Goal: Task Accomplishment & Management: Use online tool/utility

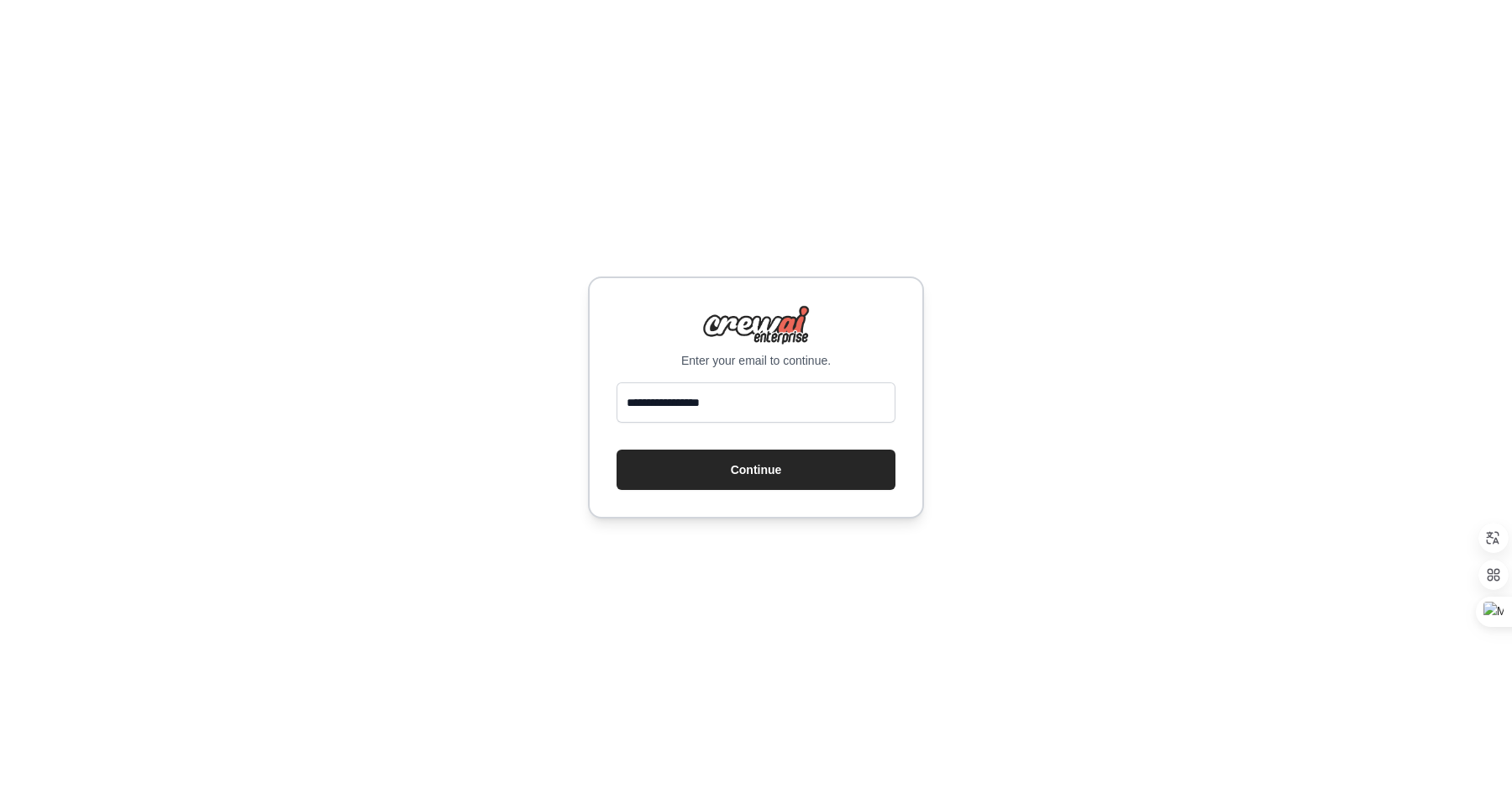
type input "**********"
click at [617, 450] on button "Continue" at bounding box center [756, 470] width 279 height 40
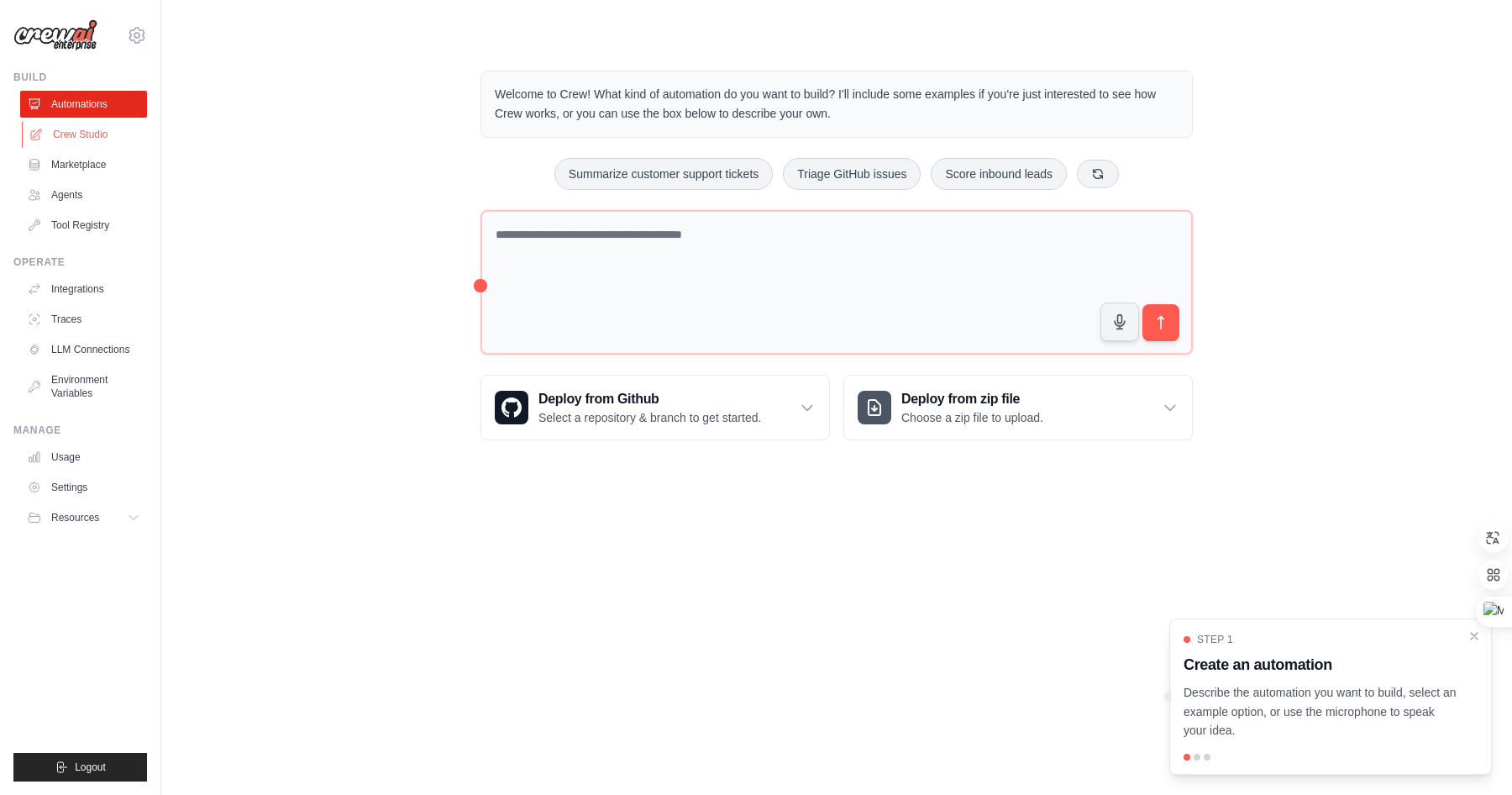
click at [88, 131] on link "Crew Studio" at bounding box center [85, 134] width 127 height 27
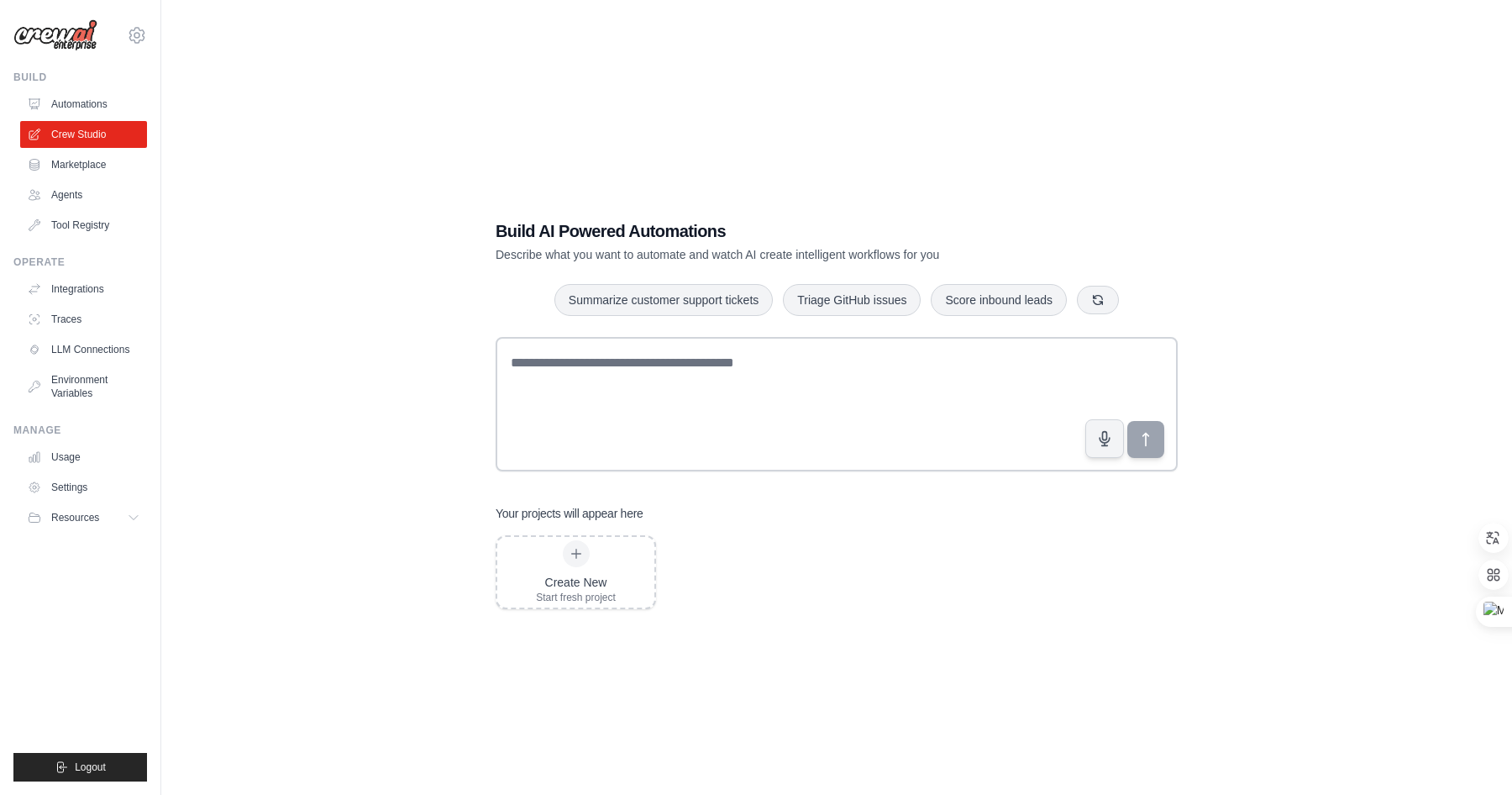
click at [562, 225] on h1 "Build AI Powered Automations" at bounding box center [778, 231] width 564 height 23
click at [770, 251] on p "Describe what you want to automate and watch AI create intelligent workflows fo…" at bounding box center [778, 254] width 564 height 17
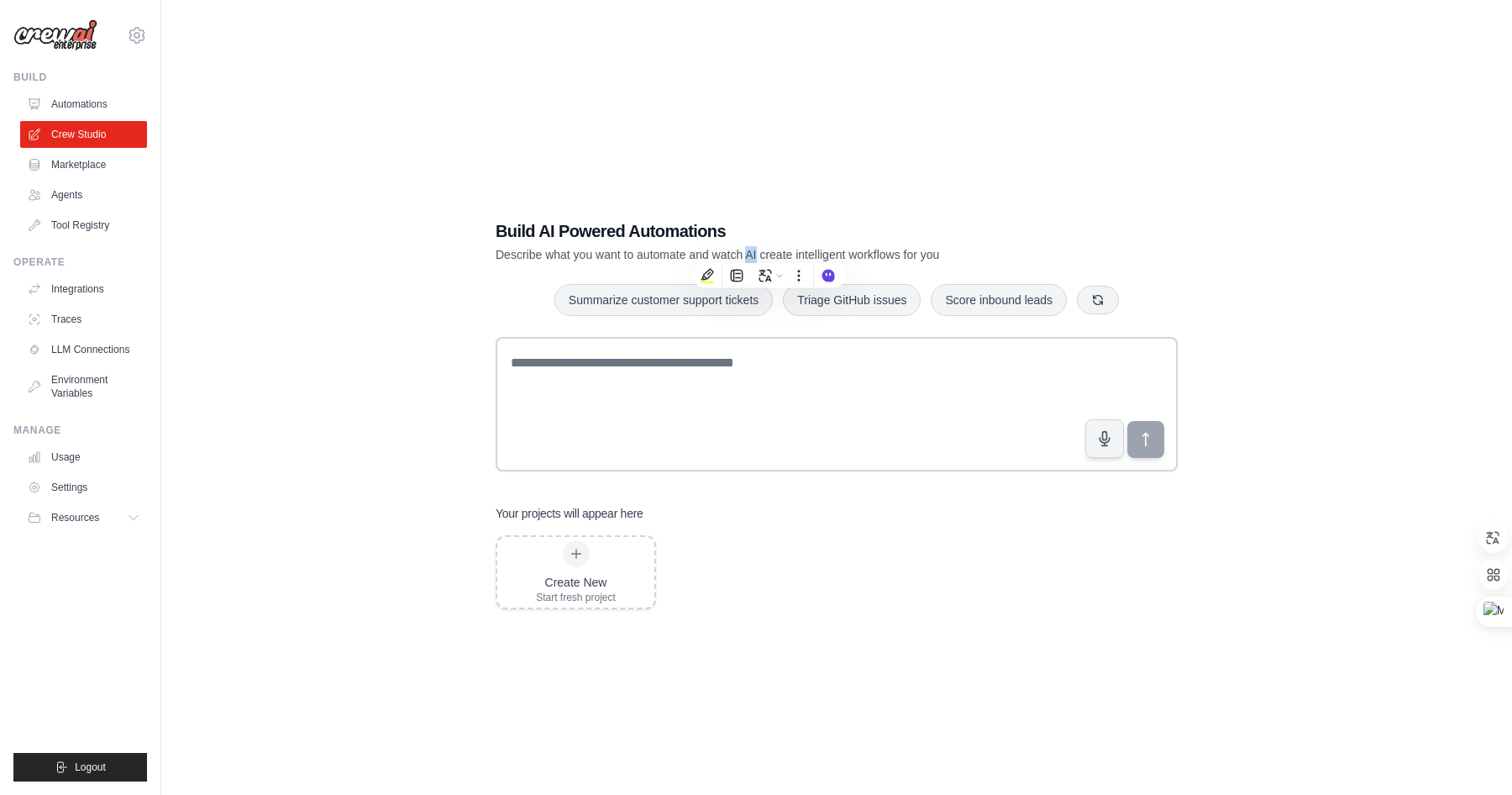
click at [770, 251] on p "Describe what you want to automate and watch AI create intelligent workflows fo…" at bounding box center [778, 254] width 564 height 17
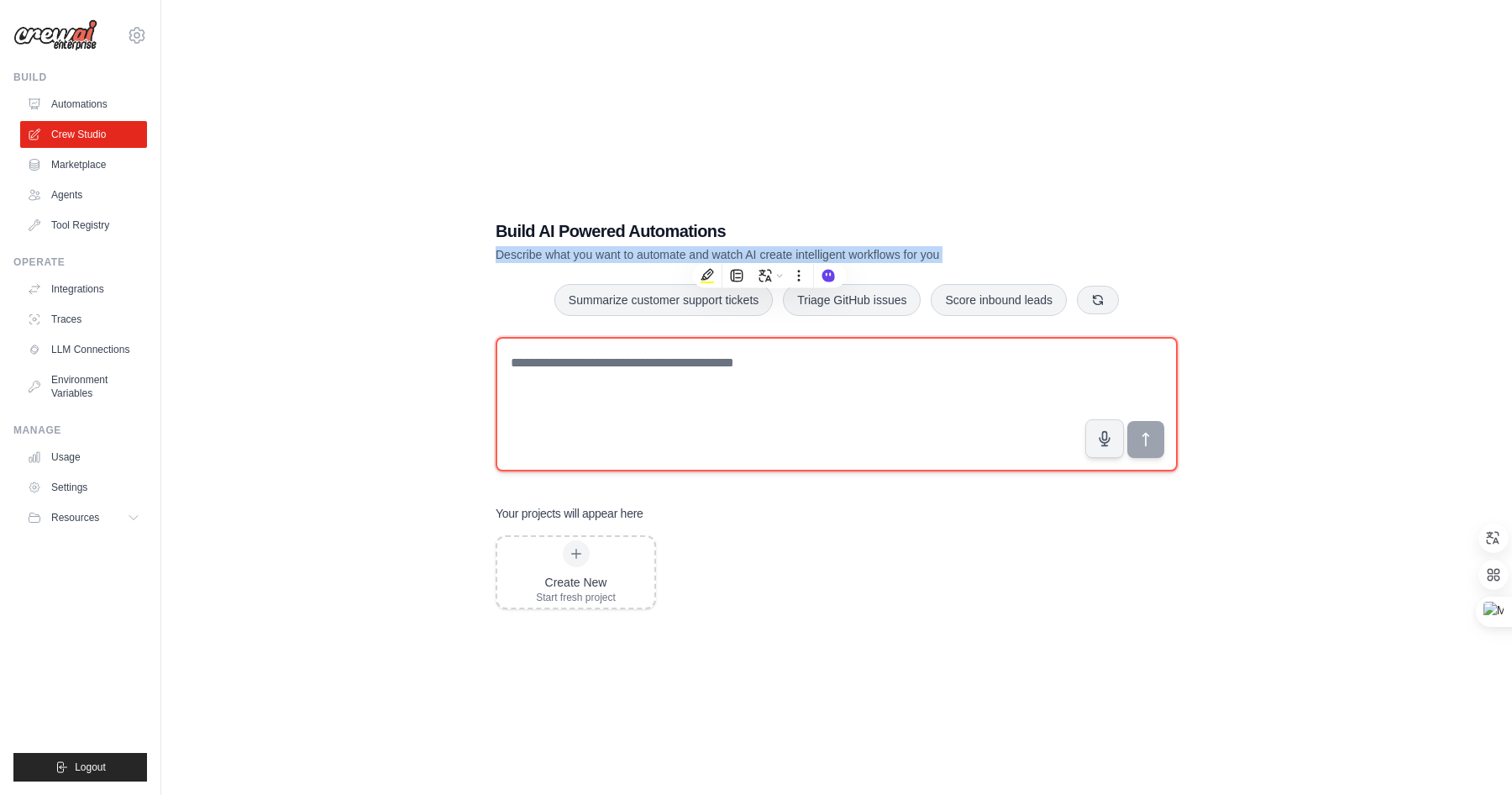
click at [659, 400] on textarea at bounding box center [837, 404] width 683 height 134
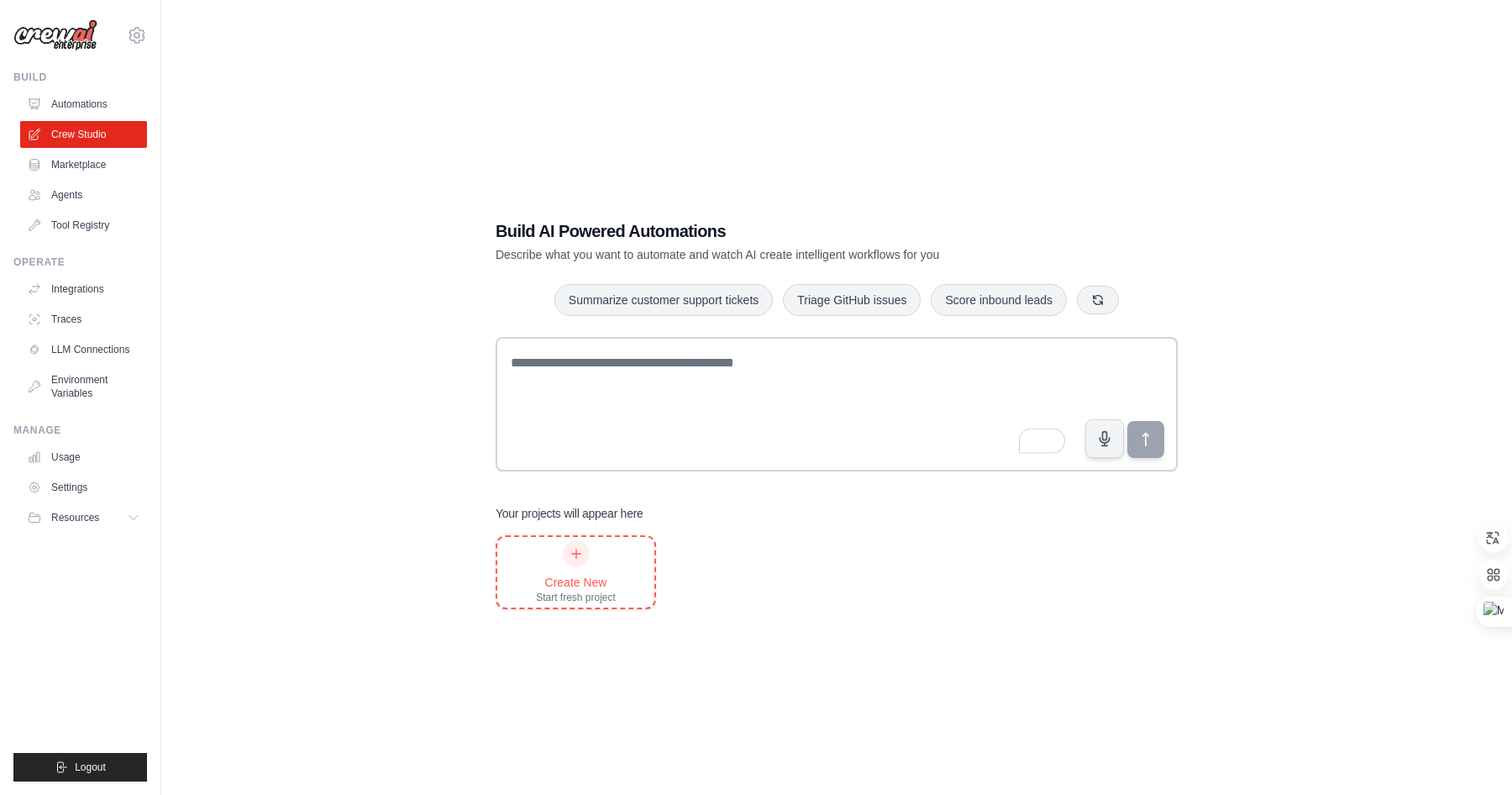
click at [602, 566] on div "Create New Start fresh project" at bounding box center [576, 573] width 80 height 64
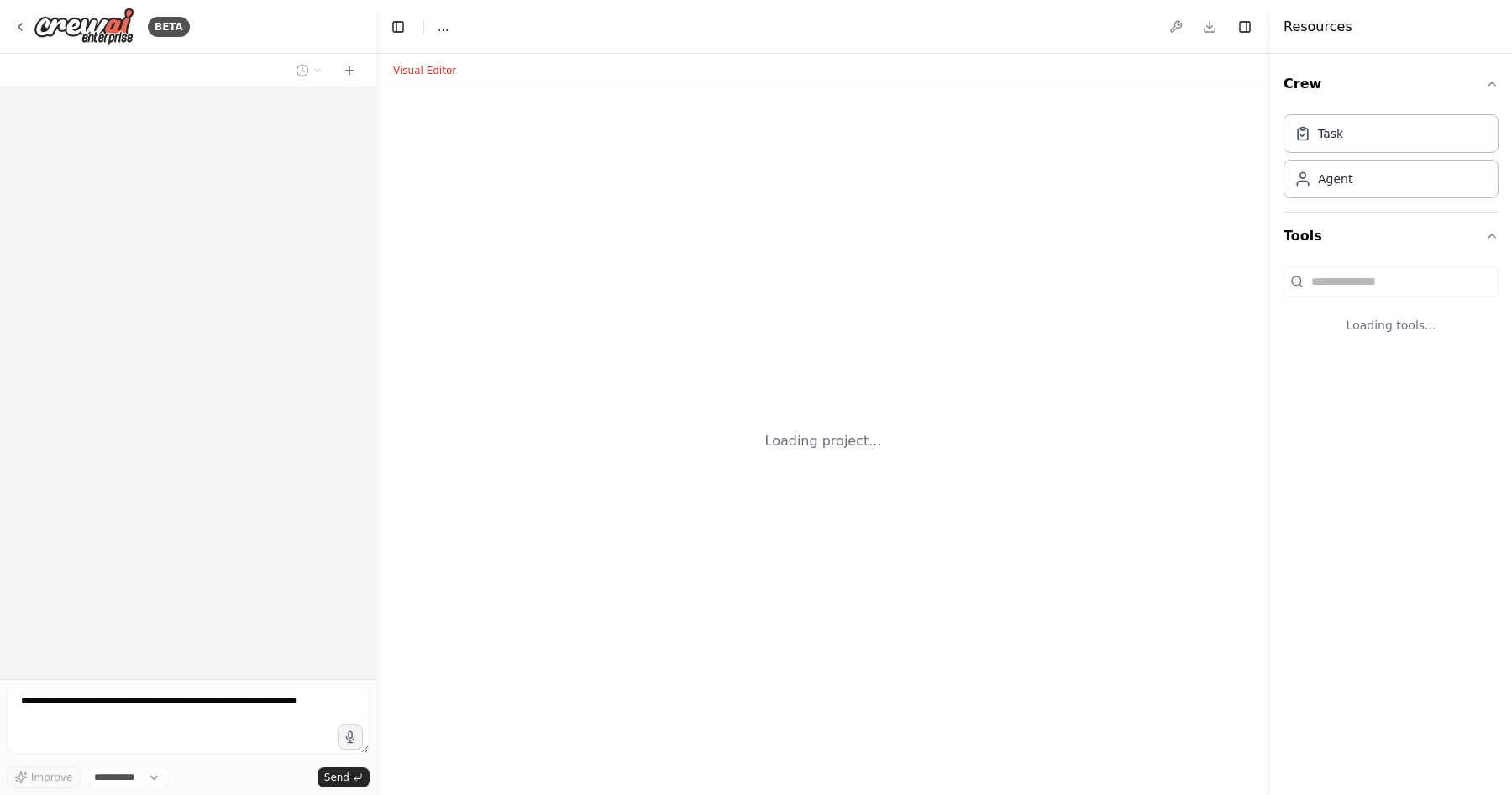
select select "****"
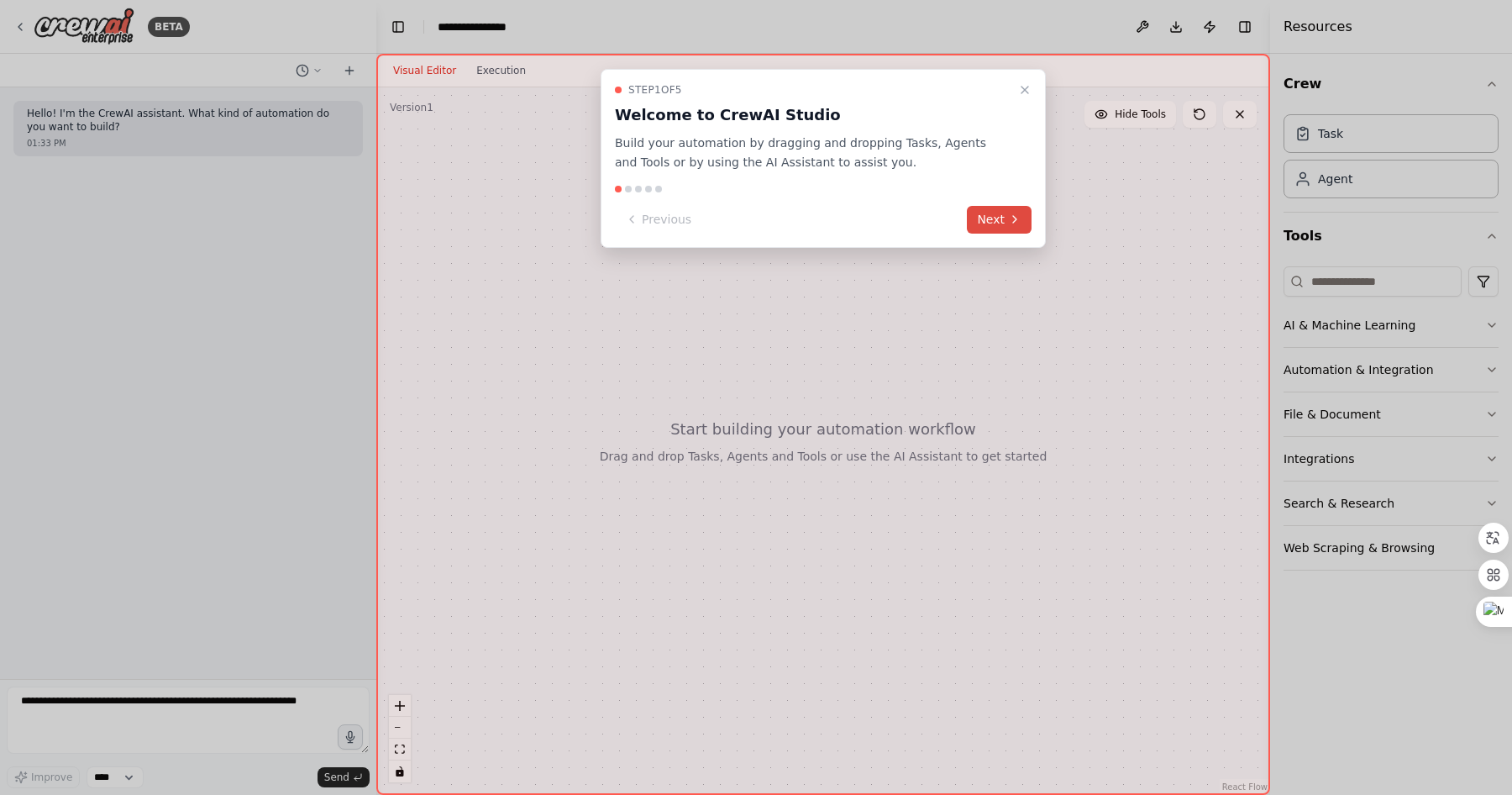
click at [998, 207] on button "Next" at bounding box center [999, 220] width 65 height 28
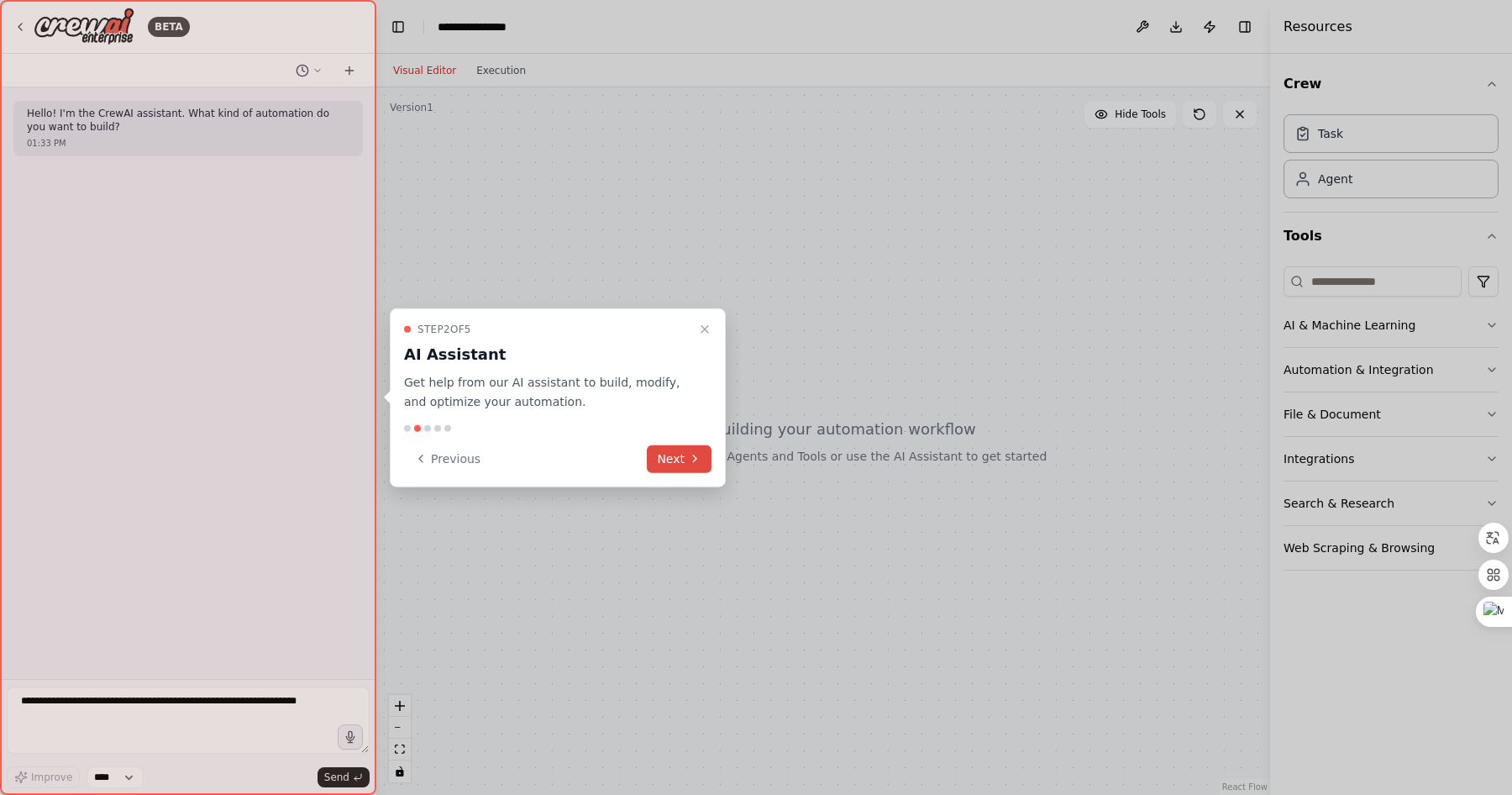
click at [683, 454] on button "Next" at bounding box center [679, 458] width 65 height 28
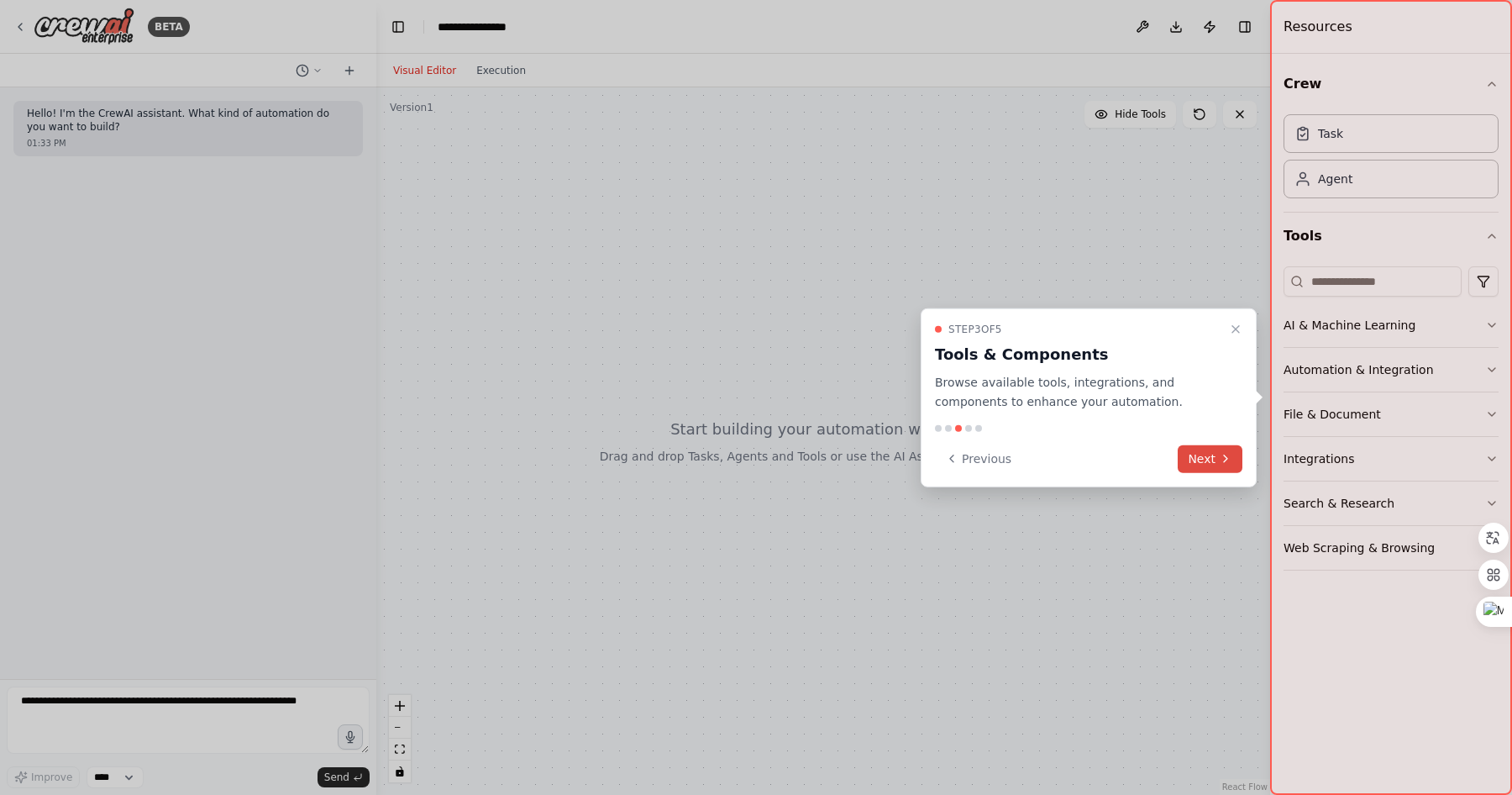
click at [1227, 455] on icon at bounding box center [1225, 459] width 13 height 13
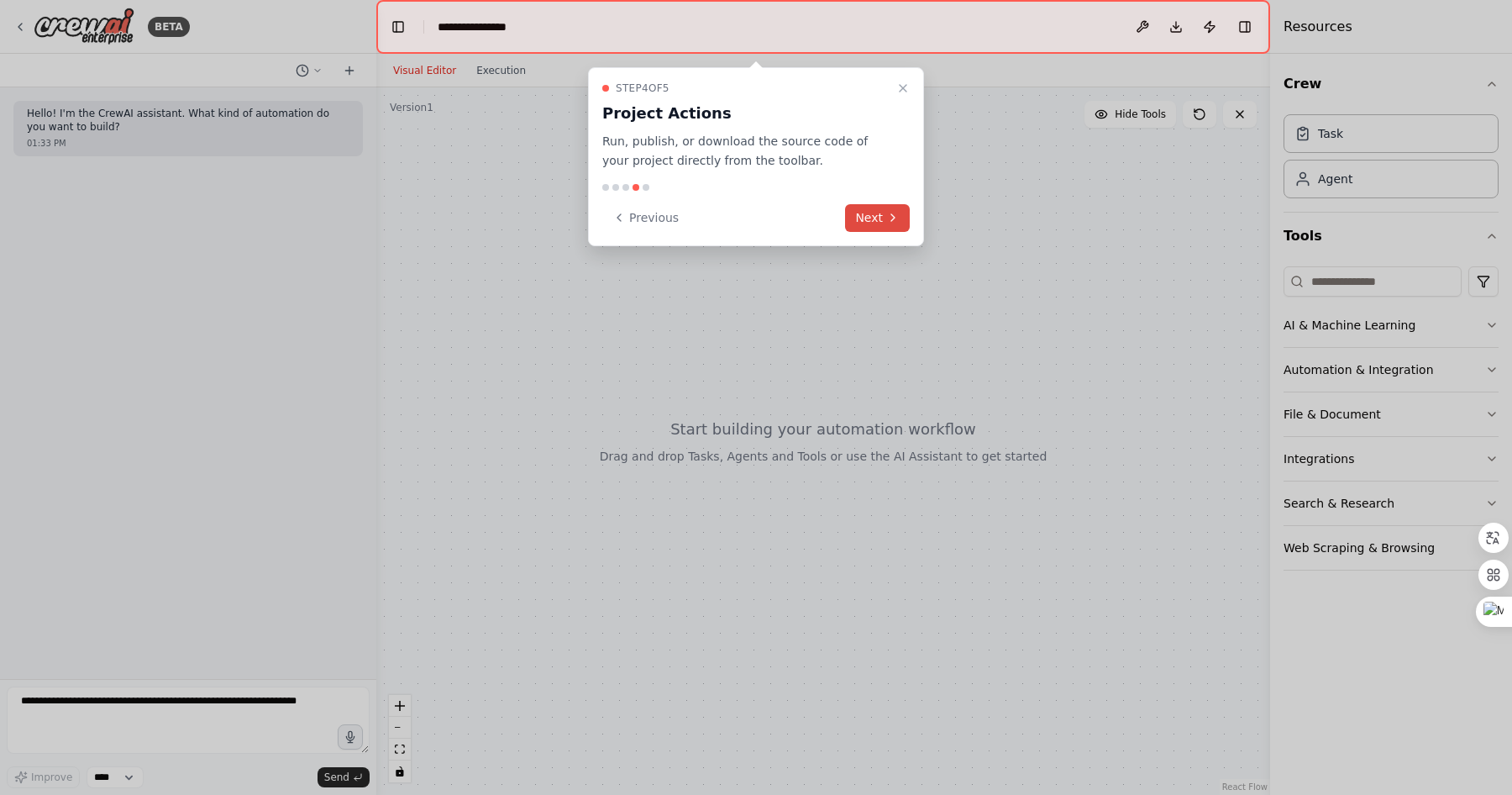
click at [884, 227] on button "Next" at bounding box center [877, 218] width 65 height 28
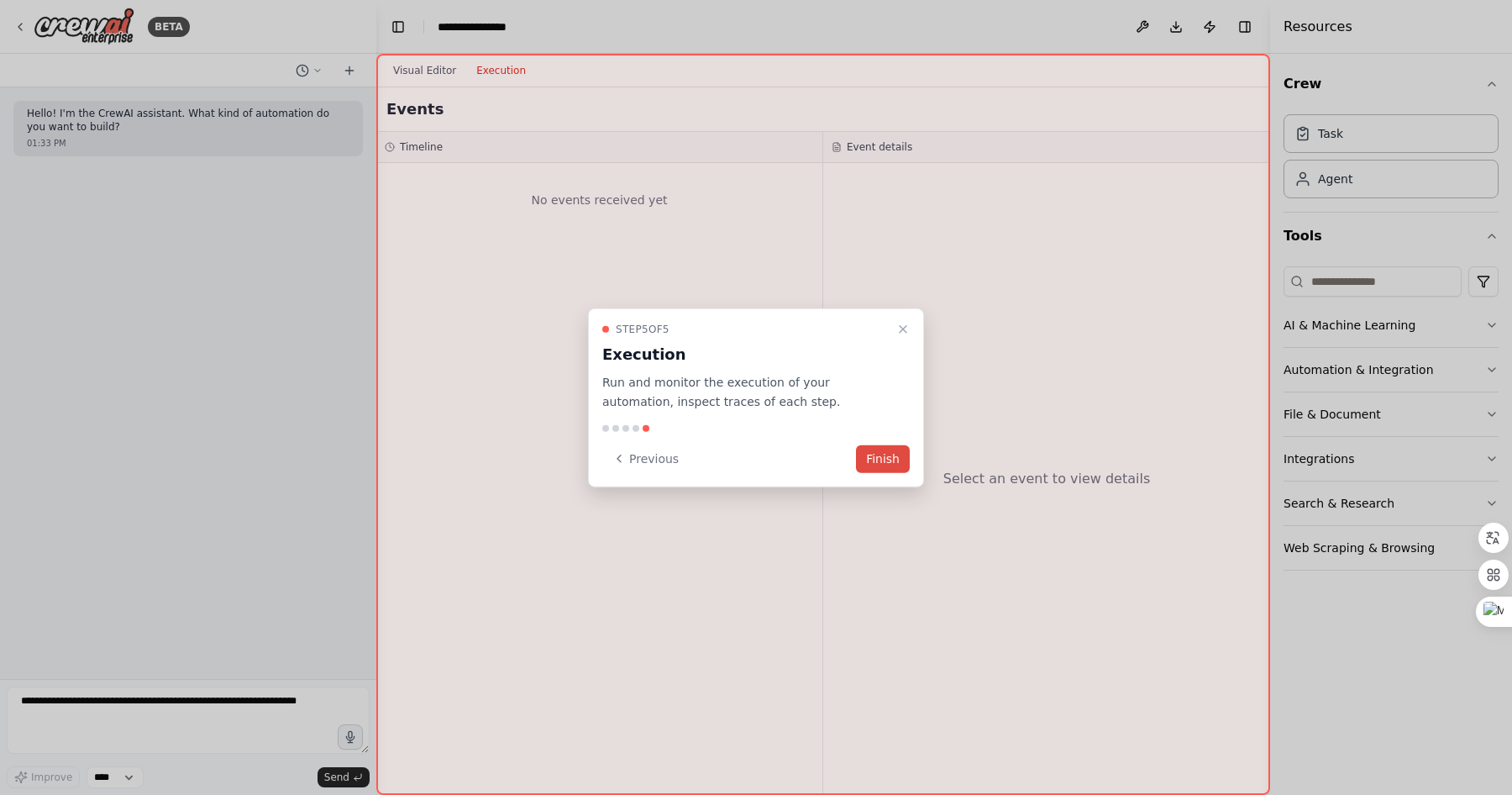
click at [884, 457] on button "Finish" at bounding box center [883, 458] width 53 height 28
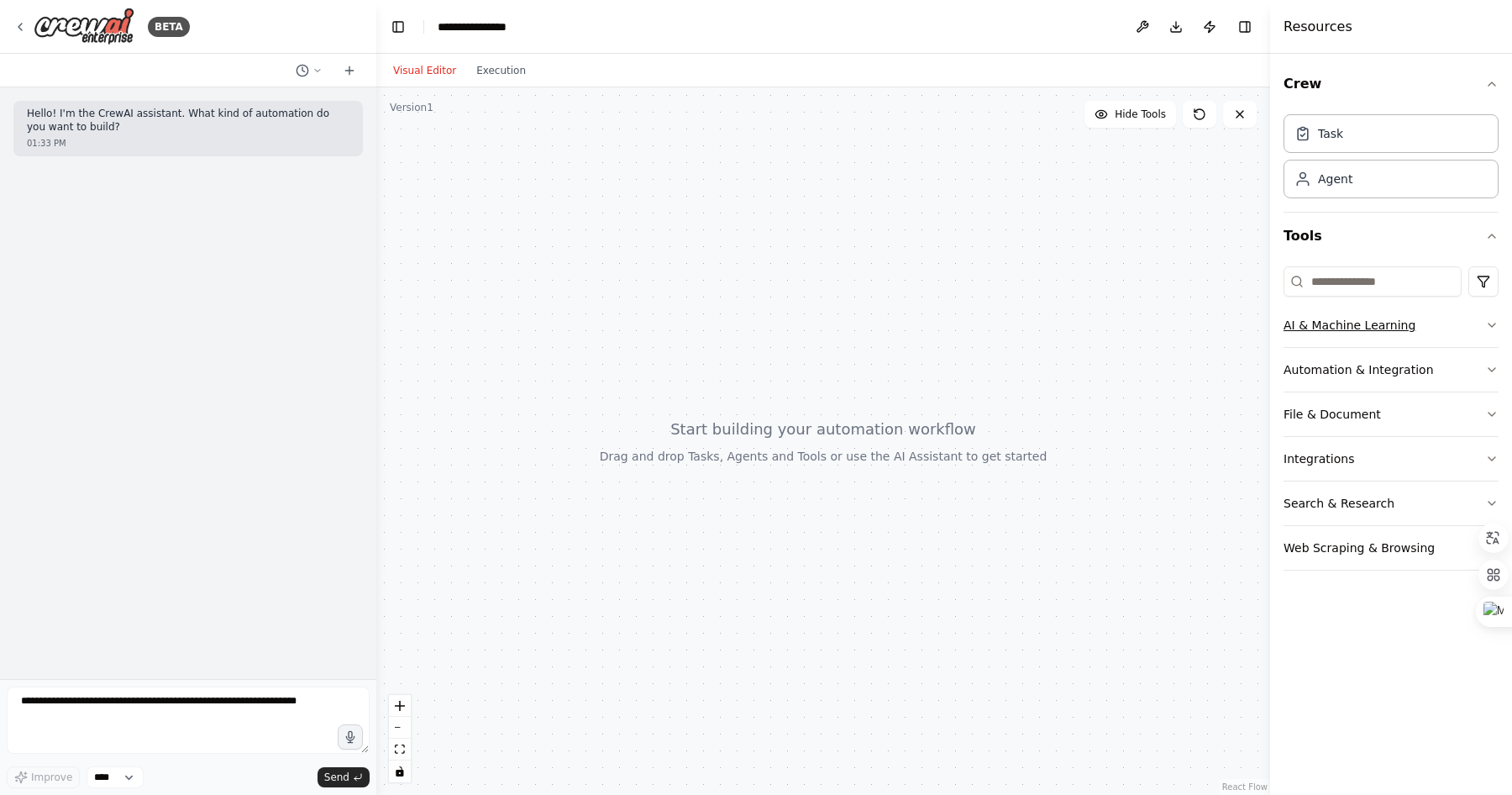
click at [1447, 327] on button "AI & Machine Learning" at bounding box center [1391, 325] width 215 height 44
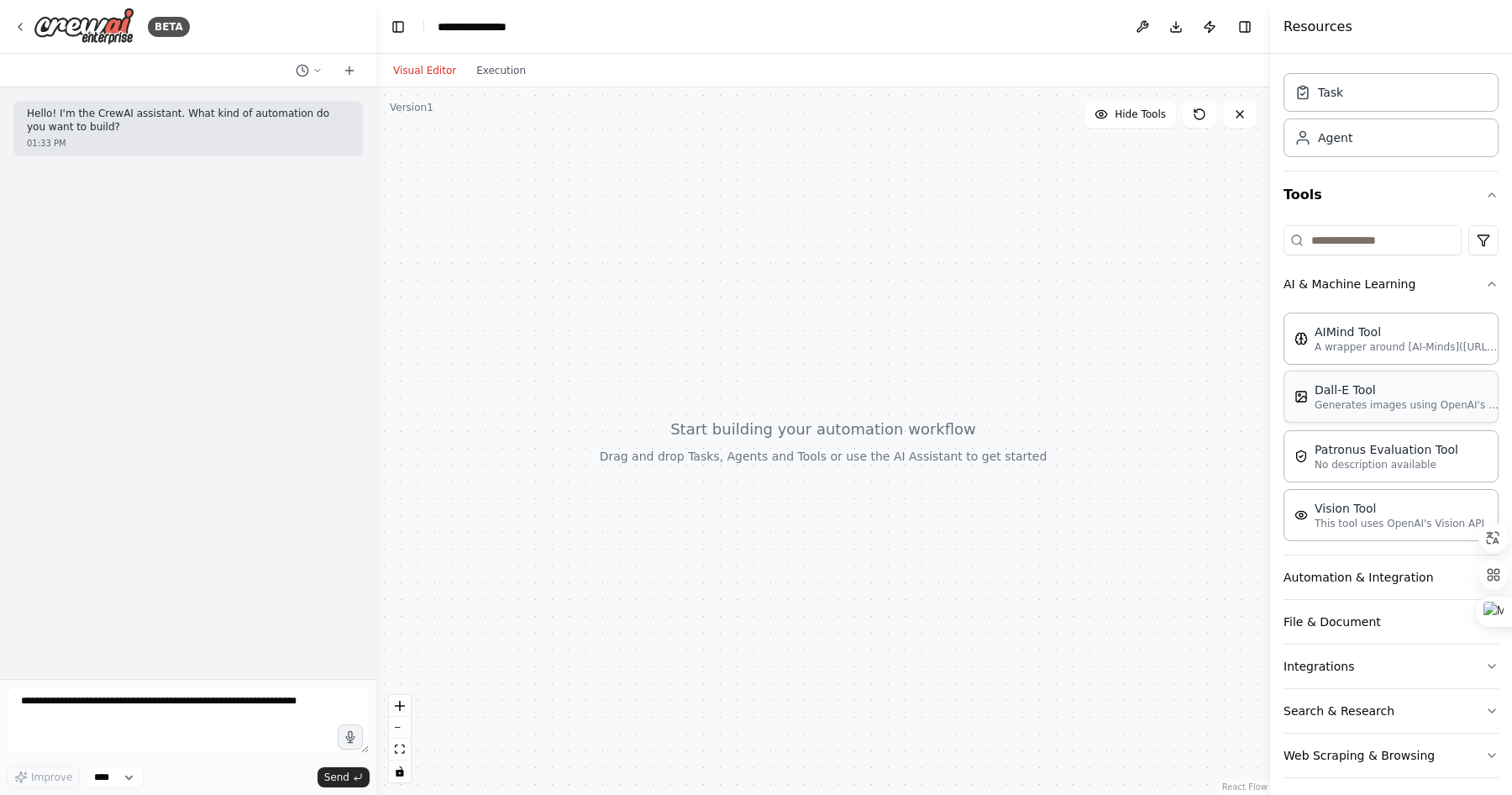
scroll to position [52, 0]
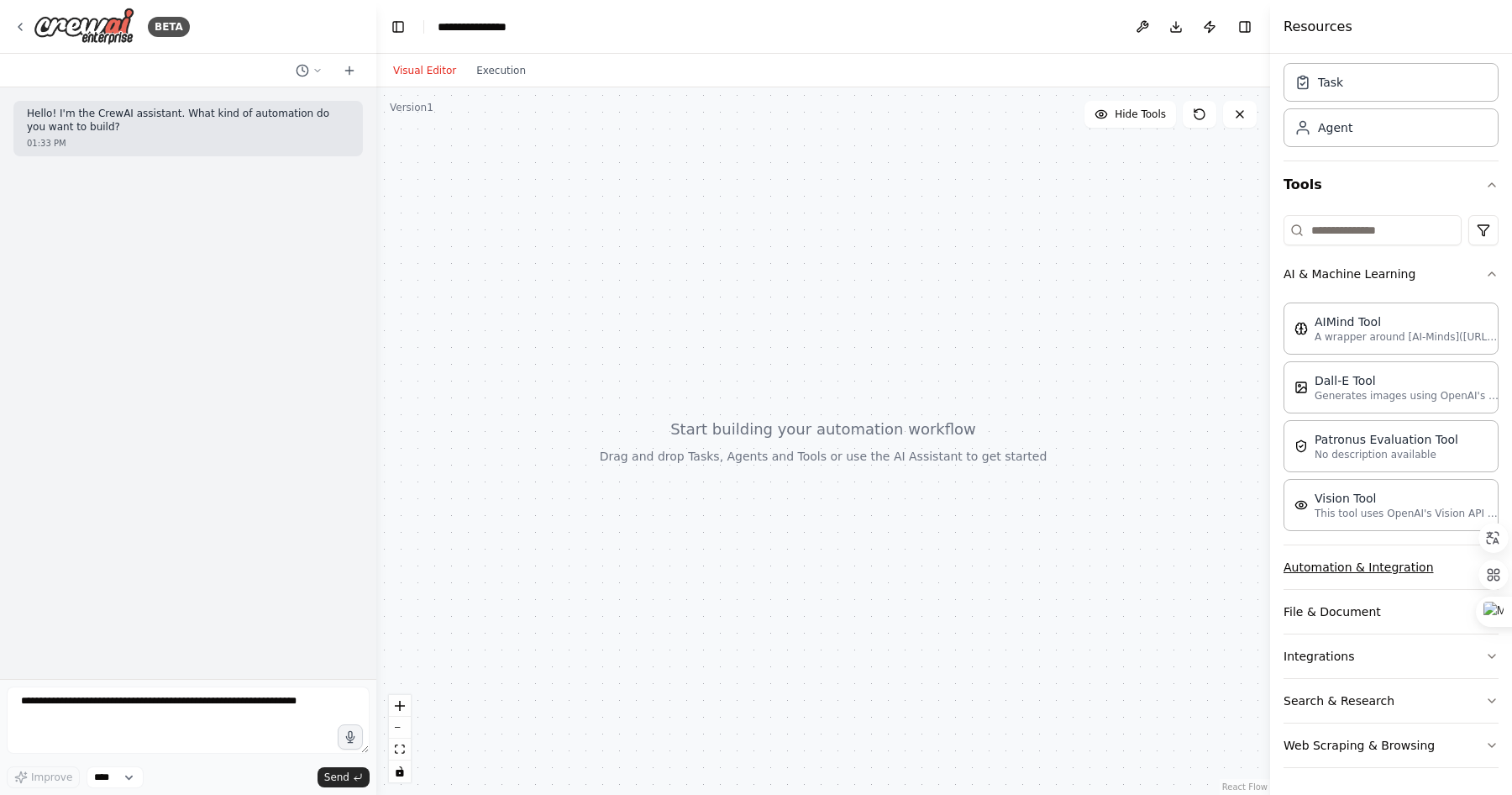
click at [1384, 566] on button "Automation & Integration" at bounding box center [1391, 566] width 215 height 44
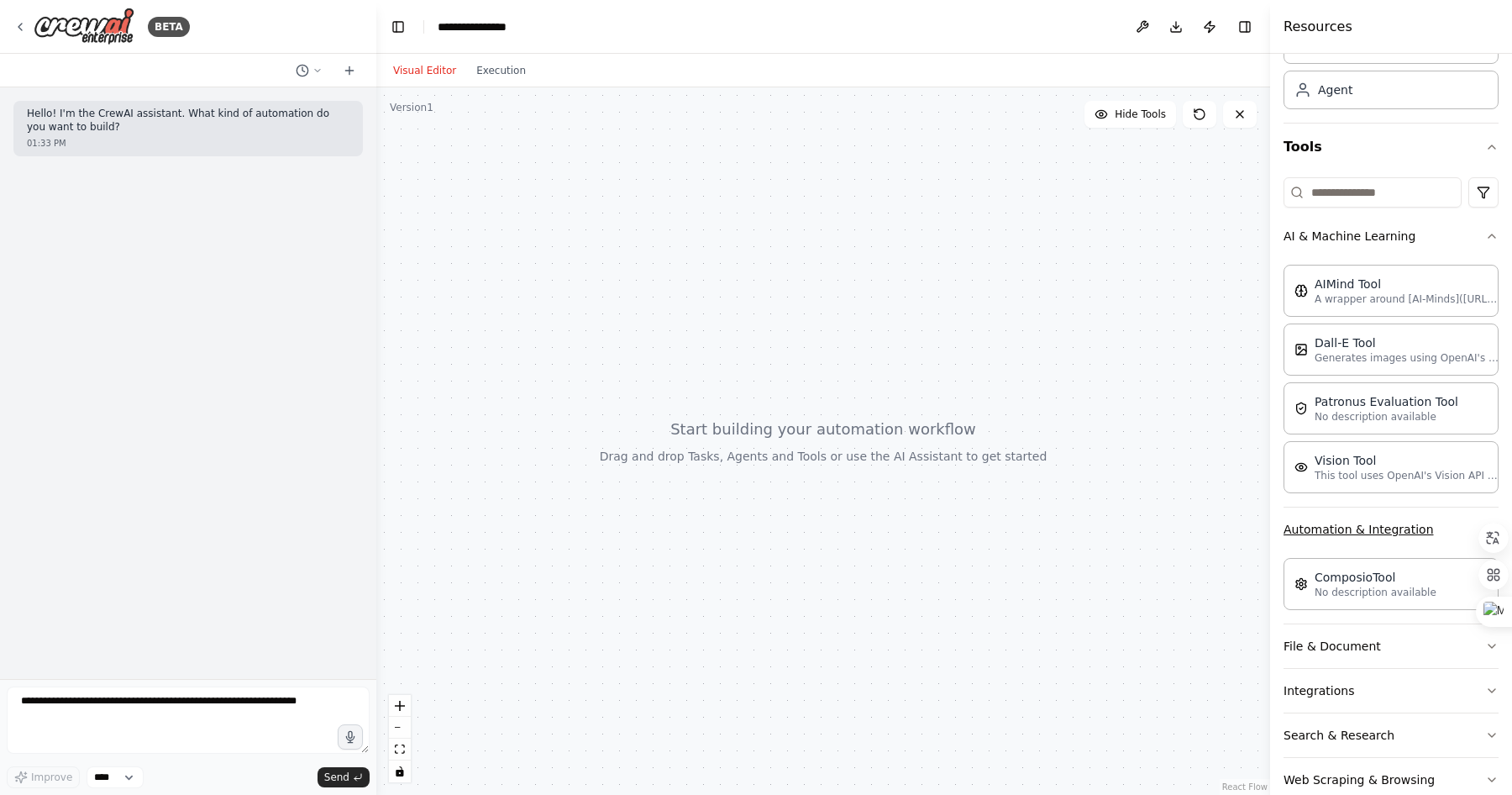
scroll to position [124, 0]
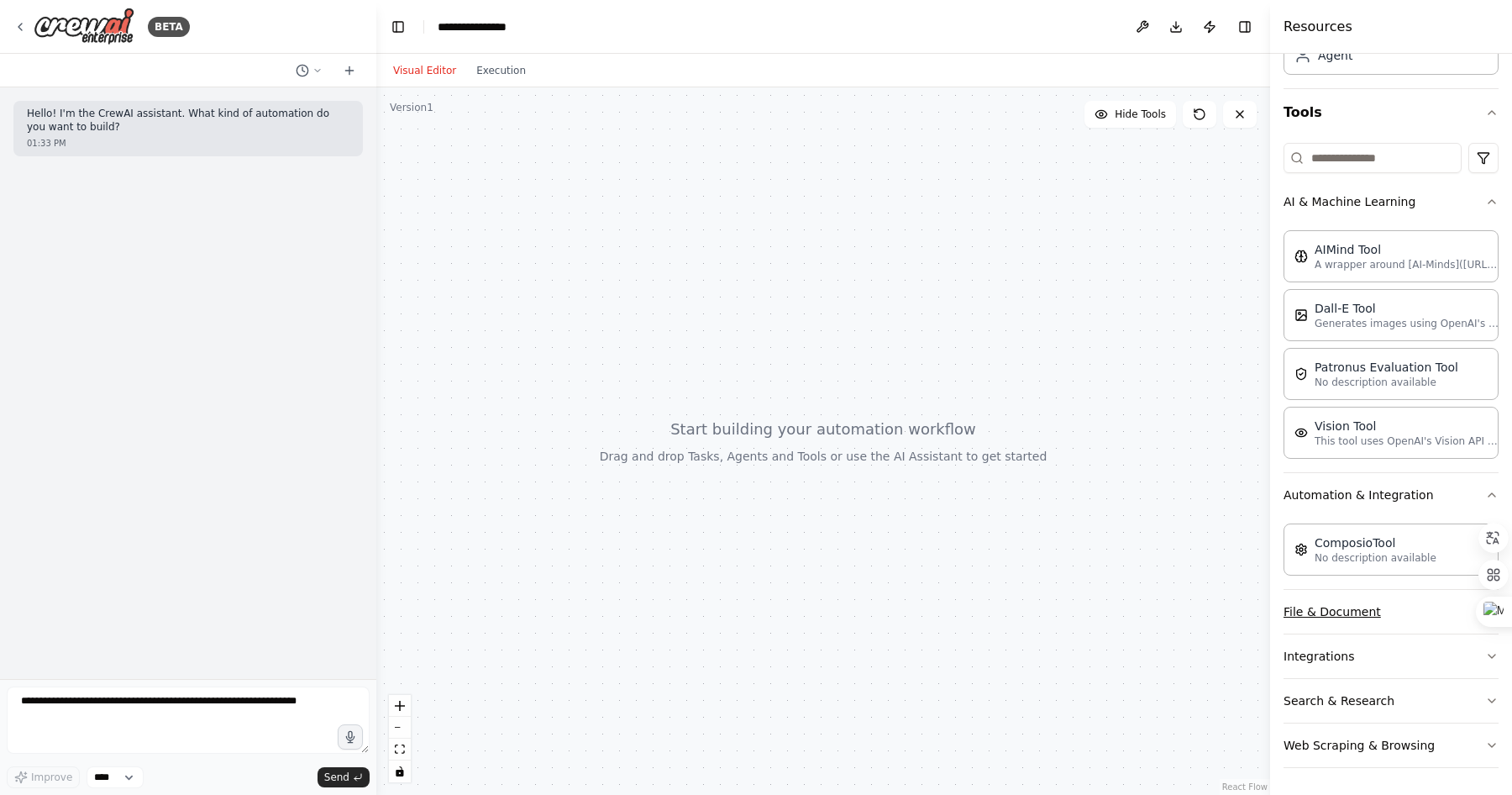
click at [1332, 615] on button "File & Document" at bounding box center [1391, 612] width 215 height 44
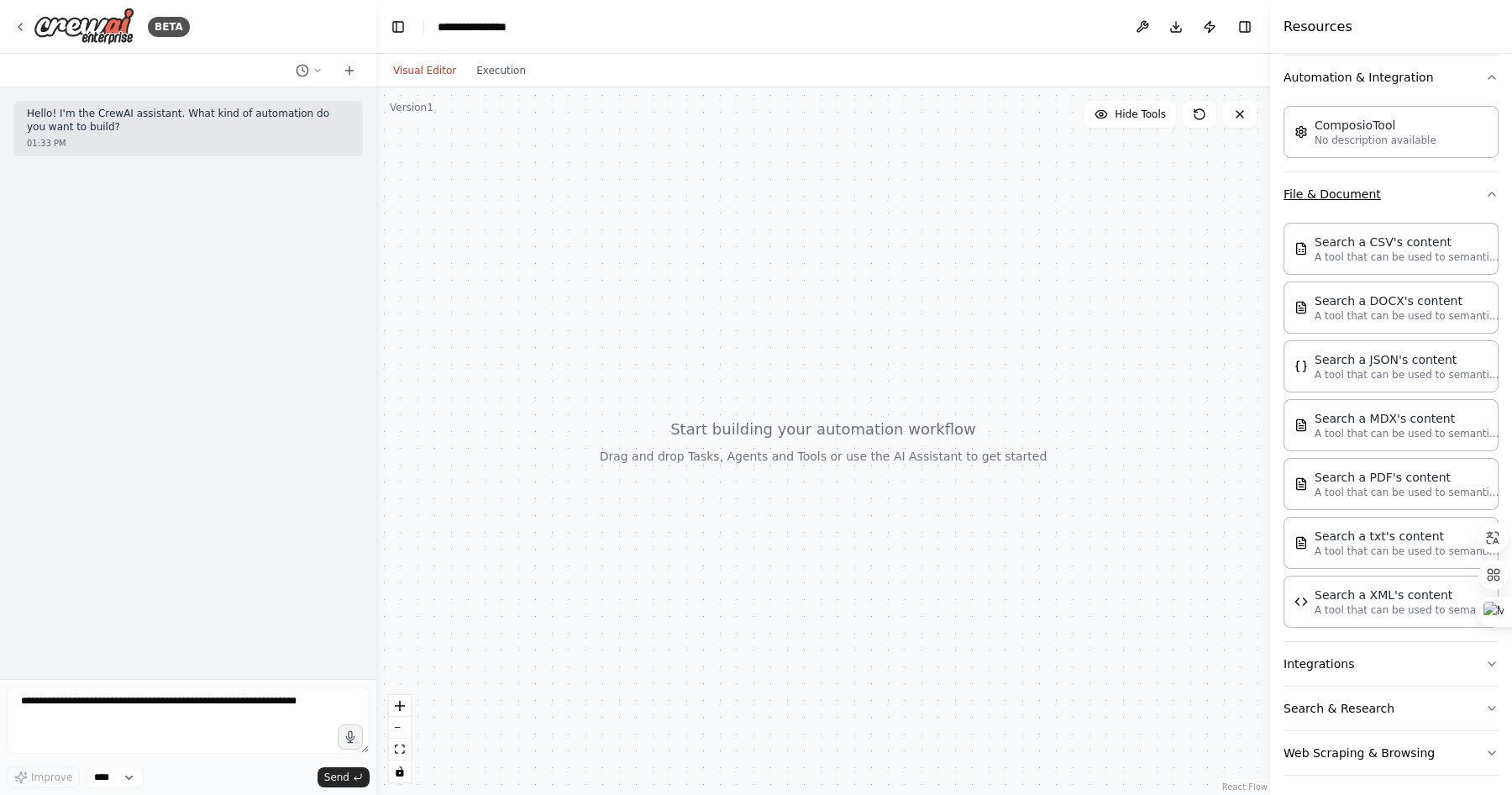
scroll to position [549, 0]
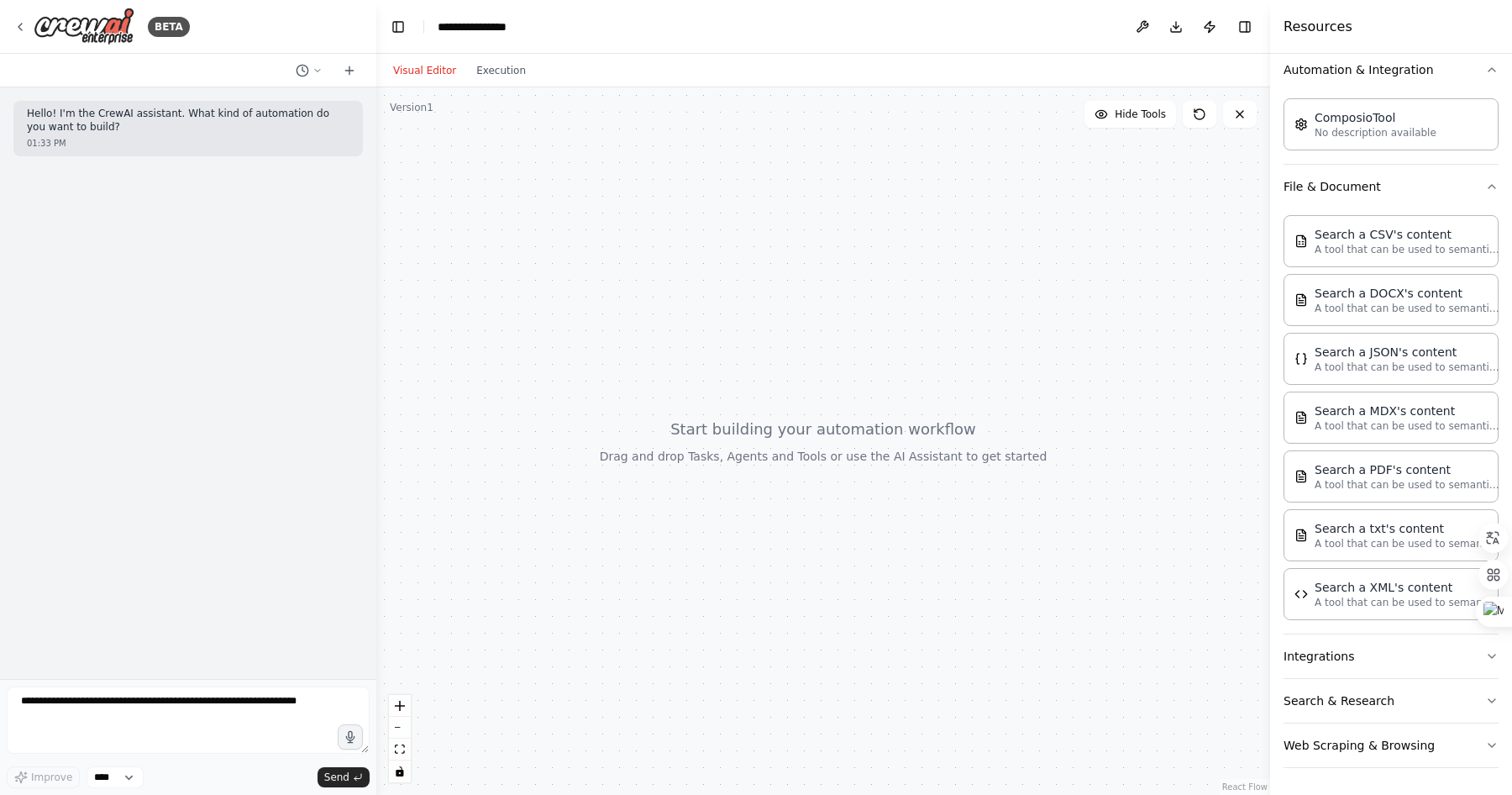
click at [856, 226] on div at bounding box center [823, 441] width 894 height 708
click at [1385, 660] on button "Integrations" at bounding box center [1391, 656] width 215 height 44
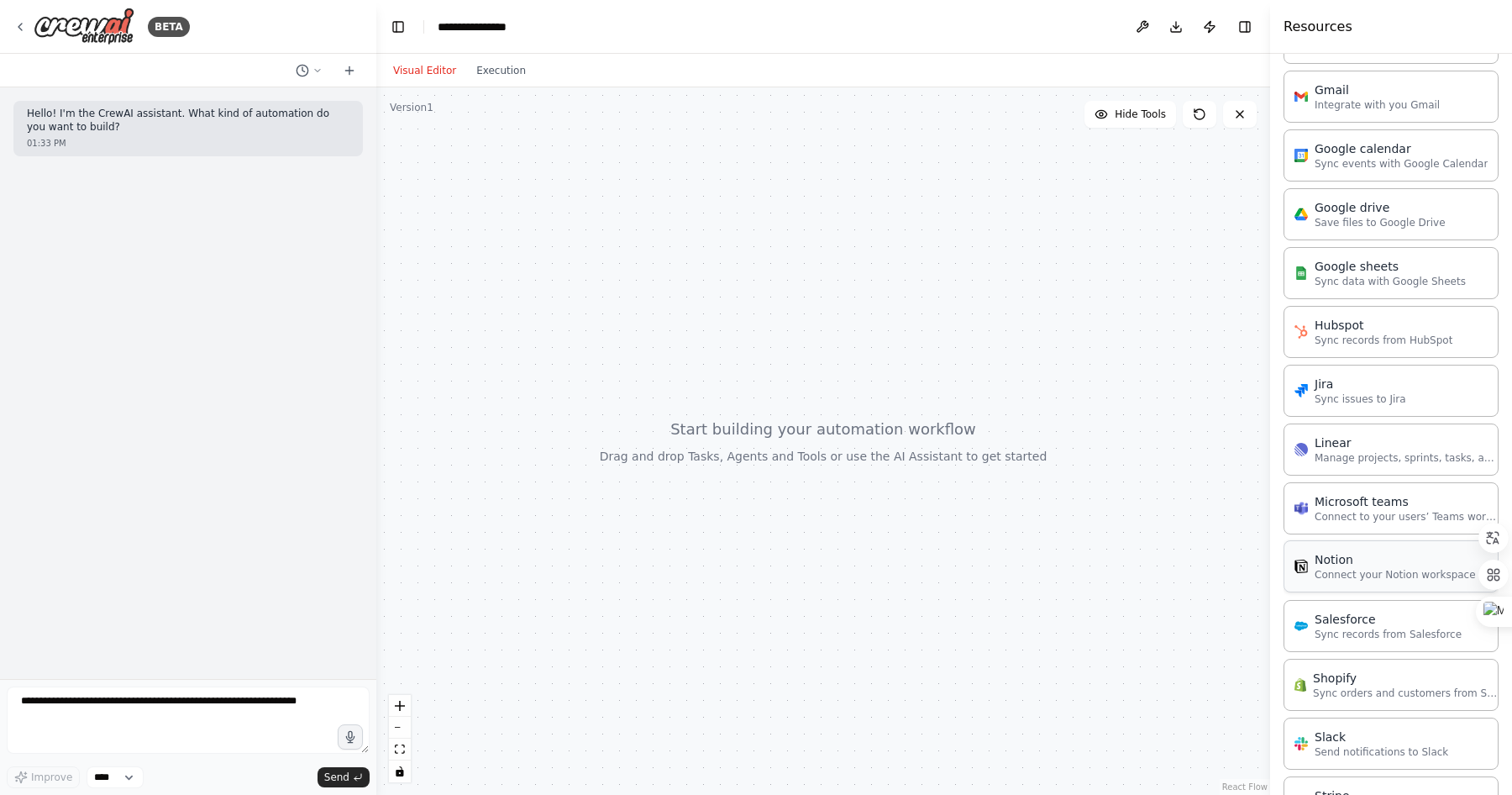
scroll to position [1680, 0]
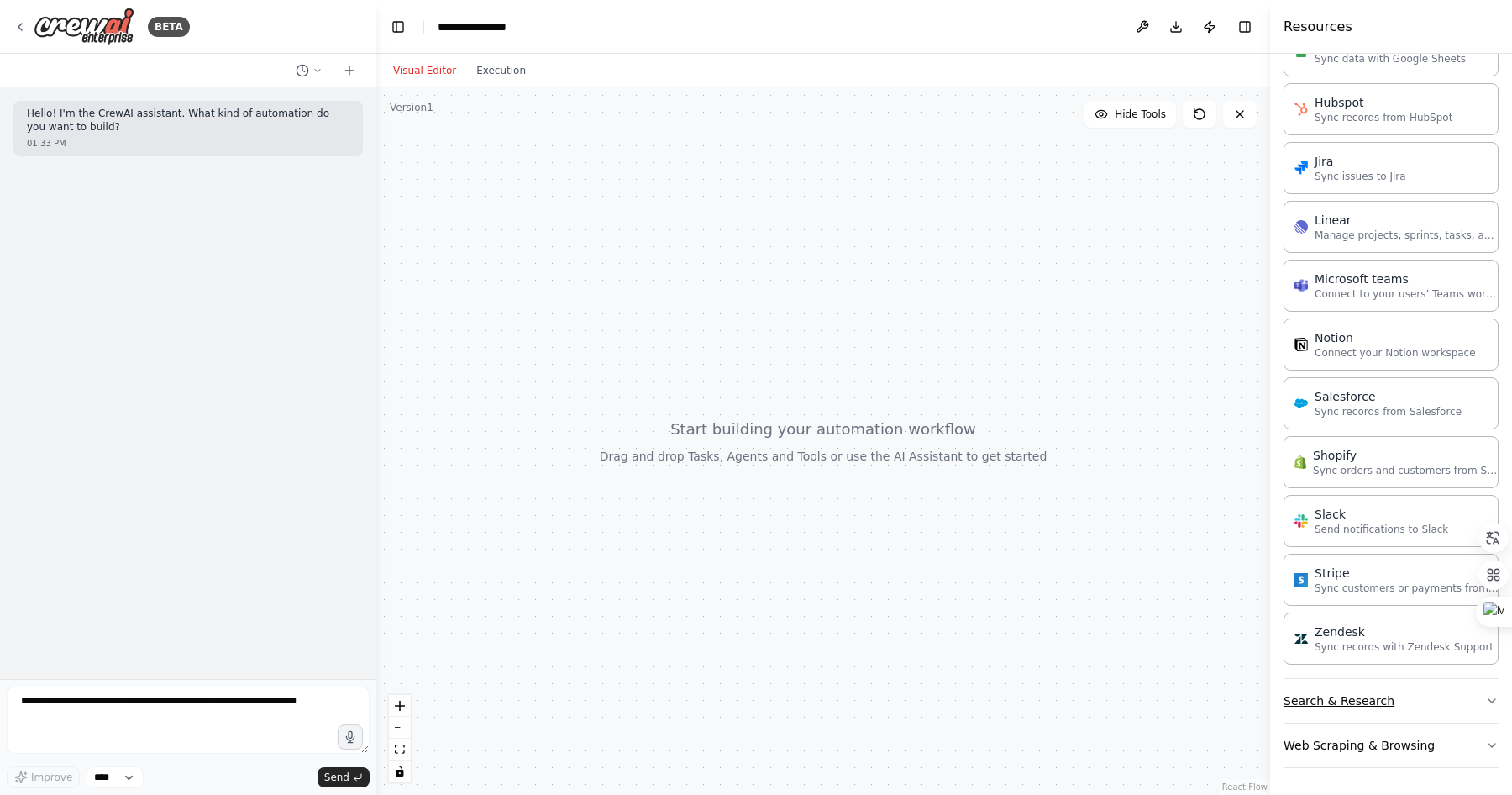
click at [1374, 706] on button "Search & Research" at bounding box center [1391, 701] width 215 height 44
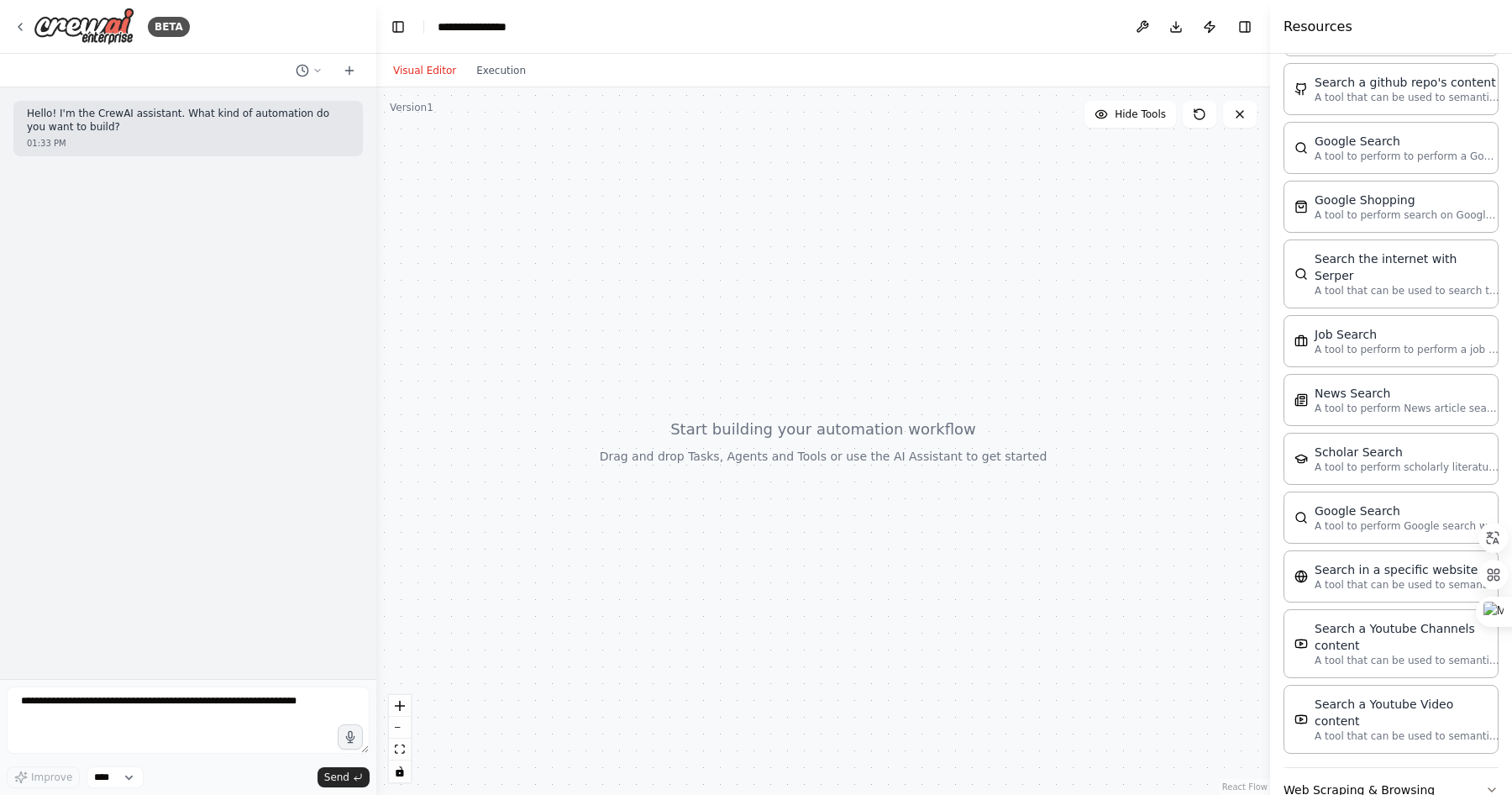
scroll to position [2534, 0]
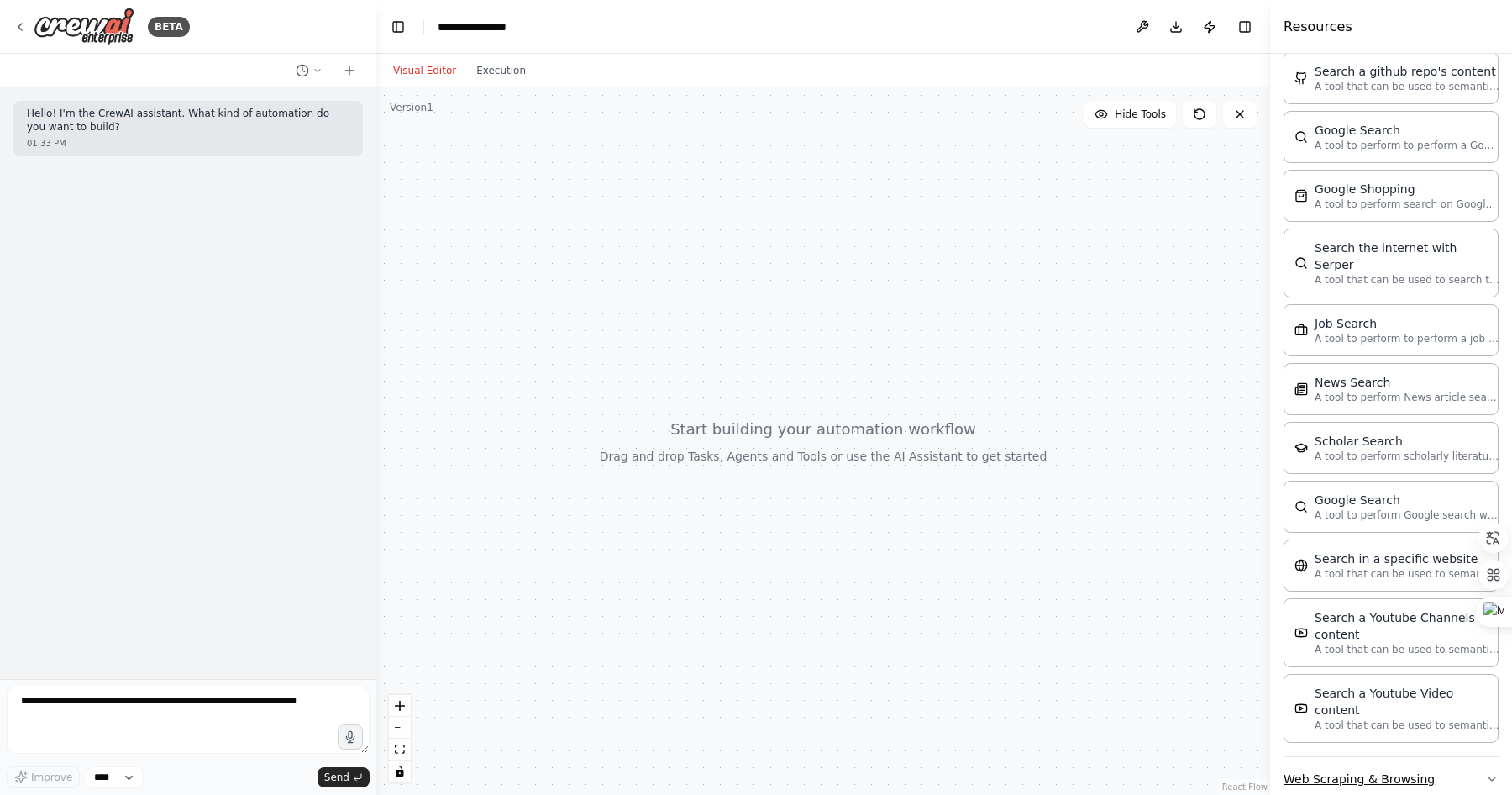
click at [1395, 758] on button "Web Scraping & Browsing" at bounding box center [1391, 779] width 215 height 44
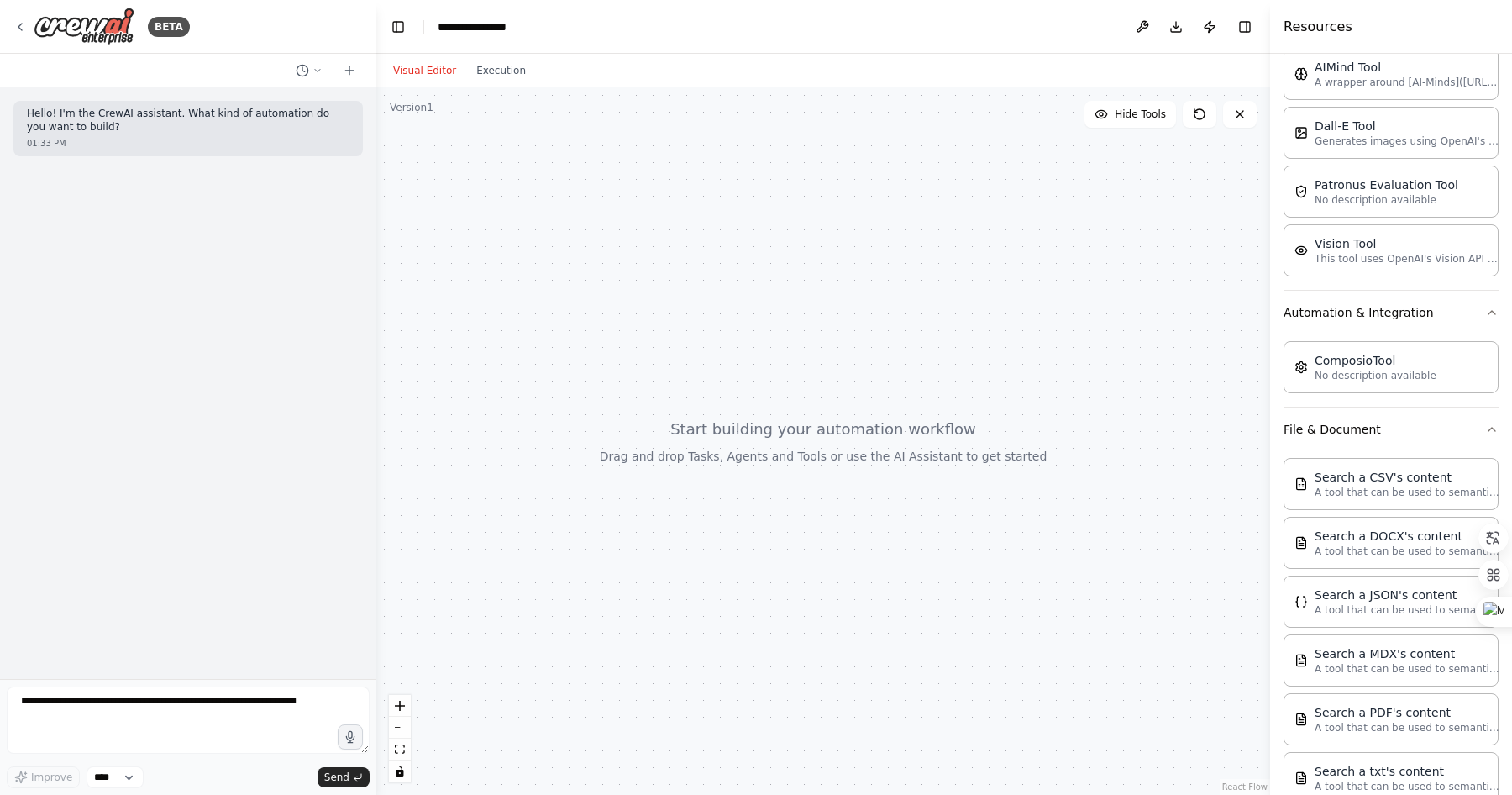
scroll to position [0, 0]
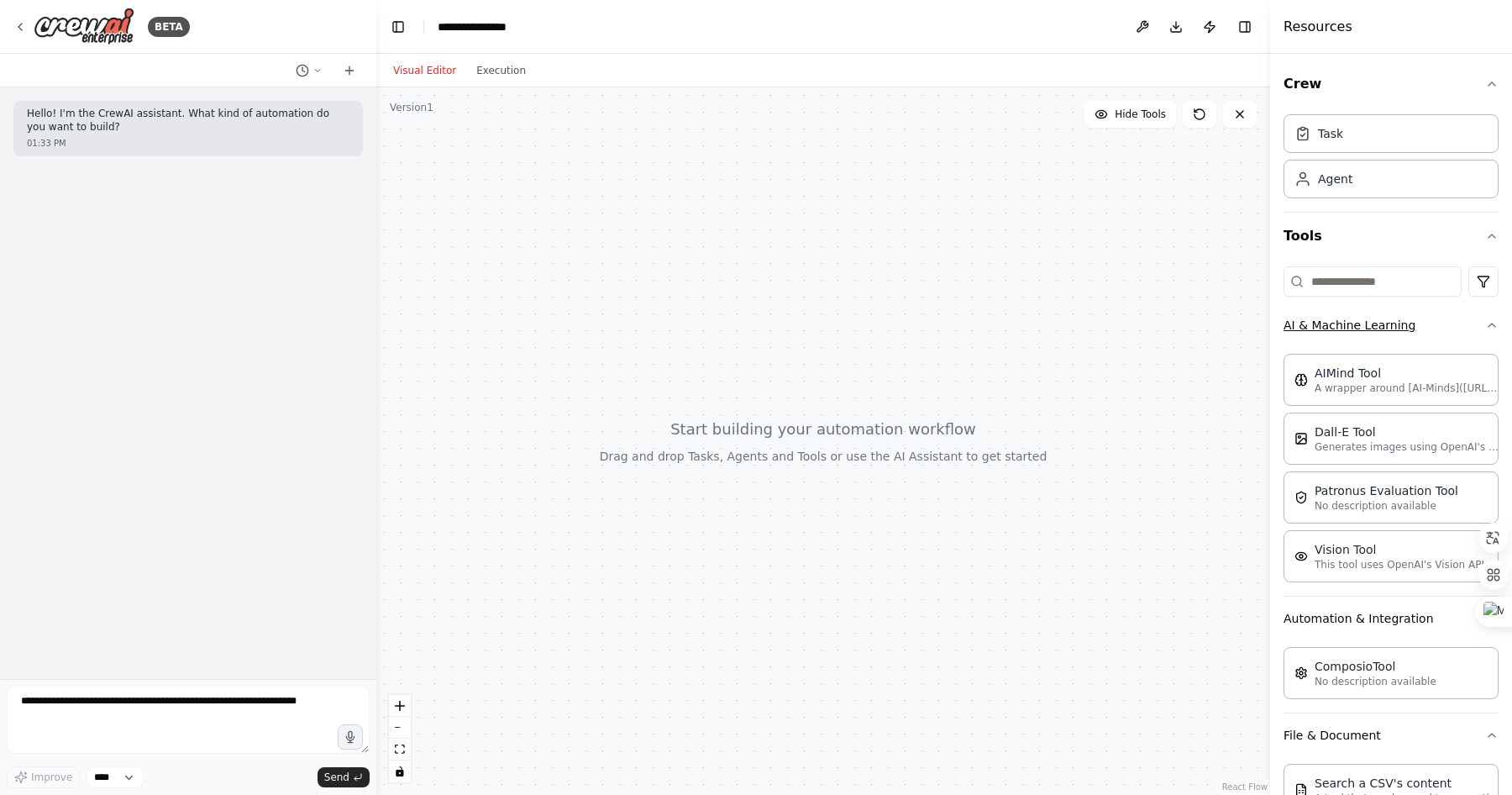
click at [1344, 330] on button "AI & Machine Learning" at bounding box center [1391, 325] width 215 height 44
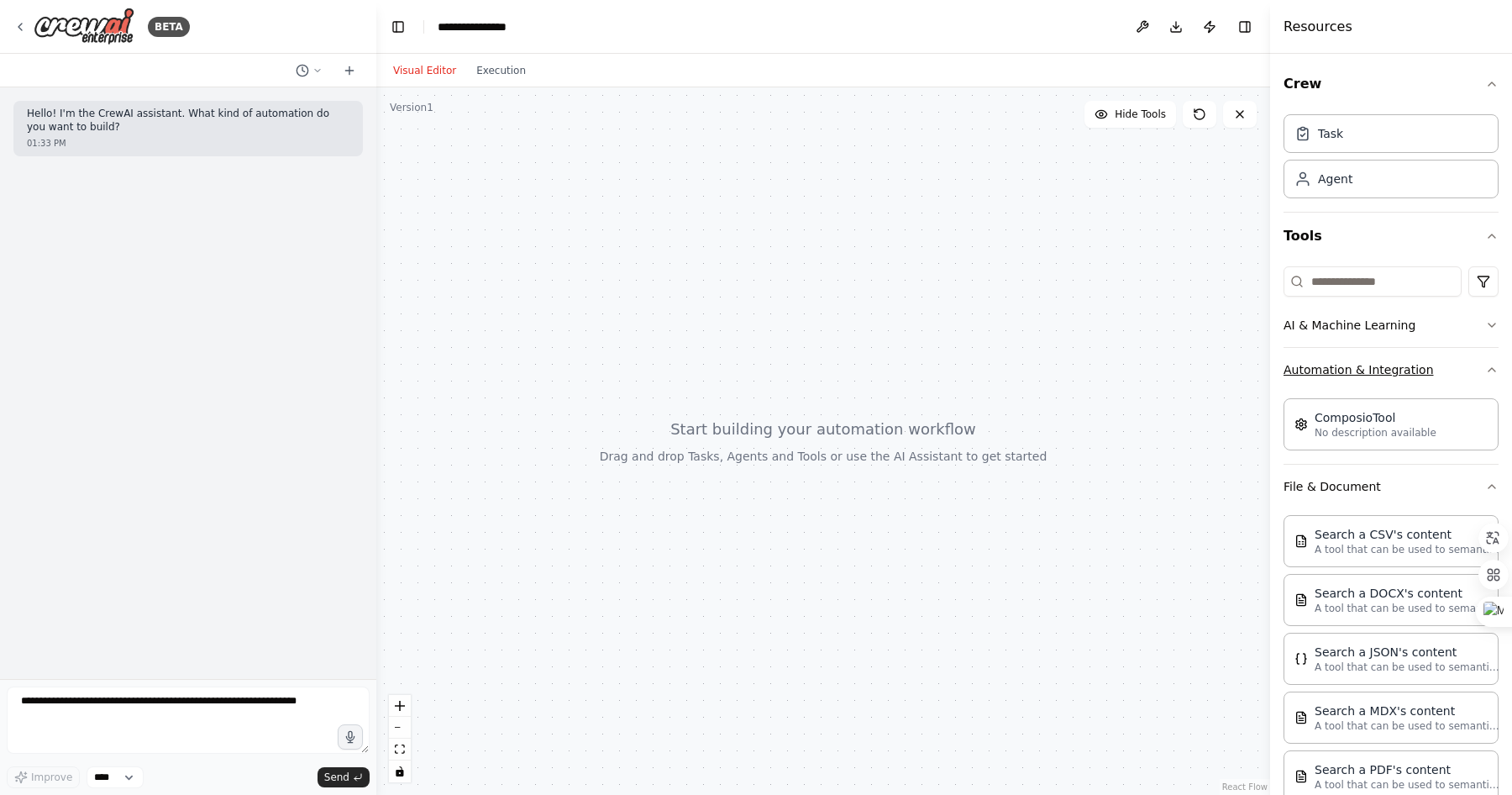
click at [1343, 364] on button "Automation & Integration" at bounding box center [1391, 369] width 215 height 44
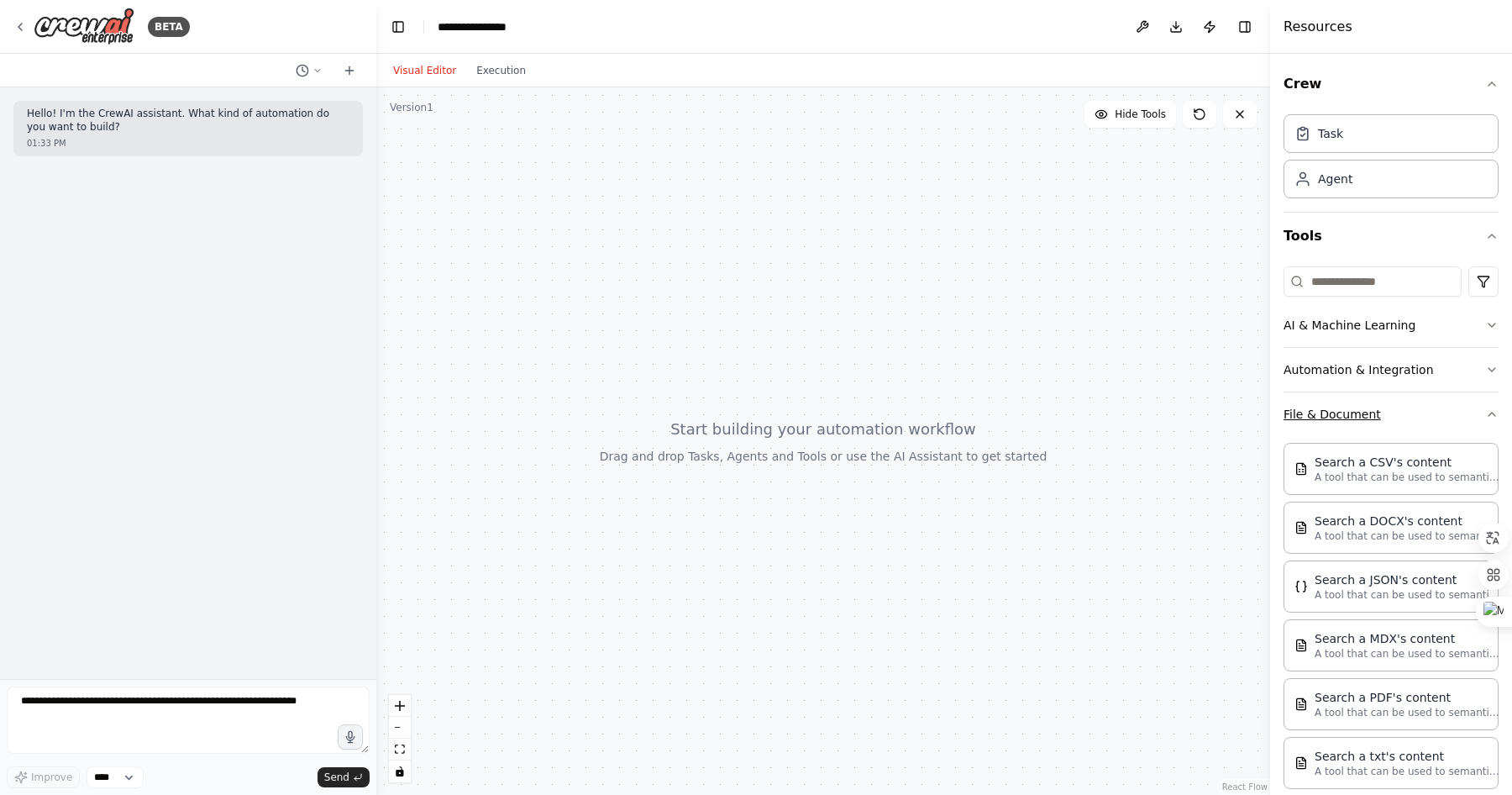
click at [1343, 406] on button "File & Document" at bounding box center [1391, 414] width 215 height 44
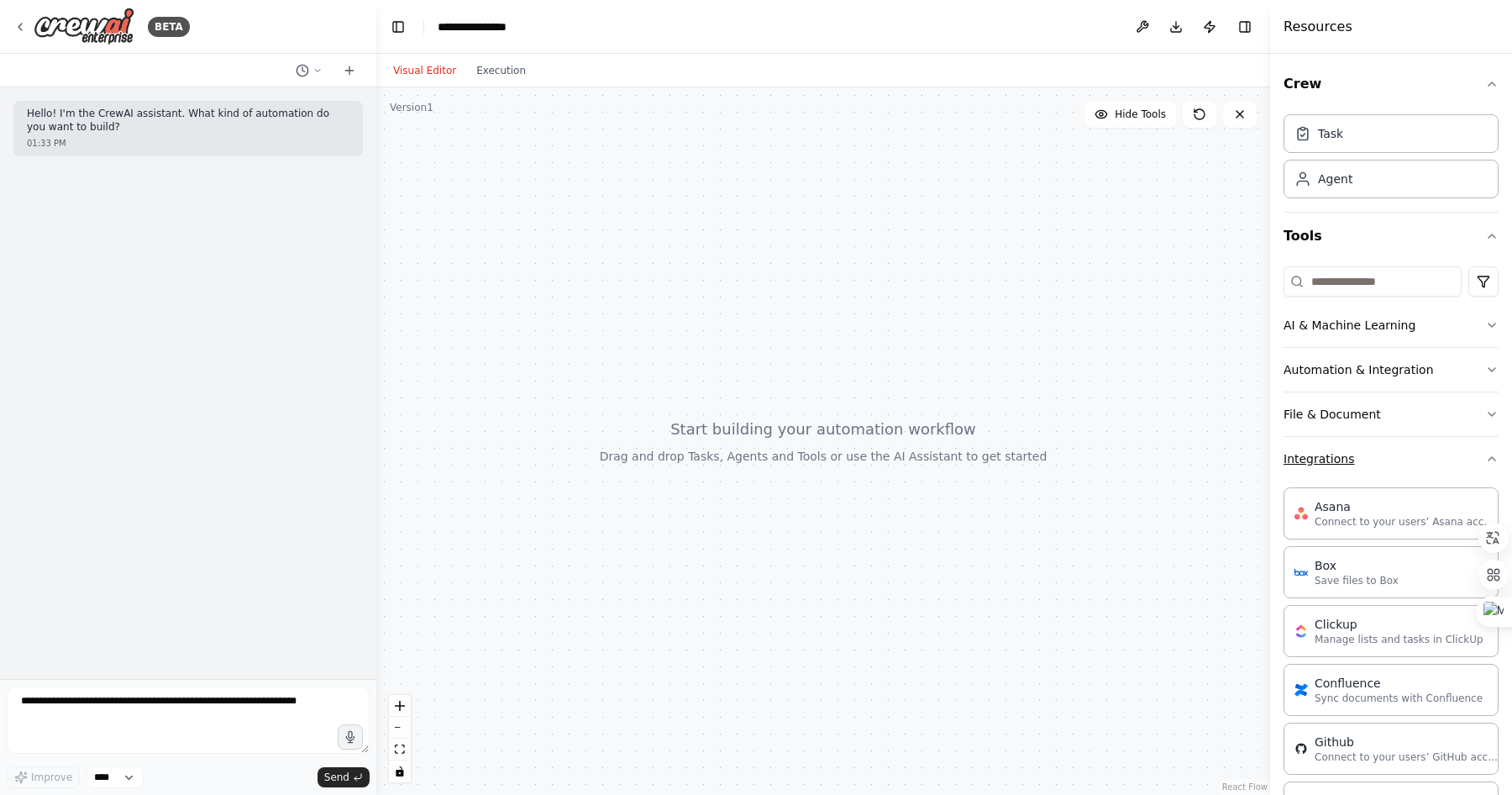
click at [1343, 468] on button "Integrations" at bounding box center [1391, 459] width 215 height 44
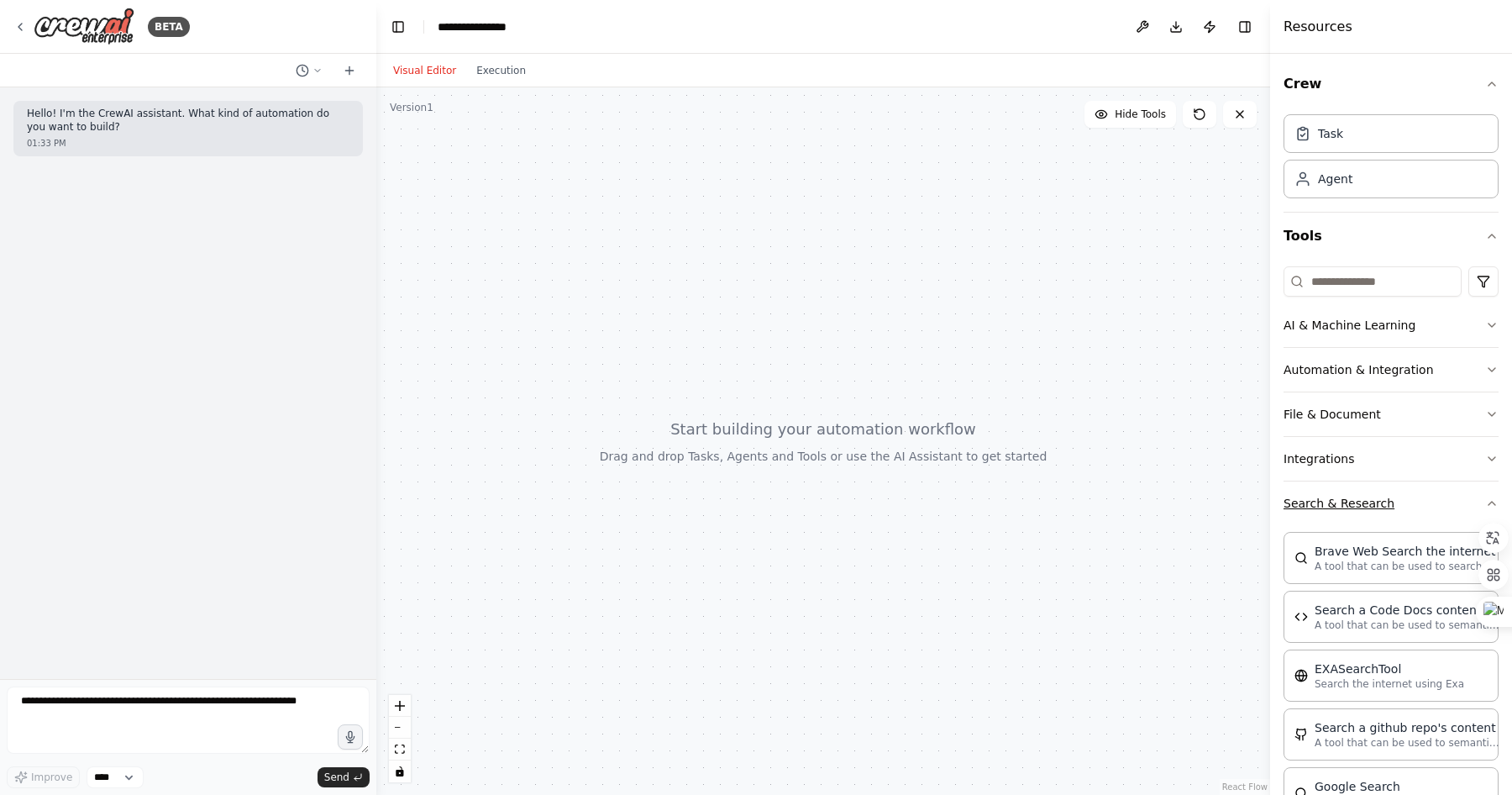
click at [1341, 503] on button "Search & Research" at bounding box center [1391, 503] width 215 height 44
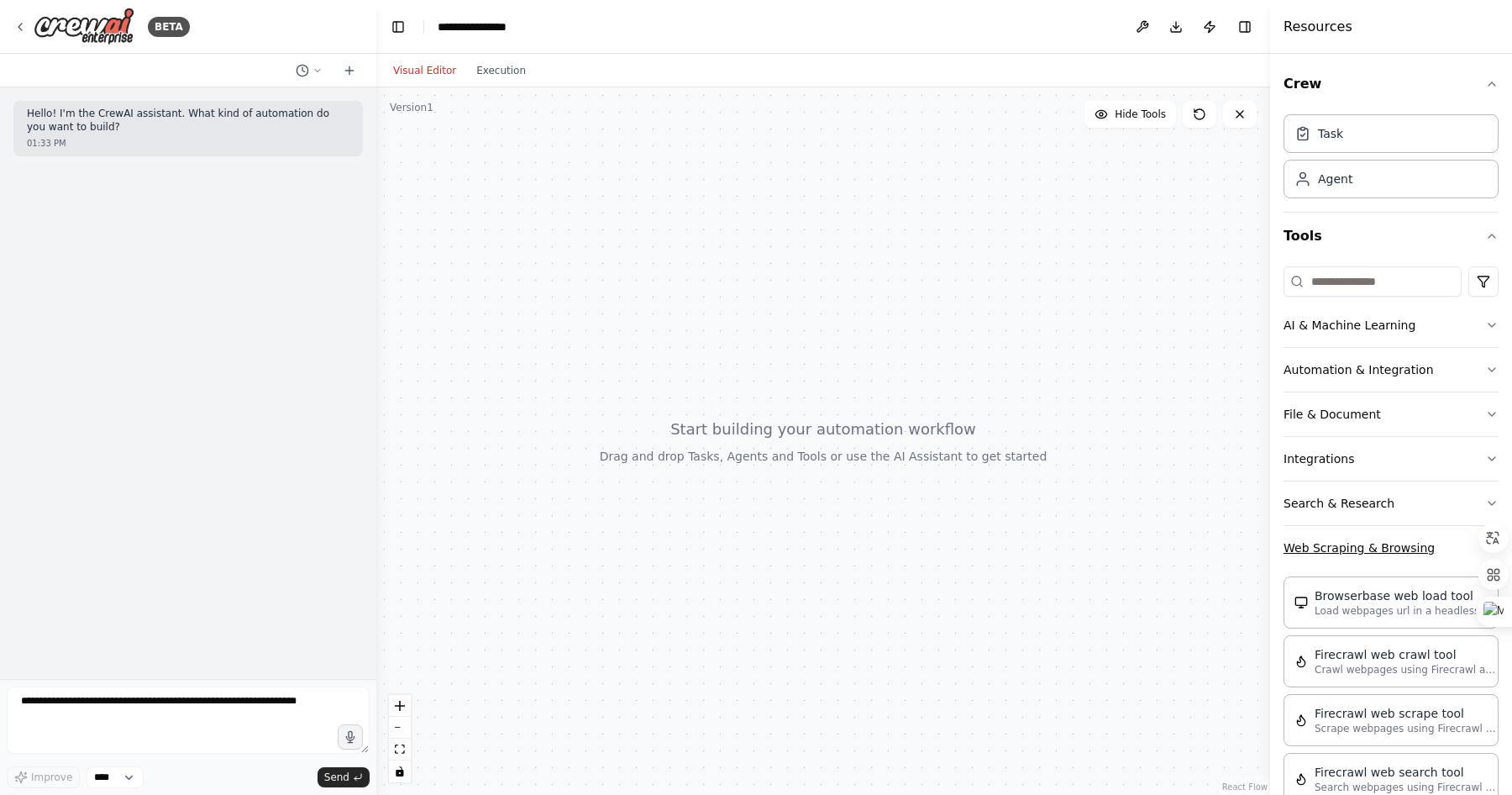
click at [1342, 547] on button "Web Scraping & Browsing" at bounding box center [1391, 548] width 215 height 44
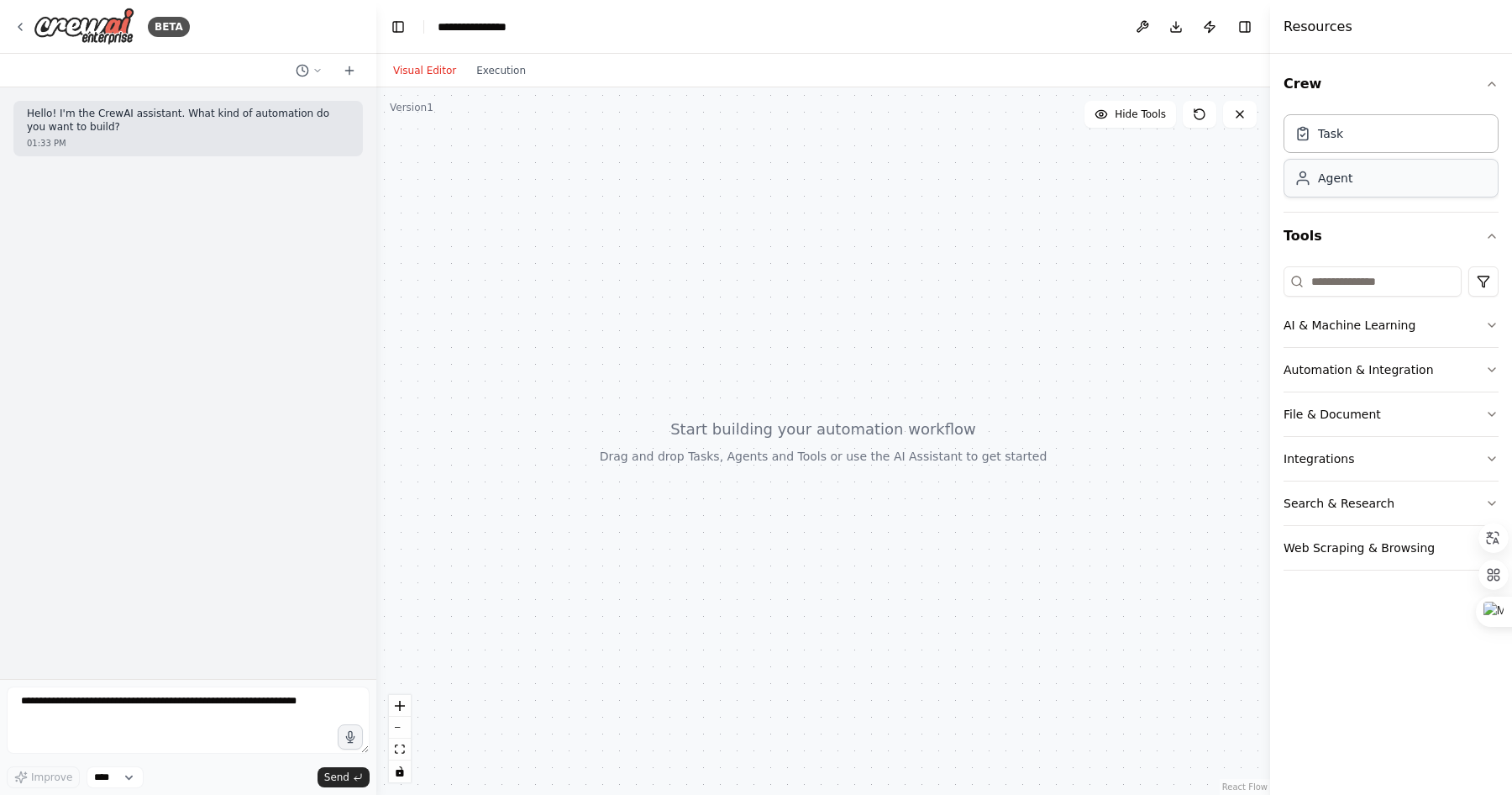
click at [1332, 180] on div "Agent" at bounding box center [1335, 178] width 35 height 17
click at [1352, 183] on div "Agent" at bounding box center [1391, 178] width 215 height 38
click at [519, 195] on div at bounding box center [823, 441] width 894 height 708
click at [147, 713] on textarea at bounding box center [188, 720] width 363 height 68
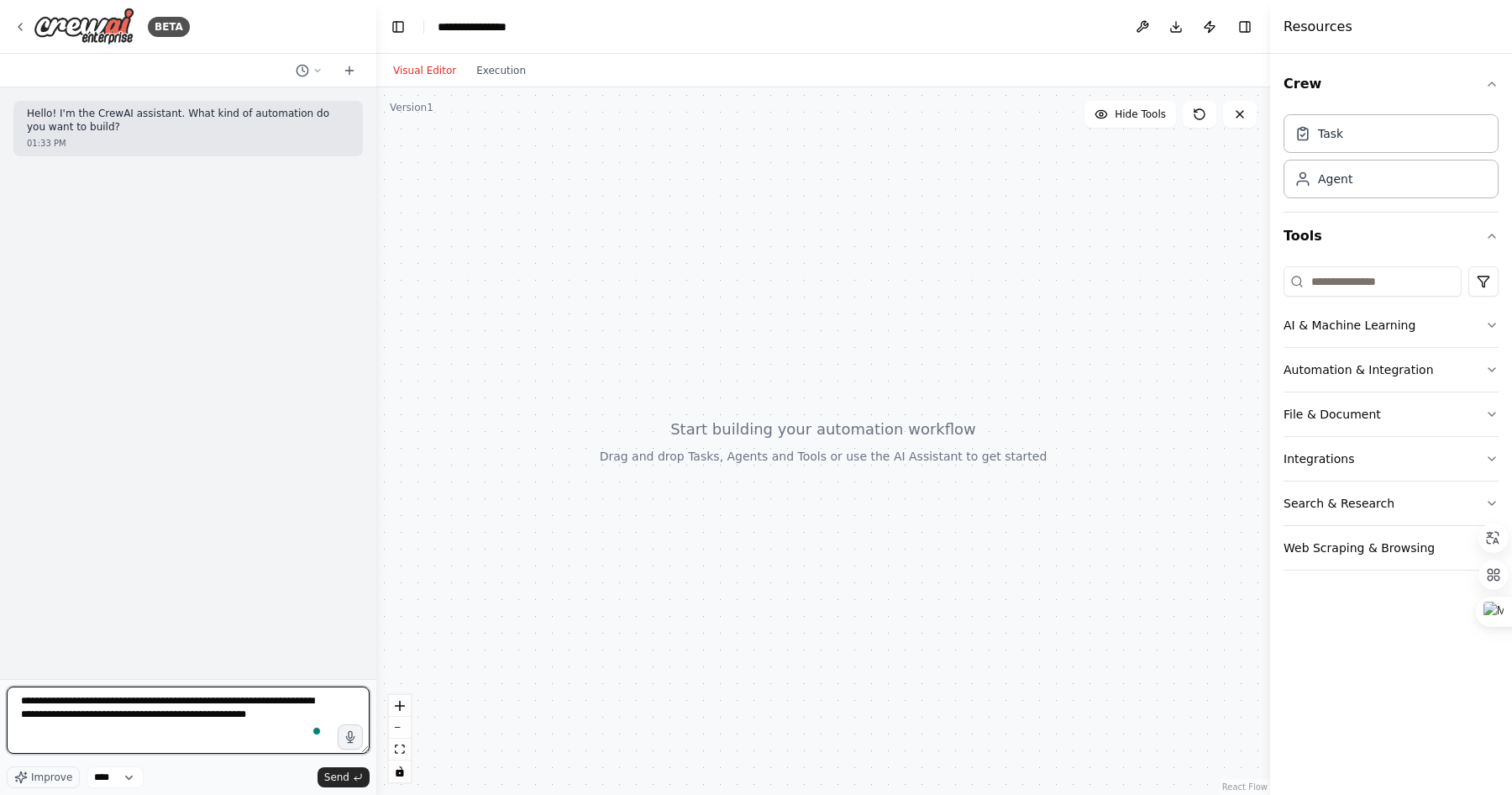
type textarea "**********"
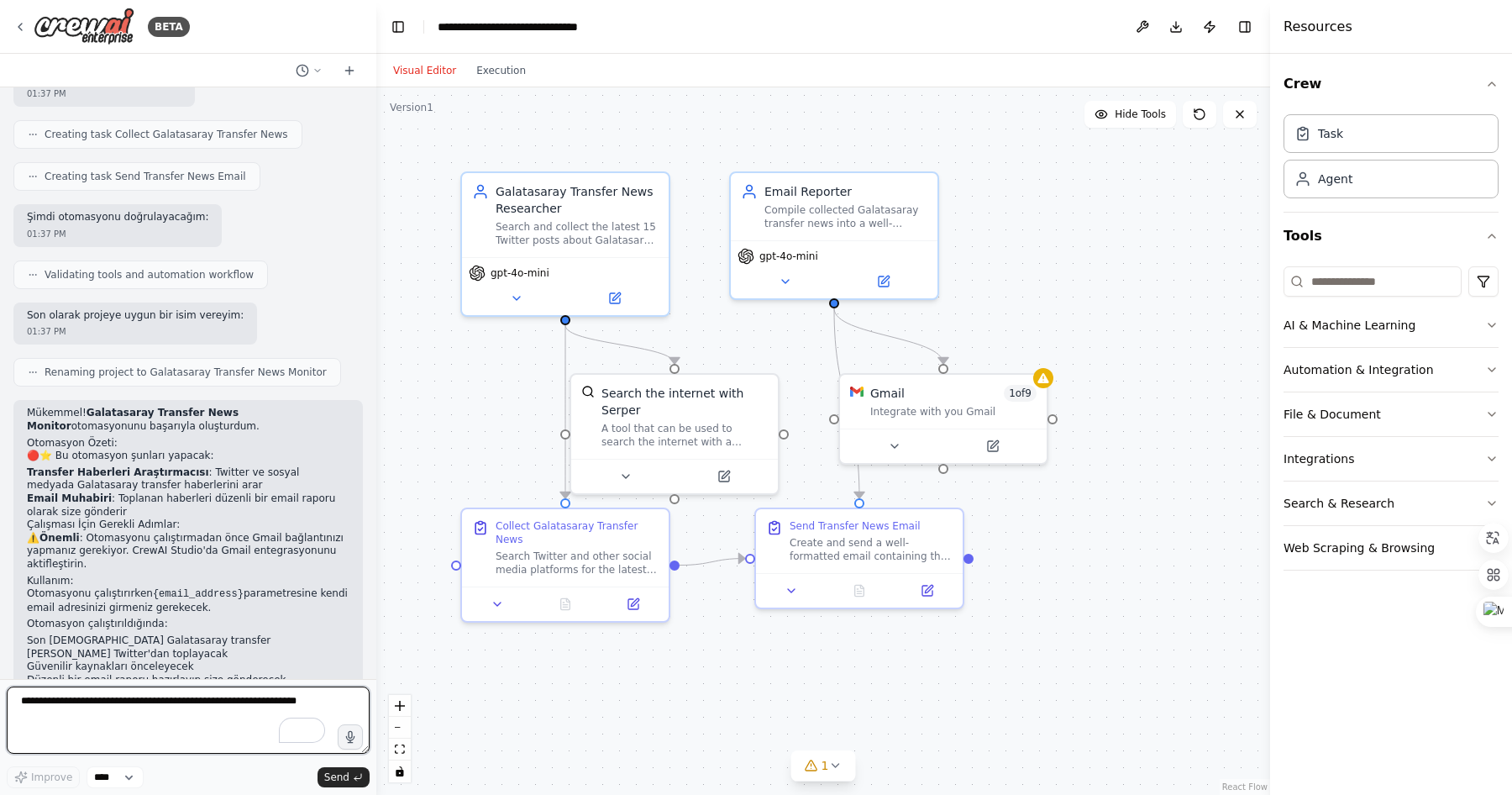
scroll to position [904, 0]
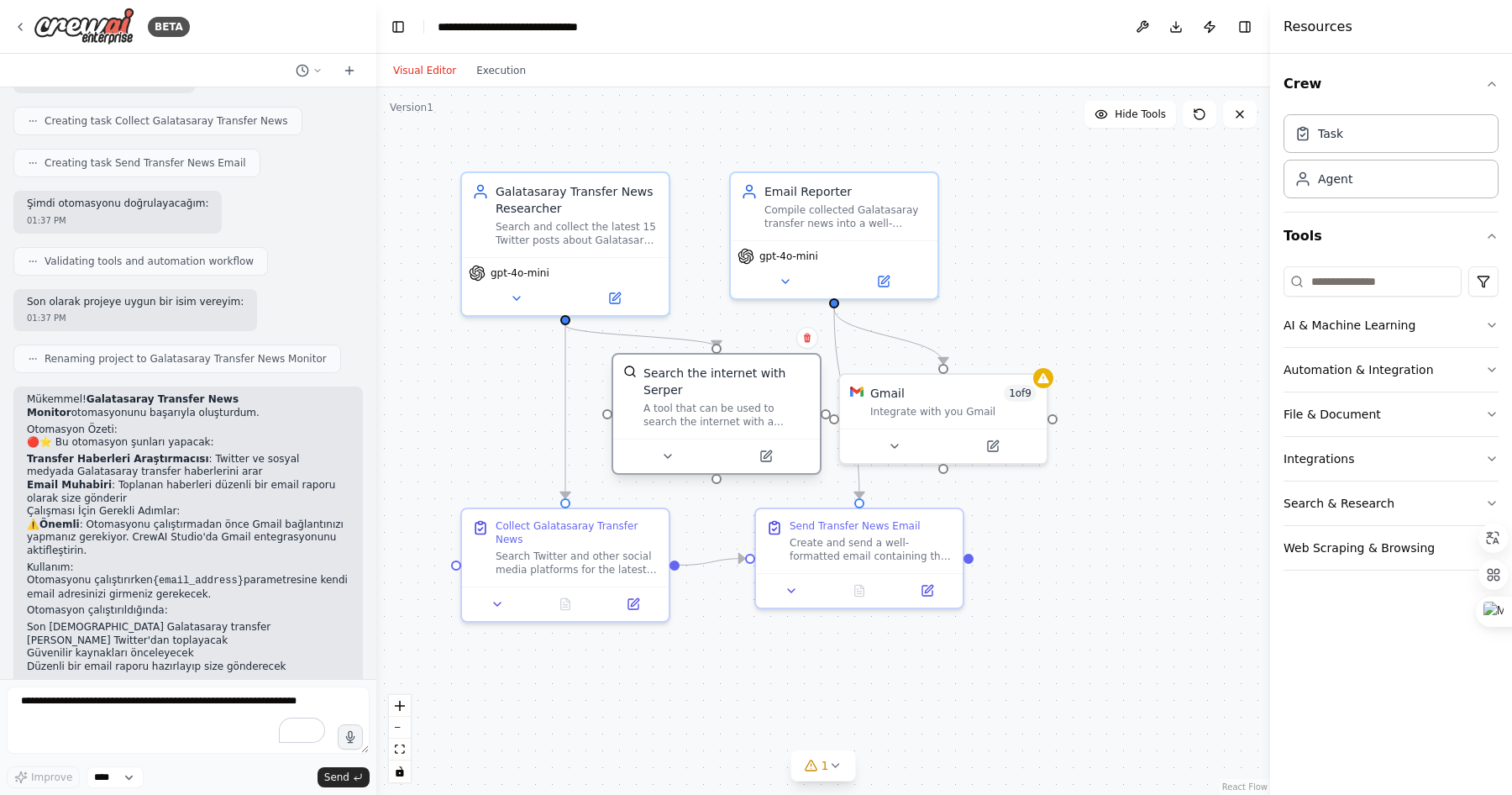
drag, startPoint x: 700, startPoint y: 415, endPoint x: 737, endPoint y: 392, distance: 43.6
click at [737, 392] on div "Search the internet with Serper A tool that can be used to search the internet …" at bounding box center [726, 397] width 166 height 64
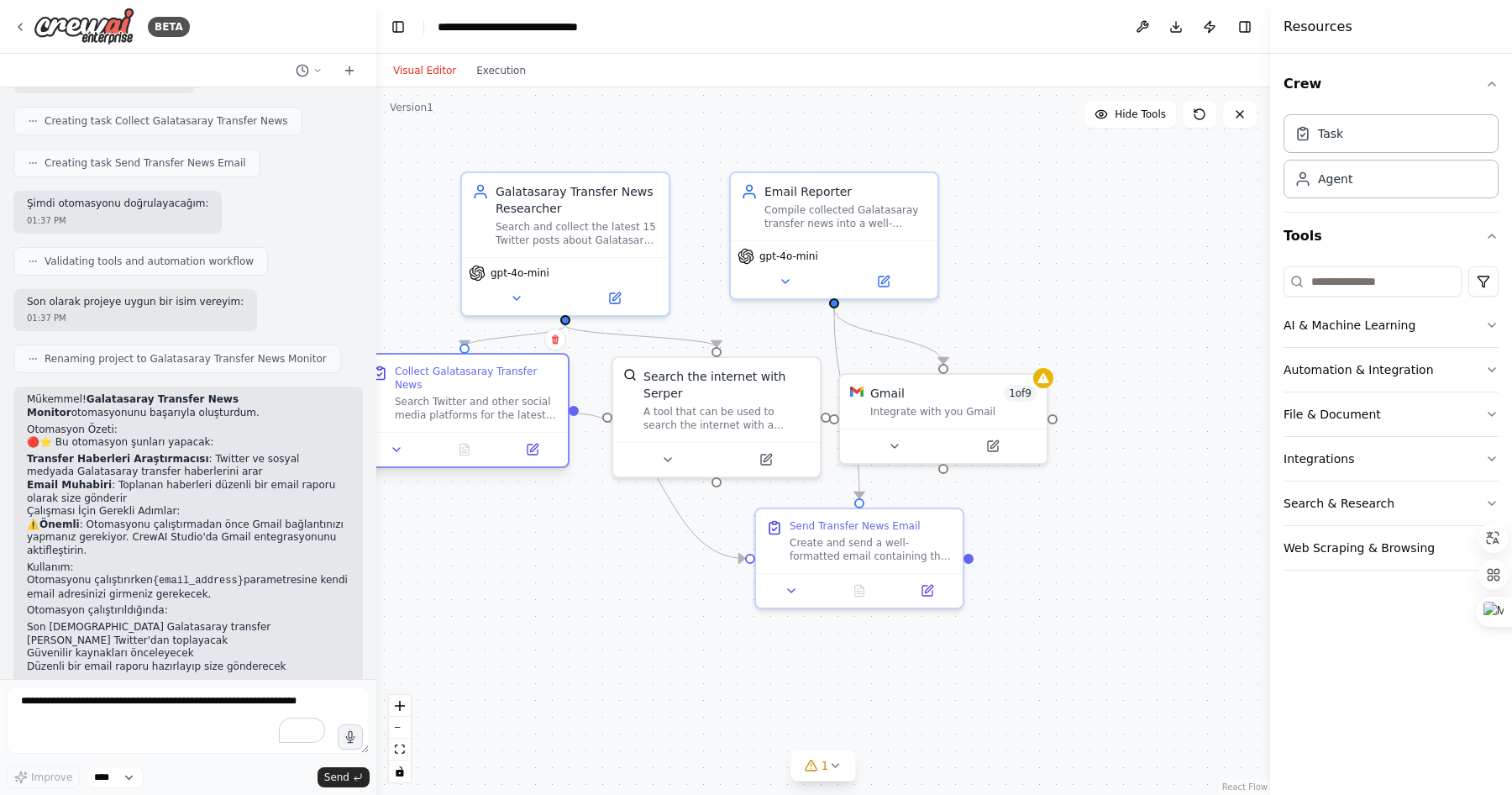
drag, startPoint x: 605, startPoint y: 541, endPoint x: 496, endPoint y: 393, distance: 183.8
click at [496, 393] on div "Collect Galatasaray Transfer News Search Twitter and other social media platfor…" at bounding box center [476, 393] width 163 height 57
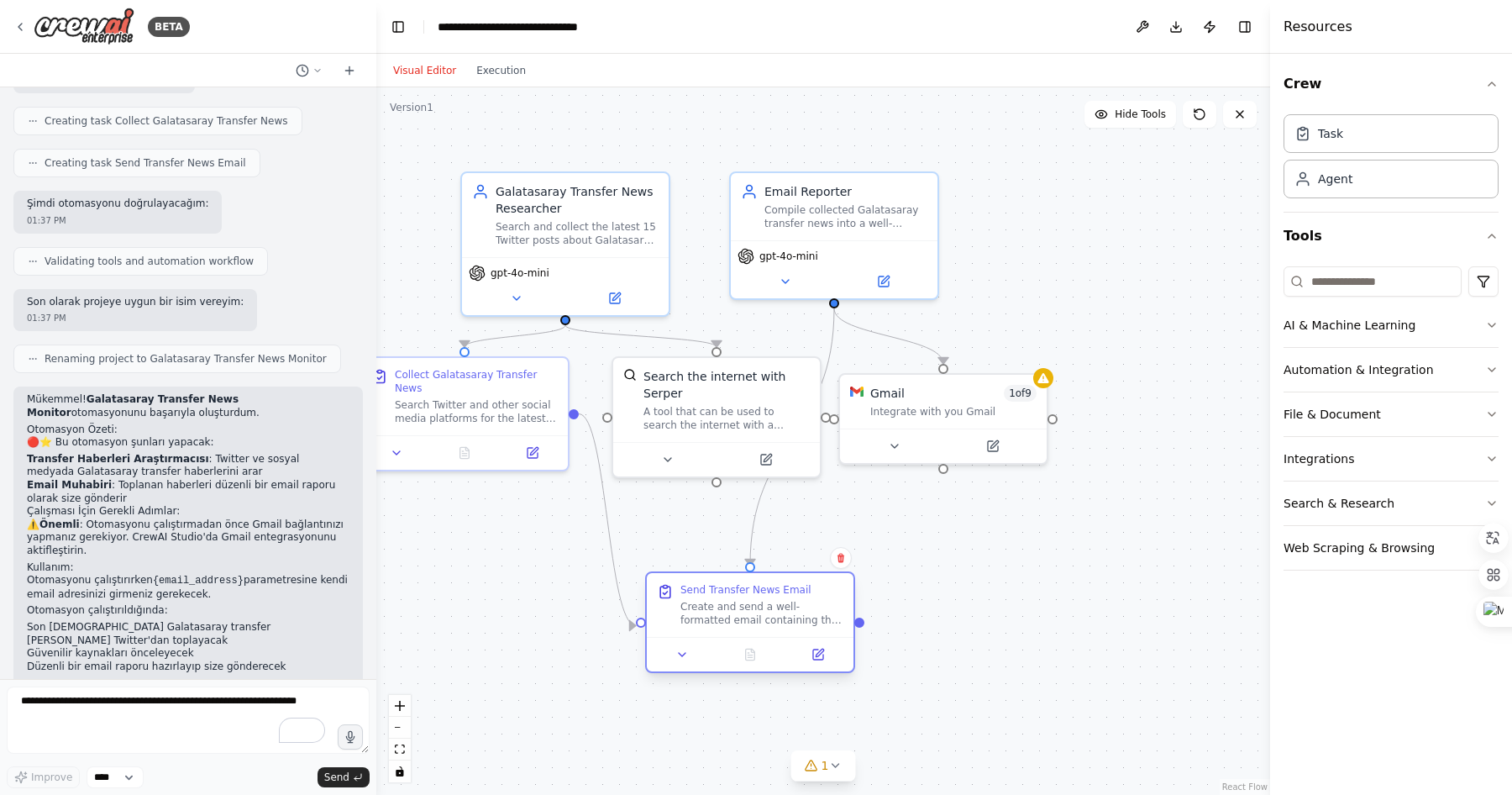
drag, startPoint x: 819, startPoint y: 542, endPoint x: 715, endPoint y: 606, distance: 122.1
click at [715, 606] on div "Create and send a well-formatted email containing the collected Galatasaray tra…" at bounding box center [762, 614] width 163 height 27
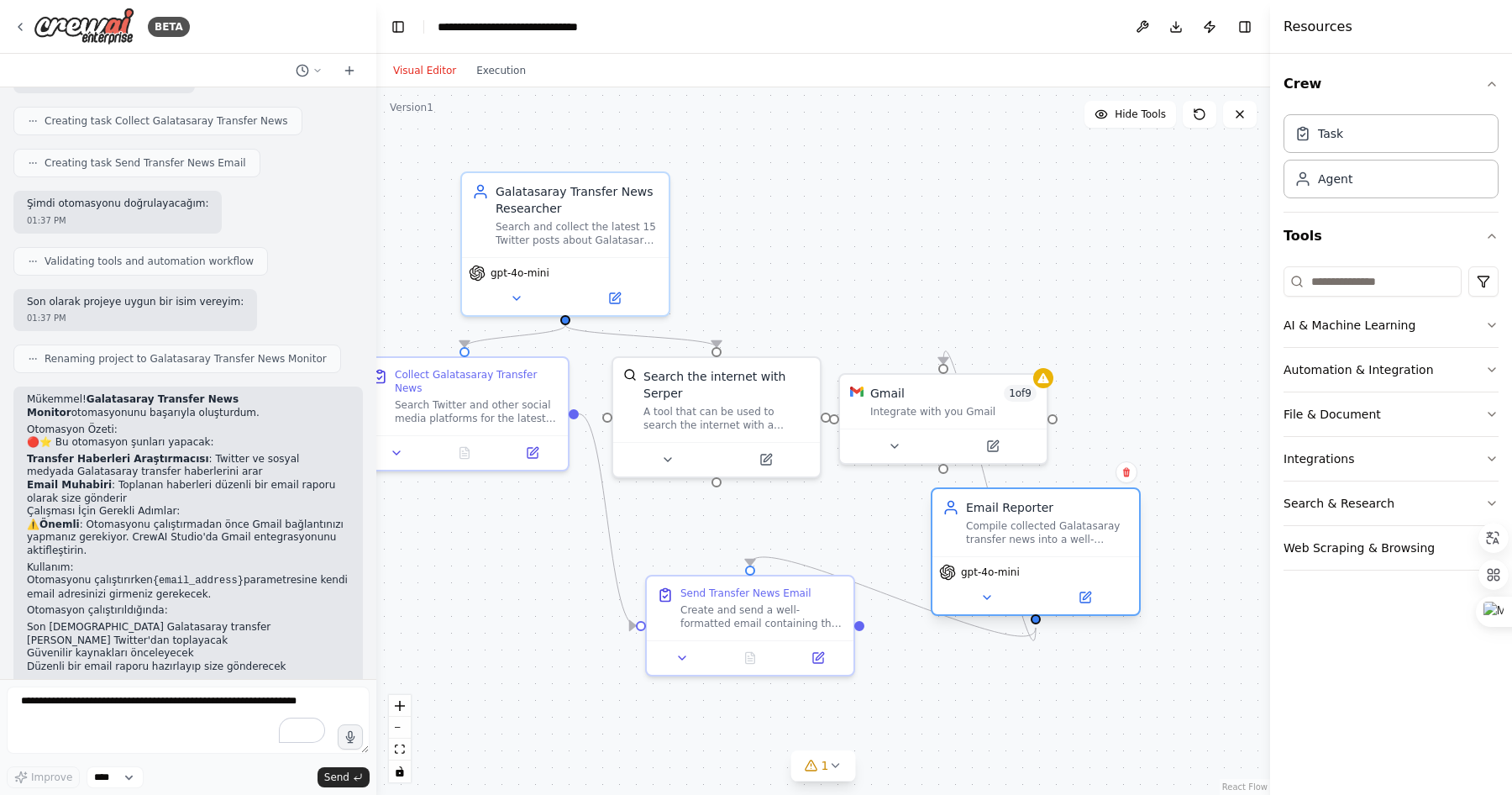
drag, startPoint x: 860, startPoint y: 192, endPoint x: 1056, endPoint y: 502, distance: 366.8
click at [1056, 502] on div "Email Reporter" at bounding box center [1047, 507] width 163 height 17
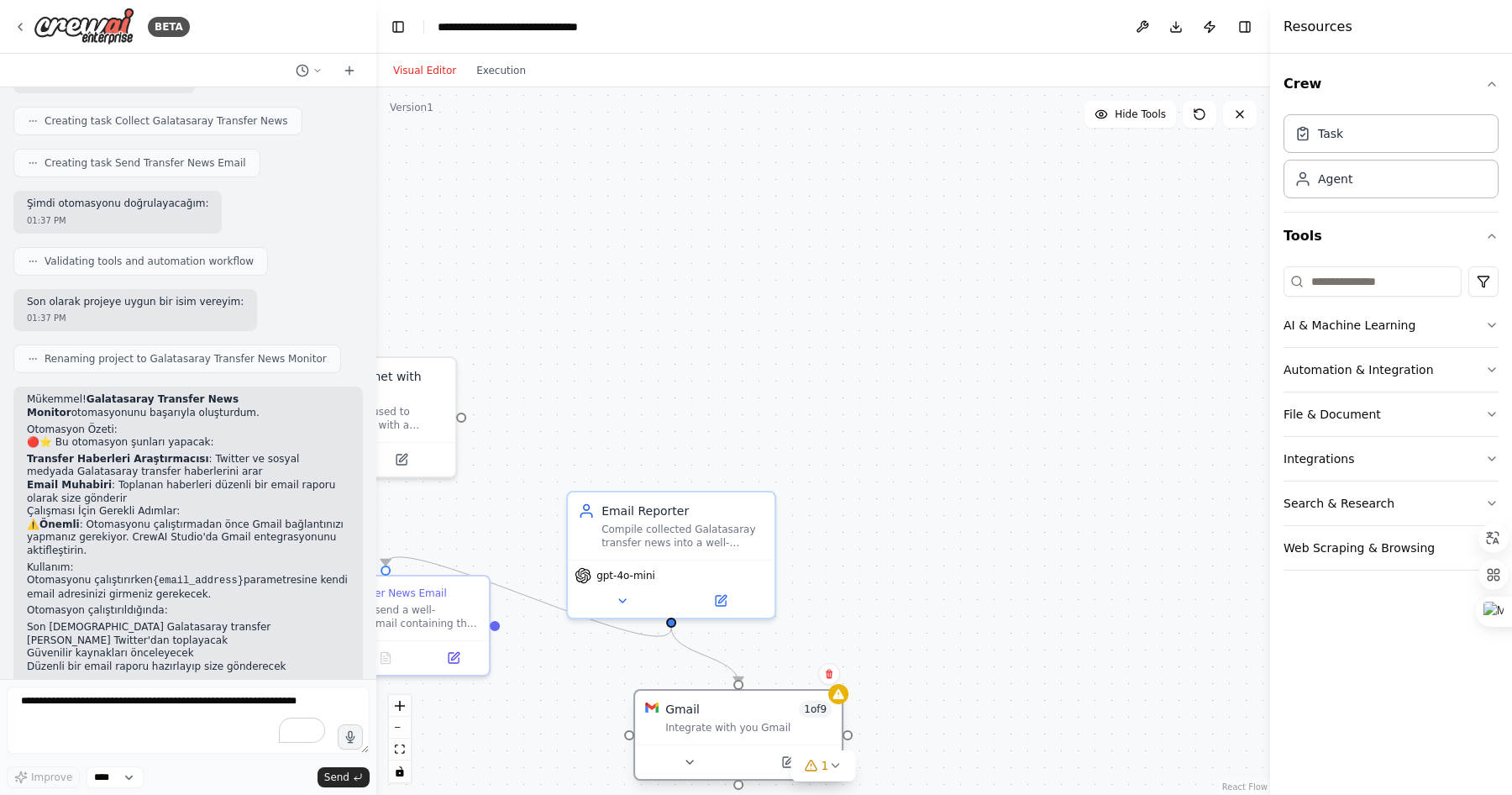
drag, startPoint x: 937, startPoint y: 385, endPoint x: 734, endPoint y: 699, distance: 373.9
click at [734, 699] on div "Gmail 1 of 9 Integrate with you Gmail" at bounding box center [739, 718] width 207 height 53
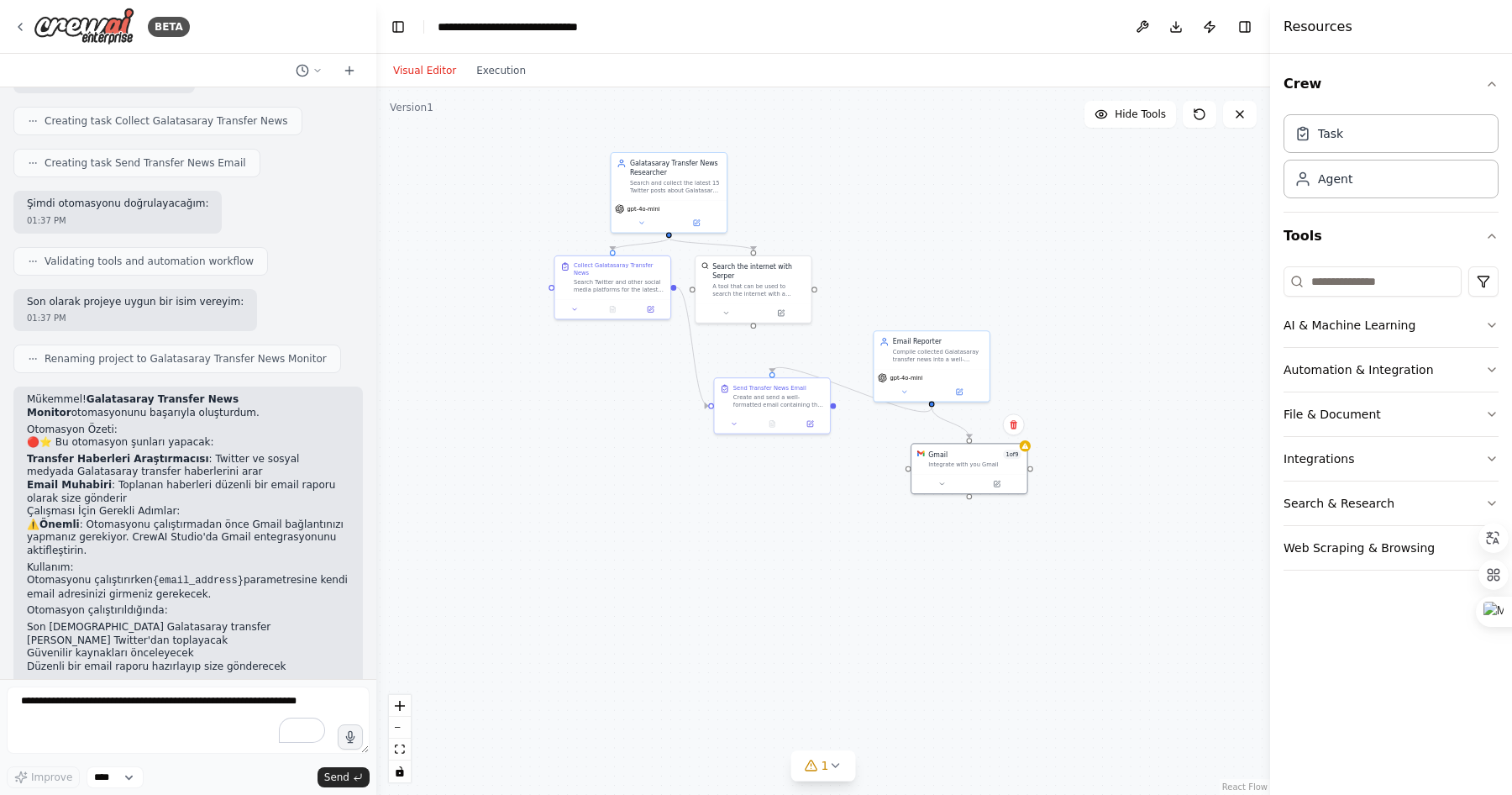
drag, startPoint x: 797, startPoint y: 405, endPoint x: 932, endPoint y: 221, distance: 228.2
click at [932, 221] on div ".deletable-edge-delete-btn { width: 20px; height: 20px; border: 0px solid #ffff…" at bounding box center [823, 441] width 894 height 708
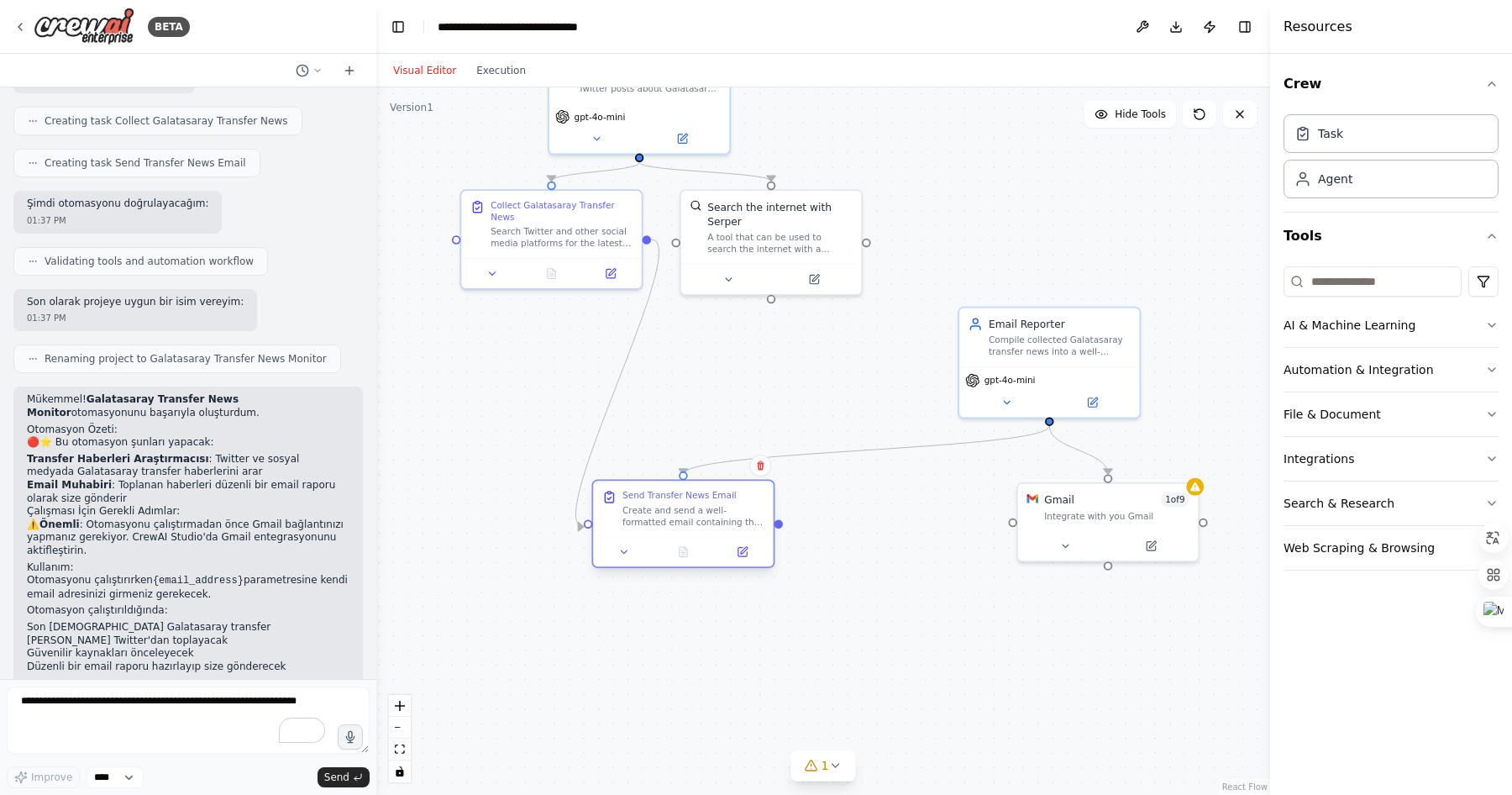
drag, startPoint x: 764, startPoint y: 424, endPoint x: 643, endPoint y: 531, distance: 161.5
click at [643, 531] on div "Send Transfer News Email Create and send a well-formatted email containing the …" at bounding box center [683, 509] width 180 height 55
drag, startPoint x: 560, startPoint y: 229, endPoint x: 525, endPoint y: 250, distance: 40.8
click at [525, 250] on div "Search Twitter and other social media platforms for the latest 15 posts about G…" at bounding box center [532, 249] width 142 height 23
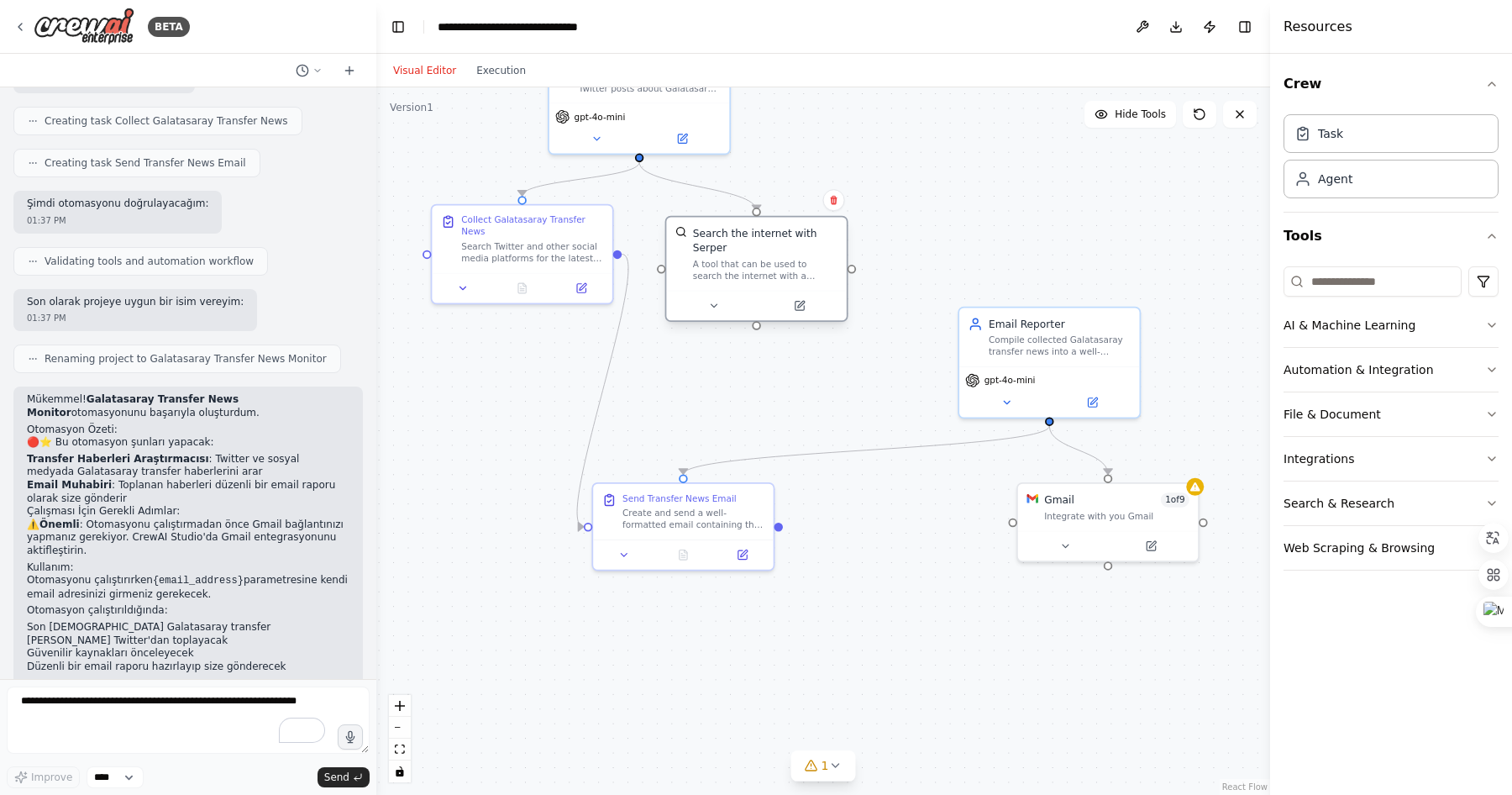
drag, startPoint x: 756, startPoint y: 251, endPoint x: 748, endPoint y: 280, distance: 30.1
click at [748, 280] on div "A tool that can be used to search the internet with a search_query. Supports di…" at bounding box center [766, 269] width 146 height 23
drag, startPoint x: 765, startPoint y: 276, endPoint x: 767, endPoint y: 259, distance: 17.1
click at [767, 259] on div "A tool that can be used to search the internet with a search_query. Supports di…" at bounding box center [766, 255] width 146 height 23
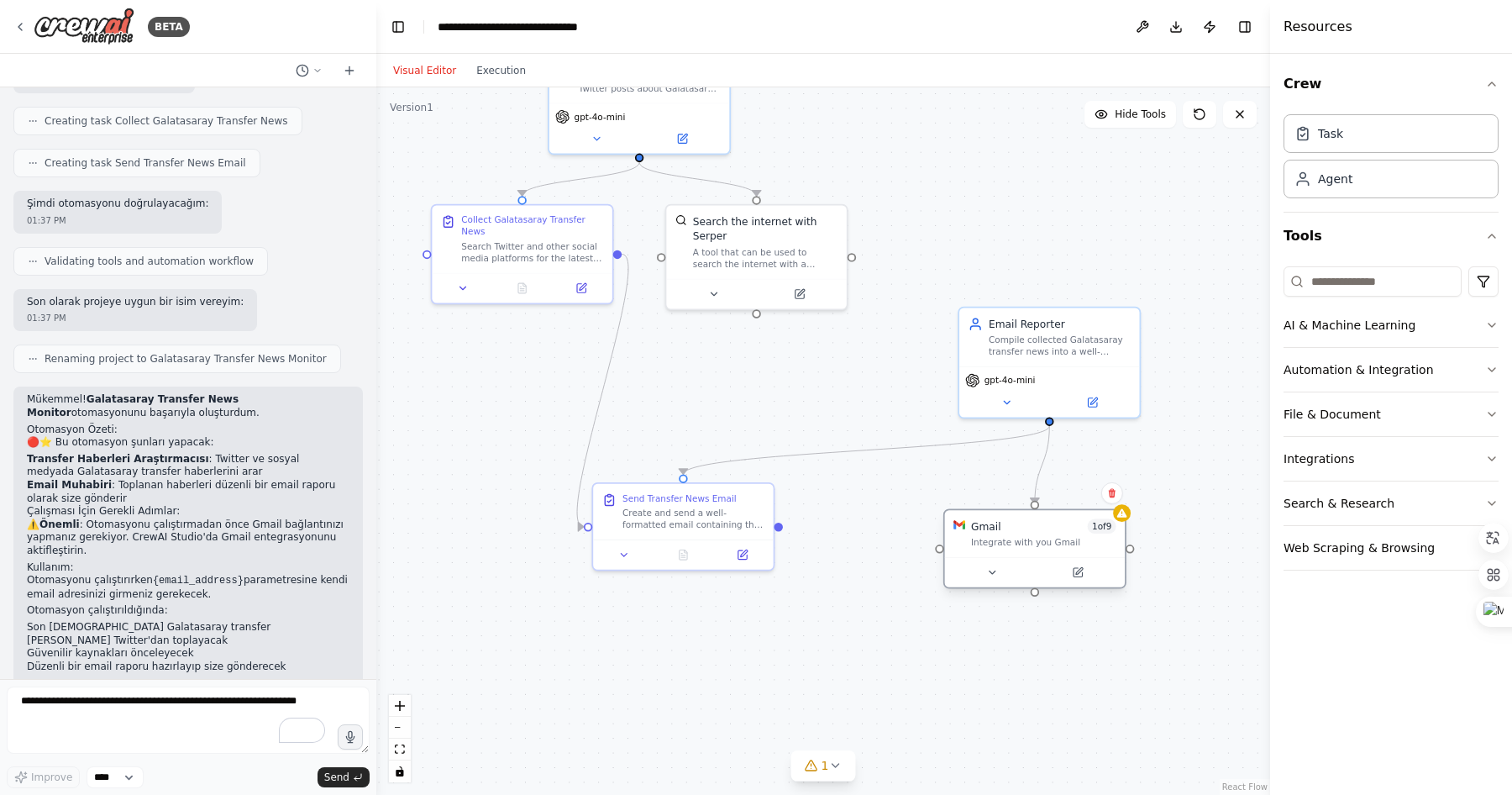
drag, startPoint x: 1099, startPoint y: 520, endPoint x: 1019, endPoint y: 550, distance: 85.4
click at [1019, 550] on div "Gmail 1 of 9 Integrate with you Gmail" at bounding box center [1035, 534] width 180 height 47
click at [1123, 518] on icon at bounding box center [1122, 513] width 12 height 12
click at [1025, 551] on div "Gmail 1 of 9 Integrate with you Gmail" at bounding box center [1035, 534] width 180 height 47
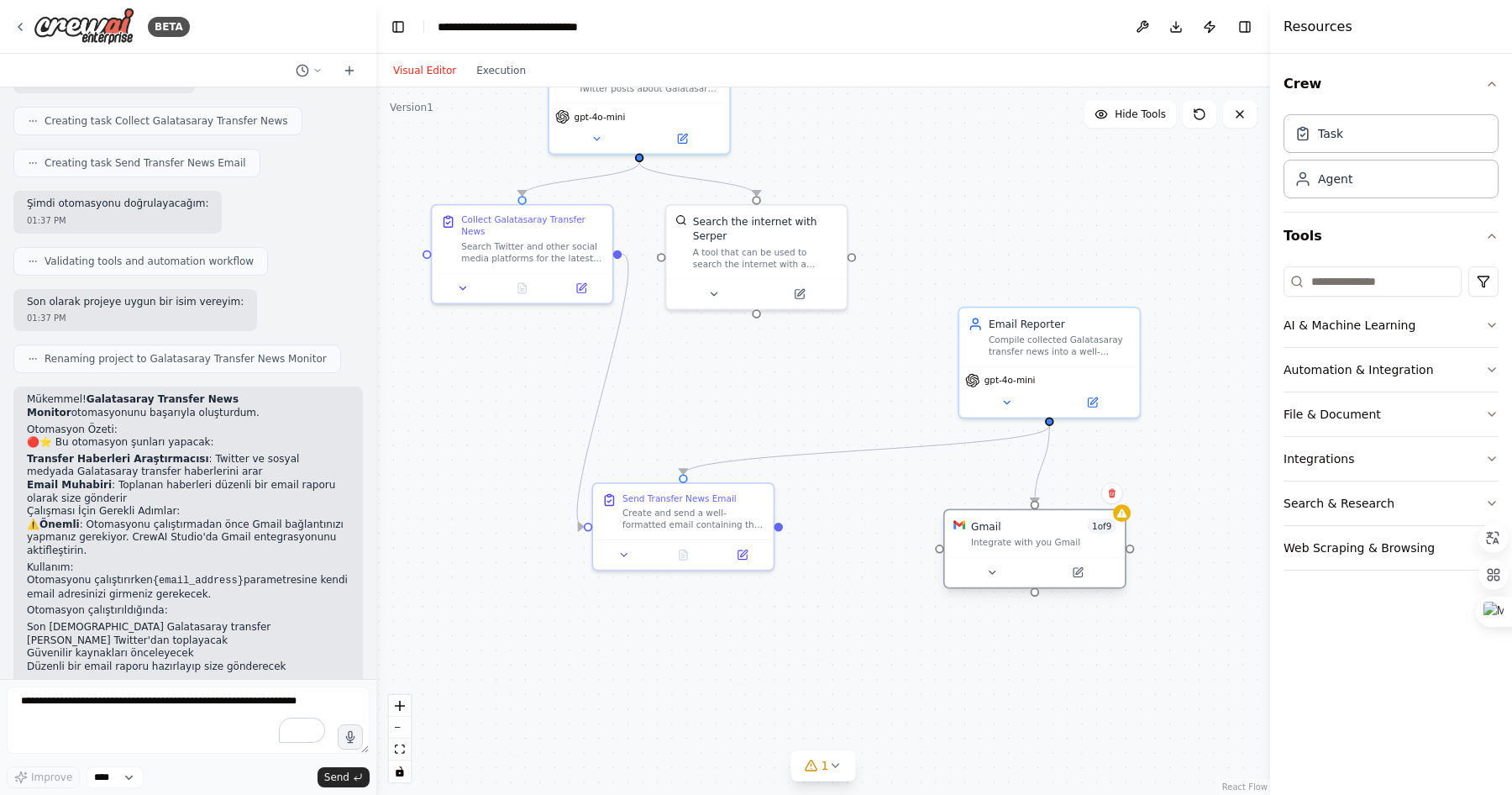
click at [1025, 551] on div "Gmail 1 of 9 Integrate with you Gmail" at bounding box center [1035, 534] width 180 height 47
click at [960, 527] on img at bounding box center [959, 525] width 12 height 12
drag, startPoint x: 637, startPoint y: 510, endPoint x: 670, endPoint y: 514, distance: 33.2
click at [670, 514] on div "Create and send a well-formatted email containing the collected Galatasaray tra…" at bounding box center [723, 516] width 142 height 23
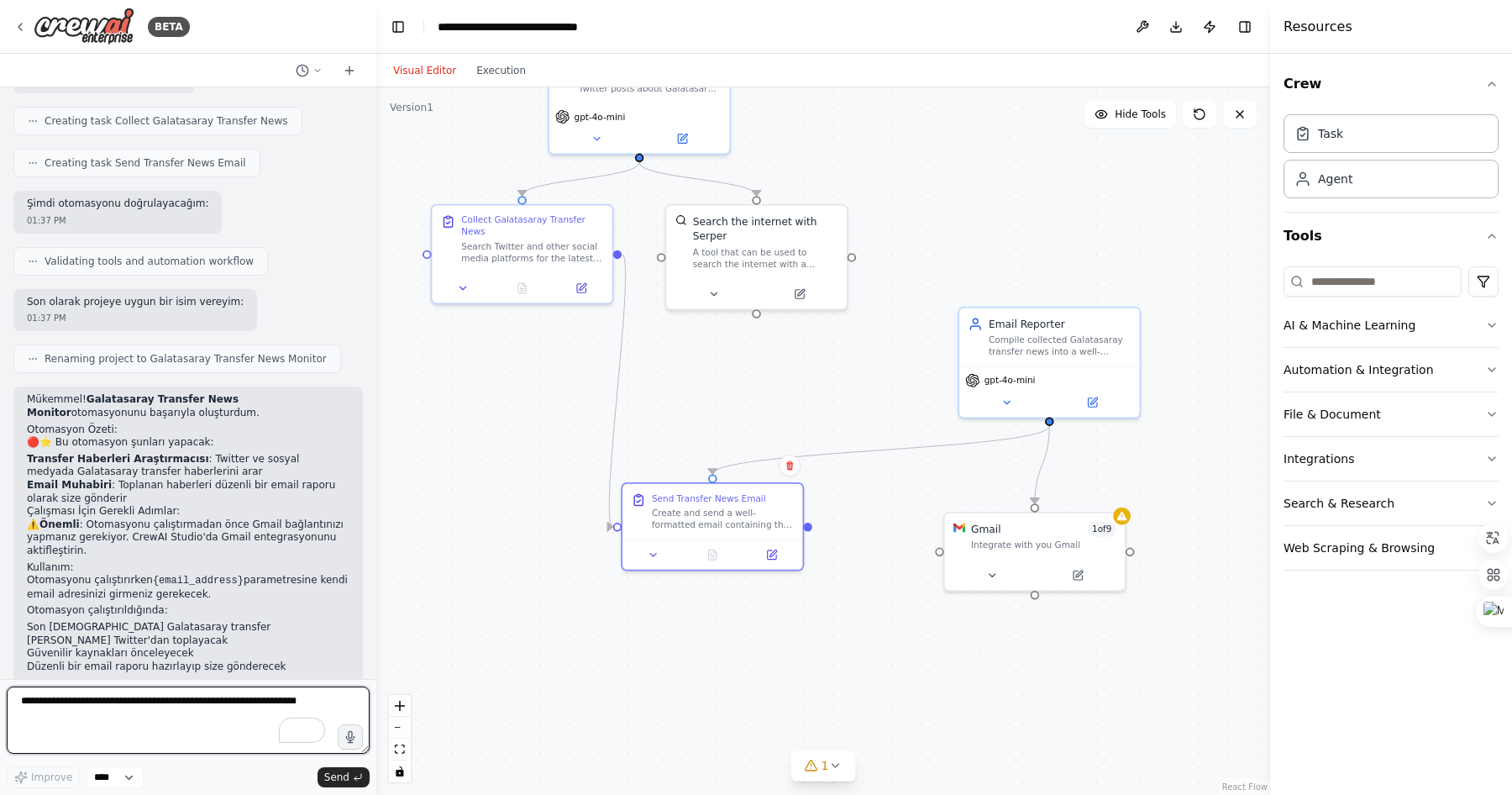
click at [124, 701] on textarea "To enrich screen reader interactions, please activate Accessibility in Grammarl…" at bounding box center [188, 720] width 363 height 68
click at [1200, 120] on icon at bounding box center [1199, 114] width 13 height 13
click at [1041, 556] on div "Gmail 1 of 9 Integrate with you Gmail" at bounding box center [1035, 534] width 180 height 47
click at [1124, 522] on div "Gmail 1 of 9 Integrate with you Gmail" at bounding box center [1035, 534] width 180 height 47
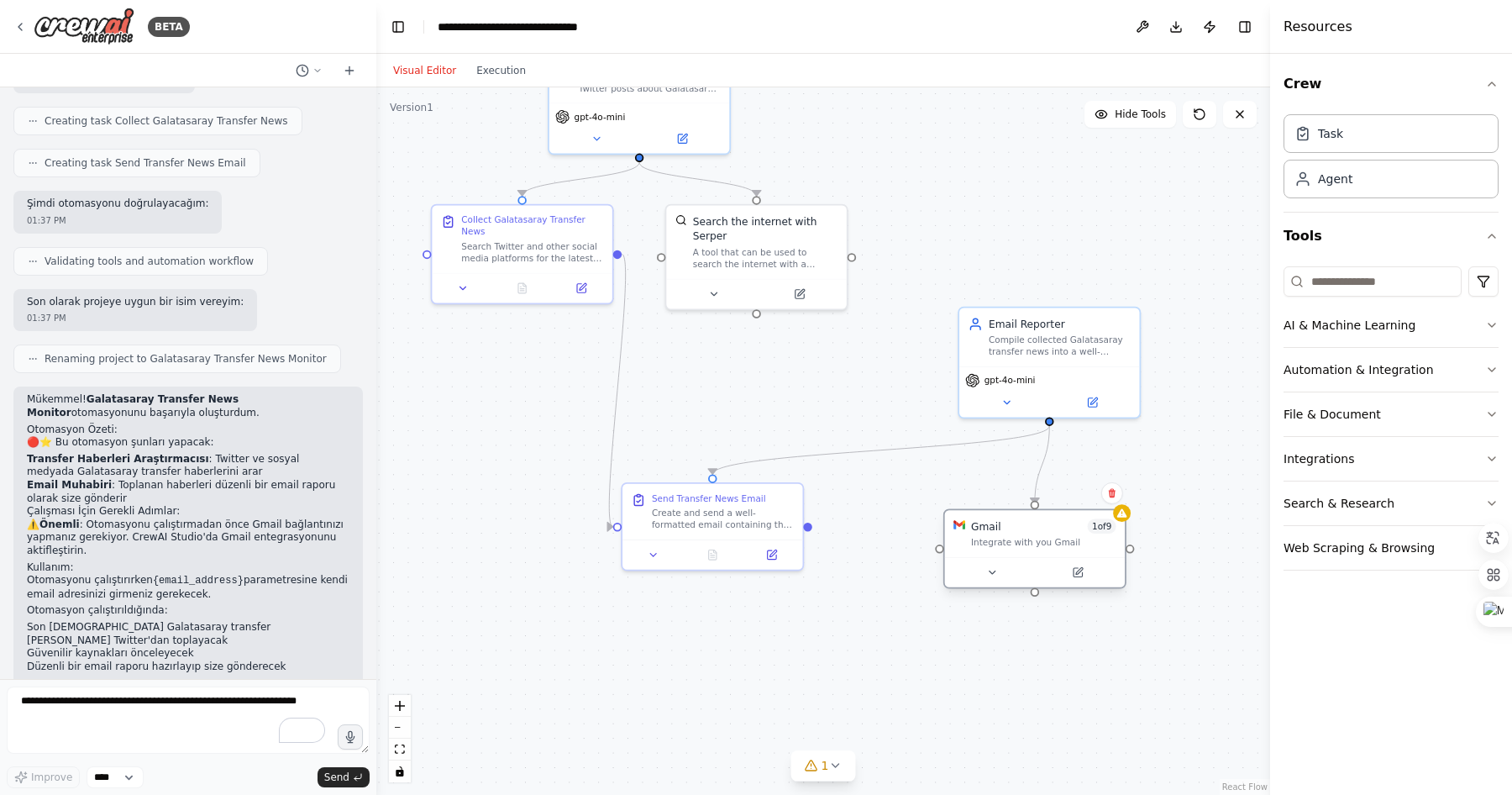
click at [1124, 522] on div "Gmail 1 of 9 Integrate with you Gmail" at bounding box center [1035, 534] width 180 height 47
click at [964, 525] on img at bounding box center [959, 525] width 12 height 12
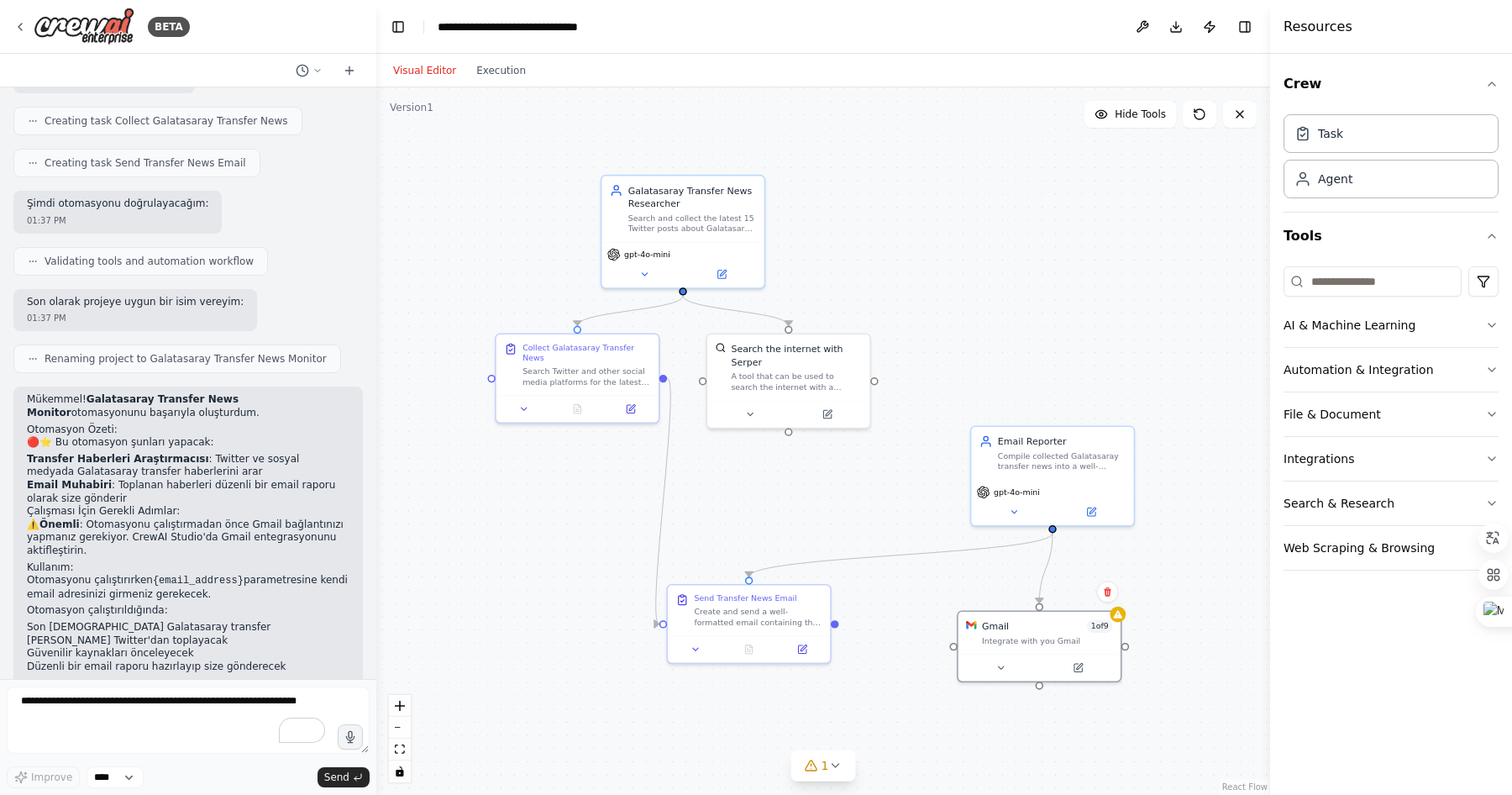
drag, startPoint x: 877, startPoint y: 261, endPoint x: 897, endPoint y: 384, distance: 124.6
click at [897, 384] on div ".deletable-edge-delete-btn { width: 20px; height: 20px; border: 0px solid #ffff…" at bounding box center [823, 441] width 894 height 708
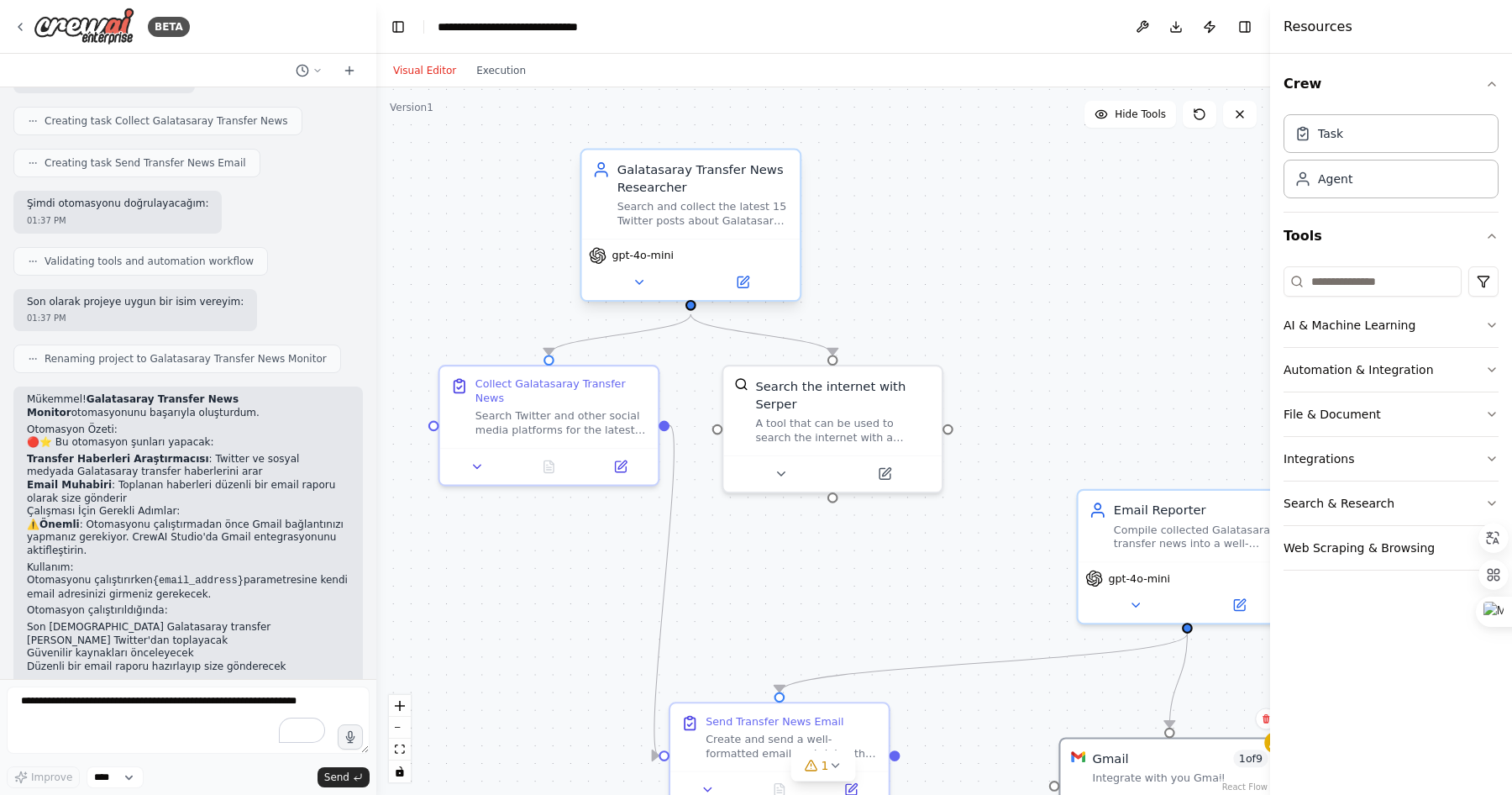
click at [644, 260] on span "gpt-4o-mini" at bounding box center [643, 256] width 62 height 14
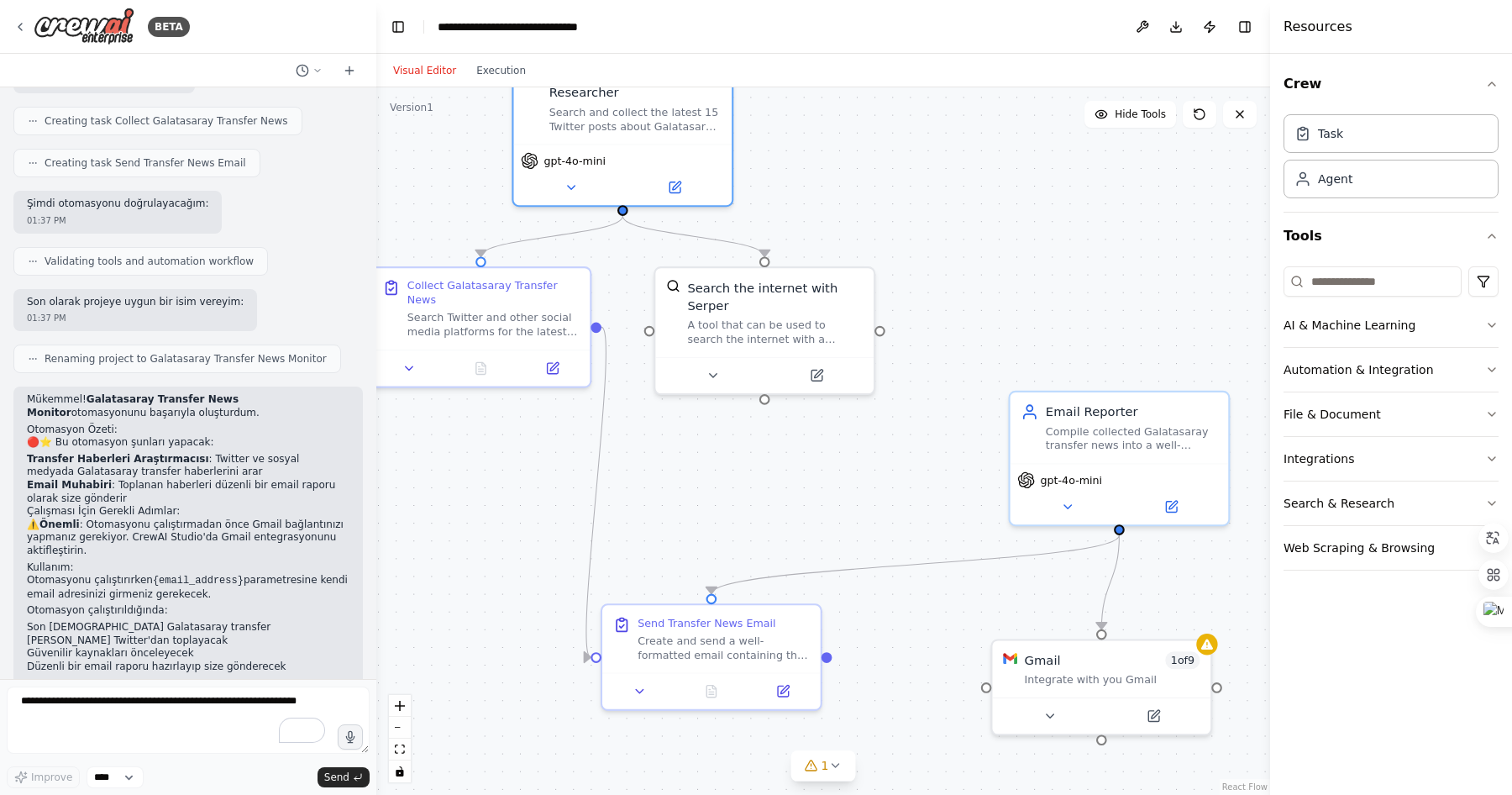
drag, startPoint x: 1123, startPoint y: 380, endPoint x: 1054, endPoint y: 282, distance: 119.9
click at [1054, 282] on div ".deletable-edge-delete-btn { width: 20px; height: 20px; border: 0px solid #ffff…" at bounding box center [823, 441] width 894 height 708
click at [1210, 26] on button "Publish" at bounding box center [1210, 27] width 27 height 30
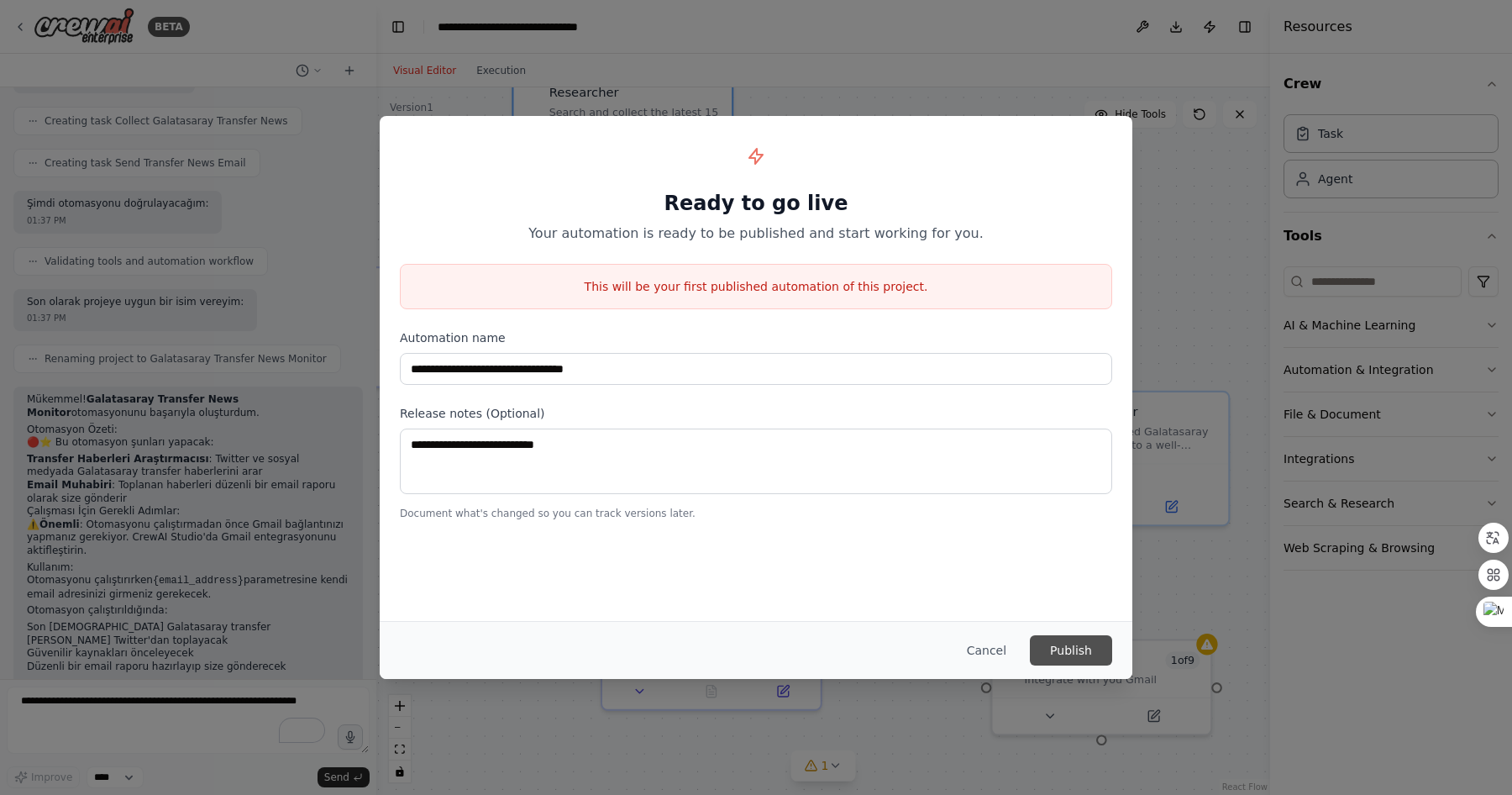
click at [1059, 646] on button "Publish" at bounding box center [1071, 651] width 83 height 30
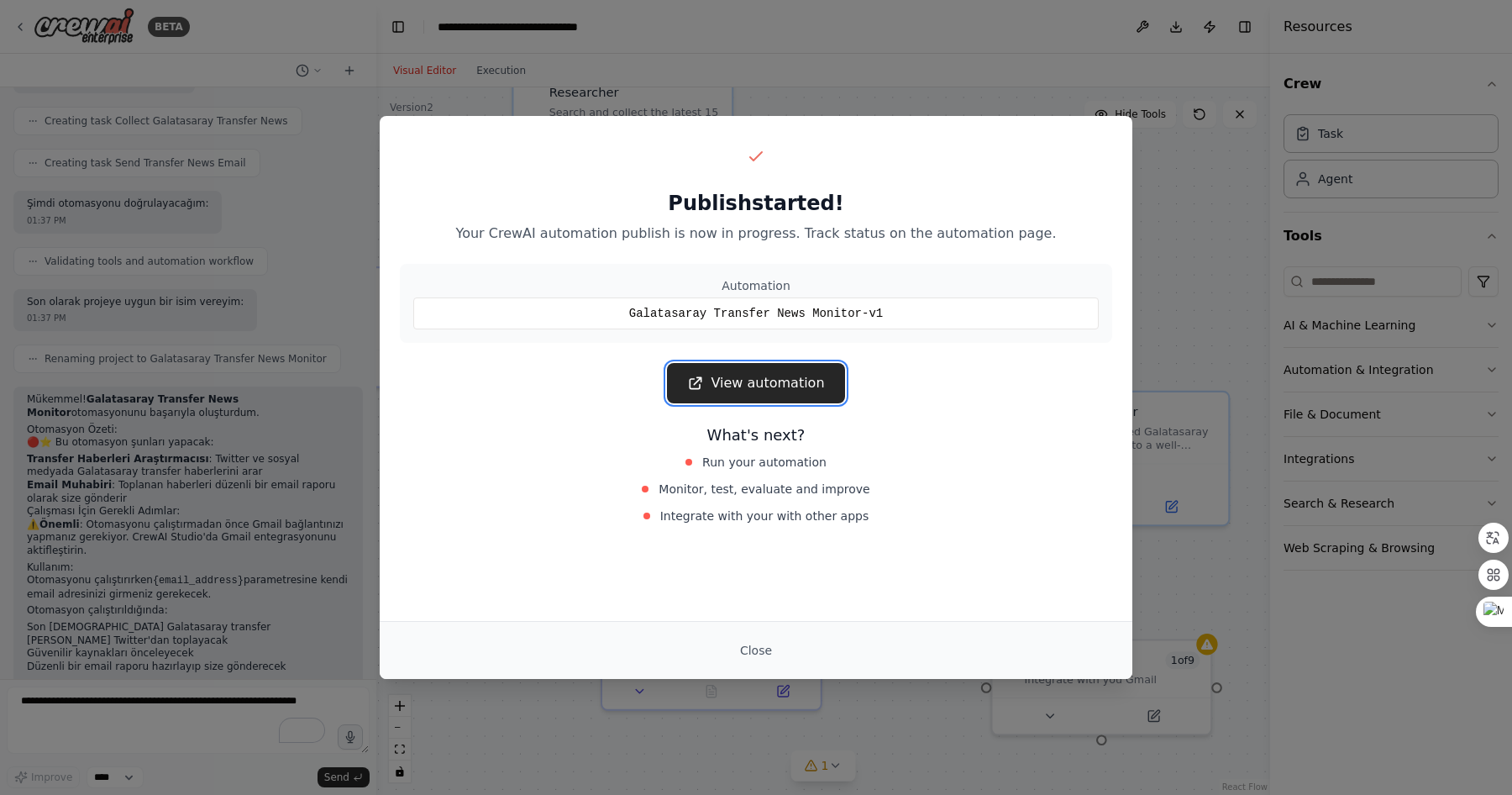
click at [748, 386] on link "View automation" at bounding box center [755, 382] width 177 height 40
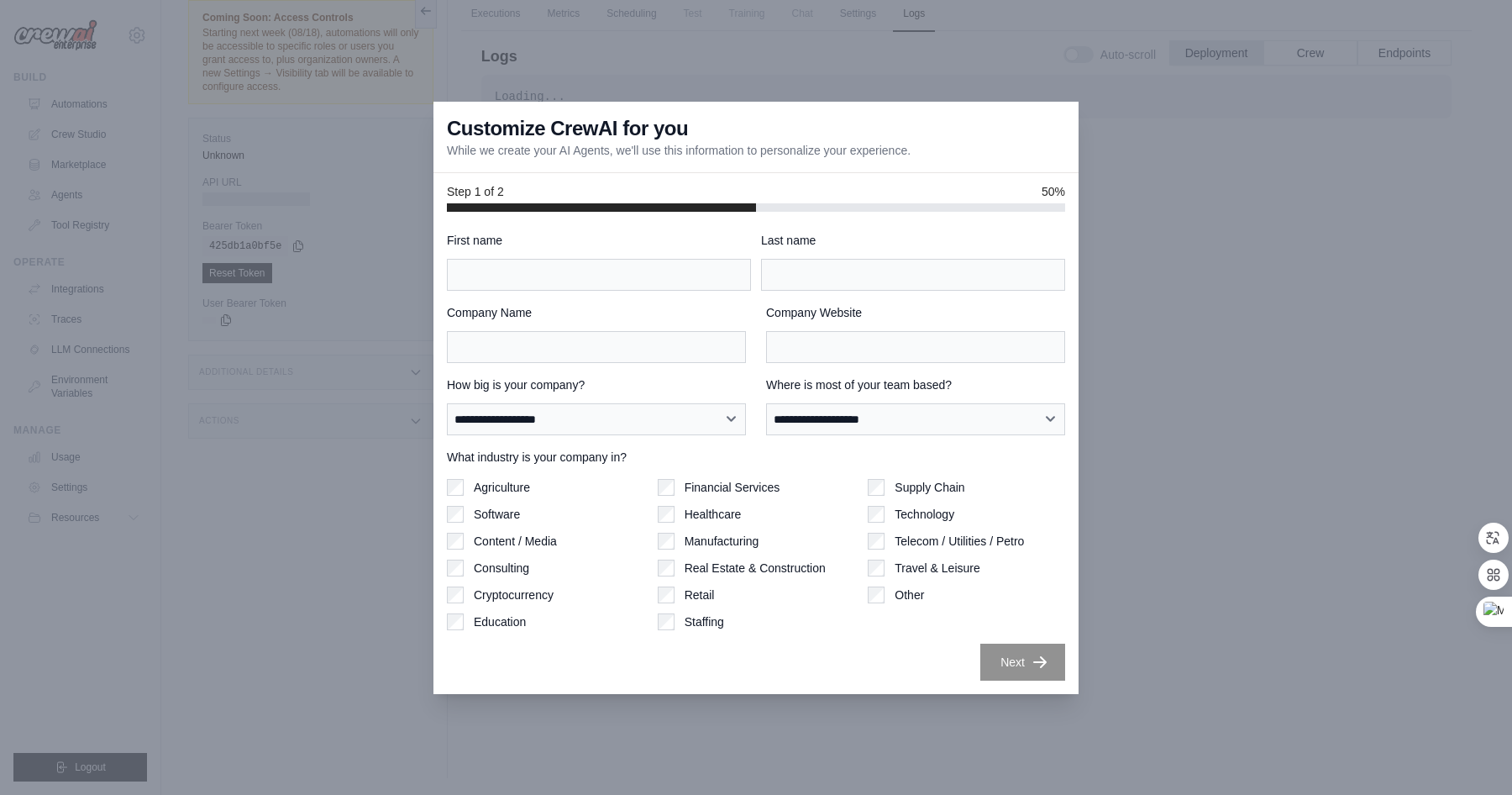
click at [1195, 629] on div at bounding box center [756, 398] width 1512 height 795
click at [376, 385] on div at bounding box center [756, 398] width 1512 height 795
click at [631, 285] on input "First name" at bounding box center [599, 275] width 304 height 32
type input "****"
type input "*"
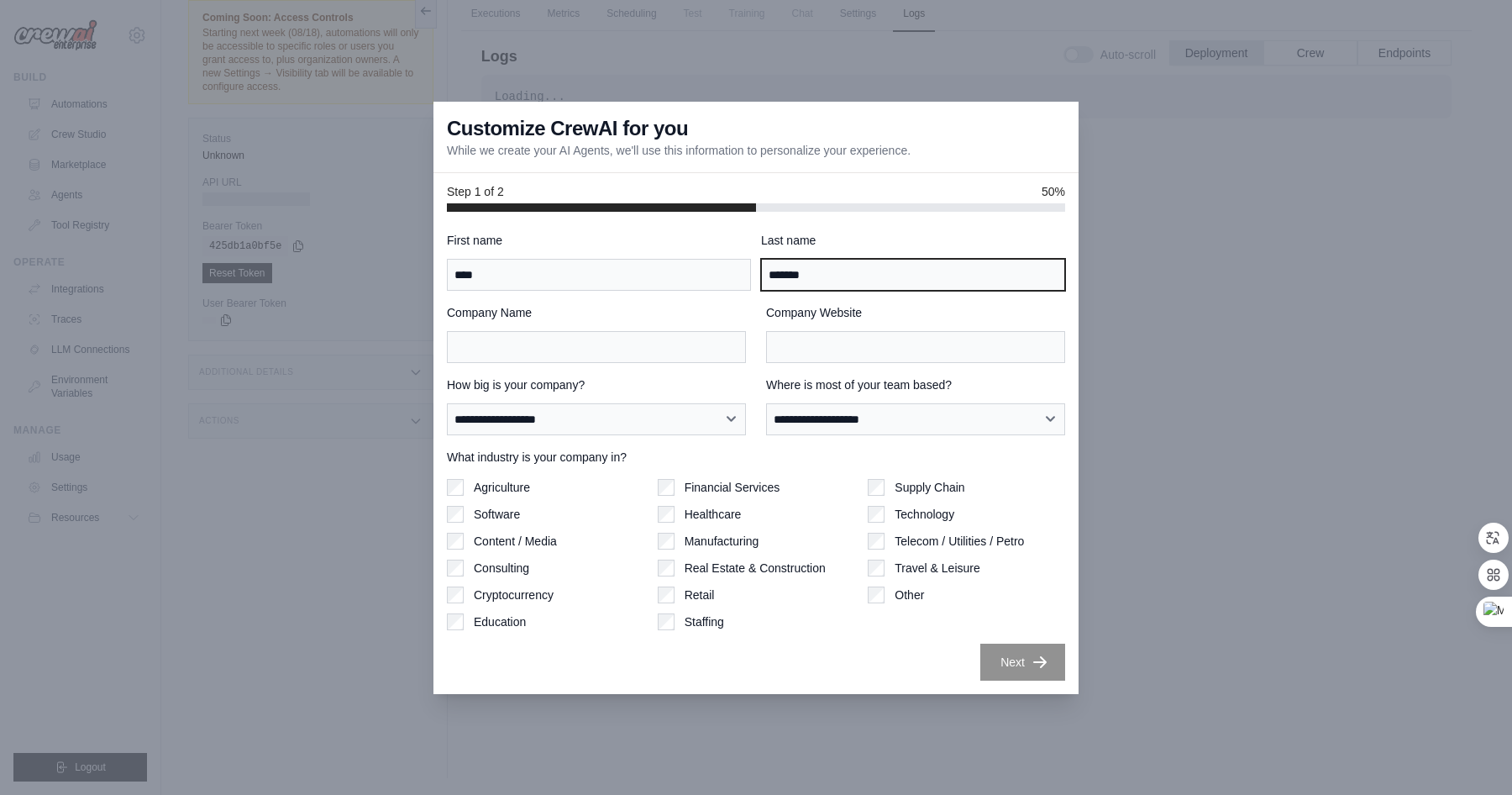
type input "*******"
click at [802, 315] on label "Company Website" at bounding box center [916, 312] width 299 height 17
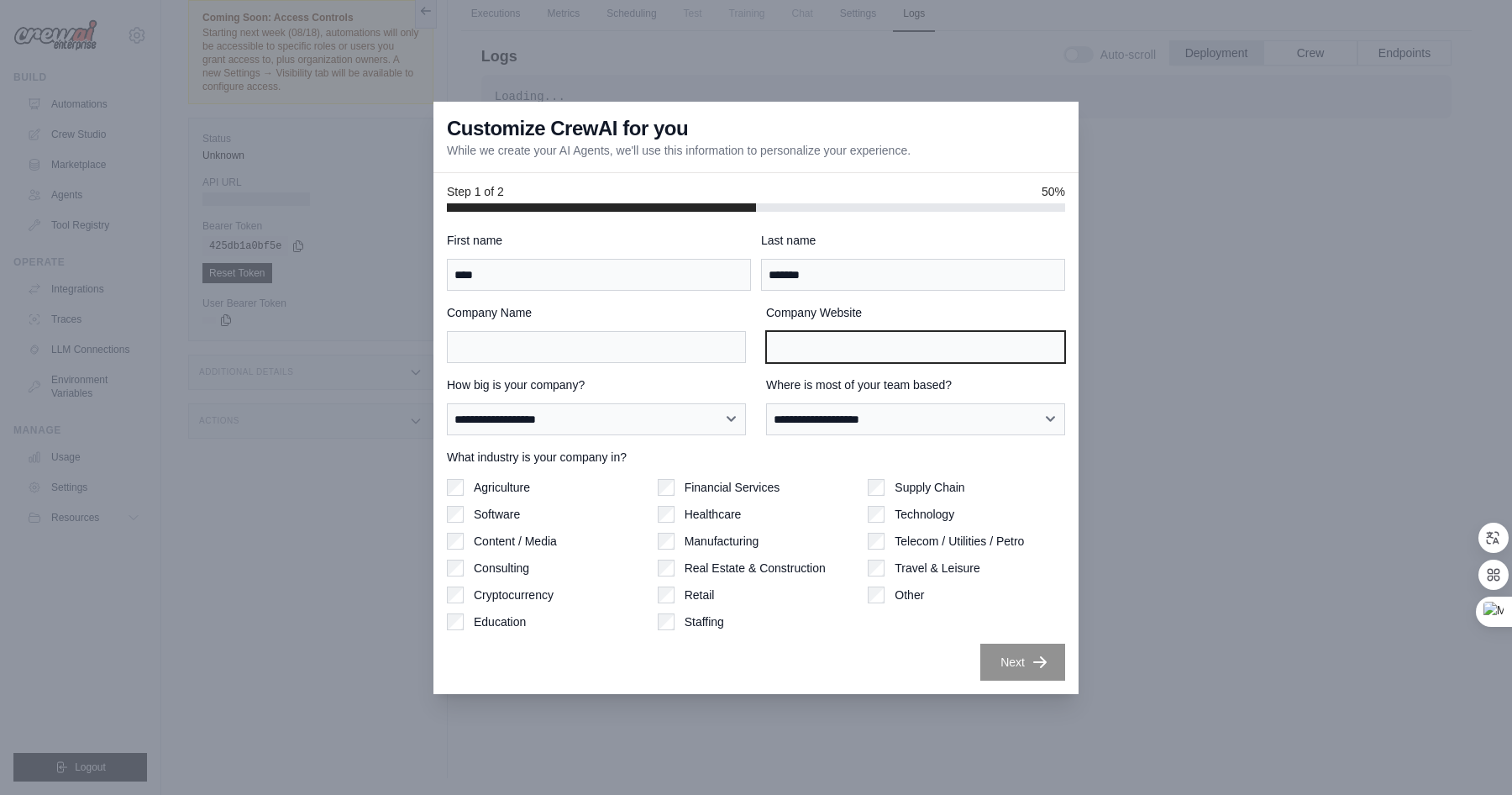
click at [802, 331] on input "Company Website" at bounding box center [916, 347] width 299 height 32
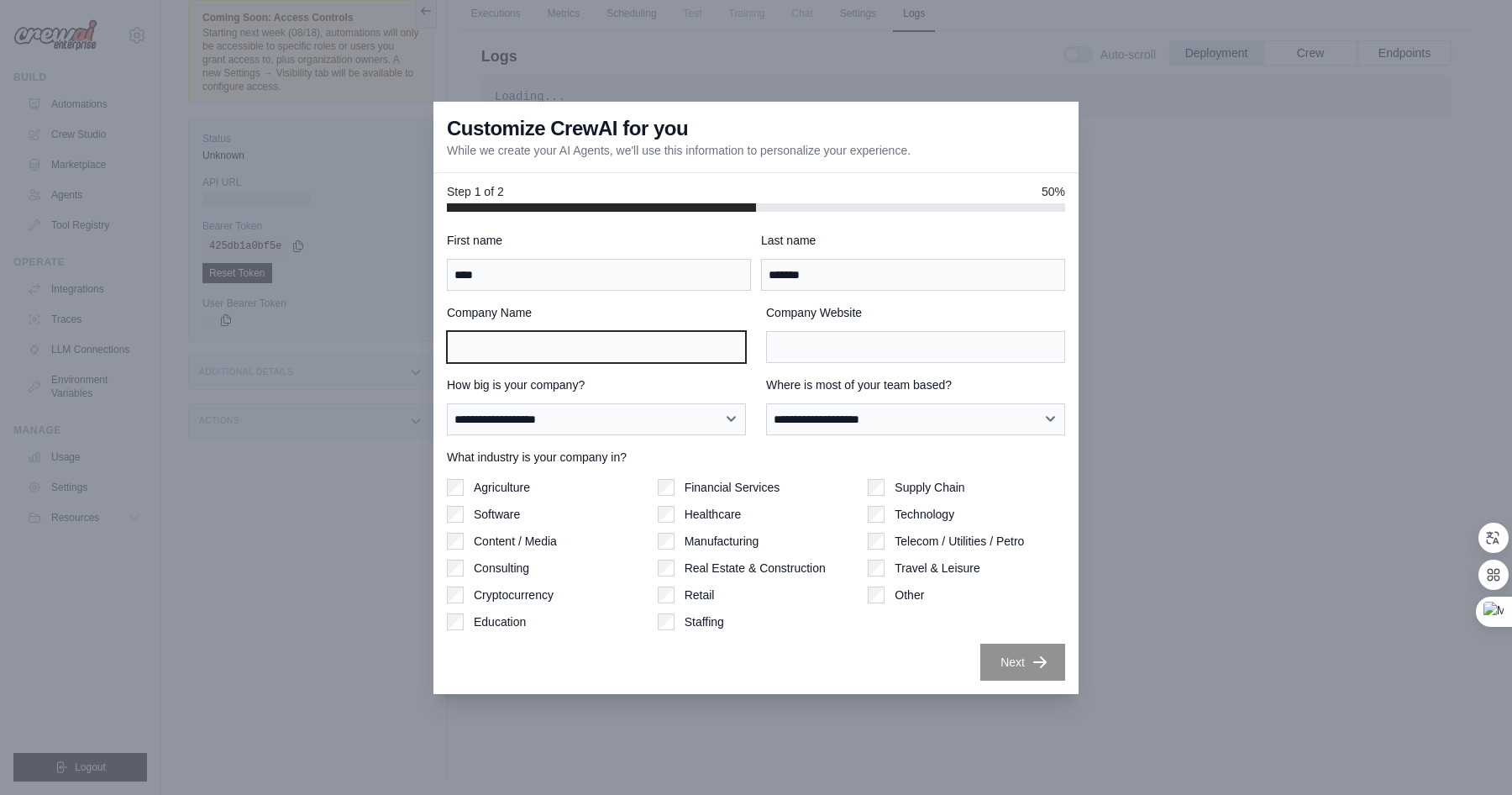
click at [503, 341] on input "Company Name" at bounding box center [596, 347] width 299 height 32
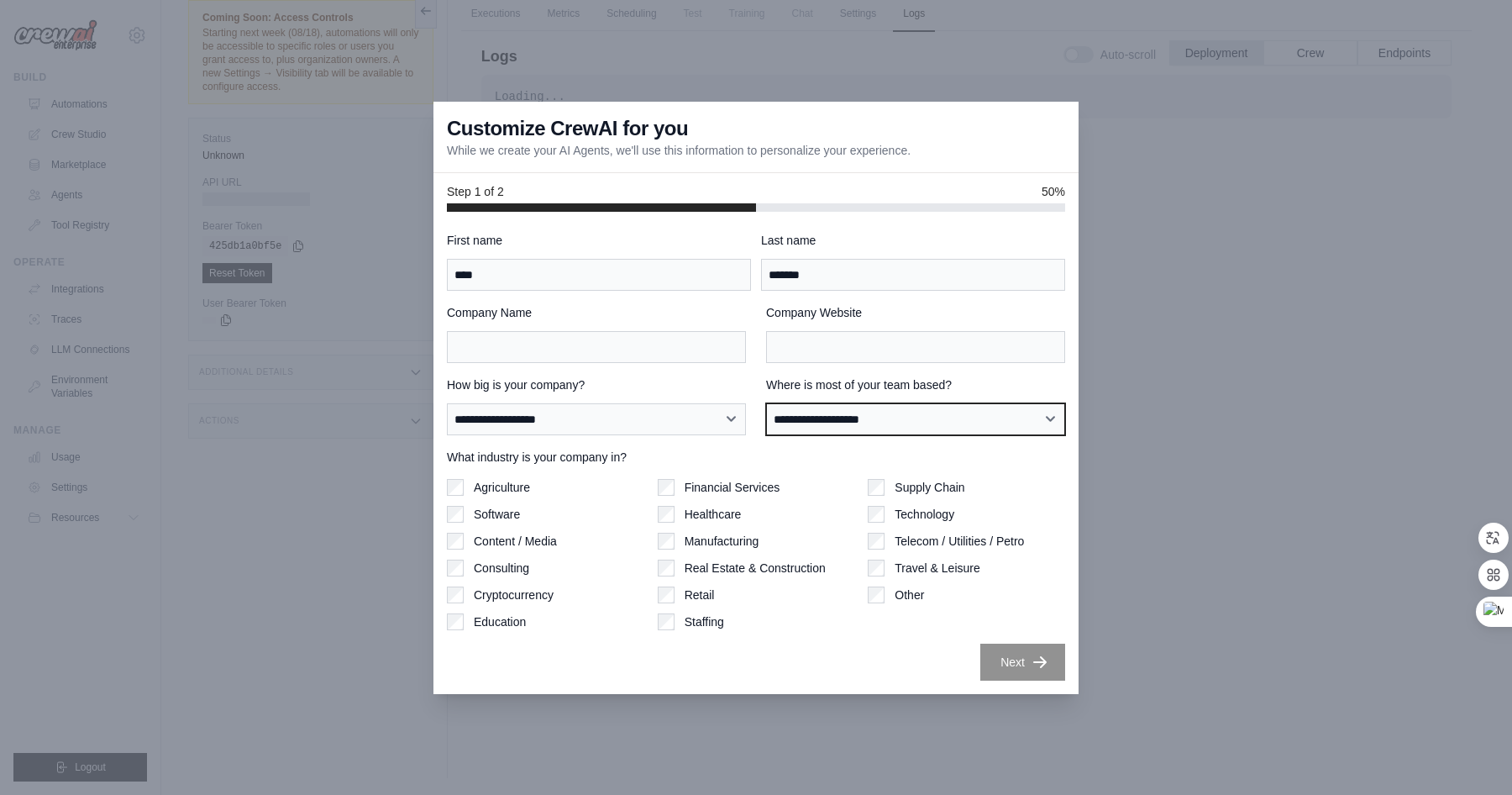
click at [860, 424] on select "**********" at bounding box center [916, 420] width 299 height 32
click at [1280, 462] on div at bounding box center [756, 398] width 1512 height 795
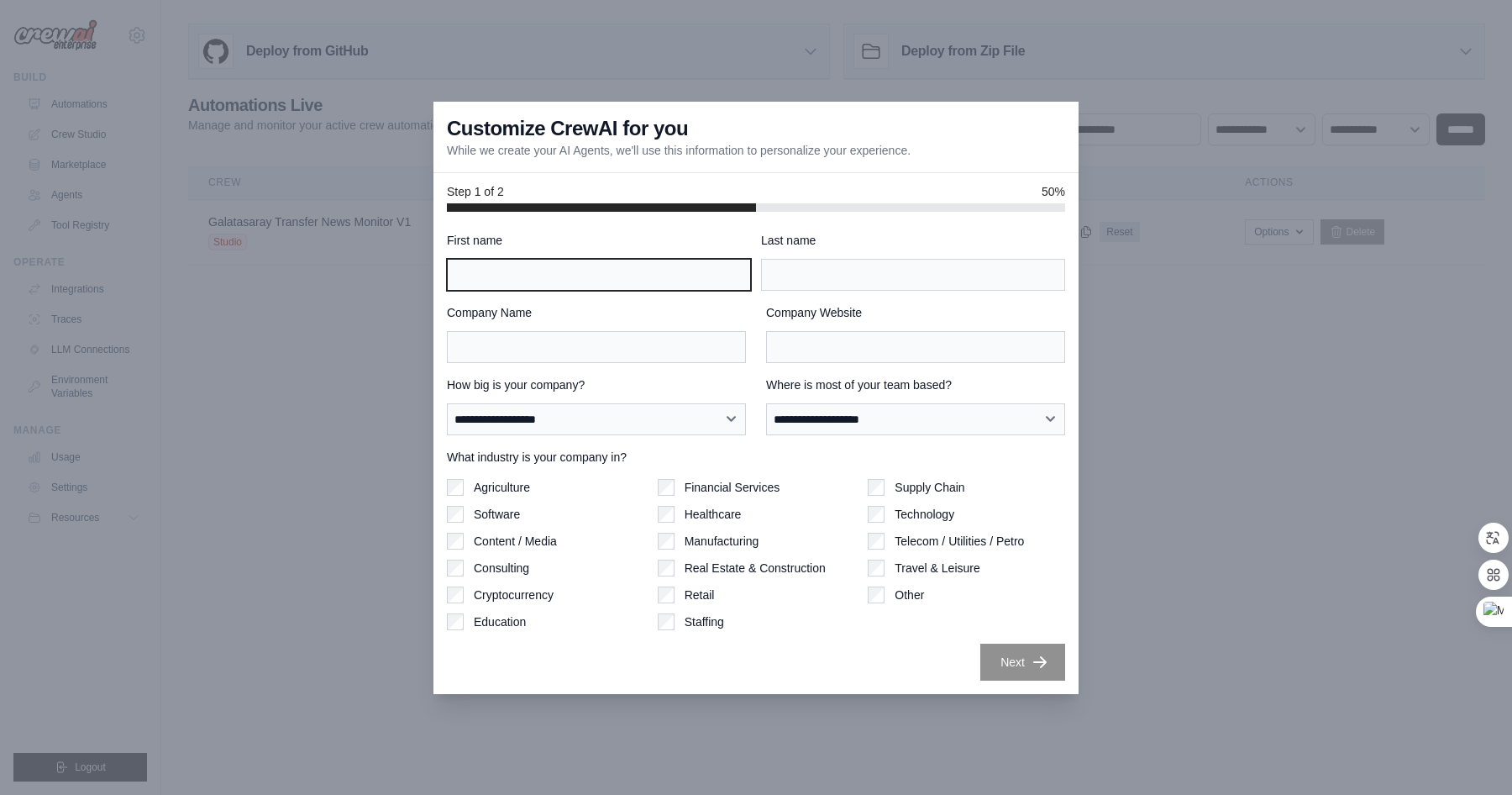
click at [644, 261] on input "First name" at bounding box center [599, 275] width 304 height 32
type input "****"
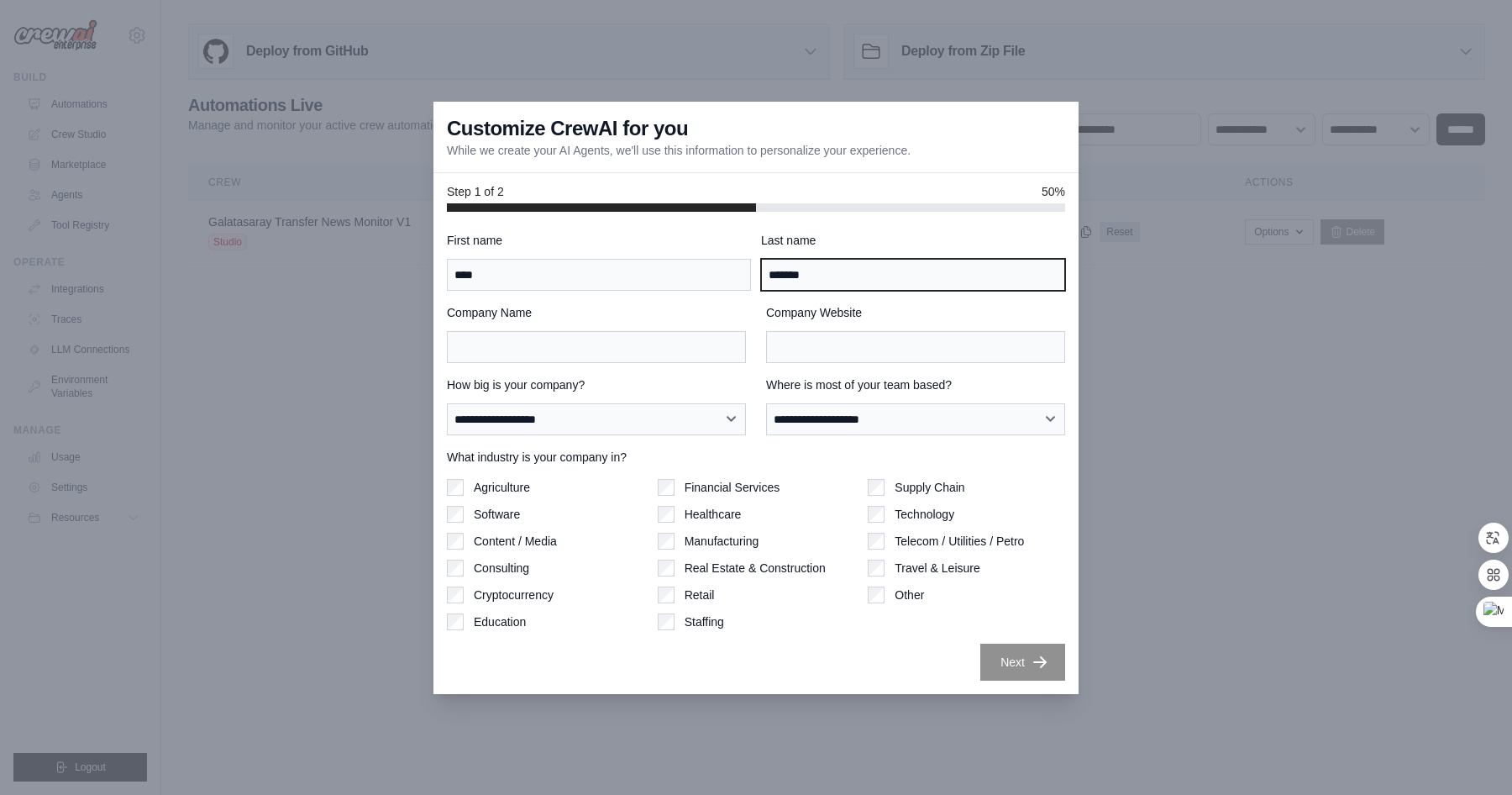
type input "*******"
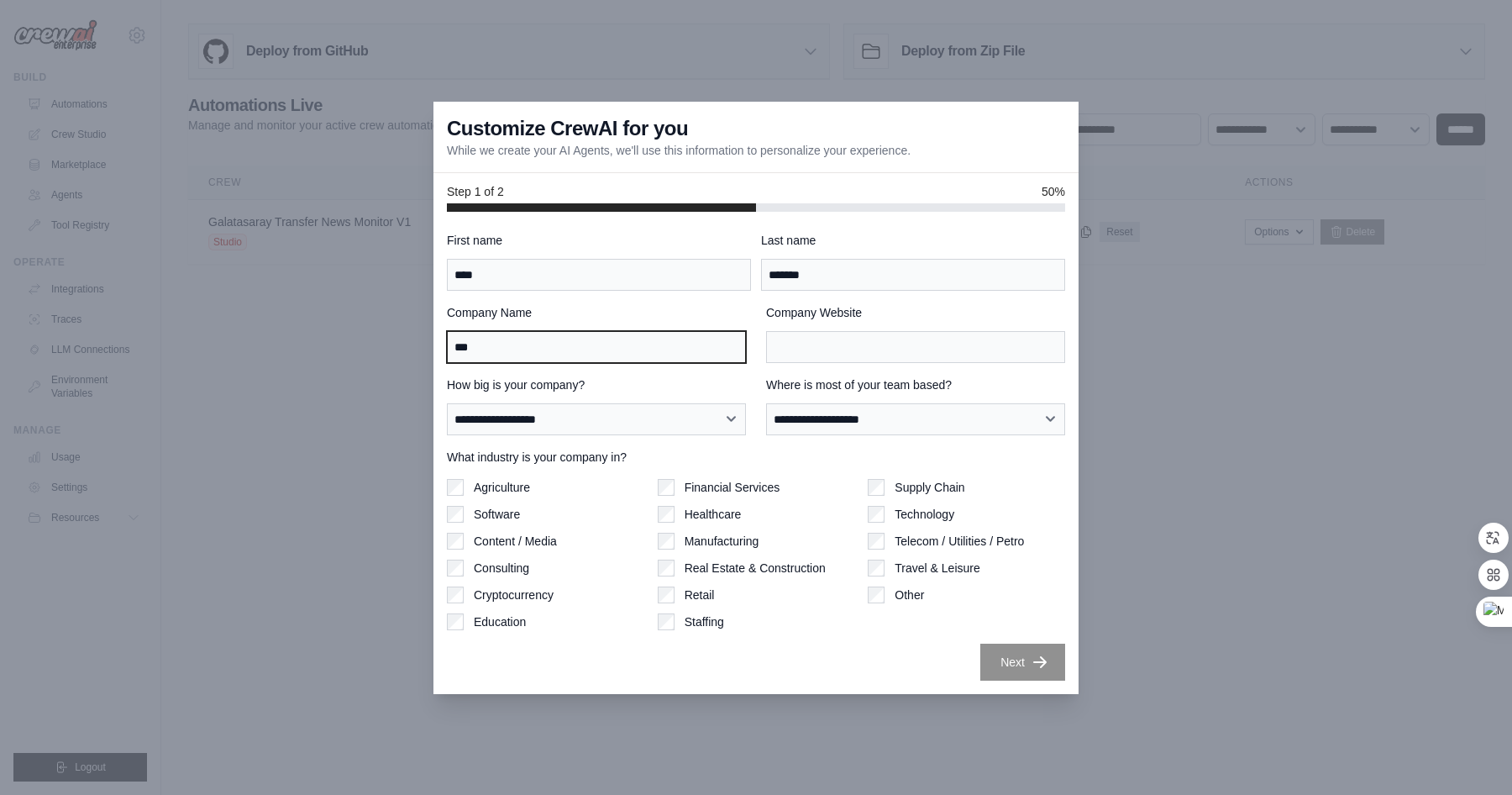
type input "***"
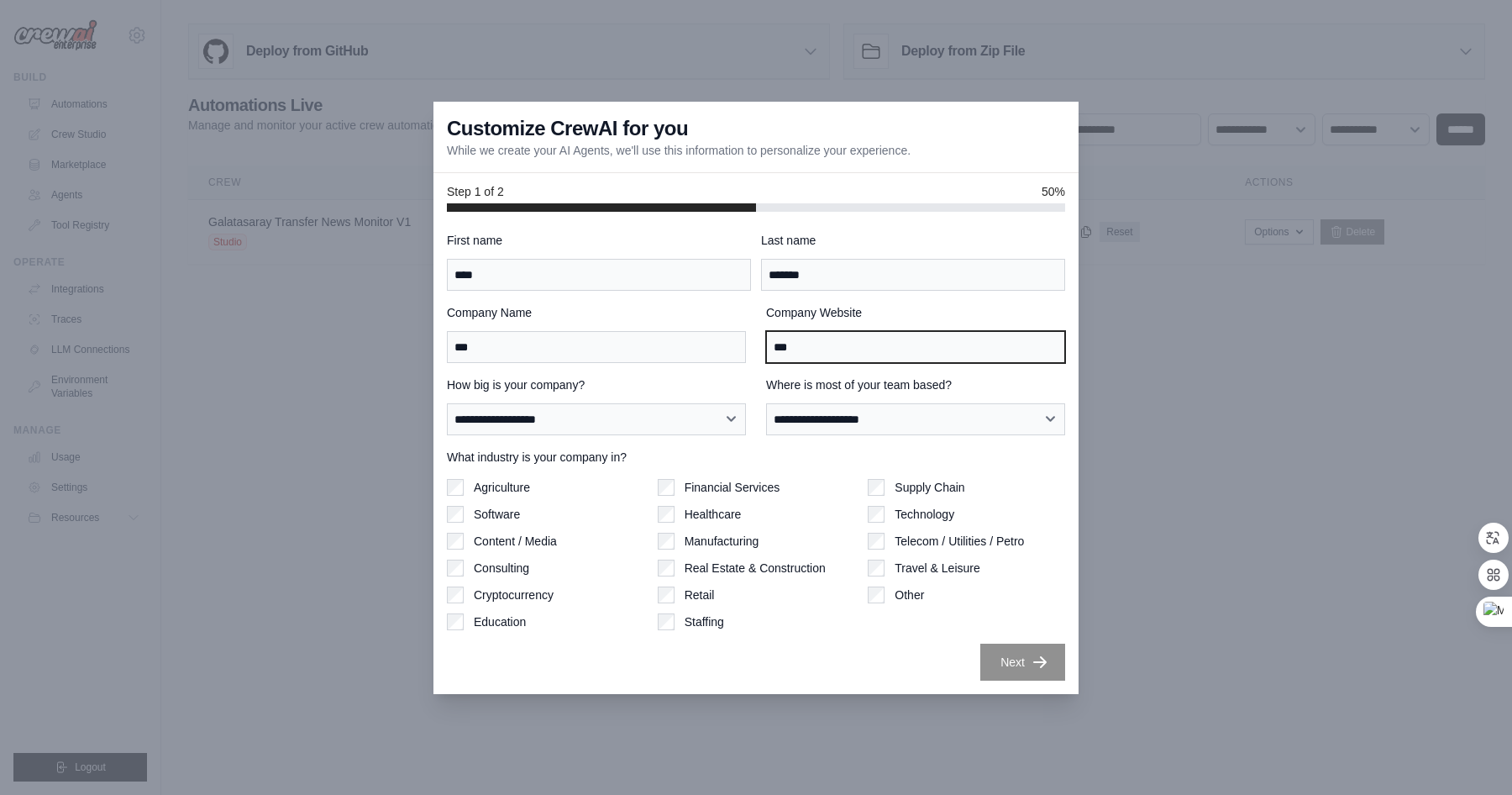
type input "***"
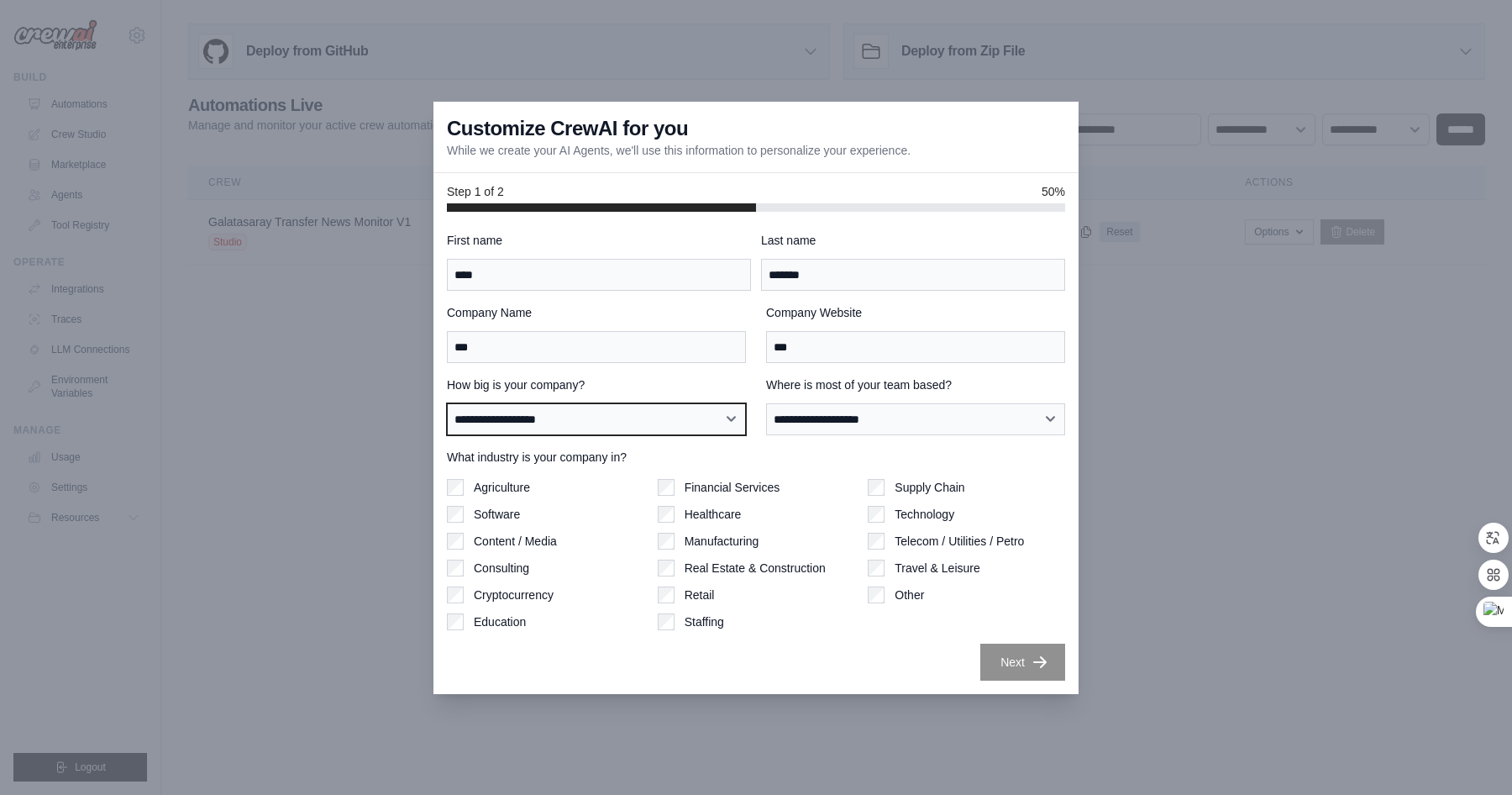
click at [529, 413] on select "**********" at bounding box center [596, 420] width 299 height 32
select select "**********"
click at [447, 404] on select "**********" at bounding box center [596, 420] width 299 height 32
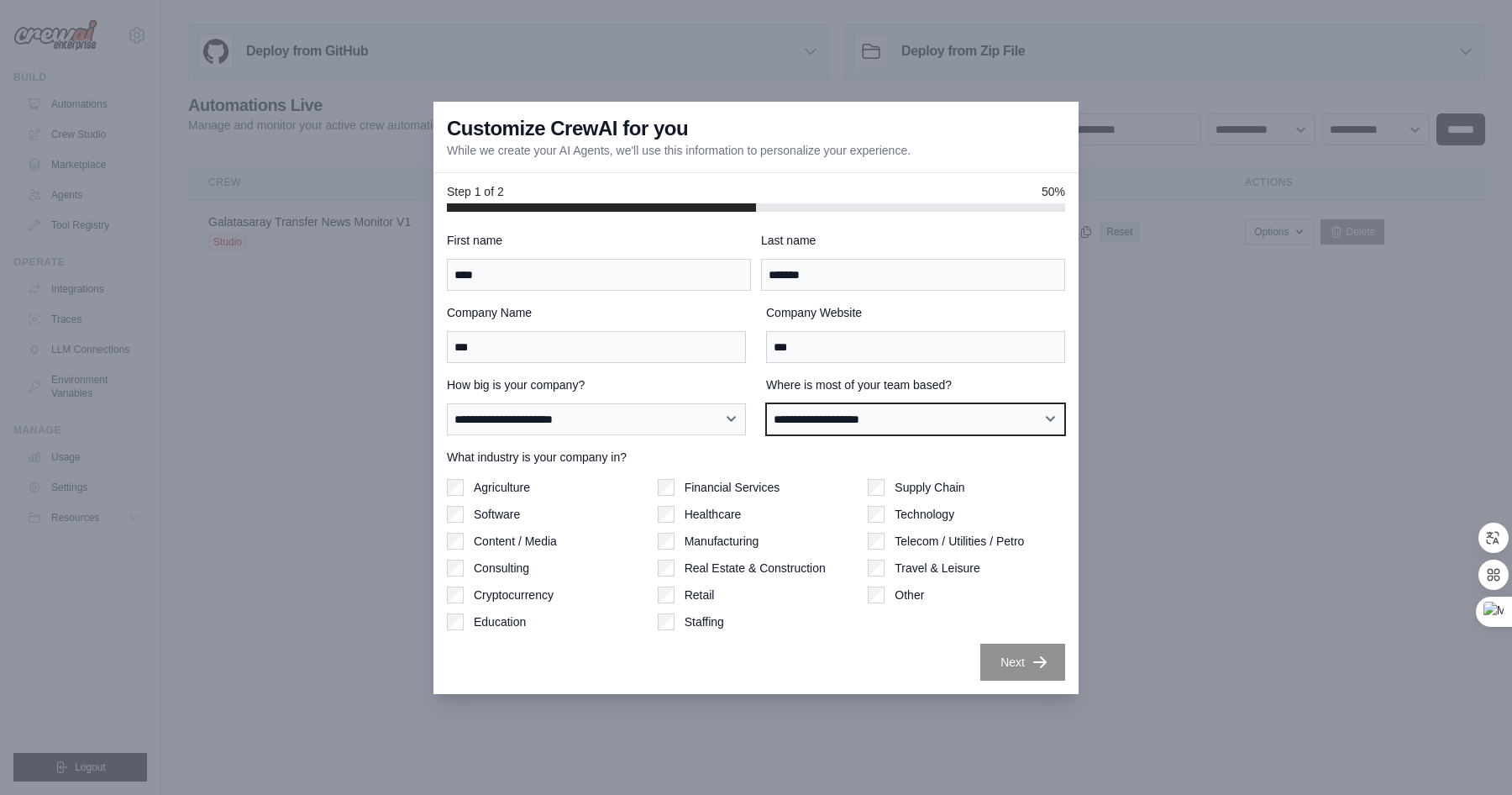
click at [927, 417] on select "**********" at bounding box center [916, 420] width 299 height 32
select select "******"
click at [766, 404] on select "**********" at bounding box center [916, 420] width 299 height 32
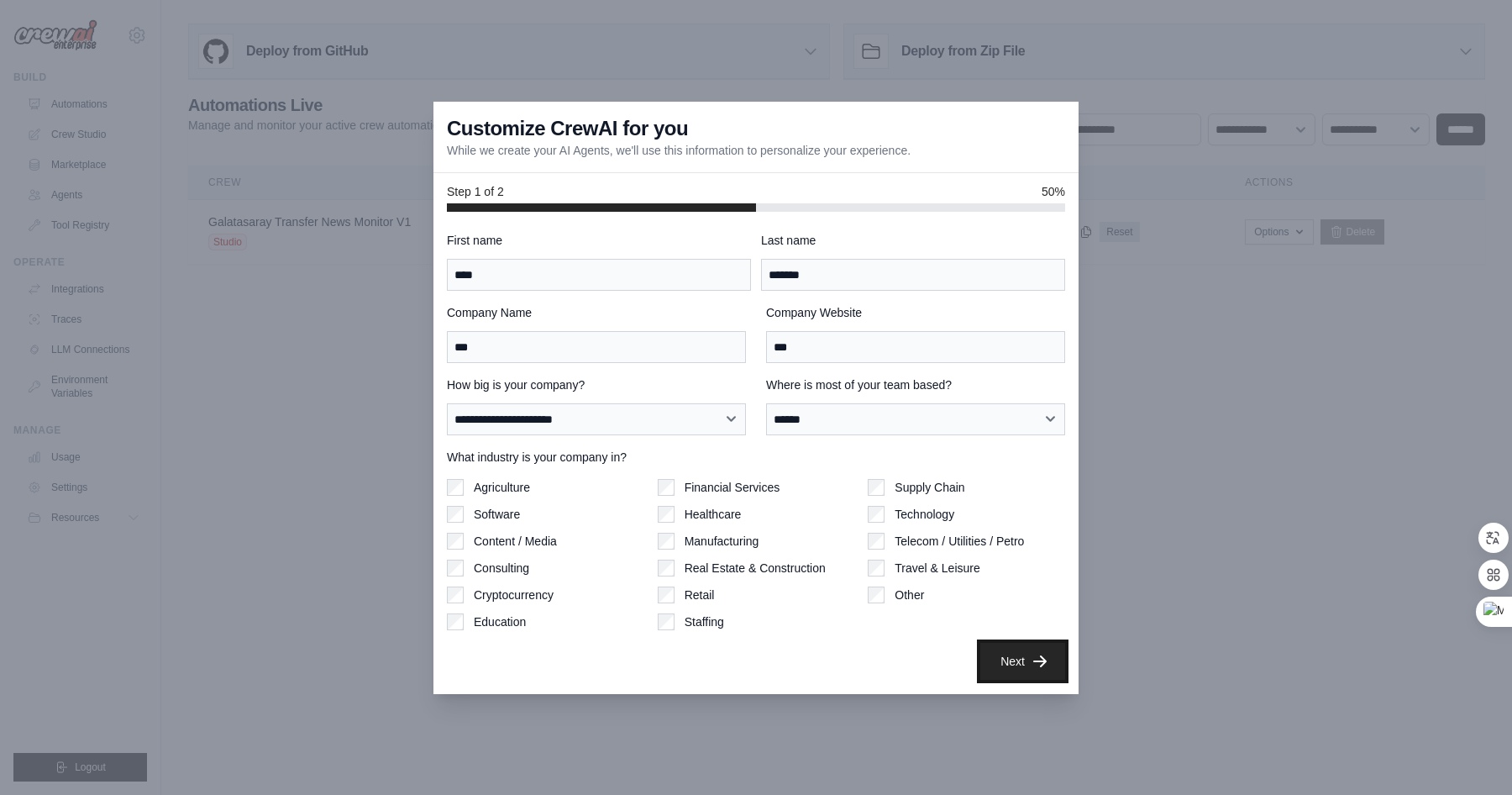
click at [1025, 663] on button "Next" at bounding box center [1022, 662] width 84 height 37
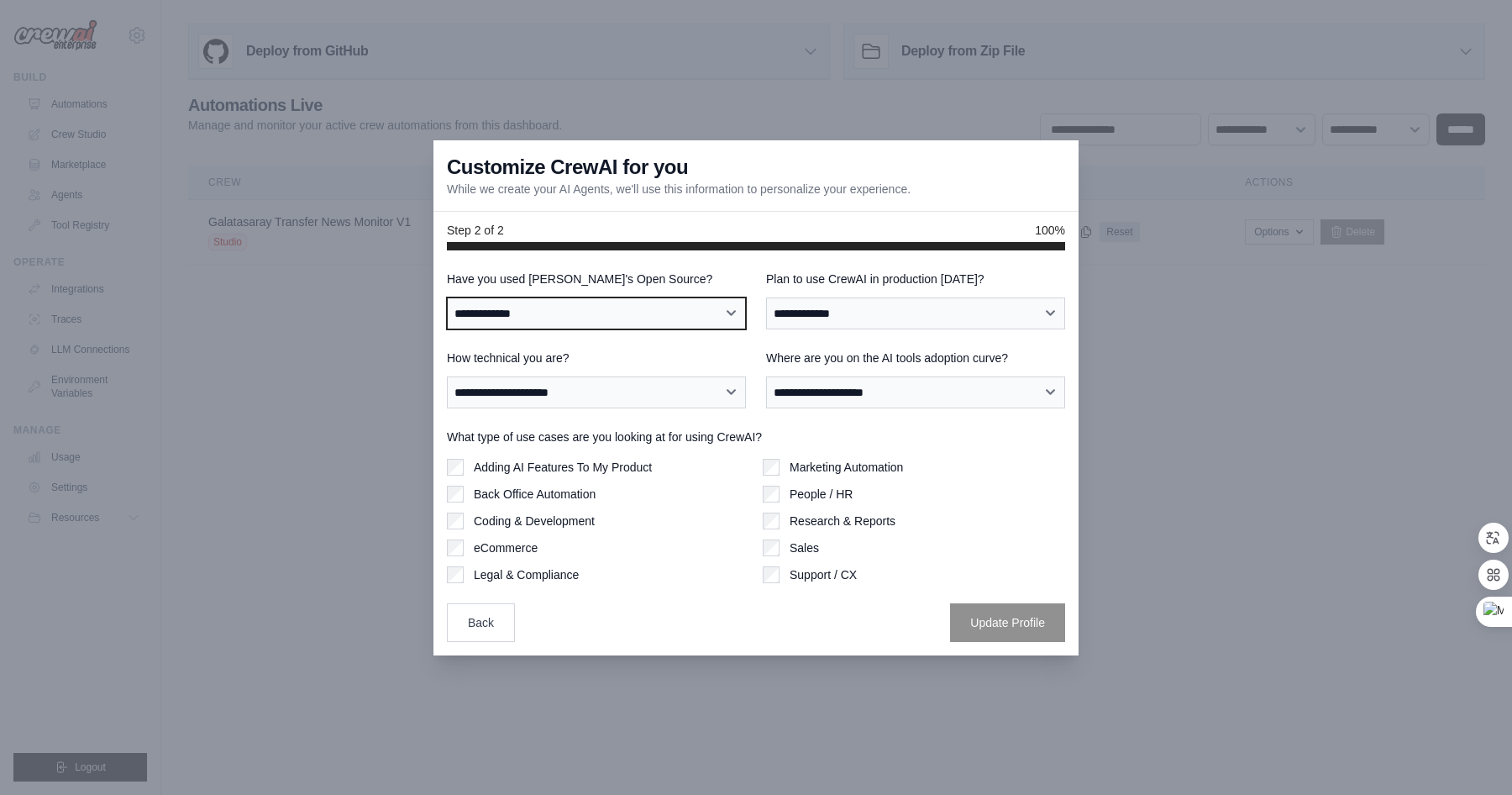
click at [596, 315] on select "**********" at bounding box center [596, 314] width 299 height 32
select select "**"
click at [447, 298] on select "**********" at bounding box center [596, 314] width 299 height 32
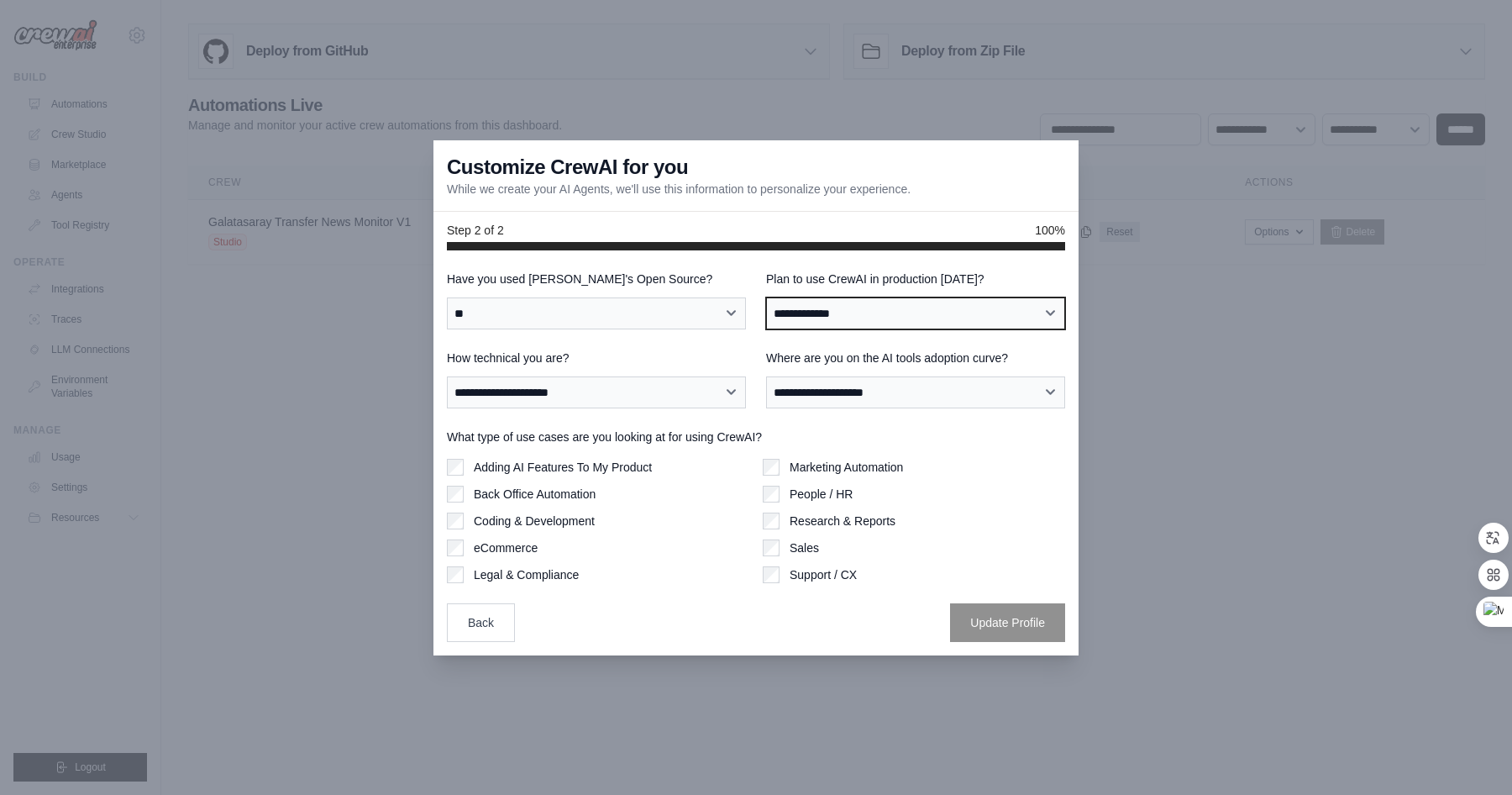
click at [805, 317] on select "**********" at bounding box center [916, 314] width 299 height 32
select select "*****"
click at [766, 298] on select "**********" at bounding box center [916, 314] width 299 height 32
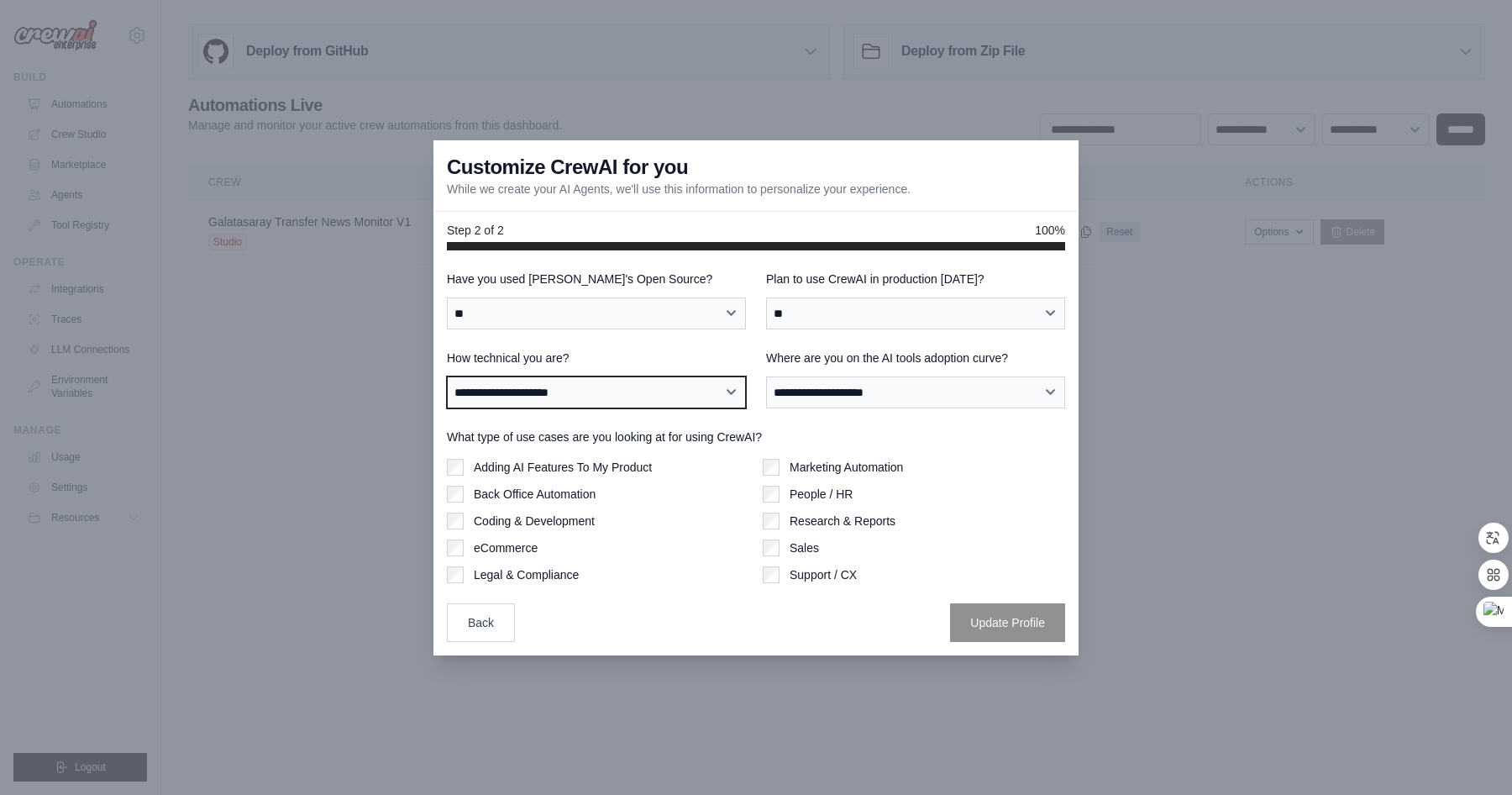
click at [665, 401] on select "**********" at bounding box center [596, 392] width 299 height 32
select select "**********"
click at [447, 376] on select "**********" at bounding box center [596, 392] width 299 height 32
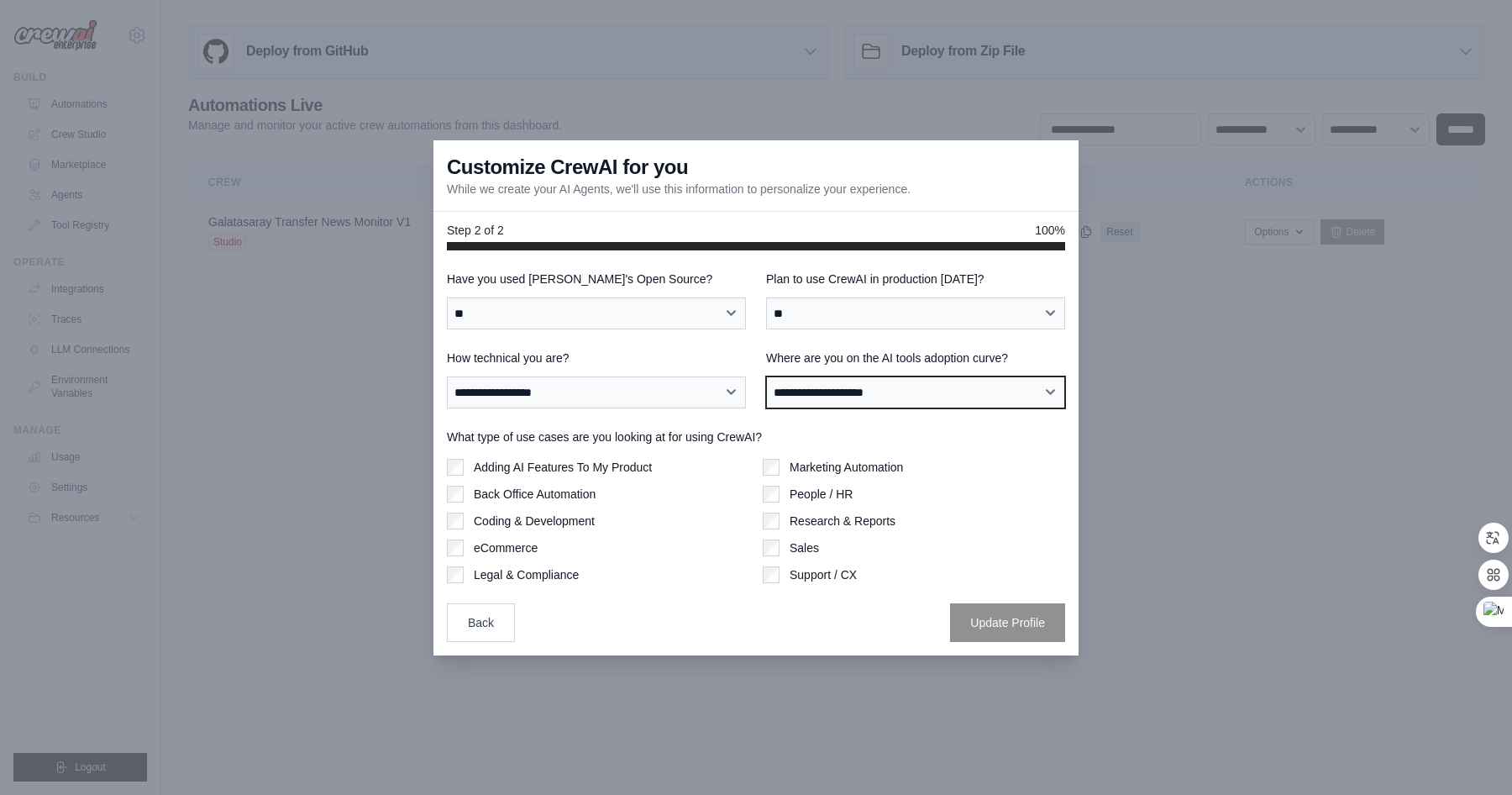
click at [844, 406] on select "**********" at bounding box center [916, 392] width 299 height 32
select select "**********"
click at [766, 376] on select "**********" at bounding box center [916, 392] width 299 height 32
click at [536, 499] on label "Back Office Automation" at bounding box center [534, 494] width 122 height 17
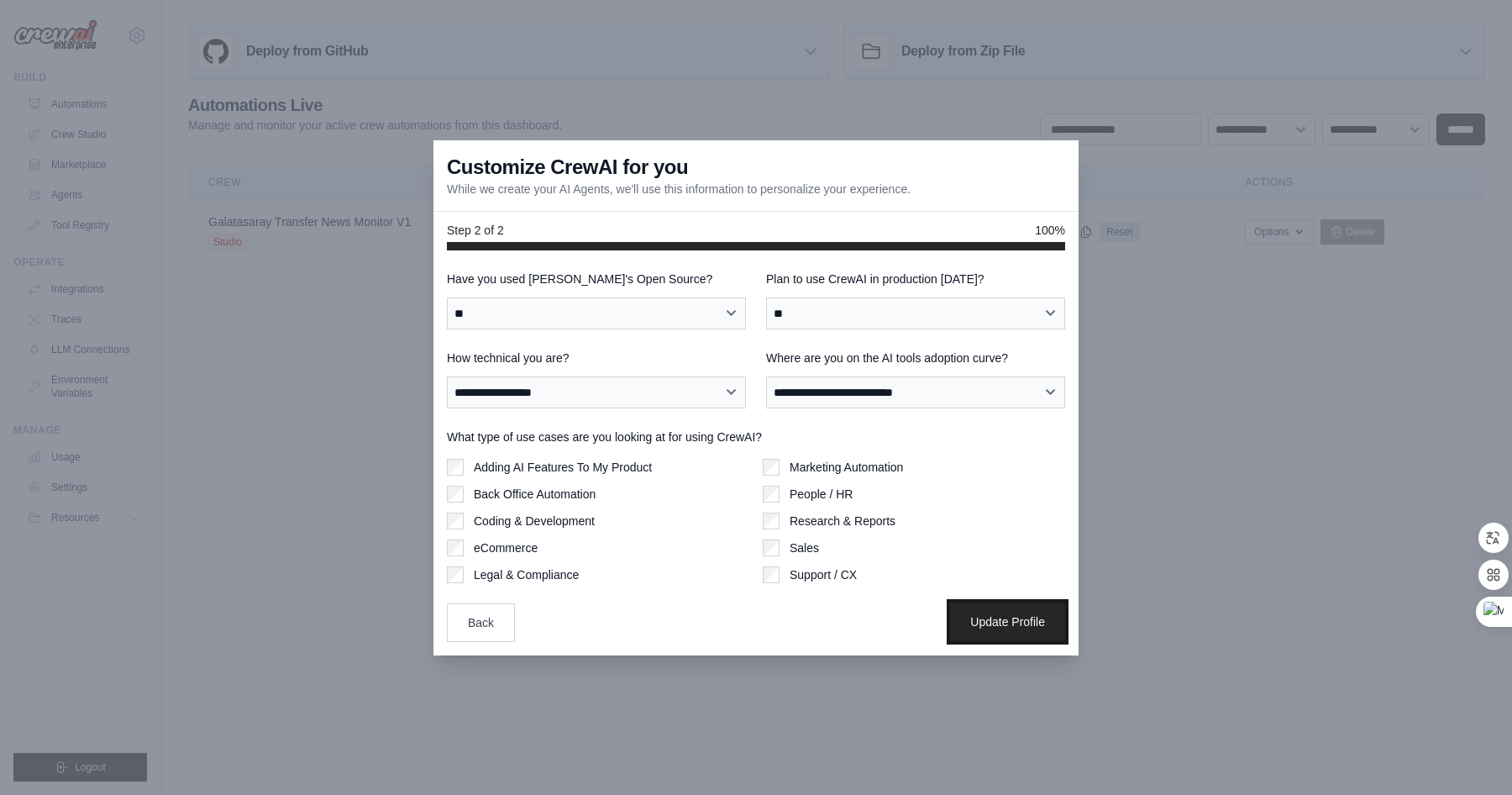
click at [1020, 622] on button "Update Profile" at bounding box center [1007, 622] width 115 height 38
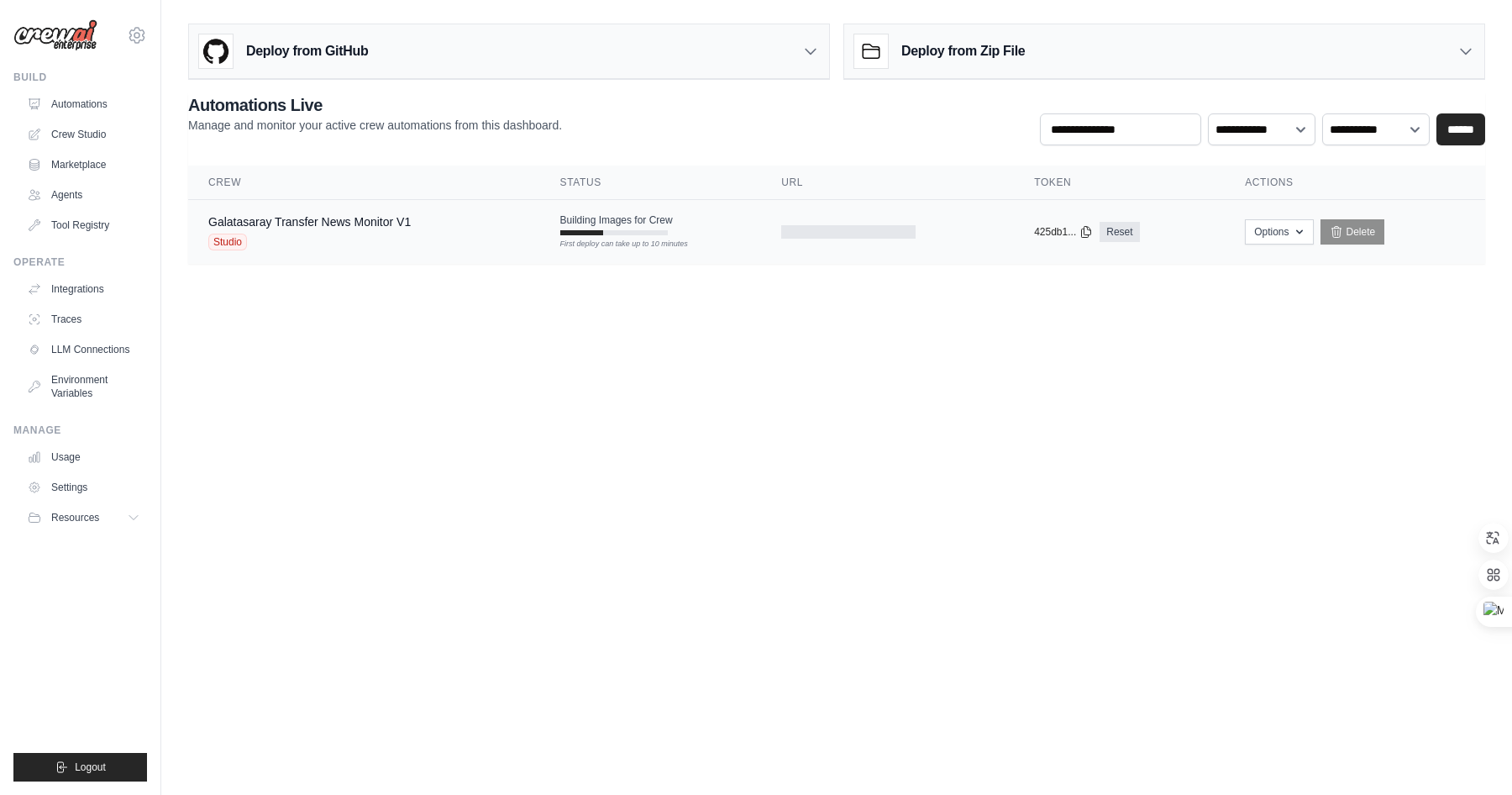
click at [583, 230] on div at bounding box center [581, 233] width 43 height 5
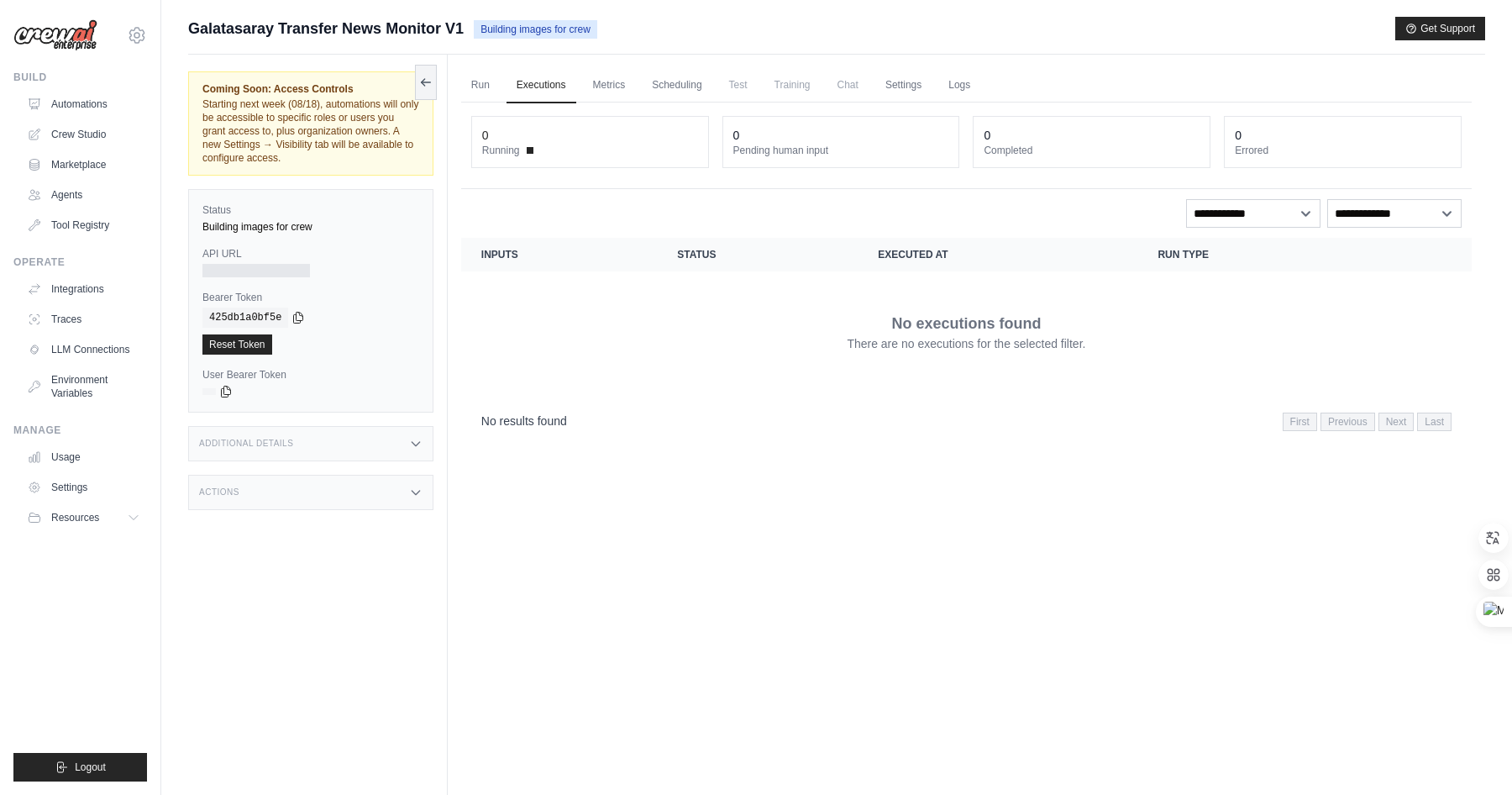
click at [555, 24] on span "Building images for crew" at bounding box center [535, 29] width 124 height 19
click at [77, 293] on link "Integrations" at bounding box center [85, 289] width 127 height 27
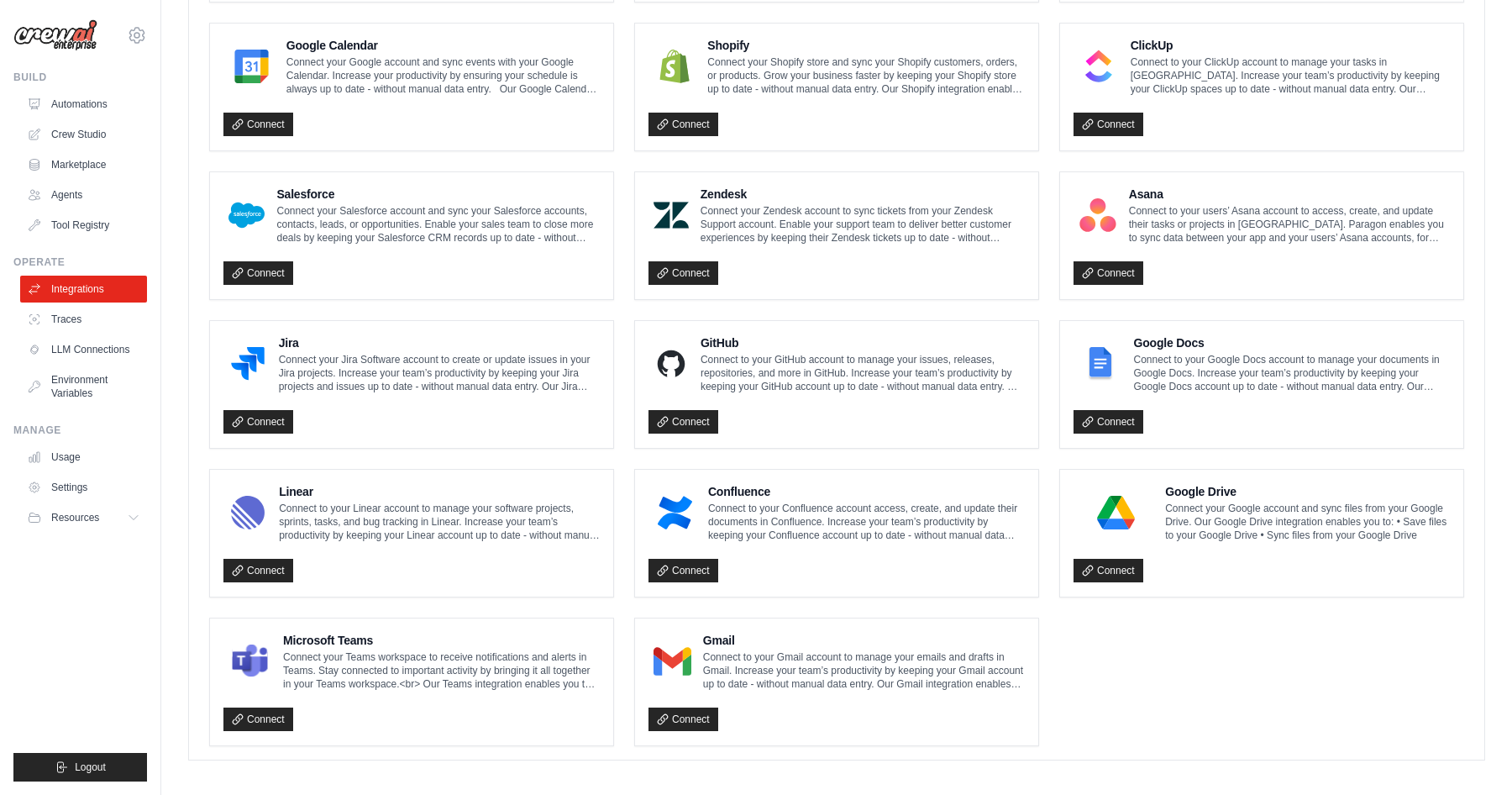
scroll to position [778, 0]
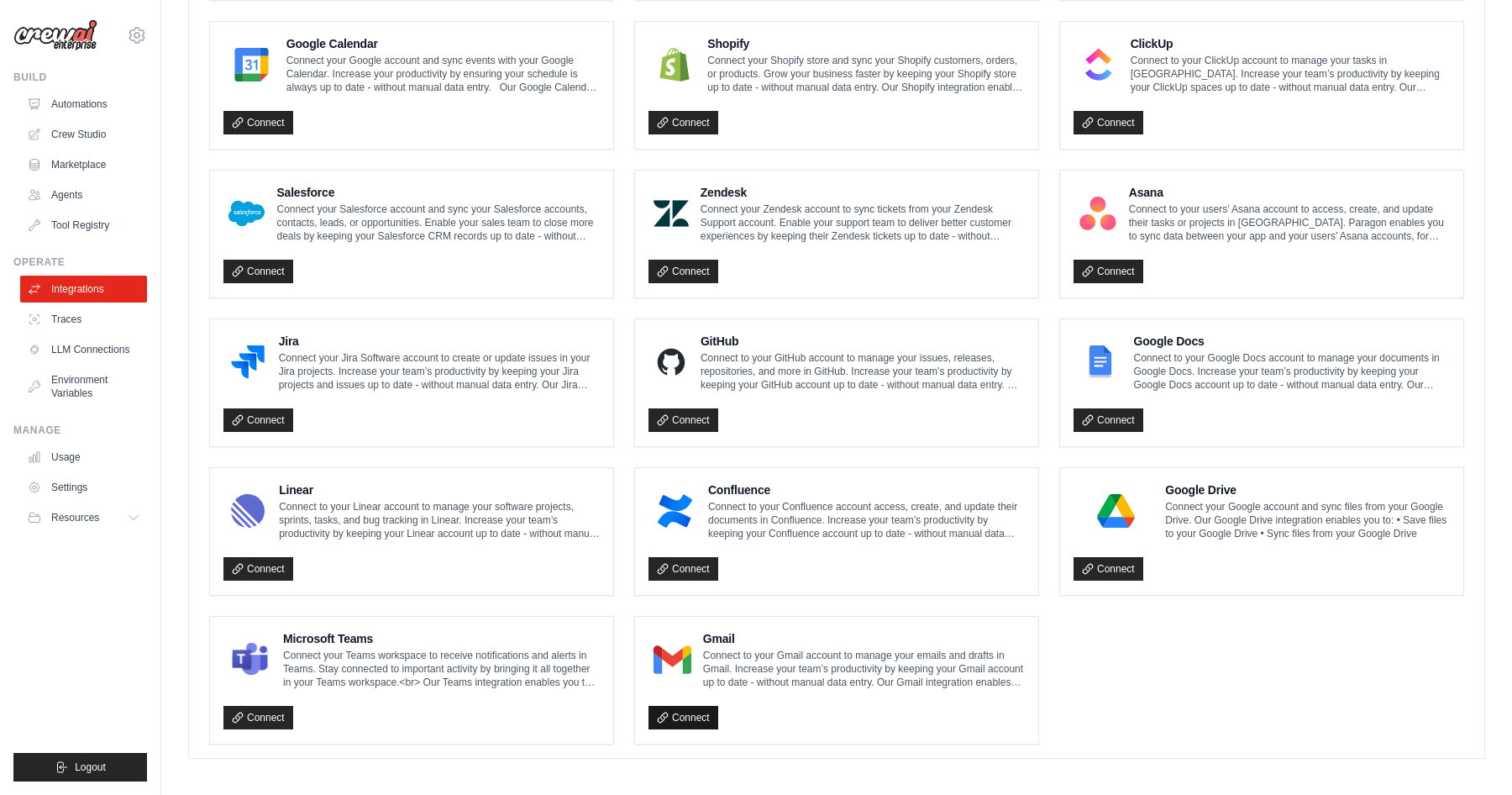
click at [690, 711] on link "Connect" at bounding box center [684, 718] width 69 height 23
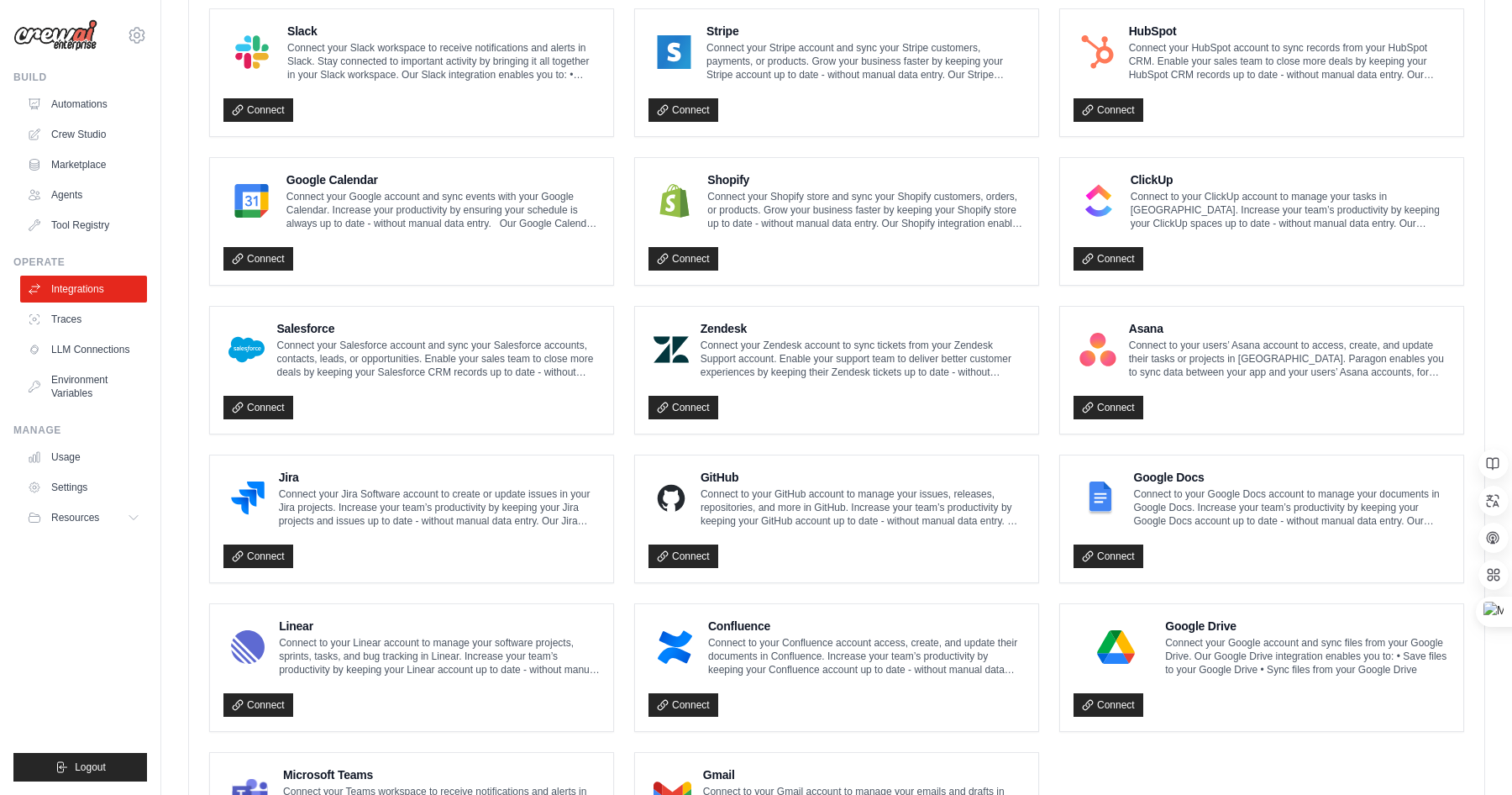
scroll to position [836, 0]
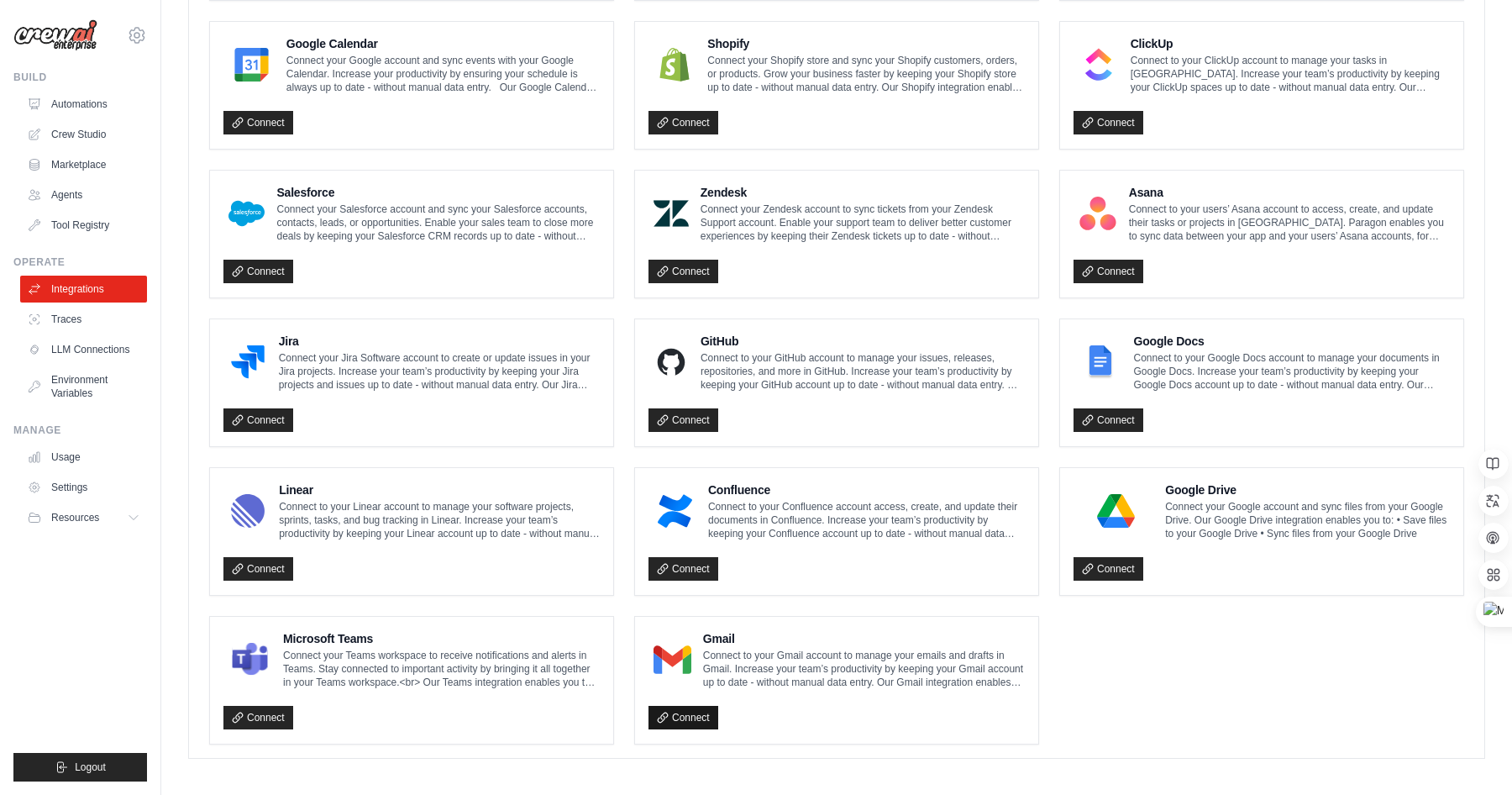
click at [681, 706] on link "Connect" at bounding box center [684, 718] width 69 height 23
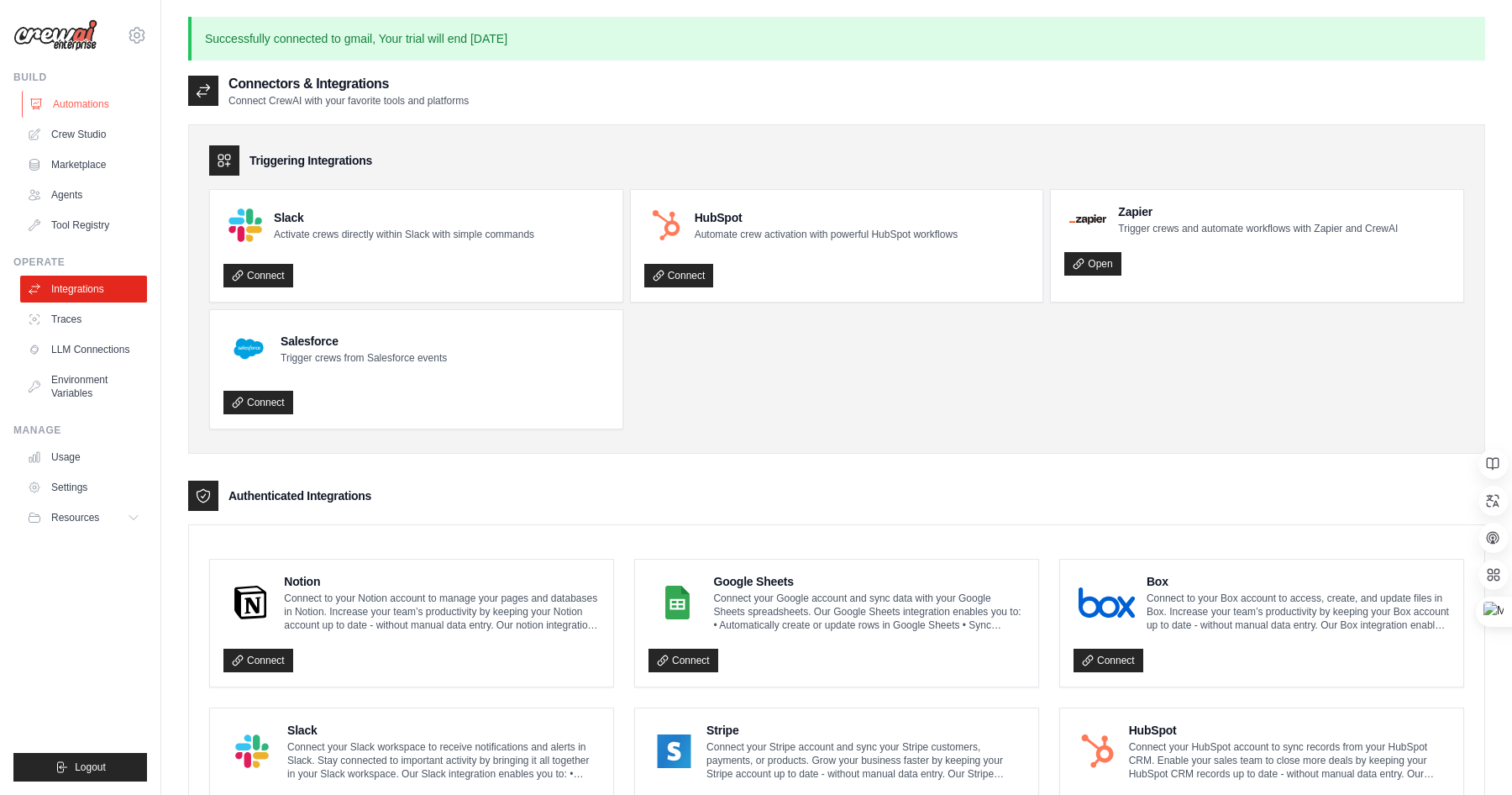
click at [83, 108] on link "Automations" at bounding box center [85, 104] width 127 height 27
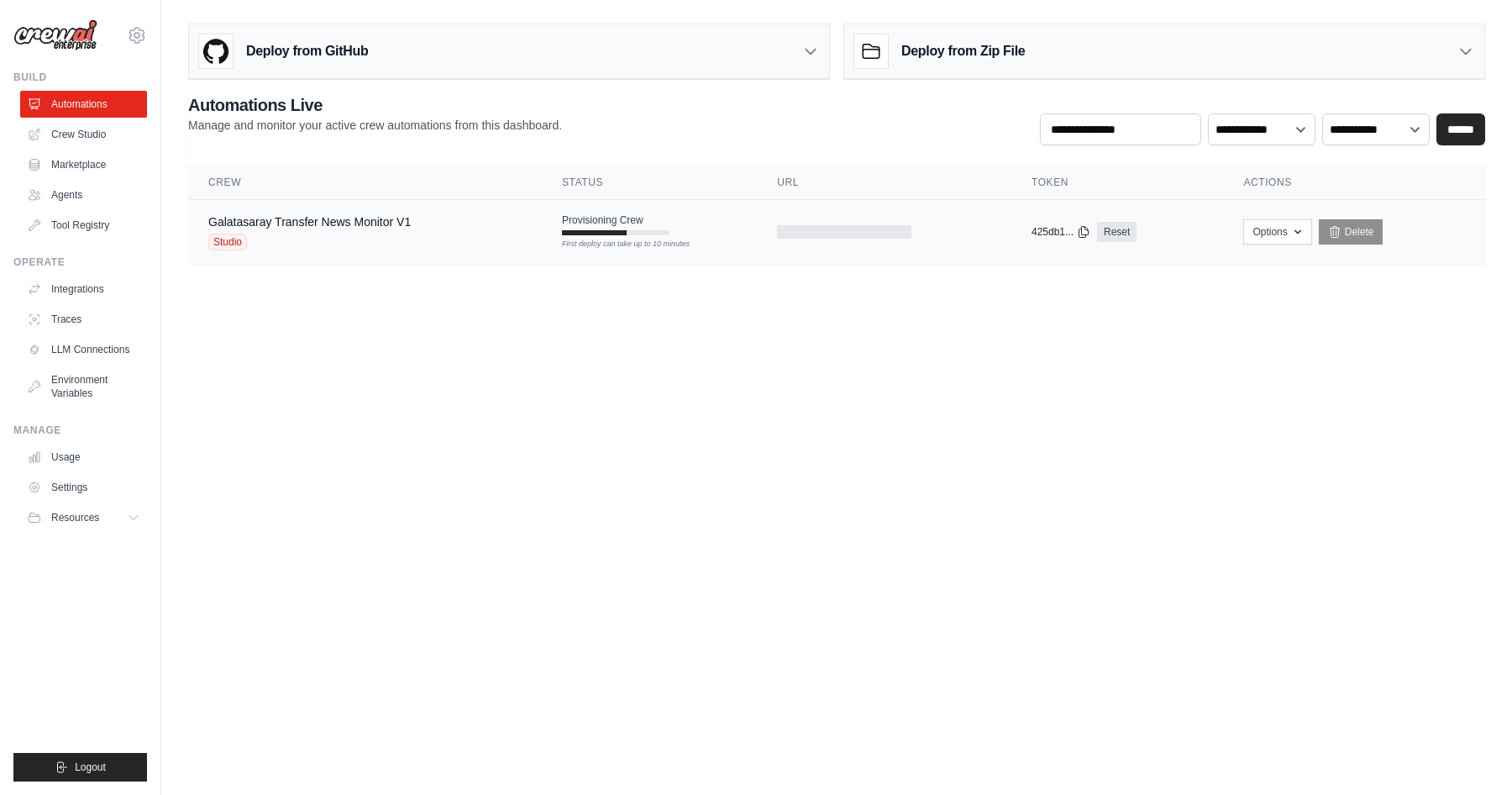
click at [509, 223] on div "Galatasaray Transfer News Monitor V1 Studio" at bounding box center [364, 232] width 314 height 37
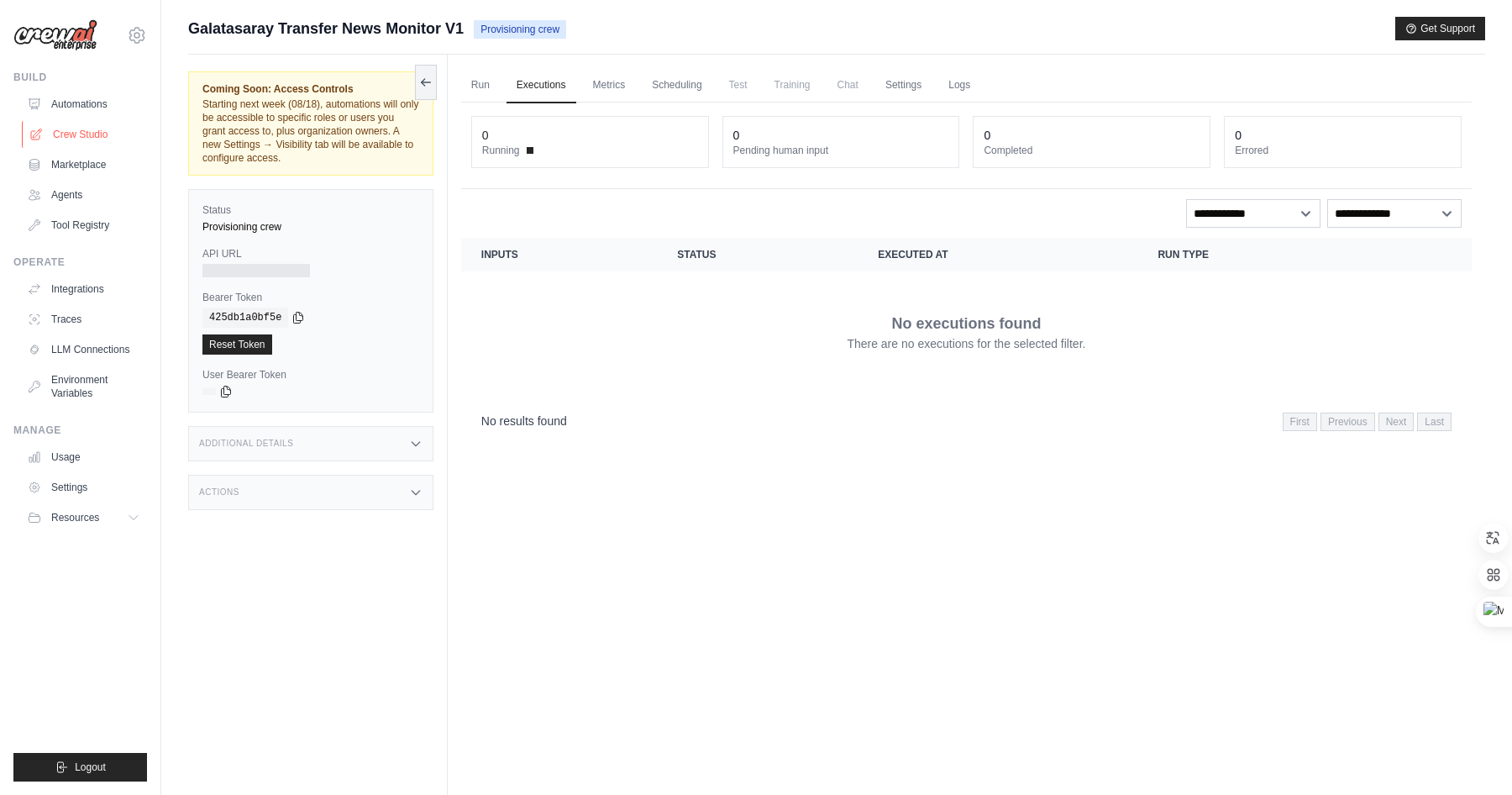
click at [93, 145] on link "Crew Studio" at bounding box center [85, 134] width 127 height 27
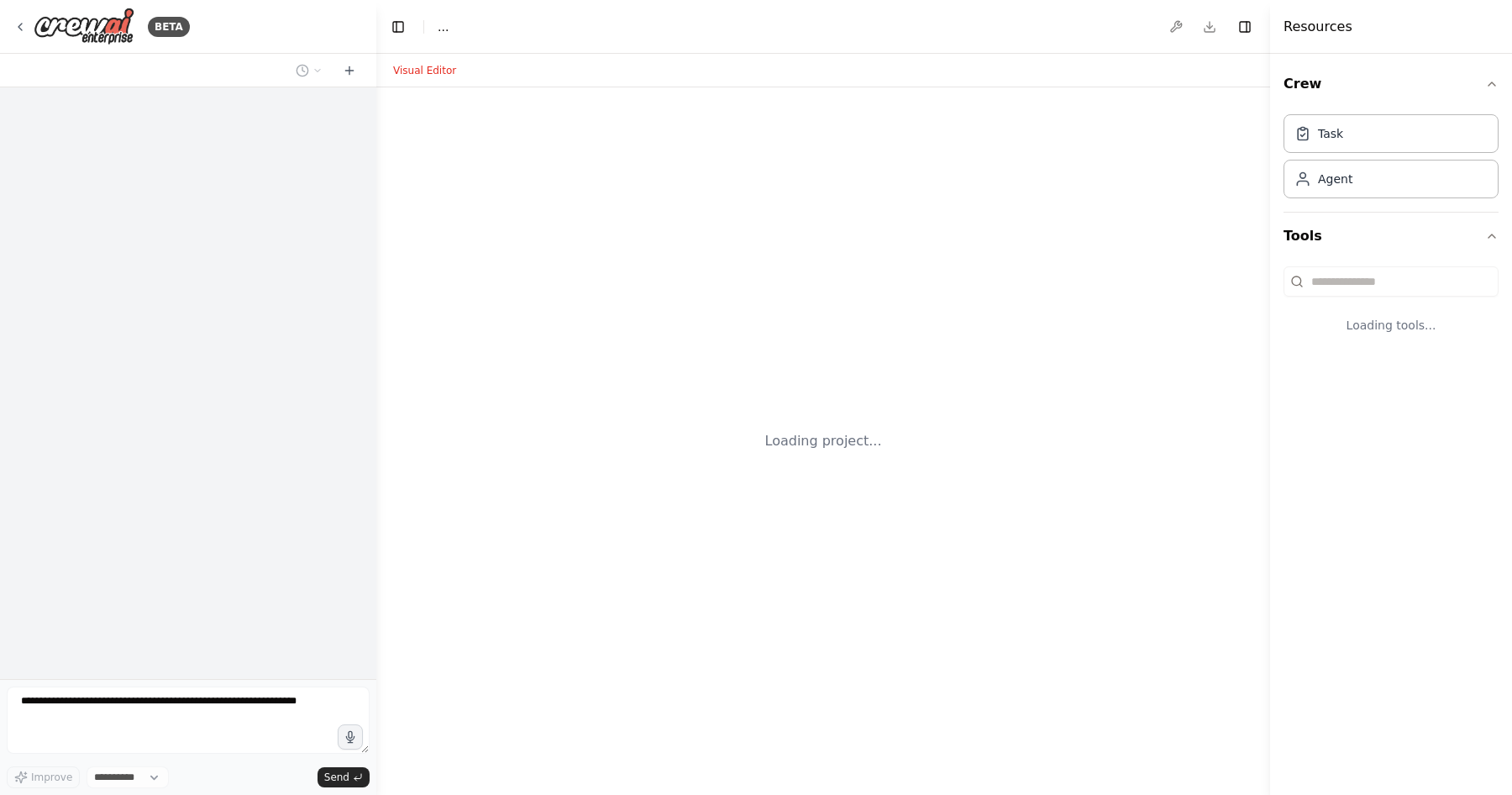
select select "****"
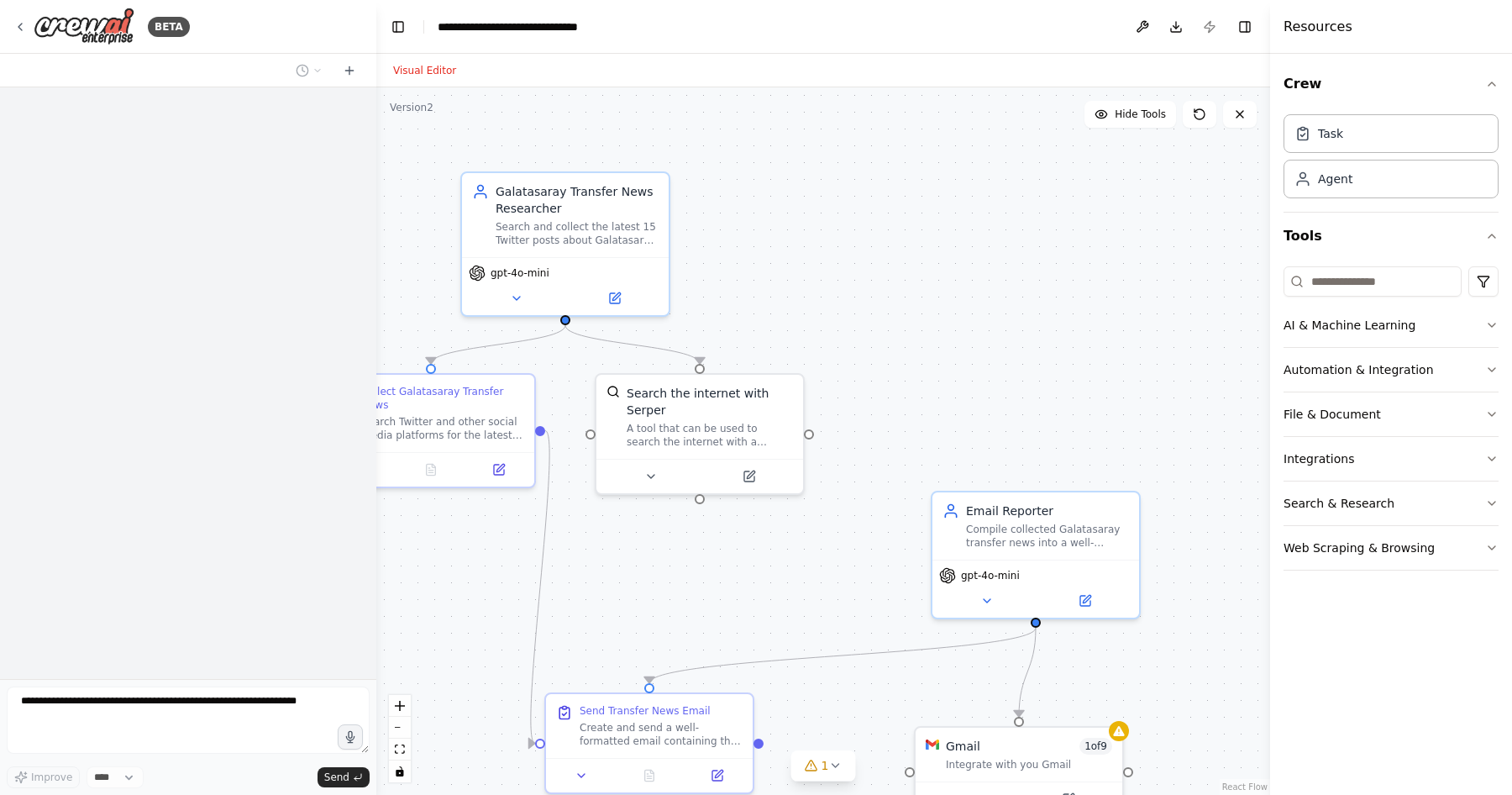
scroll to position [478, 0]
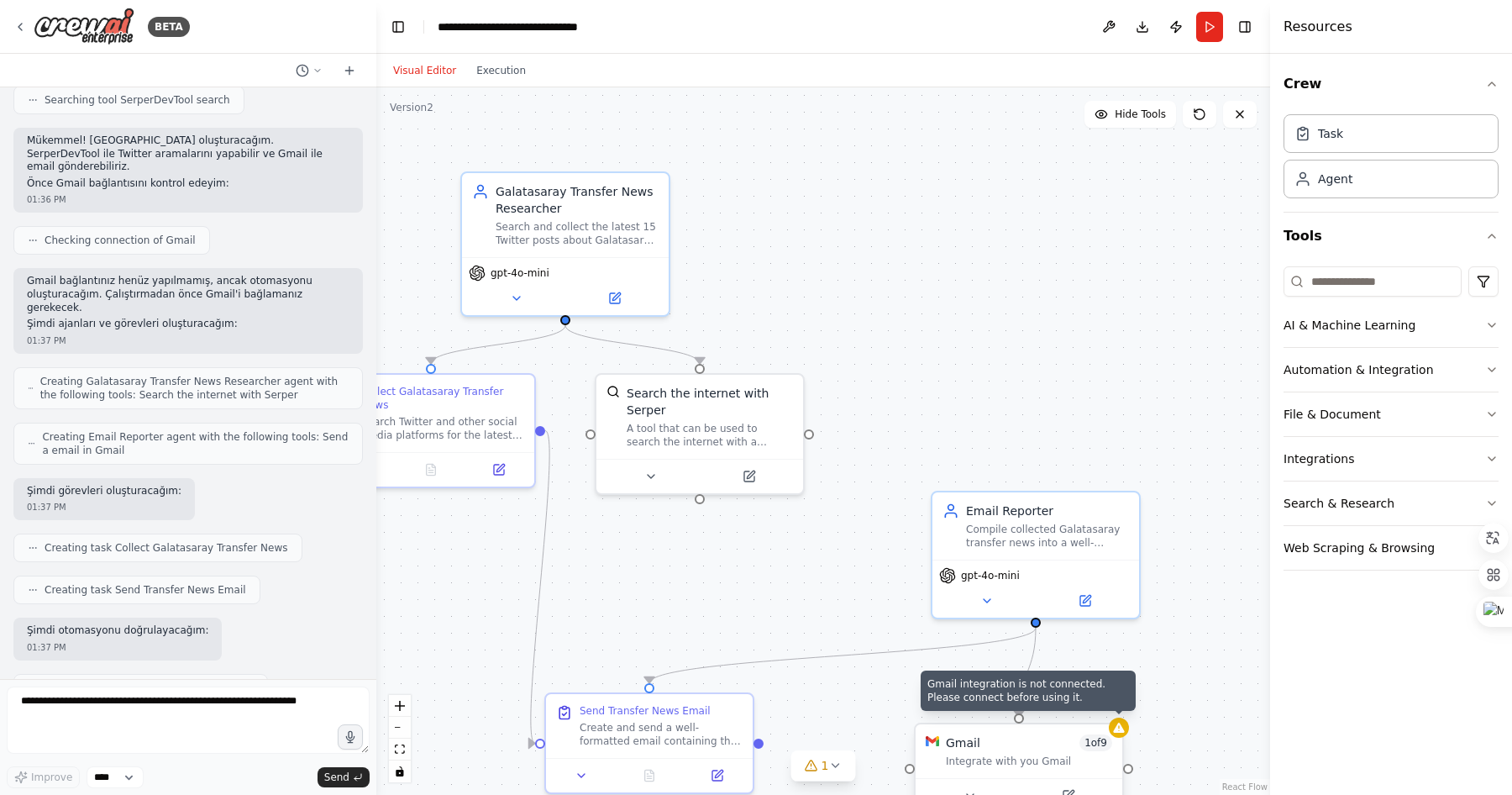
click at [1123, 732] on icon at bounding box center [1118, 727] width 11 height 10
click at [990, 744] on div "Gmail 1 of 9" at bounding box center [1028, 743] width 166 height 17
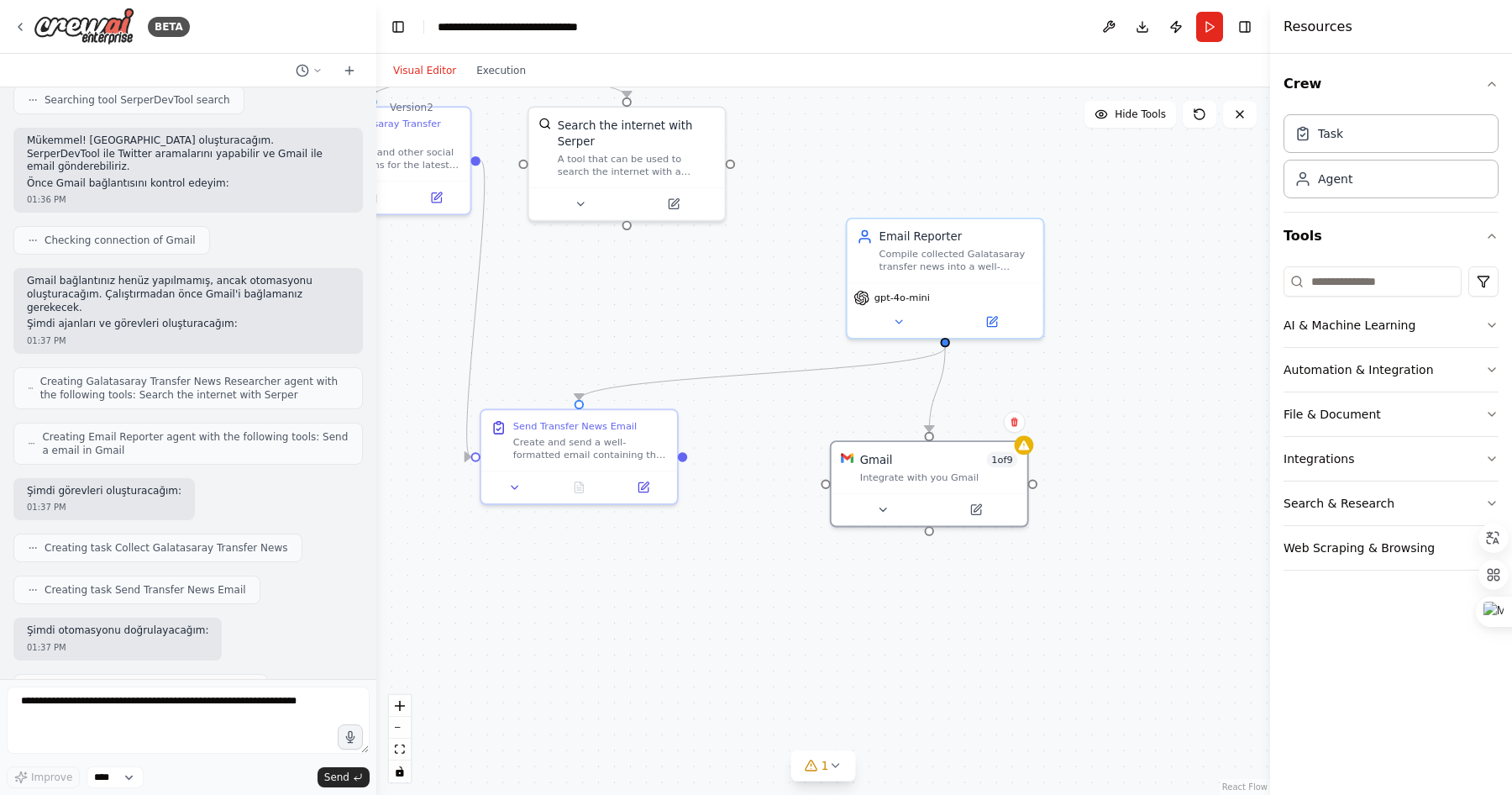
drag, startPoint x: 807, startPoint y: 574, endPoint x: 719, endPoint y: 285, distance: 302.1
click at [719, 285] on div ".deletable-edge-delete-btn { width: 20px; height: 20px; border: 0px solid #ffff…" at bounding box center [823, 441] width 894 height 708
click at [817, 767] on icon at bounding box center [811, 765] width 11 height 10
click at [980, 719] on button at bounding box center [988, 723] width 28 height 20
click at [878, 507] on icon at bounding box center [883, 505] width 12 height 12
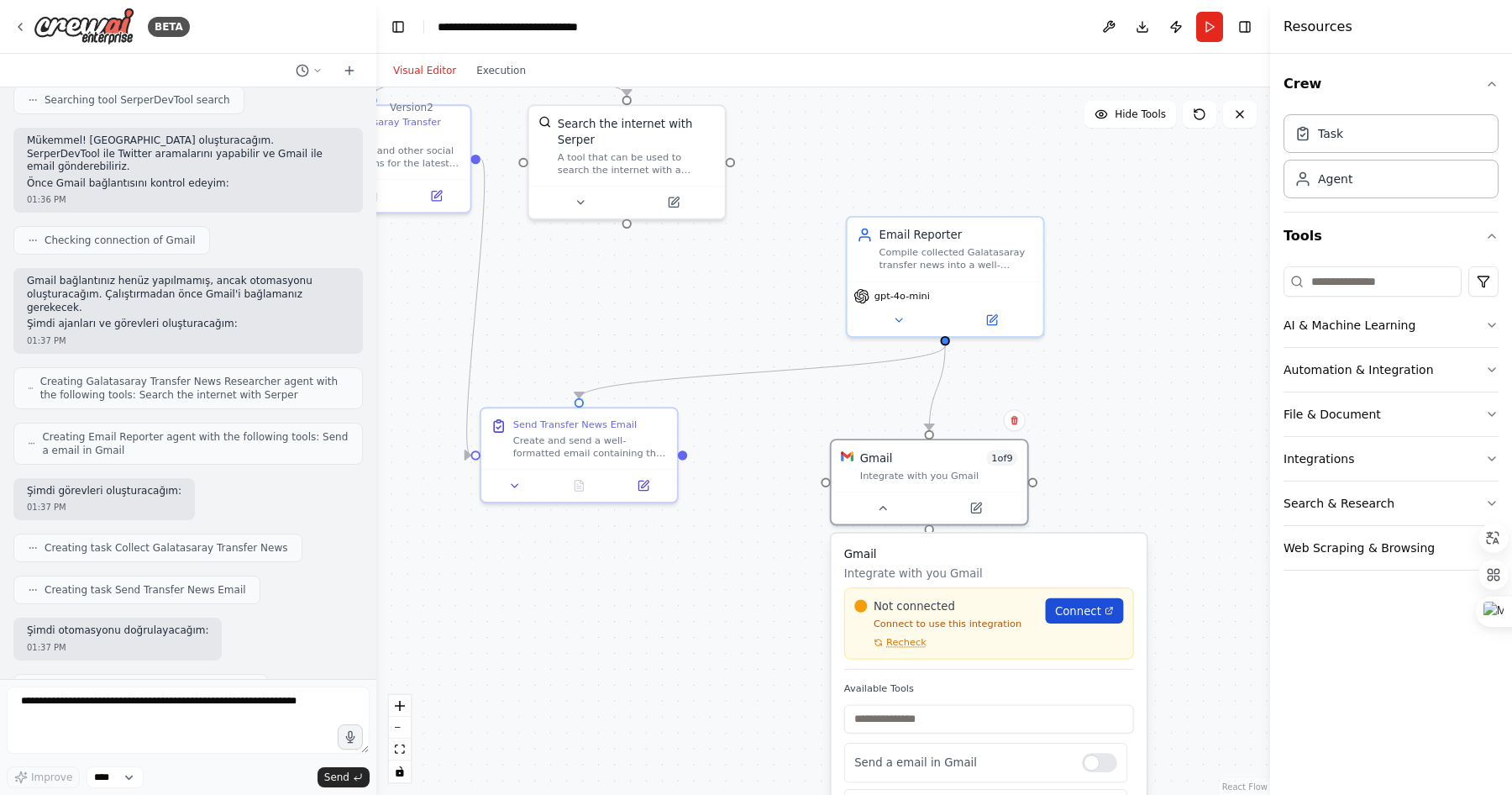
click at [1076, 622] on link "Connect" at bounding box center [1085, 611] width 78 height 25
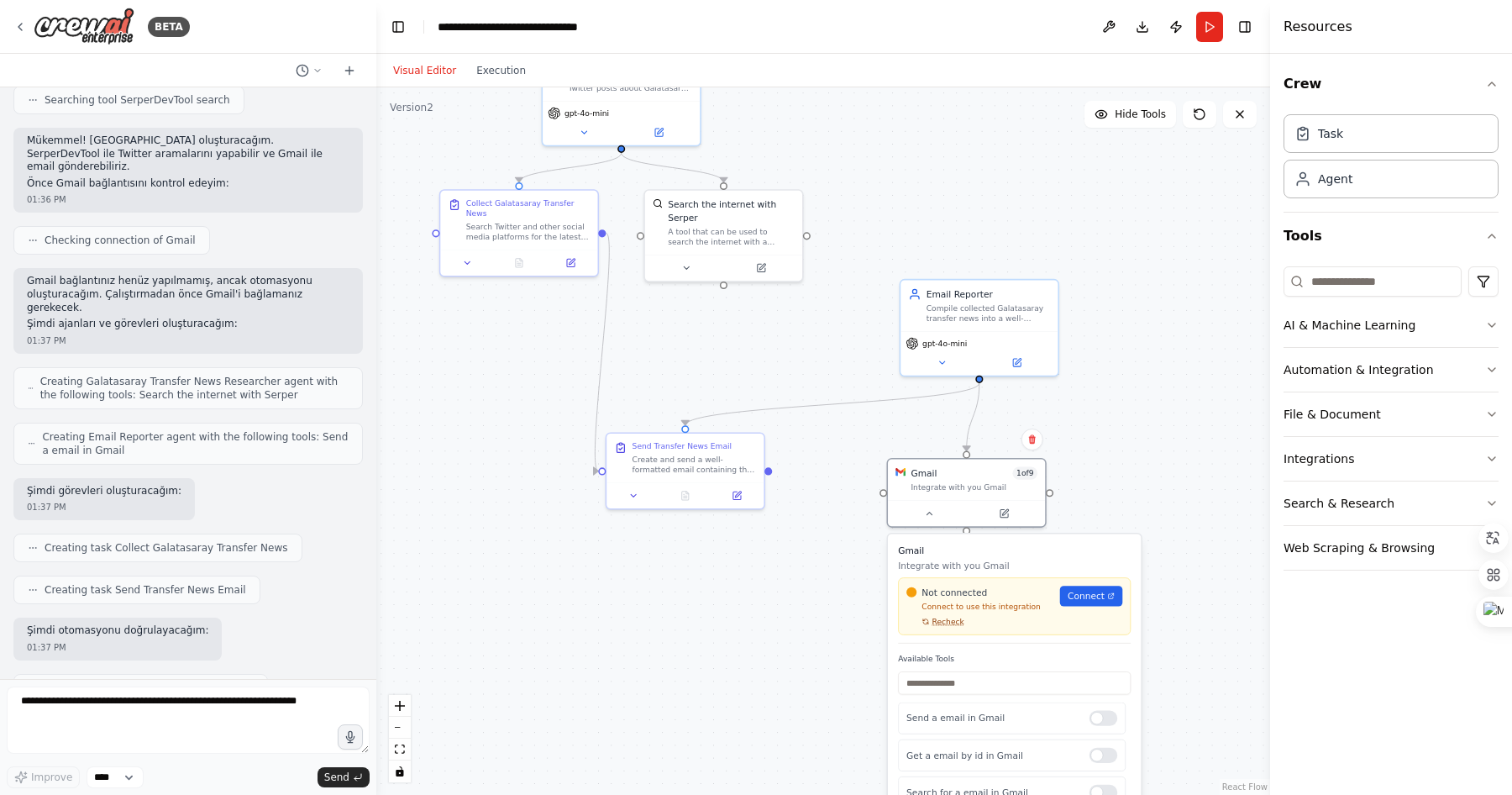
click at [943, 625] on span "Recheck" at bounding box center [948, 622] width 32 height 10
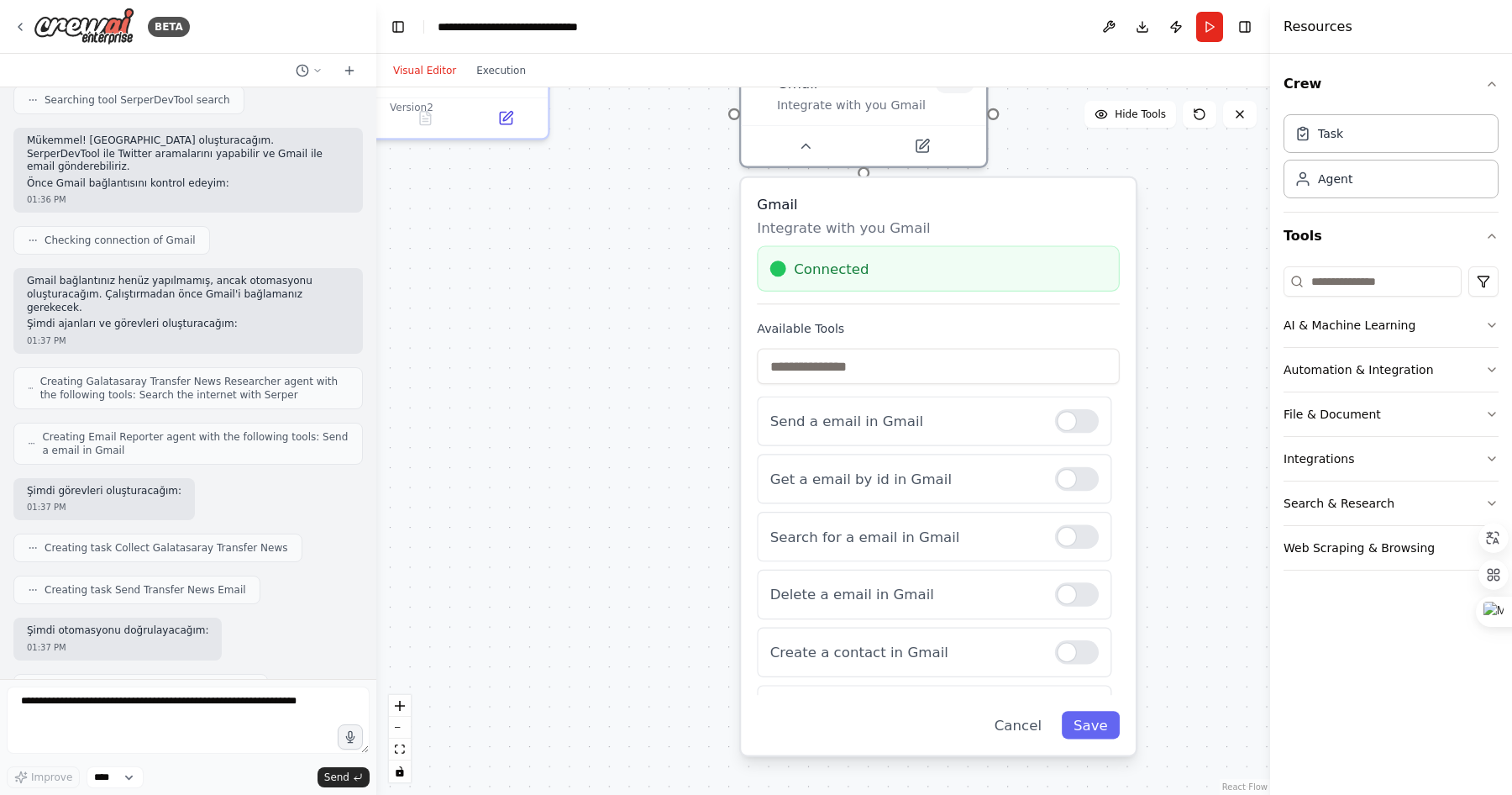
drag, startPoint x: 1139, startPoint y: 400, endPoint x: 1114, endPoint y: 84, distance: 317.0
click at [1114, 84] on div "Visual Editor Execution Version 2 Hide Tools .deletable-edge-delete-btn { width…" at bounding box center [823, 424] width 894 height 742
click at [1098, 729] on button "Save" at bounding box center [1091, 725] width 58 height 28
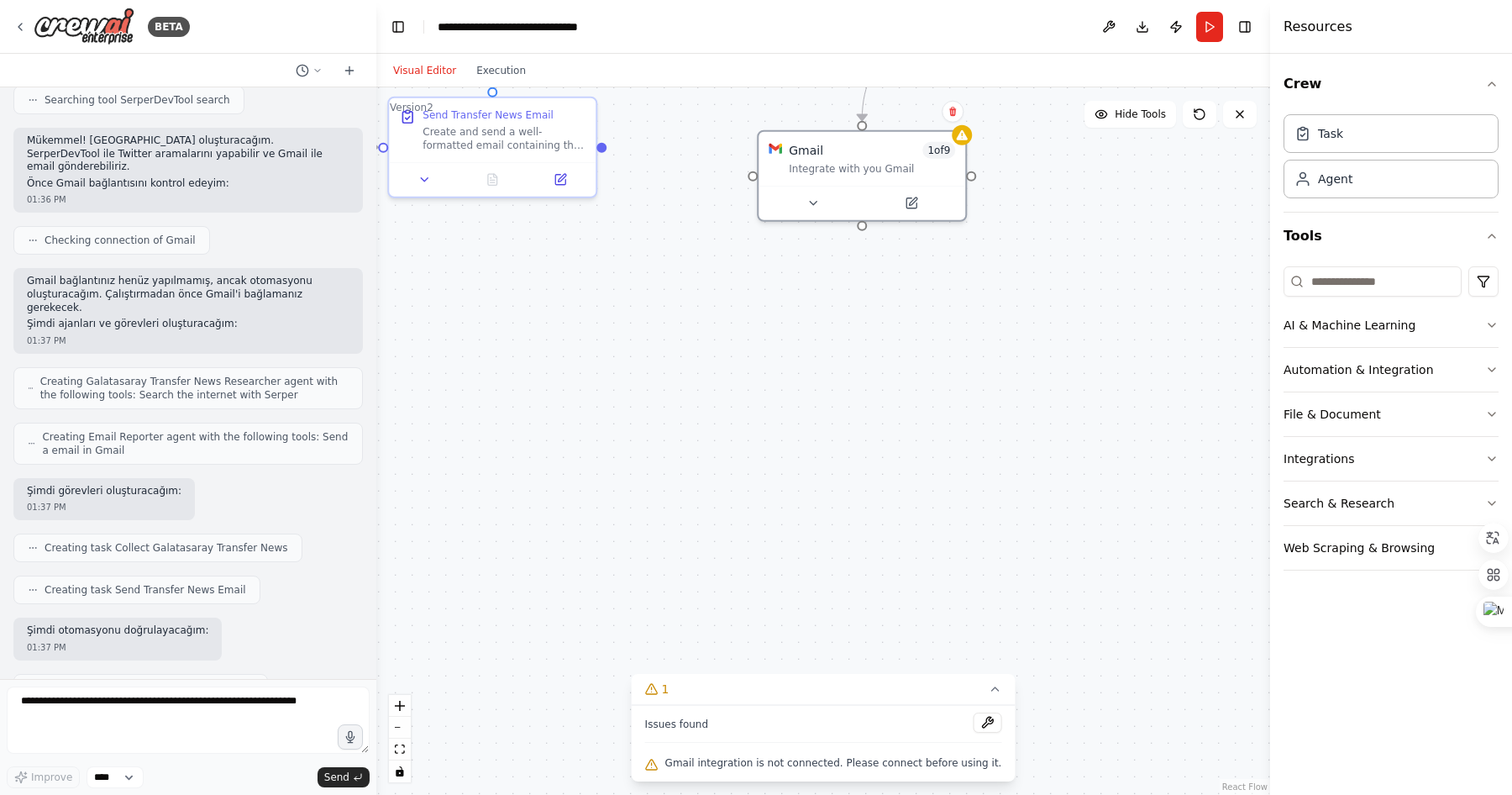
click at [789, 764] on span "Gmail integration is not connected. Please connect before using it." at bounding box center [834, 763] width 337 height 13
click at [979, 722] on button at bounding box center [988, 723] width 28 height 20
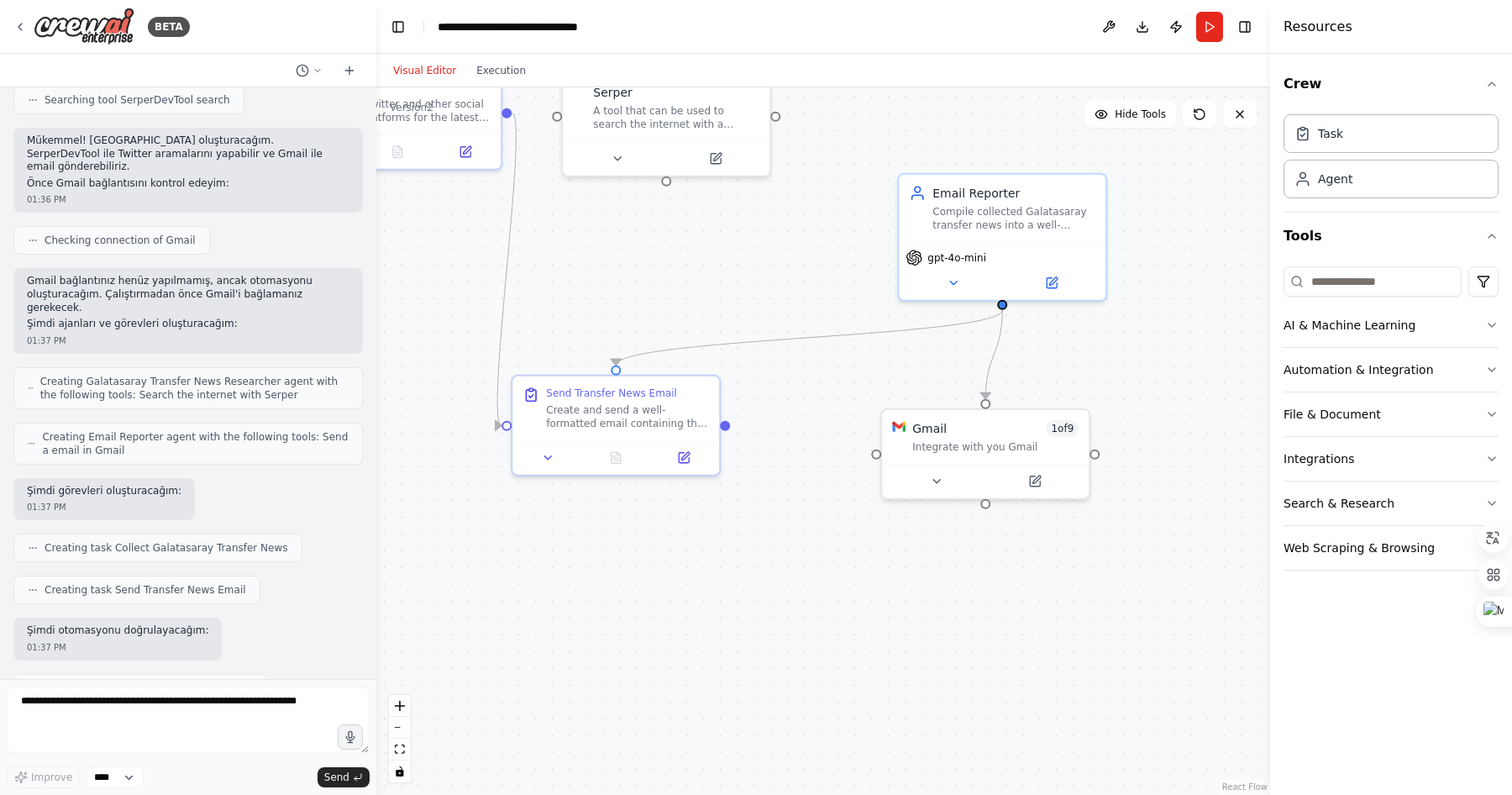
drag, startPoint x: 1038, startPoint y: 207, endPoint x: 1162, endPoint y: 486, distance: 305.3
click at [1162, 486] on div ".deletable-edge-delete-btn { width: 20px; height: 20px; border: 0px solid #ffff…" at bounding box center [823, 441] width 894 height 708
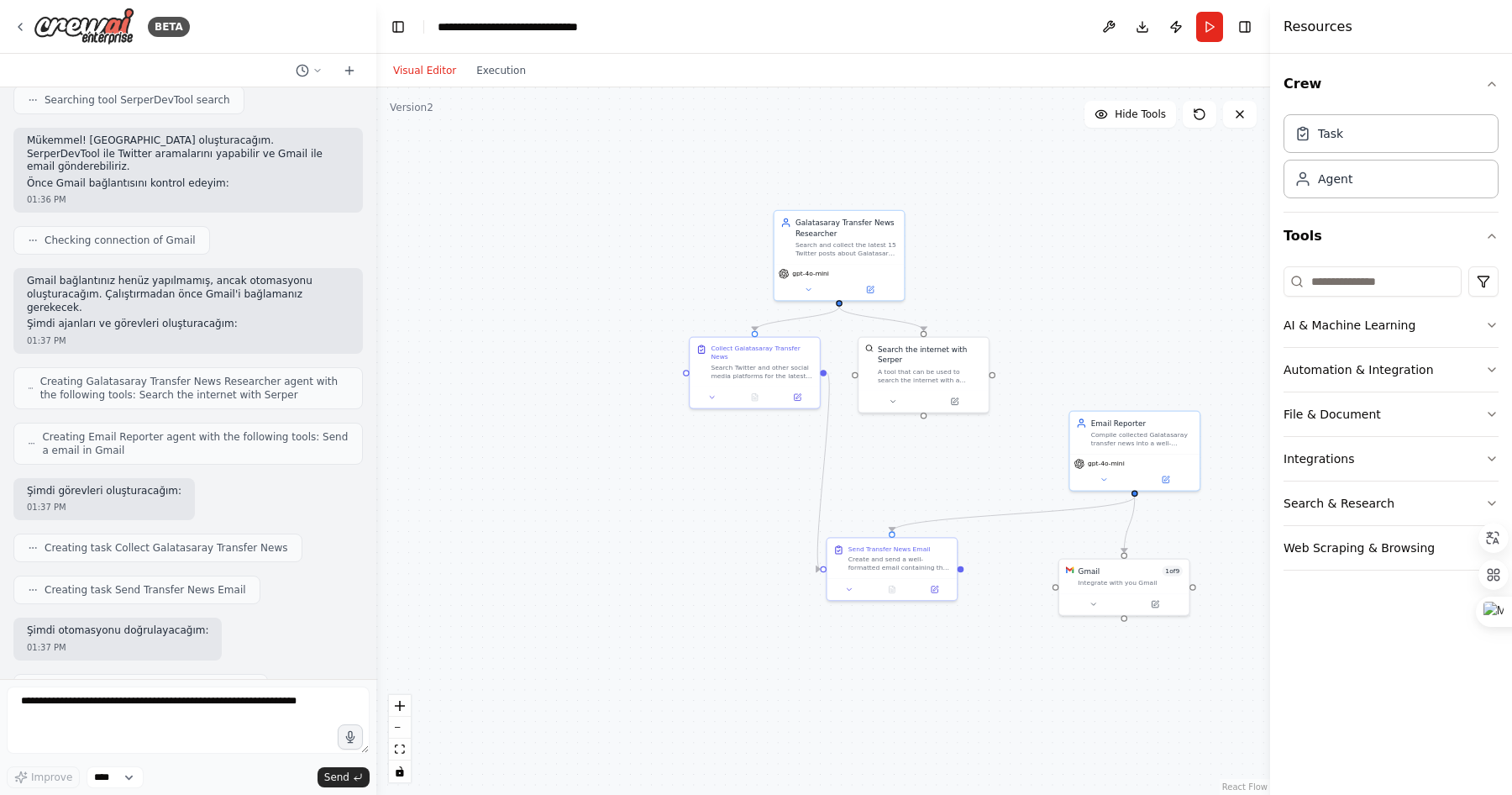
drag, startPoint x: 964, startPoint y: 178, endPoint x: 1037, endPoint y: 301, distance: 143.0
click at [1037, 301] on div ".deletable-edge-delete-btn { width: 20px; height: 20px; border: 0px solid #ffff…" at bounding box center [823, 441] width 894 height 708
click at [498, 74] on button "Execution" at bounding box center [501, 70] width 69 height 20
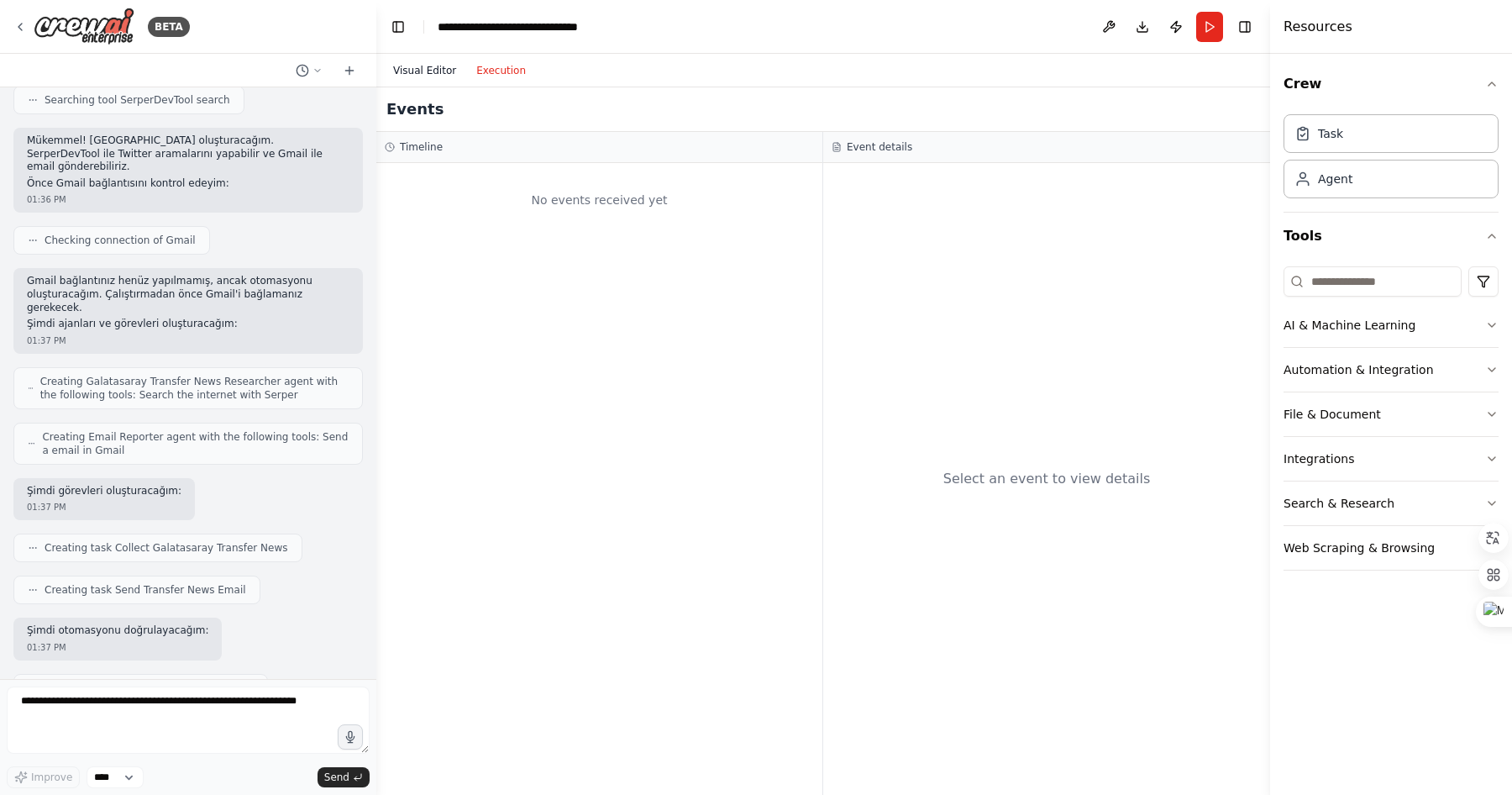
click at [448, 68] on button "Visual Editor" at bounding box center [425, 70] width 84 height 20
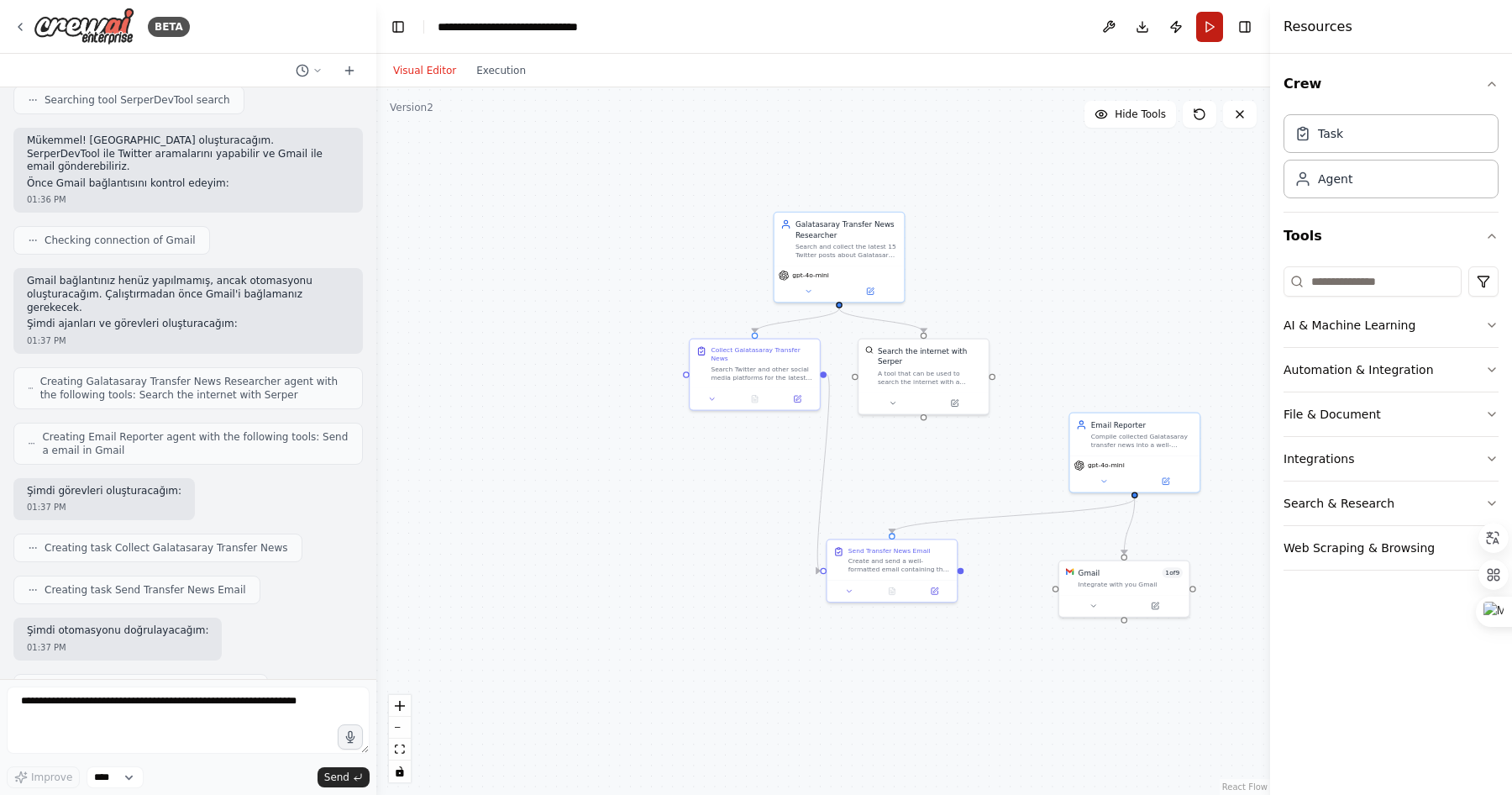
click at [1204, 23] on button "Run" at bounding box center [1210, 27] width 27 height 30
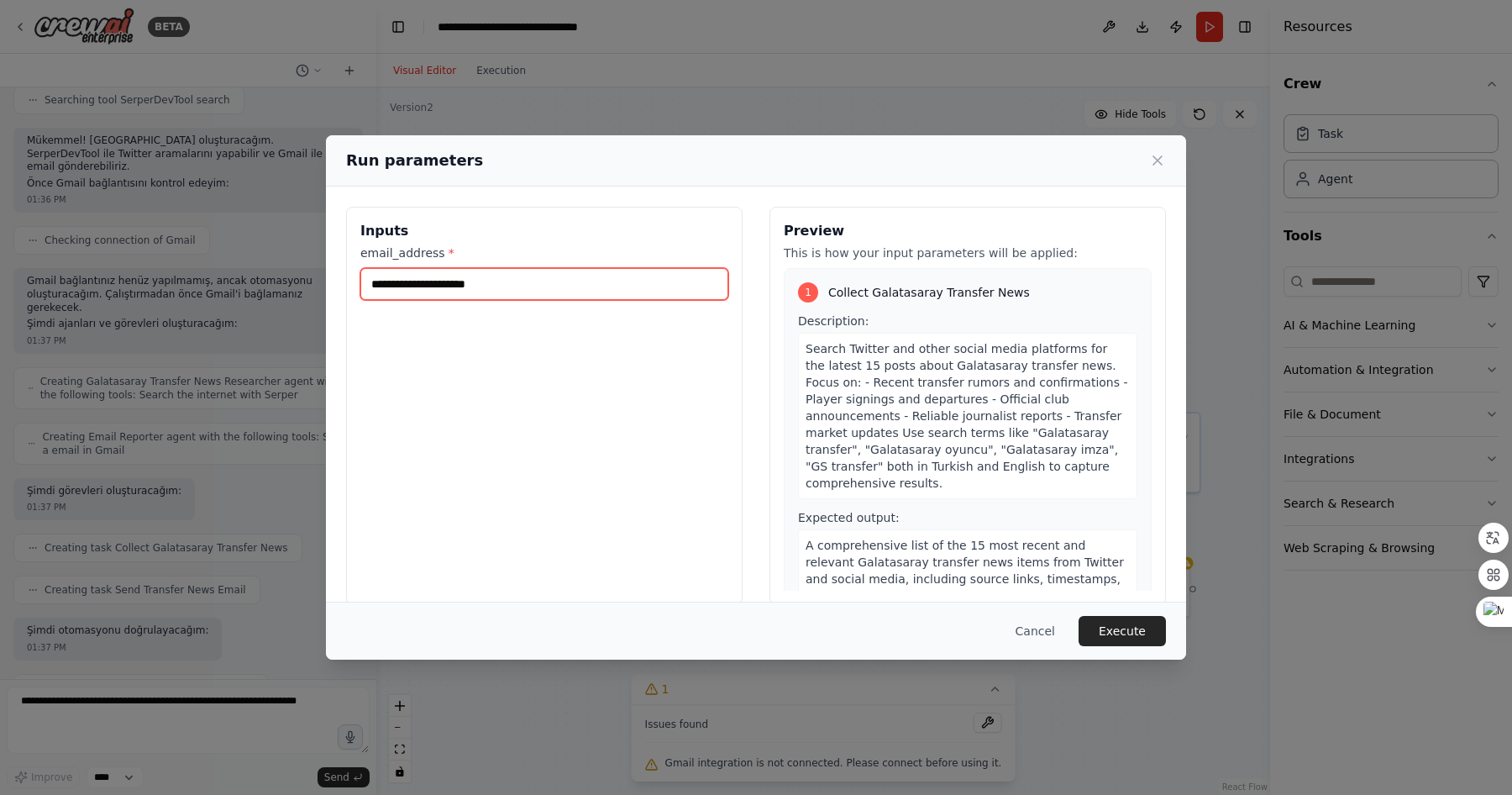
click at [540, 287] on input "email_address *" at bounding box center [544, 285] width 368 height 32
type input "*"
type input "**********"
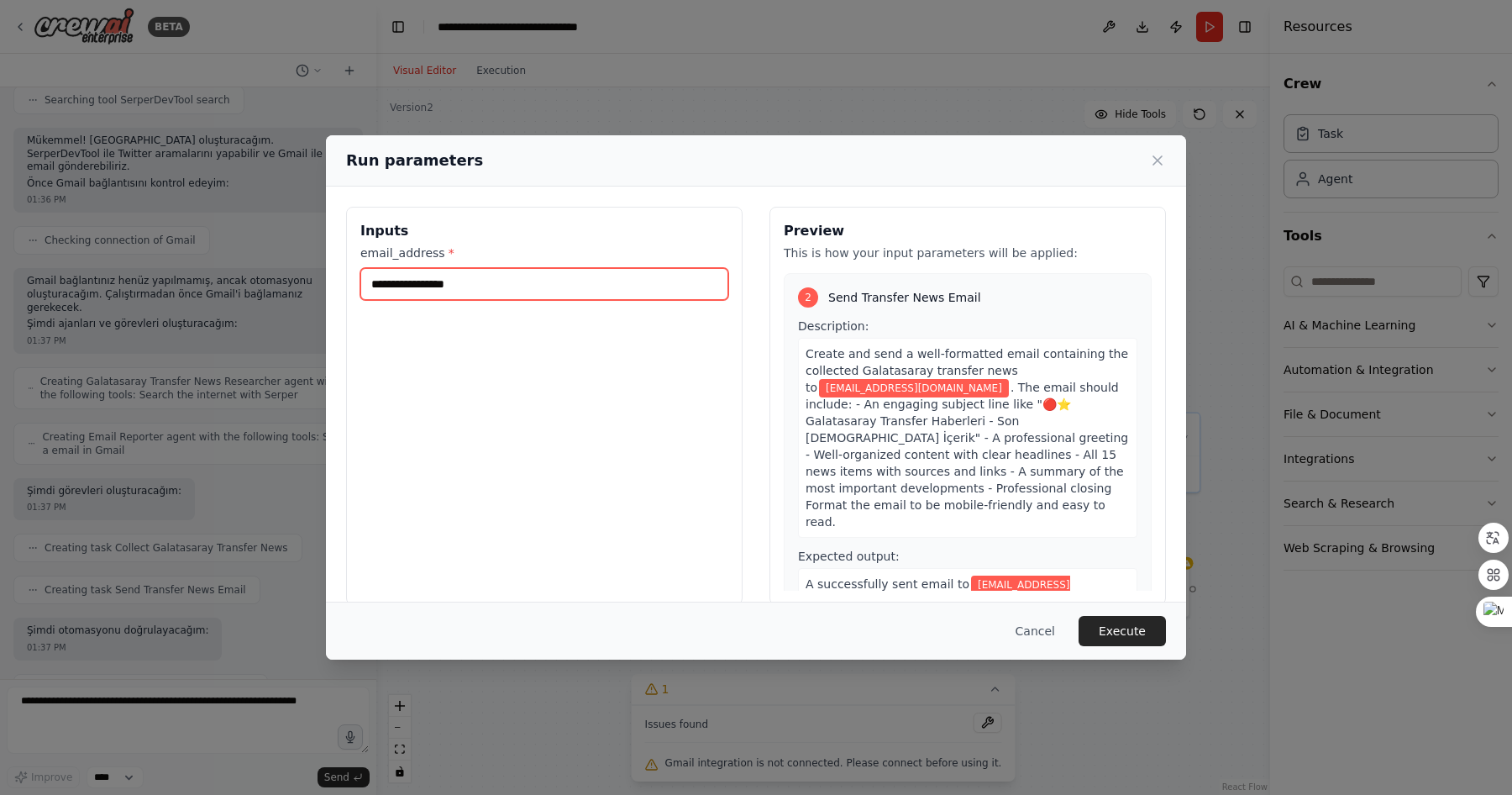
scroll to position [406, 0]
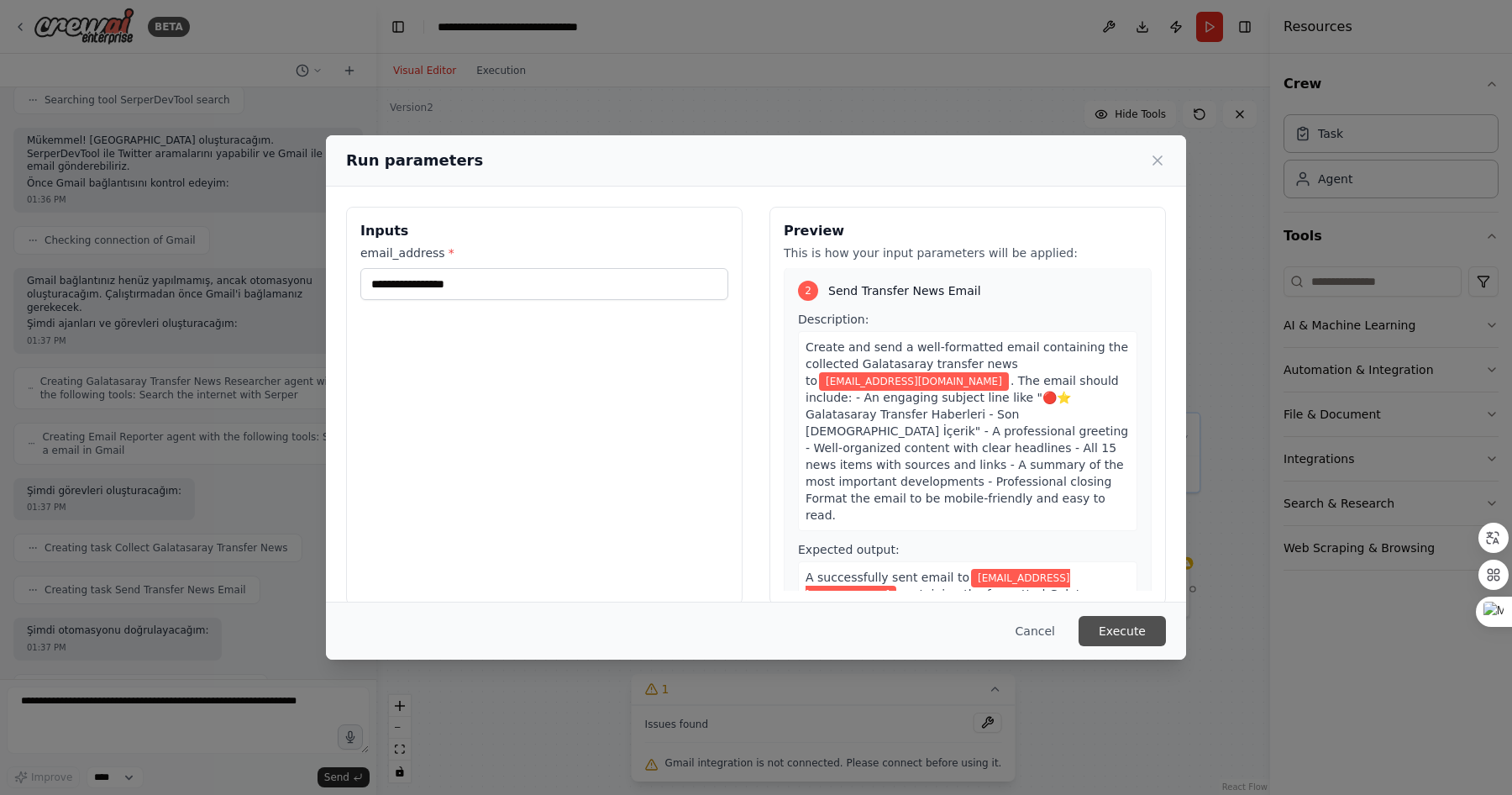
click at [1124, 628] on button "Execute" at bounding box center [1123, 631] width 87 height 30
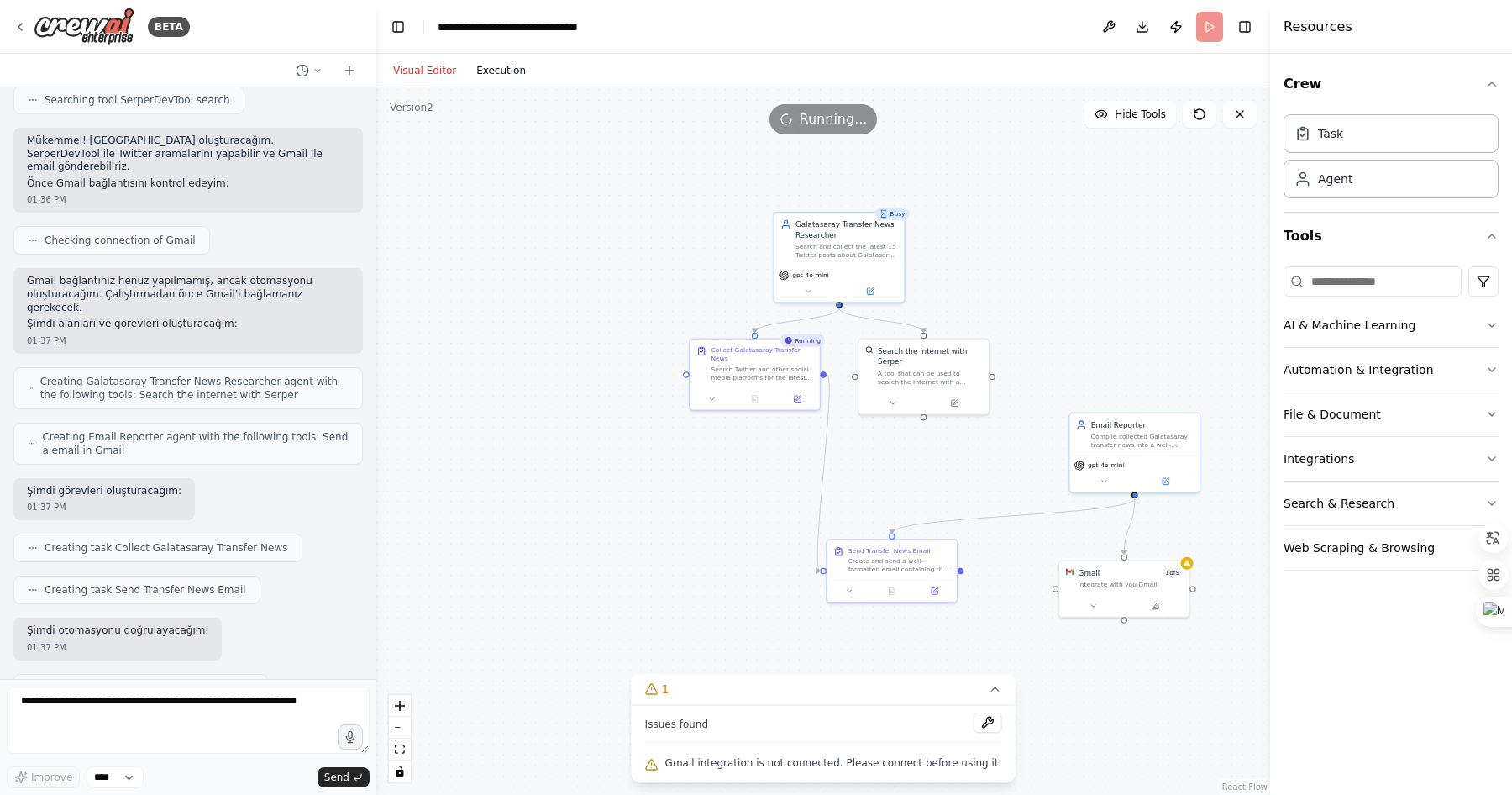
click at [497, 62] on button "Execution" at bounding box center [501, 70] width 69 height 20
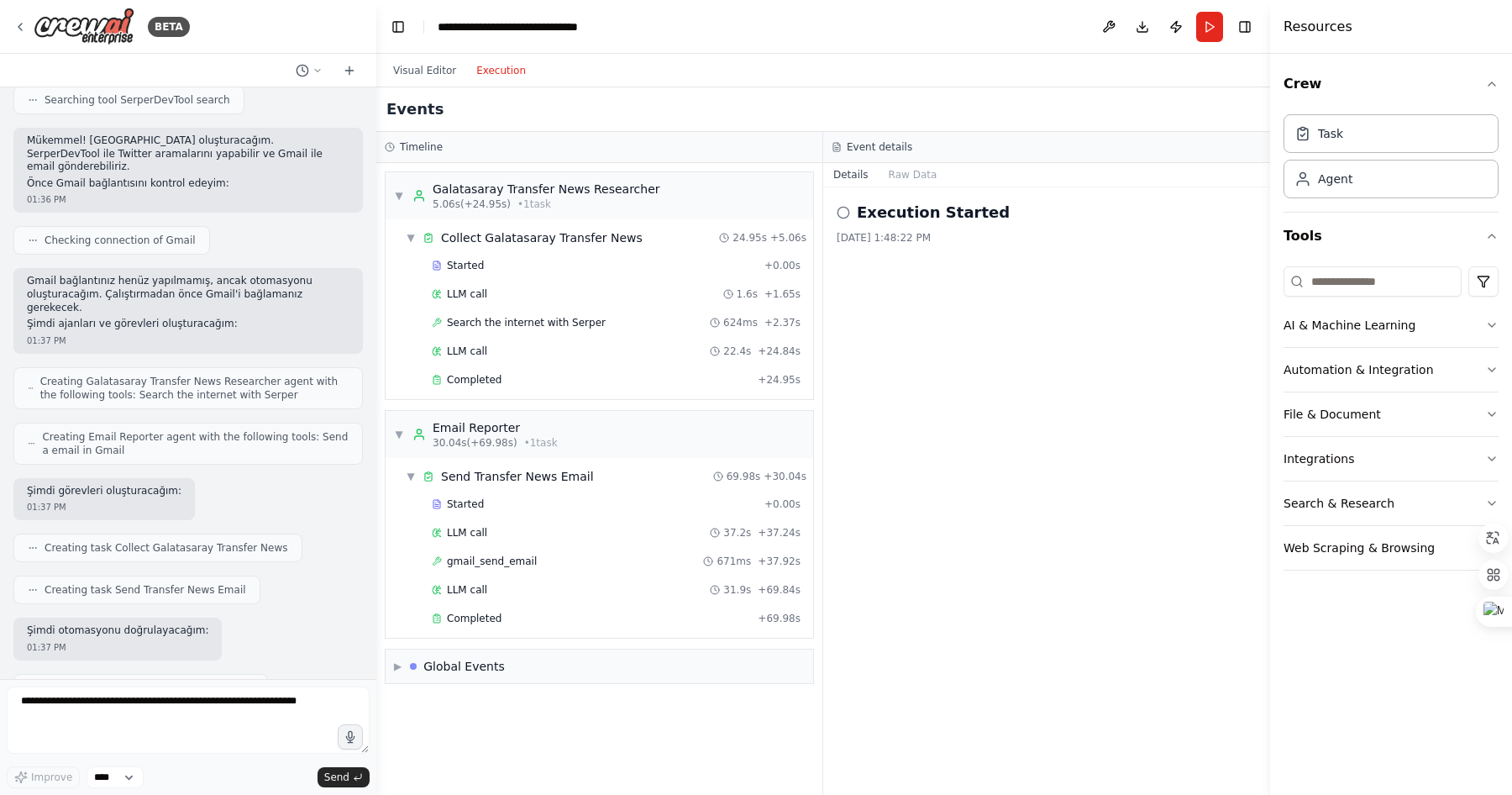
scroll to position [904, 0]
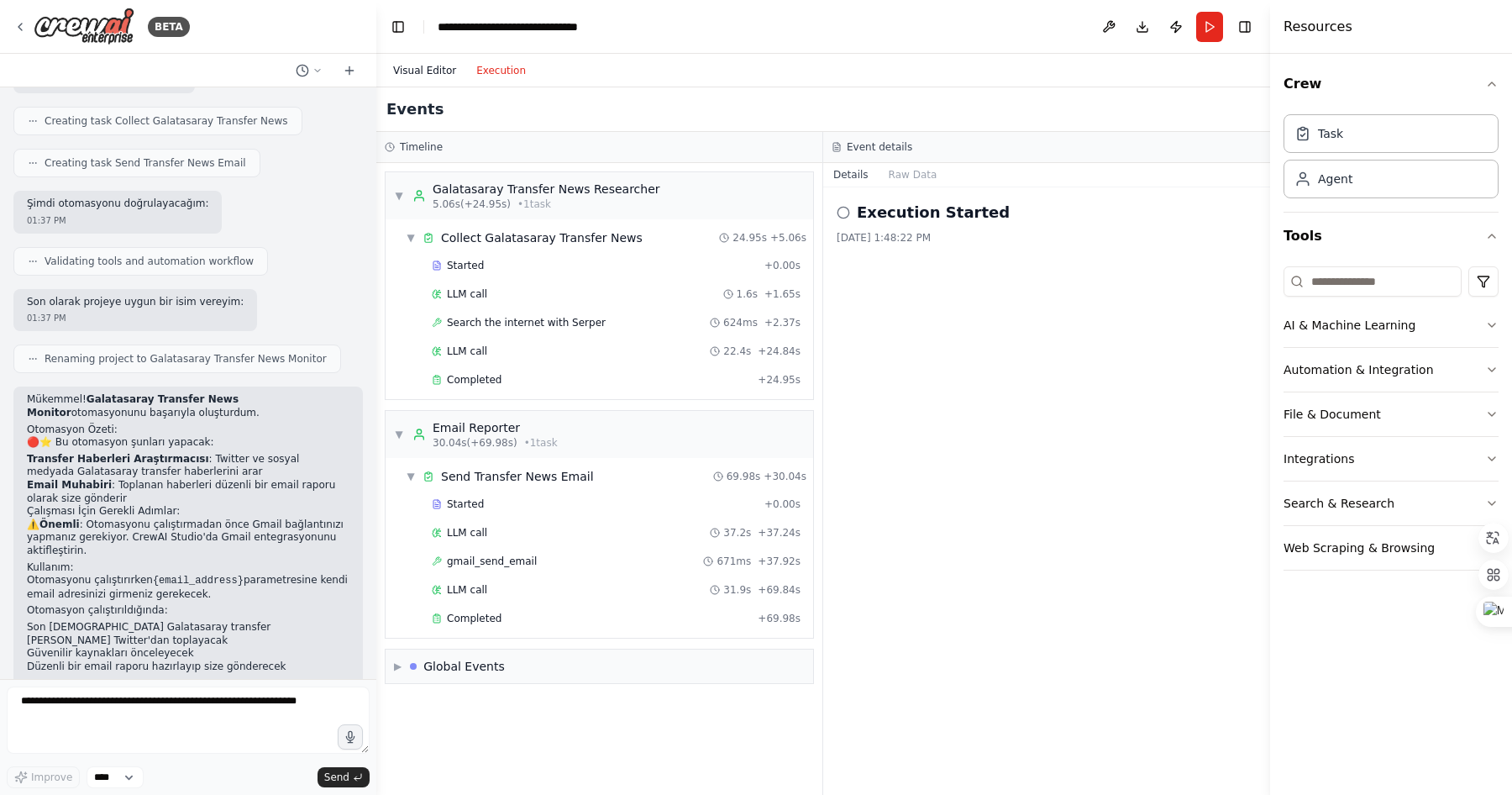
click at [444, 71] on button "Visual Editor" at bounding box center [425, 70] width 84 height 20
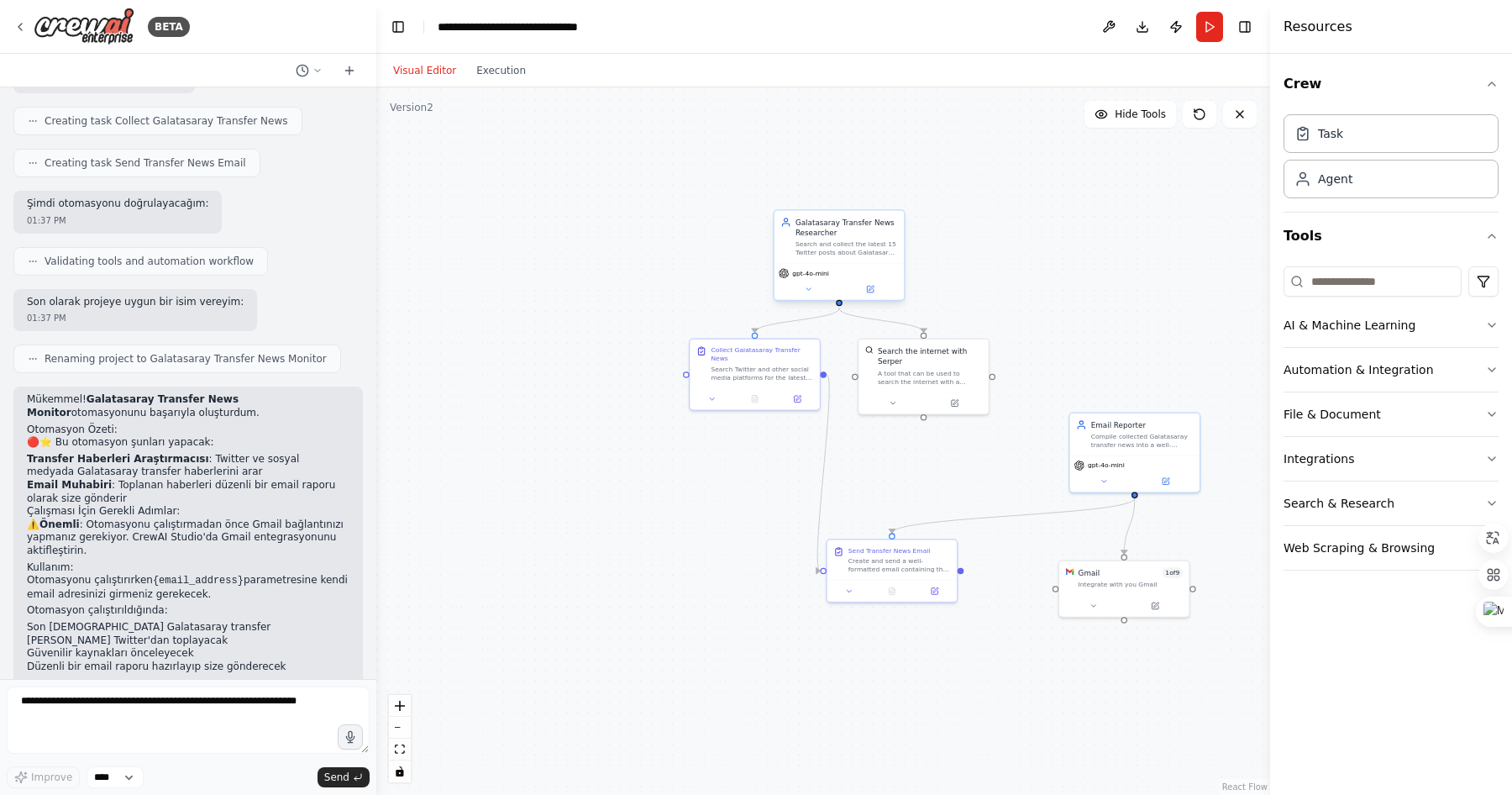
click at [847, 251] on div "Search and collect the latest 15 Twitter posts about Galatasaray transfer news …" at bounding box center [846, 248] width 102 height 17
click at [874, 291] on icon at bounding box center [870, 288] width 8 height 8
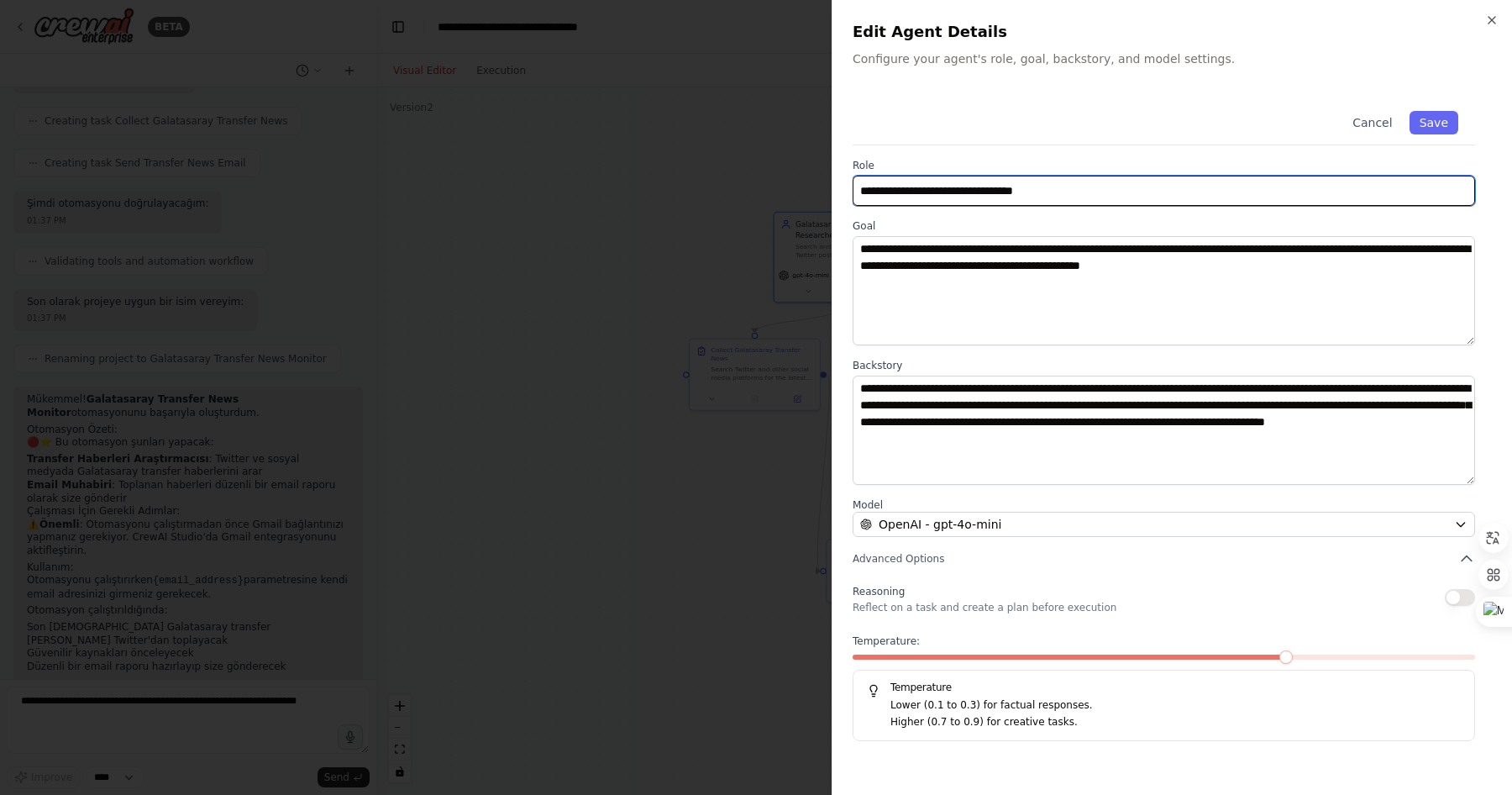
click at [949, 193] on input "**********" at bounding box center [1164, 191] width 622 height 30
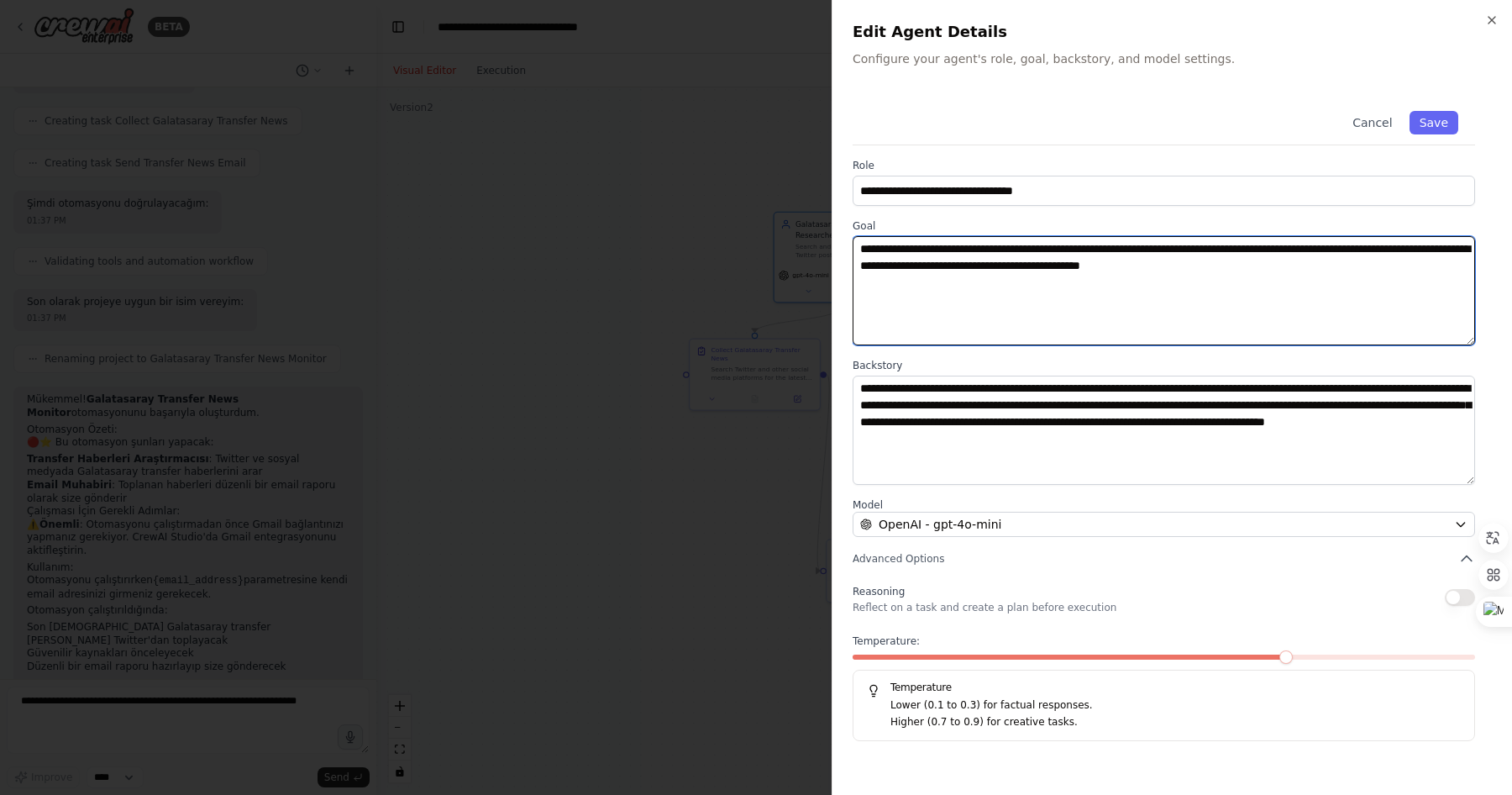
click at [919, 249] on textarea "**********" at bounding box center [1164, 291] width 622 height 109
click at [1066, 251] on textarea "**********" at bounding box center [1164, 291] width 622 height 109
click at [1032, 249] on textarea "**********" at bounding box center [1164, 291] width 622 height 109
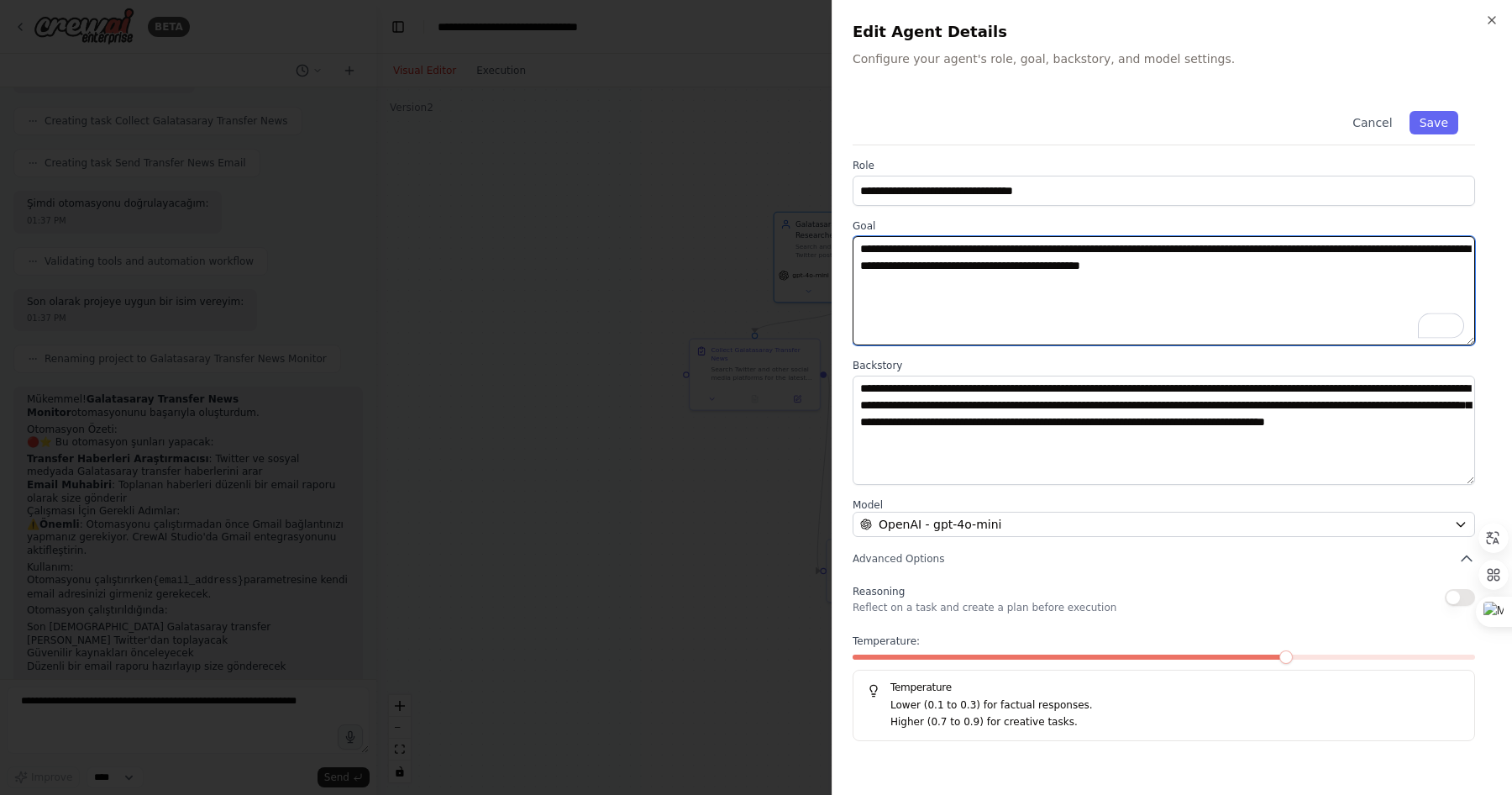
click at [1032, 249] on textarea "**********" at bounding box center [1164, 291] width 622 height 109
click at [1021, 247] on textarea "**********" at bounding box center [1164, 291] width 622 height 109
click at [1333, 248] on textarea "**********" at bounding box center [1164, 291] width 622 height 109
click at [1341, 269] on textarea "**********" at bounding box center [1164, 291] width 622 height 109
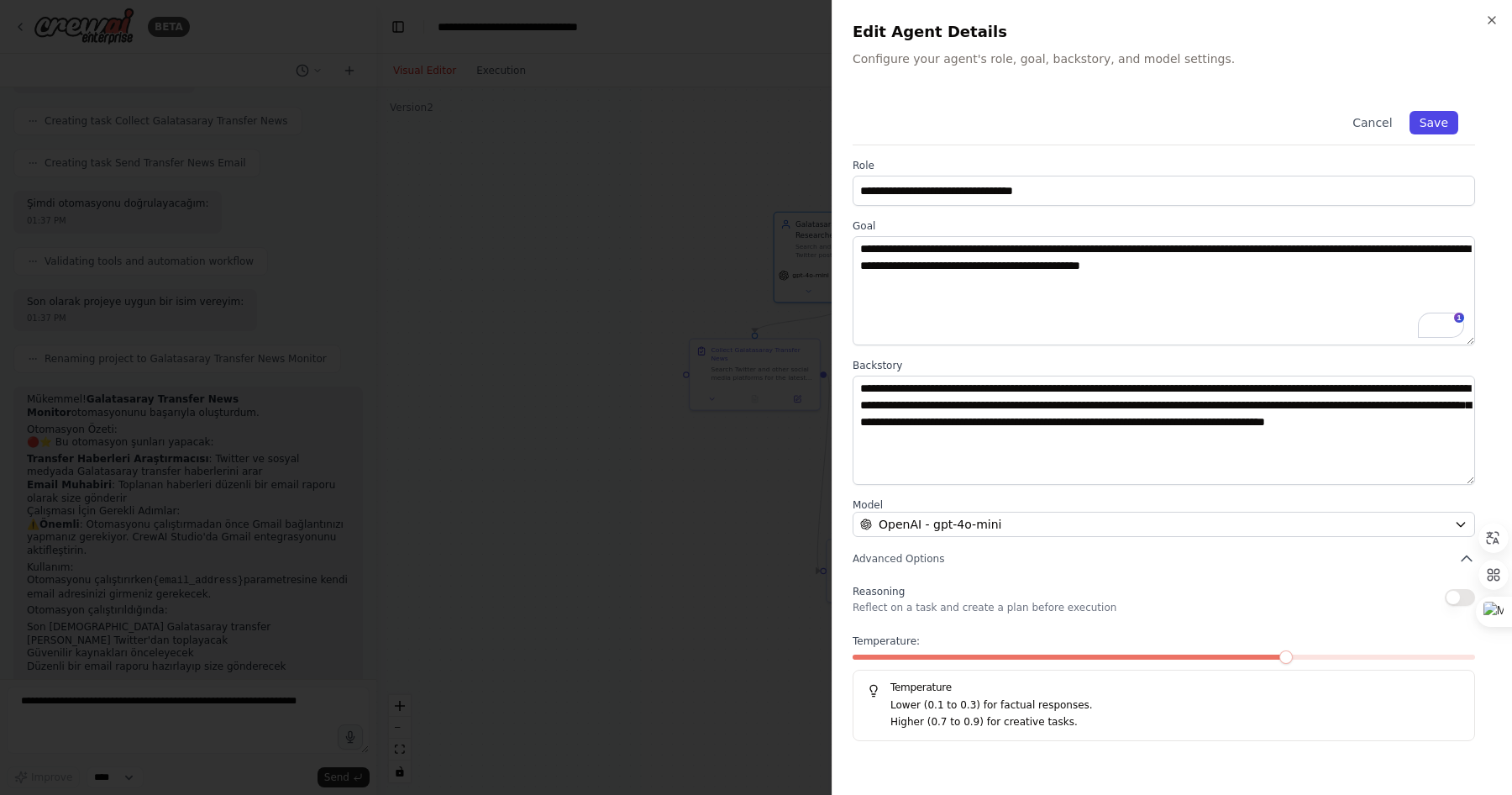
click at [1434, 115] on button "Save" at bounding box center [1434, 123] width 49 height 23
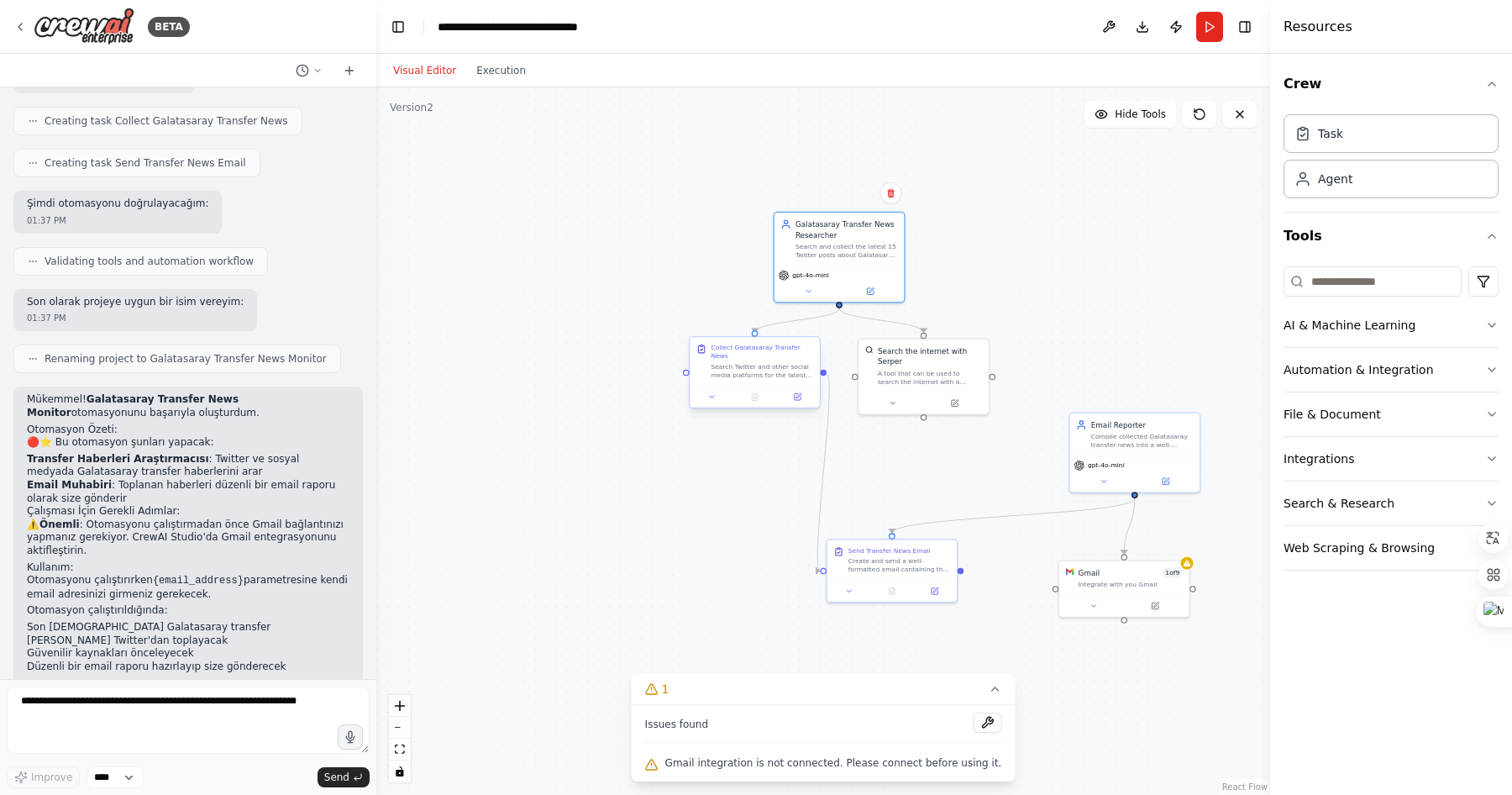
click at [788, 357] on div "Collect Galatasaray Transfer News" at bounding box center [762, 352] width 102 height 17
click at [756, 357] on div "Collect Galatasaray Transfer News" at bounding box center [762, 352] width 102 height 17
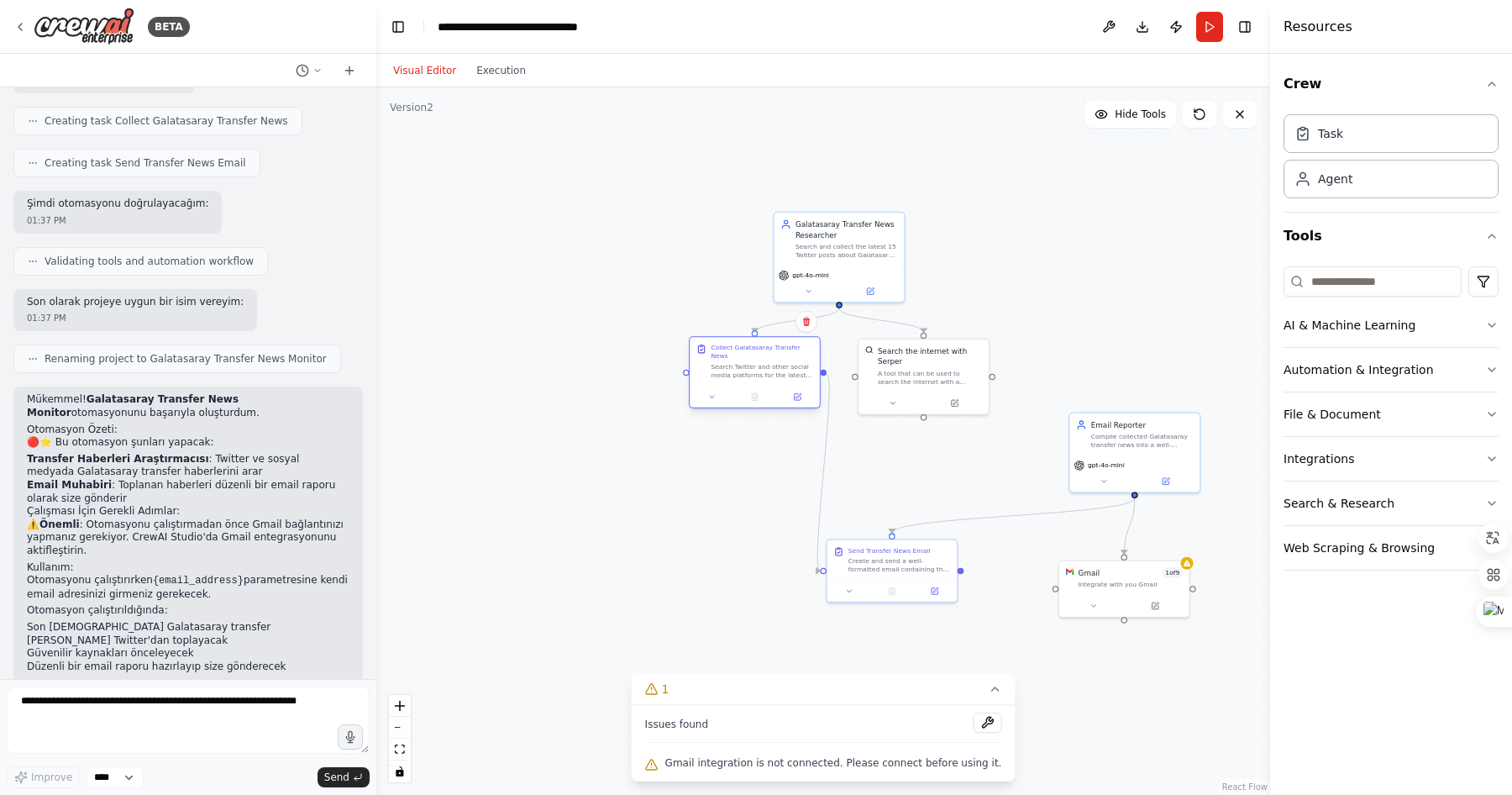
click at [756, 357] on div "Collect Galatasaray Transfer News" at bounding box center [762, 352] width 102 height 17
click at [803, 398] on button at bounding box center [797, 398] width 36 height 12
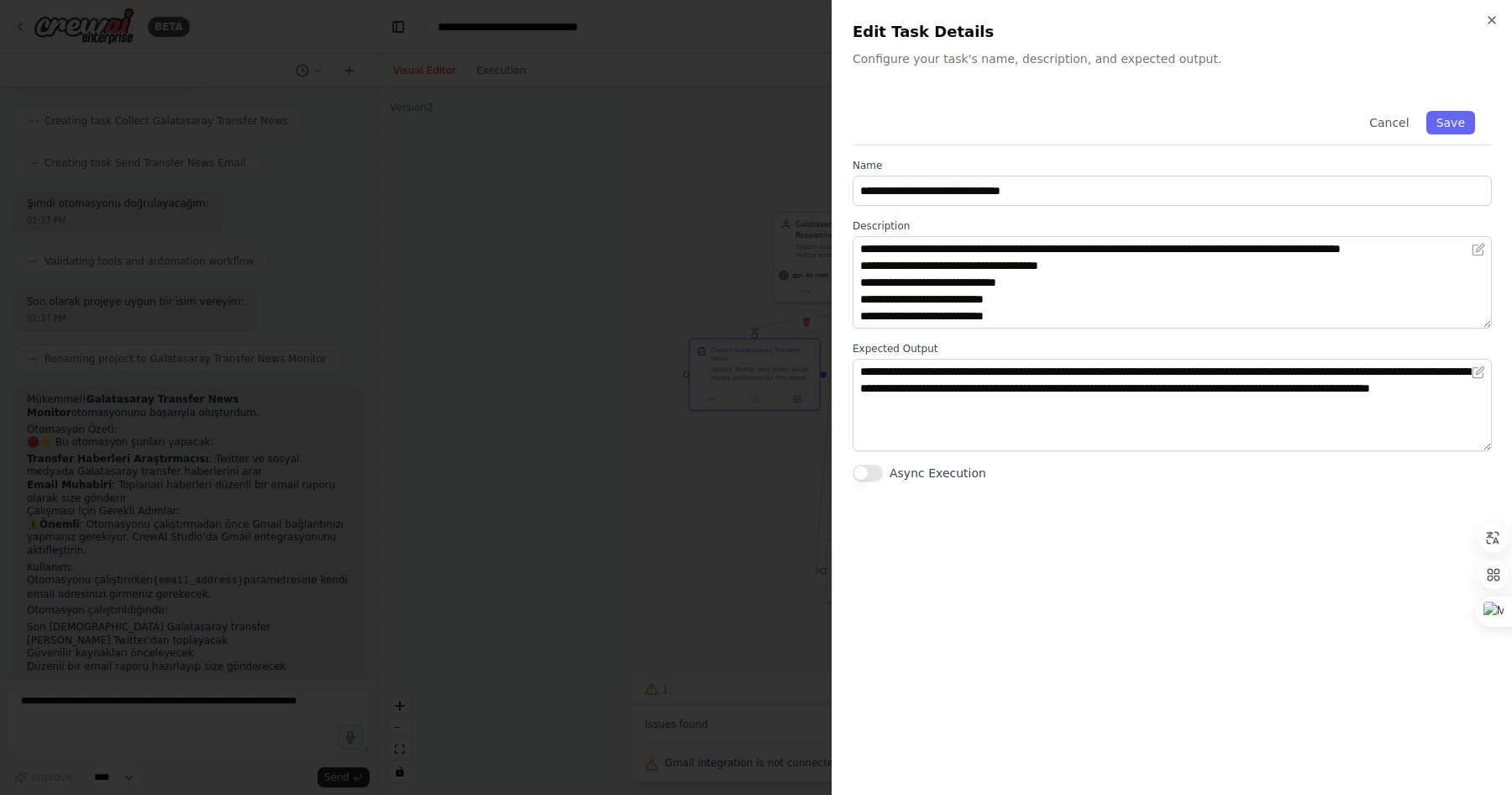
click at [714, 261] on div at bounding box center [756, 398] width 1512 height 795
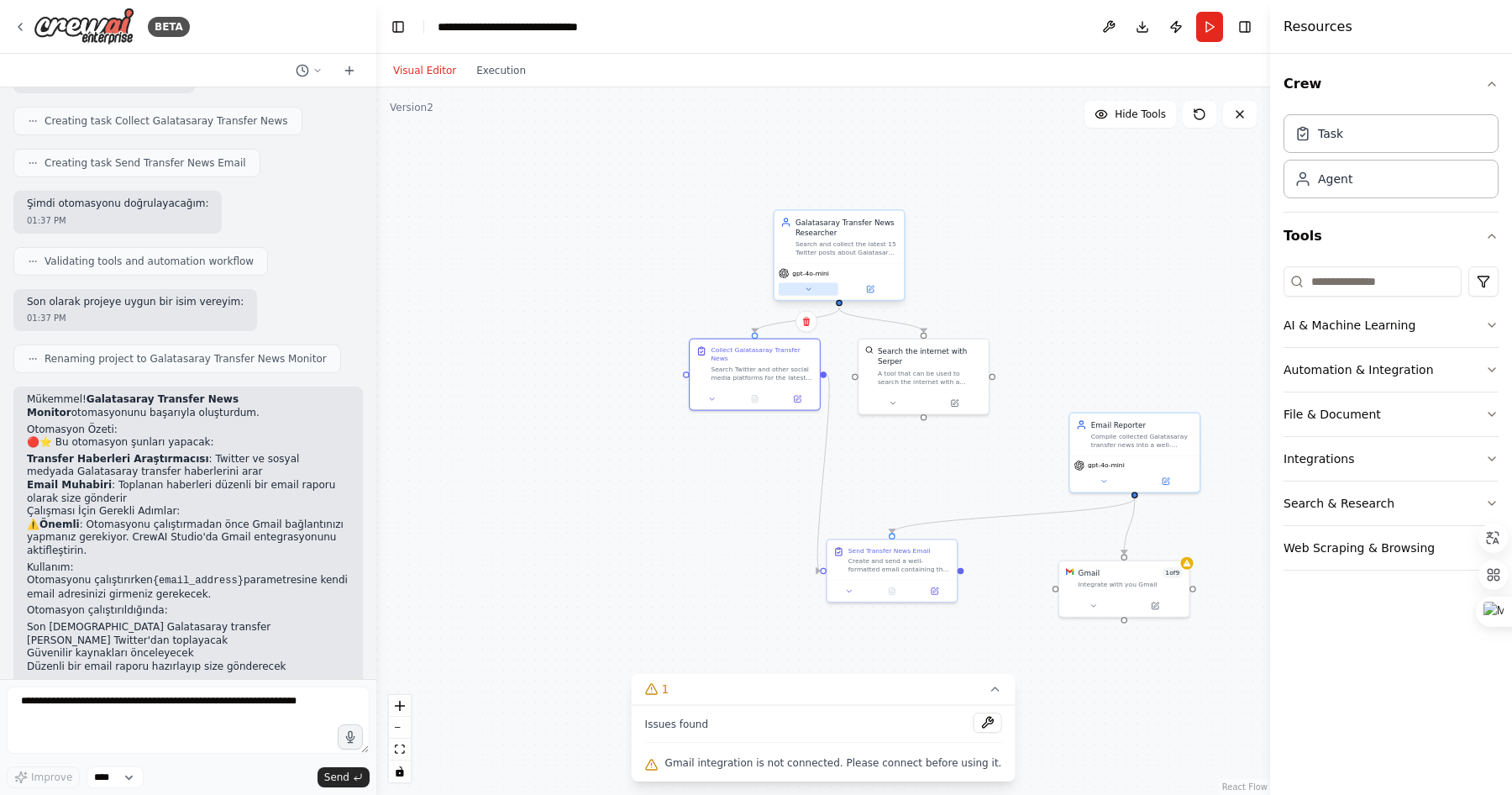
click at [822, 292] on button at bounding box center [808, 290] width 60 height 12
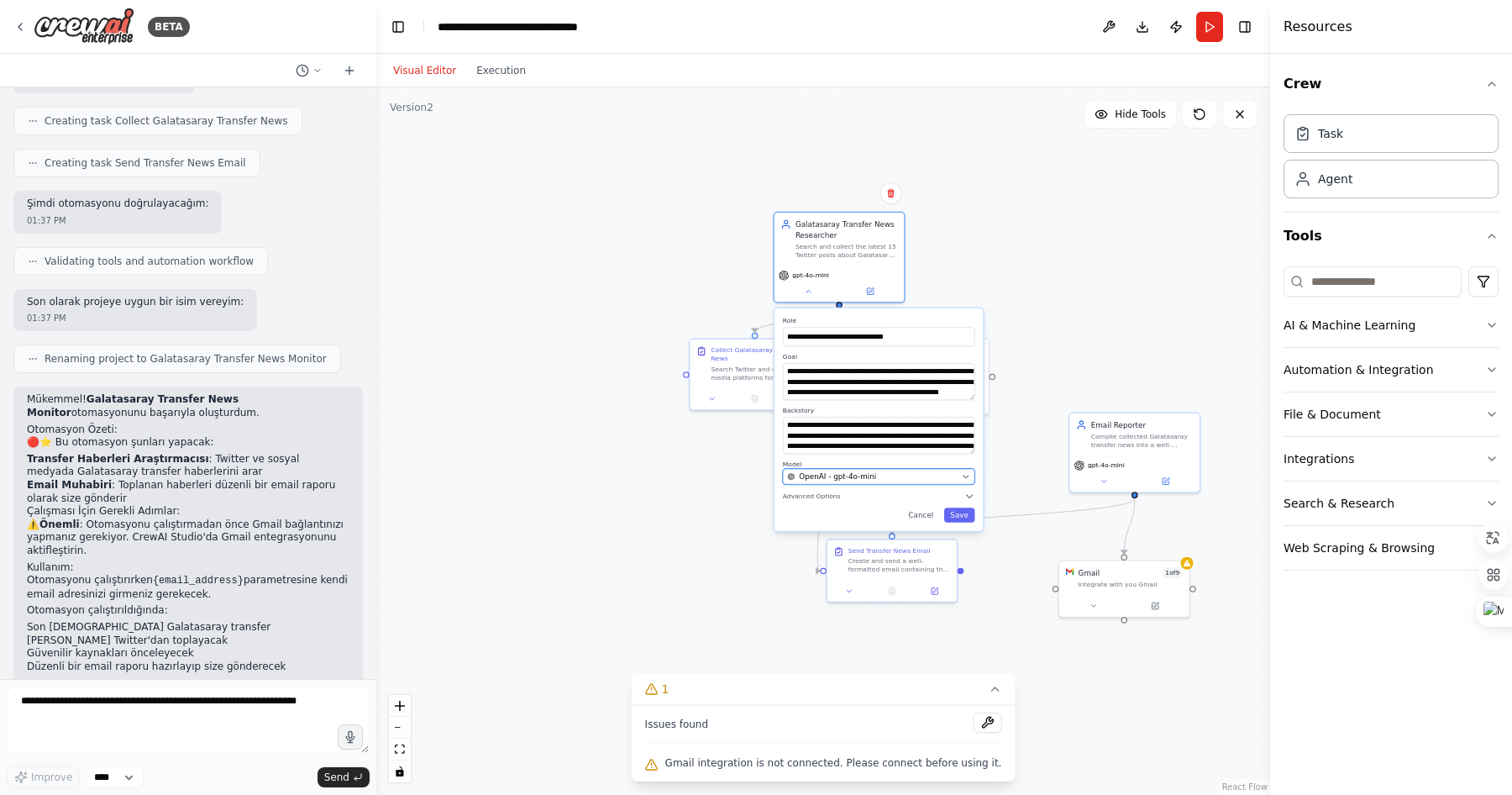
click at [856, 471] on span "OpenAI - gpt-4o-mini" at bounding box center [837, 477] width 77 height 11
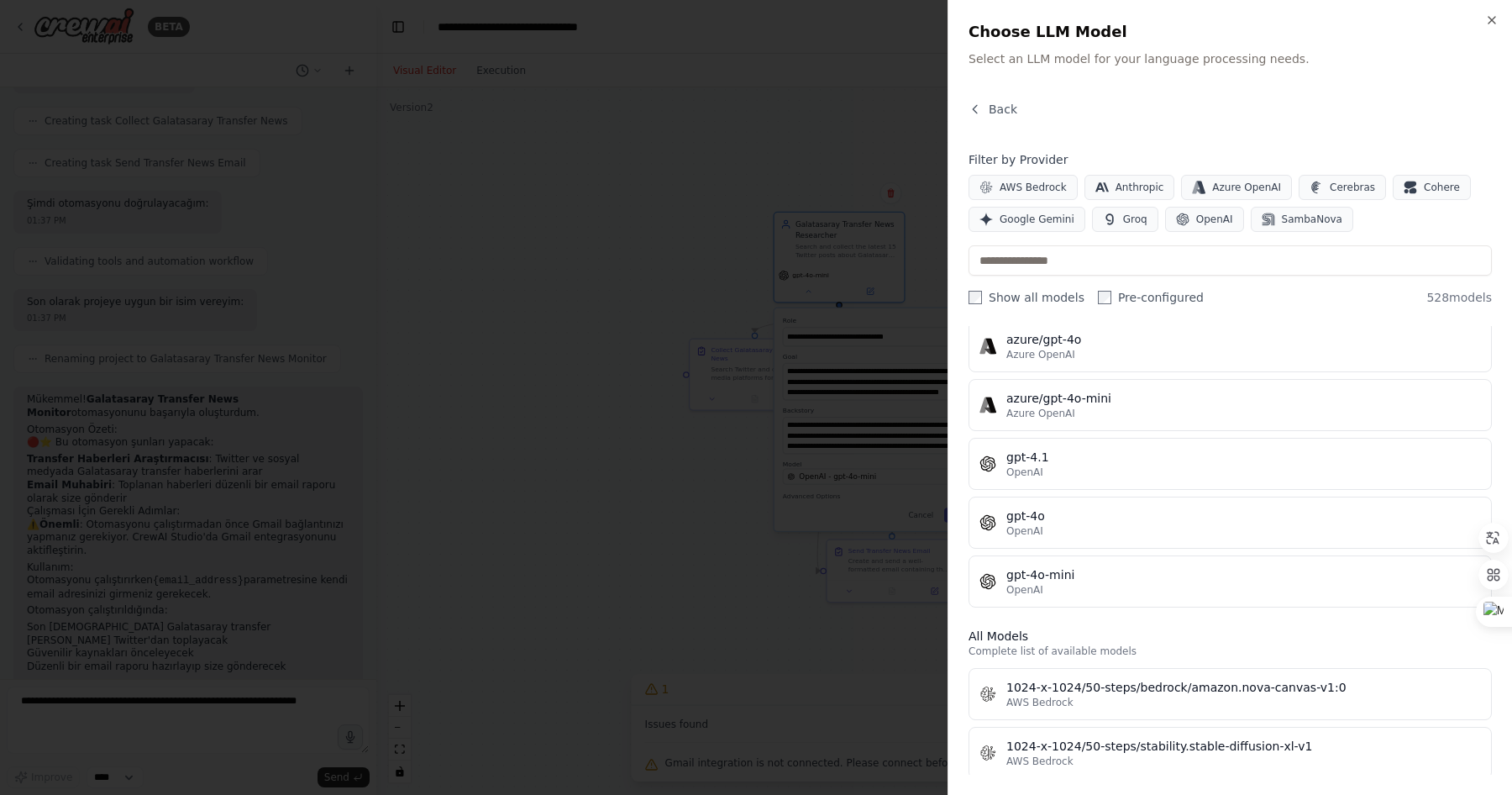
scroll to position [208, 0]
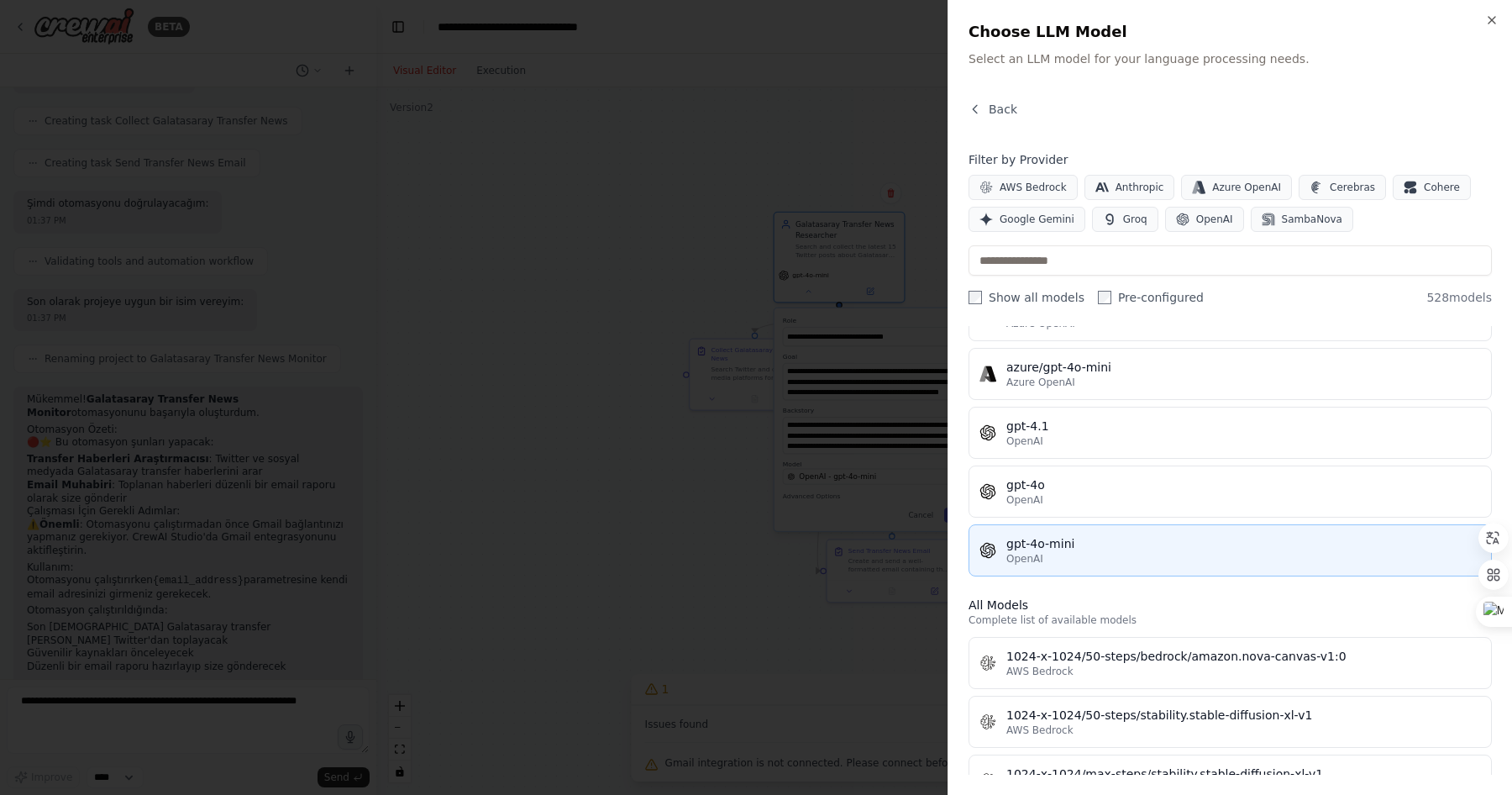
click at [1108, 554] on div "OpenAI" at bounding box center [1244, 558] width 475 height 13
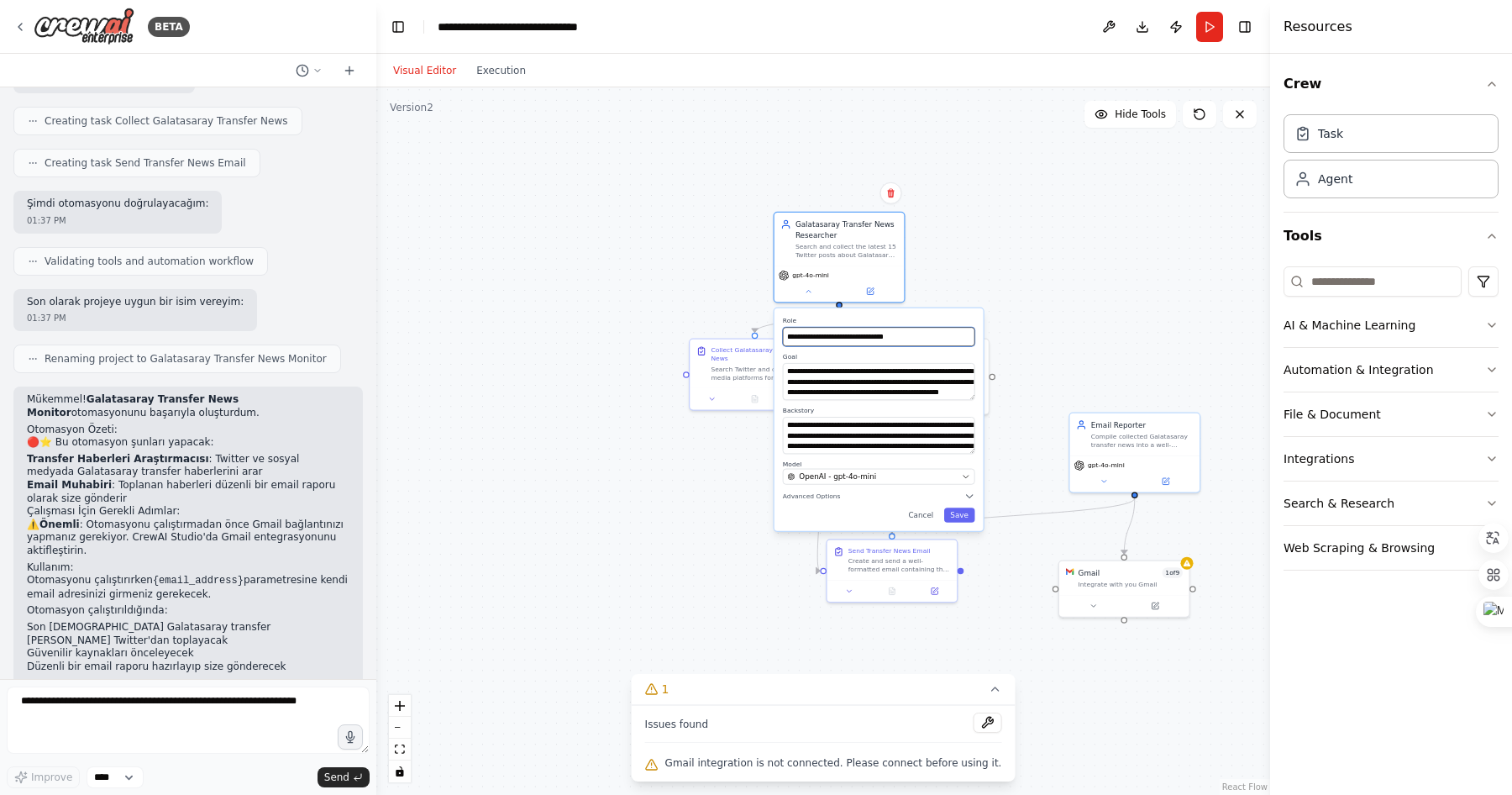
click at [890, 338] on input "**********" at bounding box center [879, 337] width 192 height 20
click at [895, 373] on textarea "**********" at bounding box center [879, 381] width 192 height 37
click at [903, 382] on textarea "**********" at bounding box center [879, 381] width 192 height 37
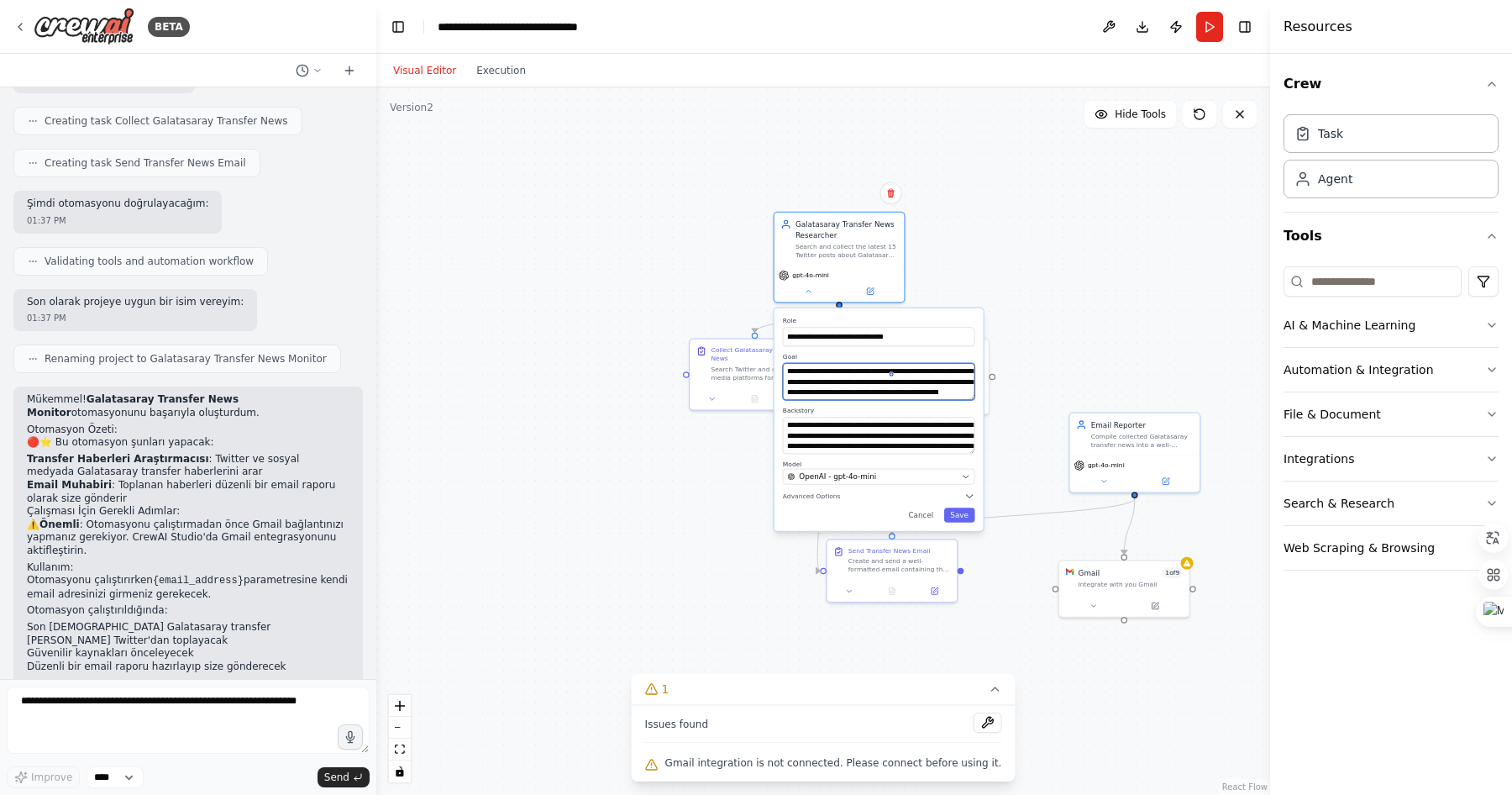
click at [903, 382] on textarea "**********" at bounding box center [879, 381] width 192 height 37
click at [621, 227] on div ".deletable-edge-delete-btn { width: 20px; height: 20px; border: 0px solid #ffff…" at bounding box center [823, 441] width 894 height 708
click at [672, 259] on div ".deletable-edge-delete-btn { width: 20px; height: 20px; border: 0px solid #ffff…" at bounding box center [823, 441] width 894 height 708
click at [937, 517] on button "Cancel" at bounding box center [921, 515] width 38 height 15
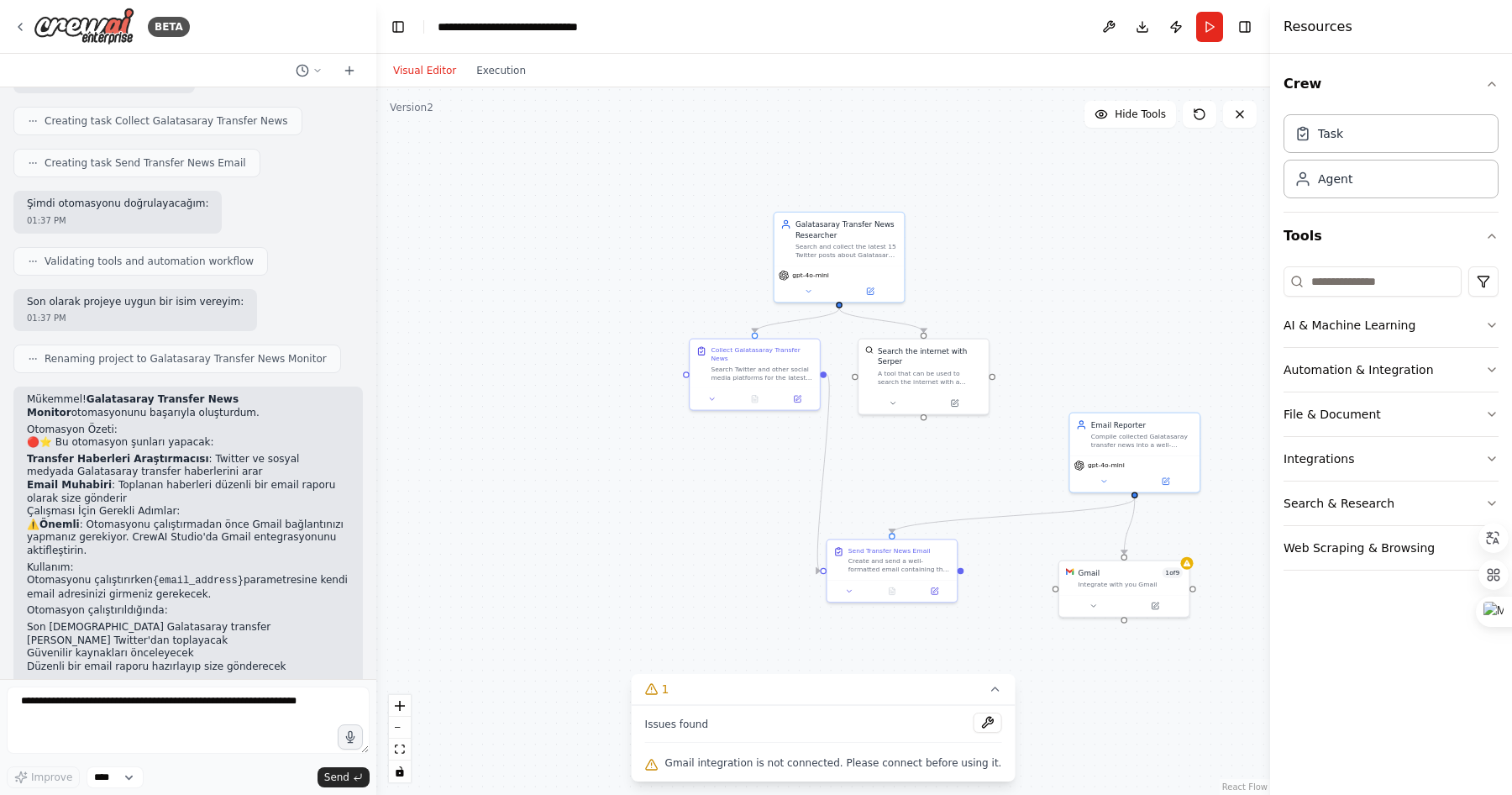
click at [892, 459] on div ".deletable-edge-delete-btn { width: 20px; height: 20px; border: 0px solid #ffff…" at bounding box center [823, 441] width 894 height 708
click at [89, 704] on textarea at bounding box center [188, 720] width 363 height 68
click at [126, 776] on select "****" at bounding box center [115, 777] width 57 height 22
click at [65, 697] on textarea "********" at bounding box center [188, 720] width 363 height 68
type textarea "**********"
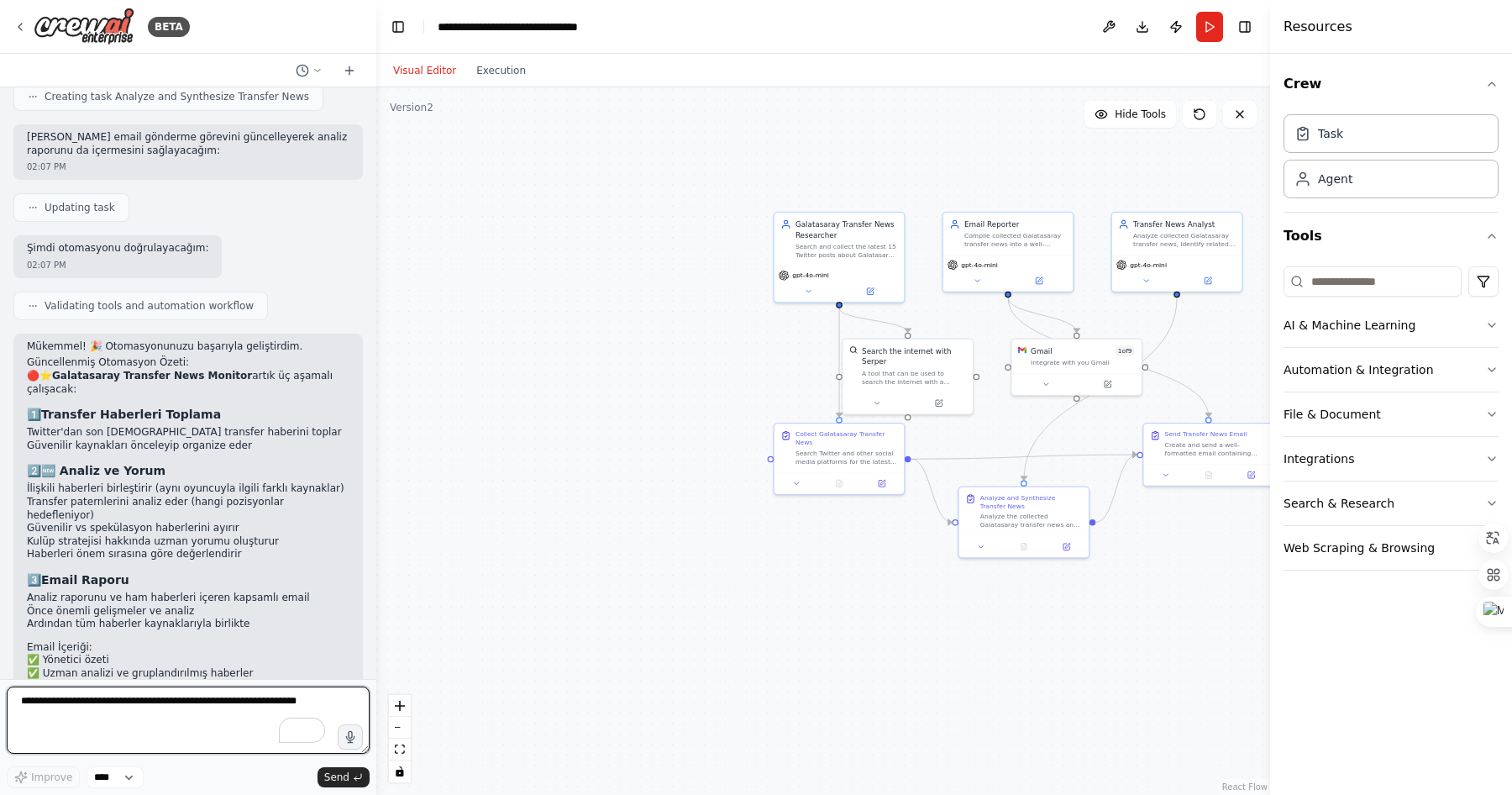
scroll to position [1864, 0]
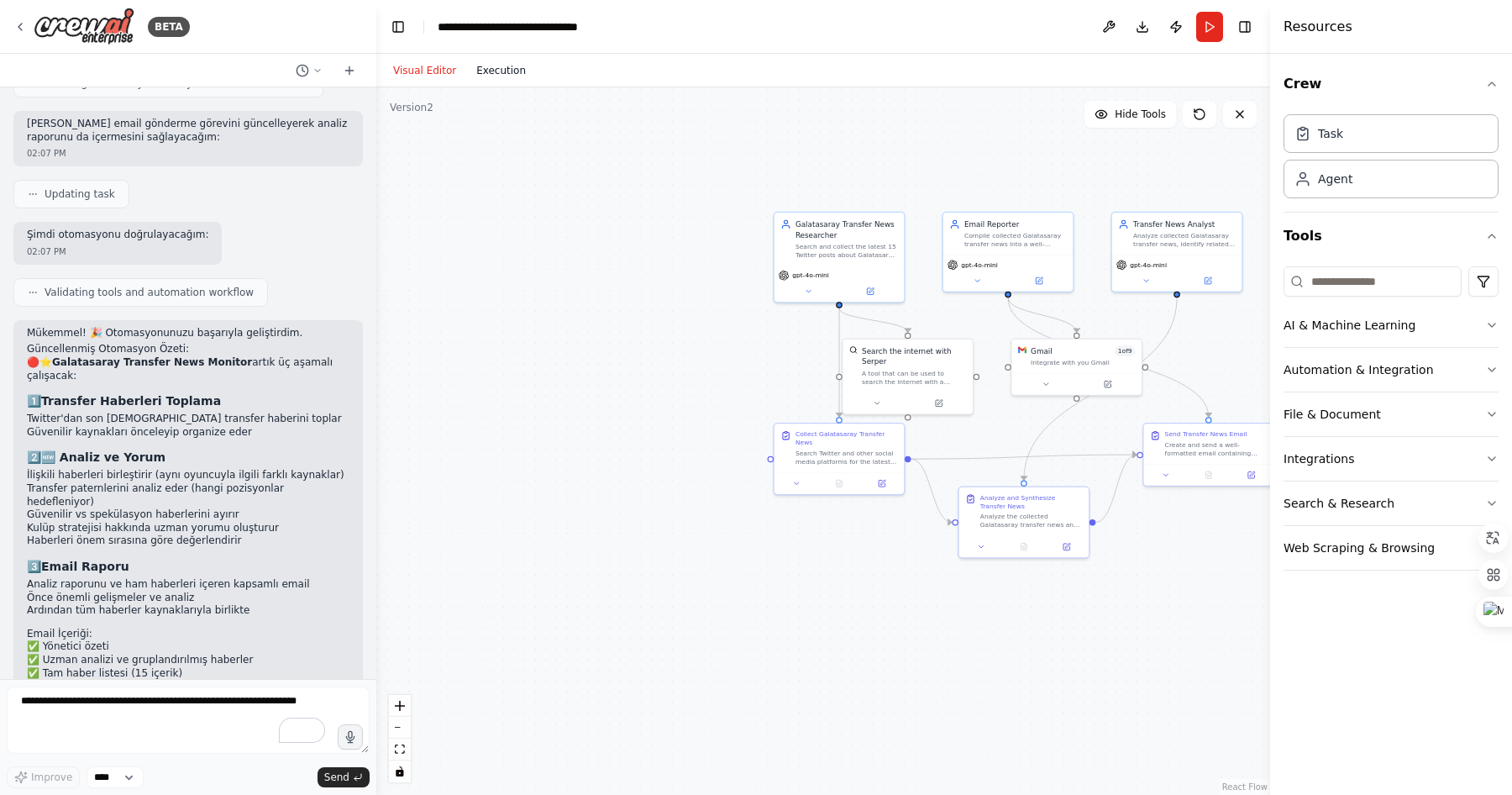
click at [500, 71] on button "Execution" at bounding box center [501, 70] width 69 height 20
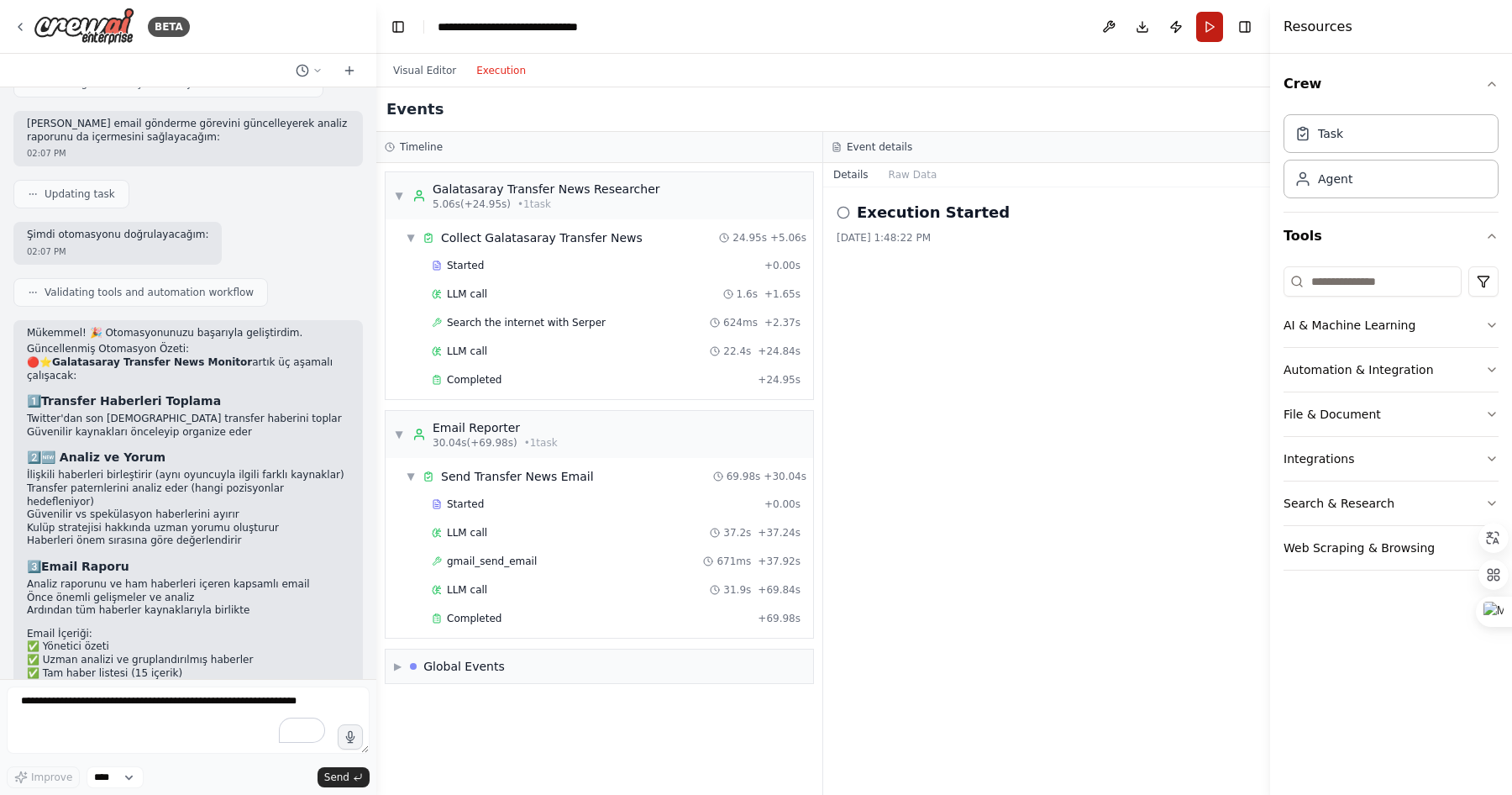
click at [1209, 31] on button "Run" at bounding box center [1210, 27] width 27 height 30
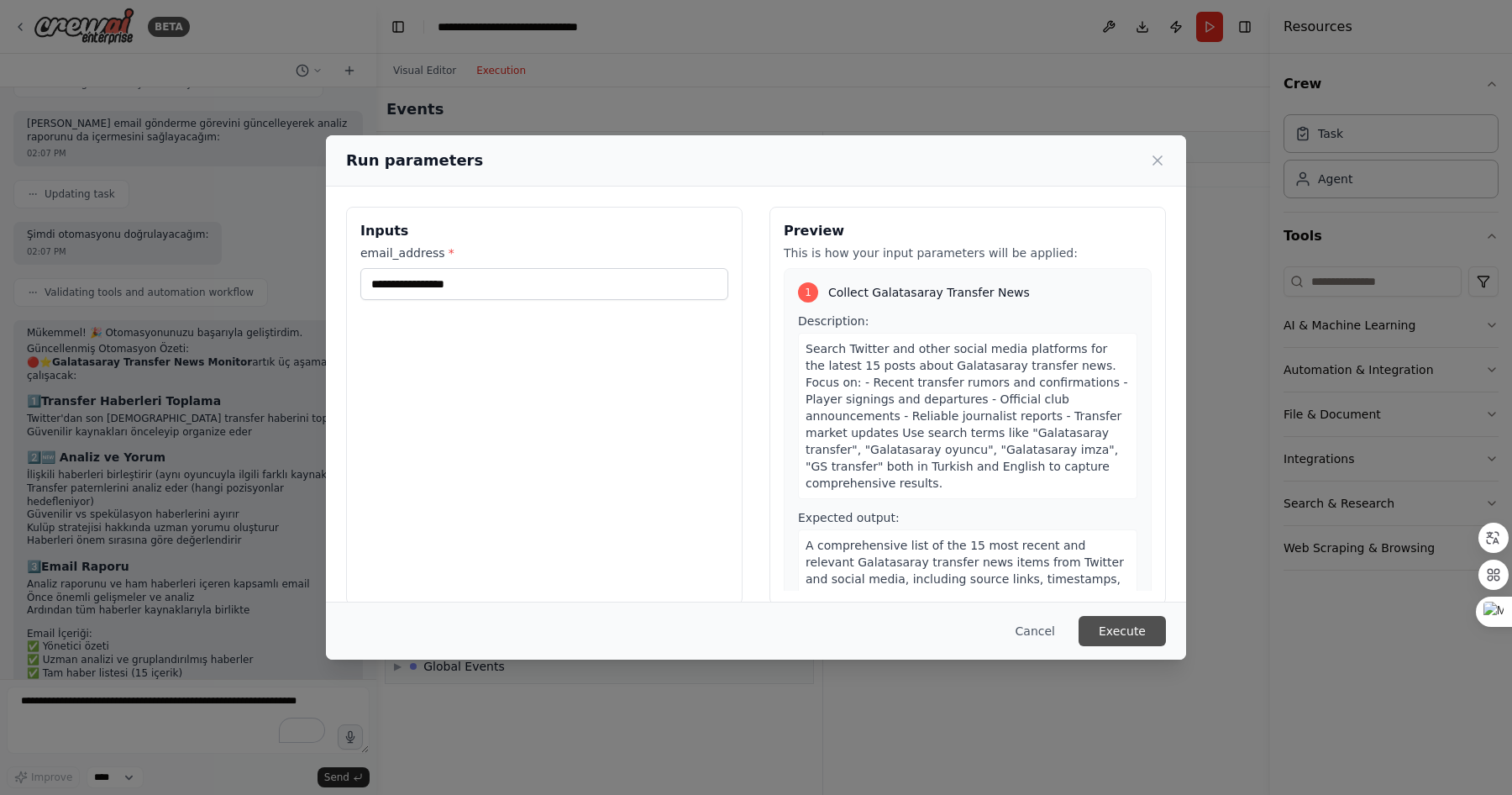
click at [1115, 626] on button "Execute" at bounding box center [1123, 631] width 87 height 30
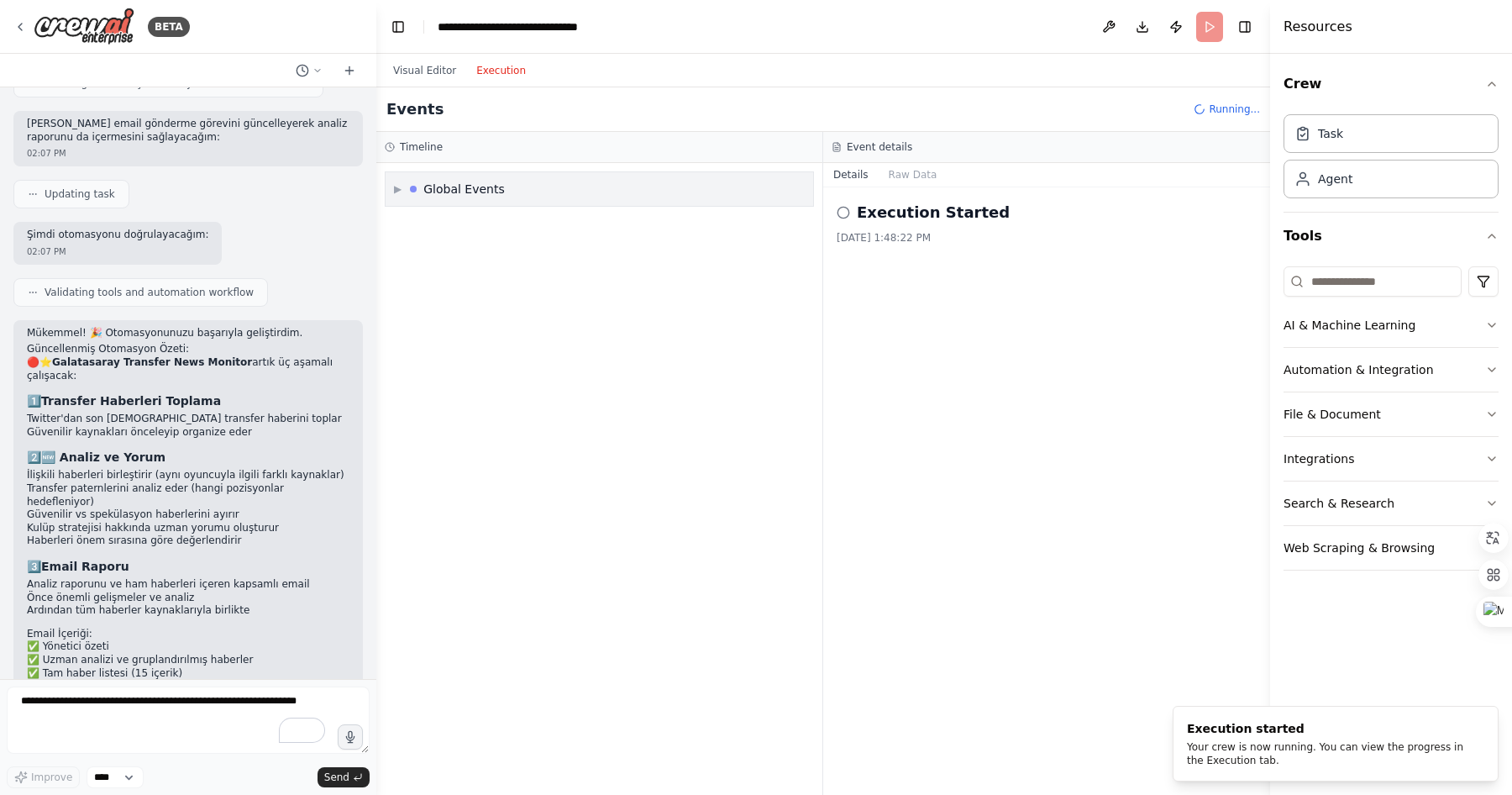
click at [396, 186] on span "▶" at bounding box center [397, 189] width 8 height 13
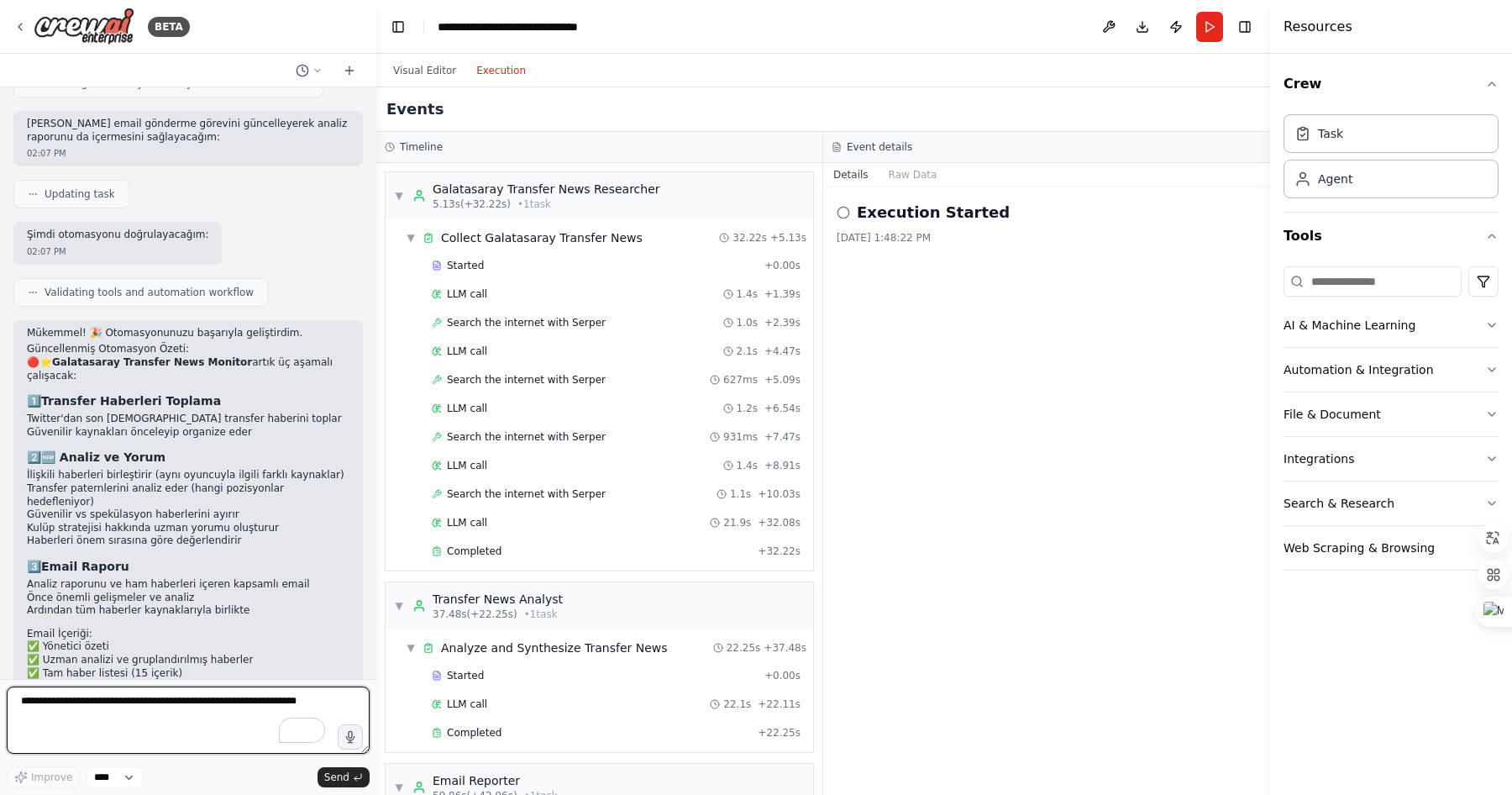
click at [117, 704] on textarea "To enrich screen reader interactions, please activate Accessibility in Grammarl…" at bounding box center [188, 720] width 363 height 68
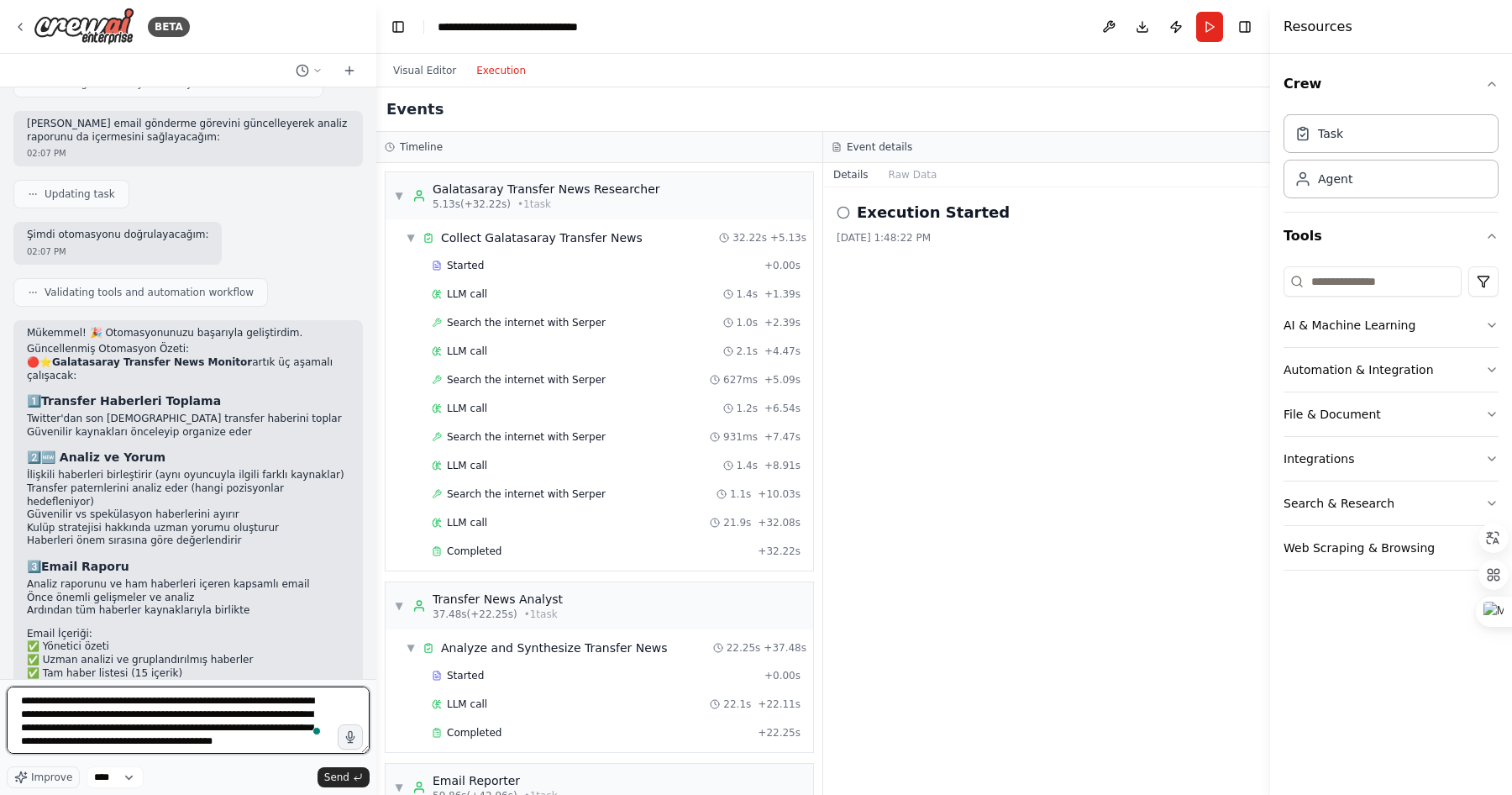
type textarea "**********"
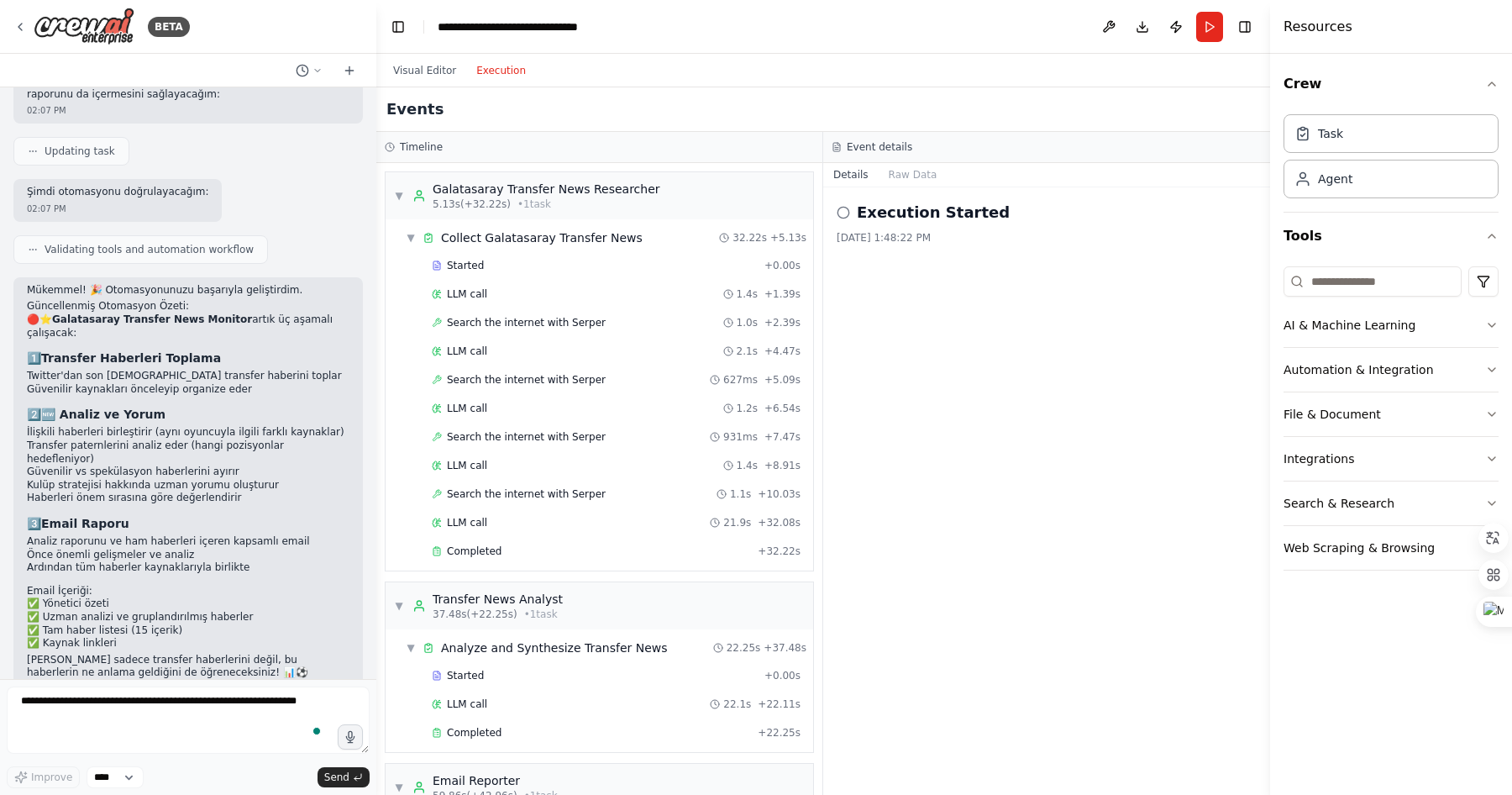
scroll to position [2003, 0]
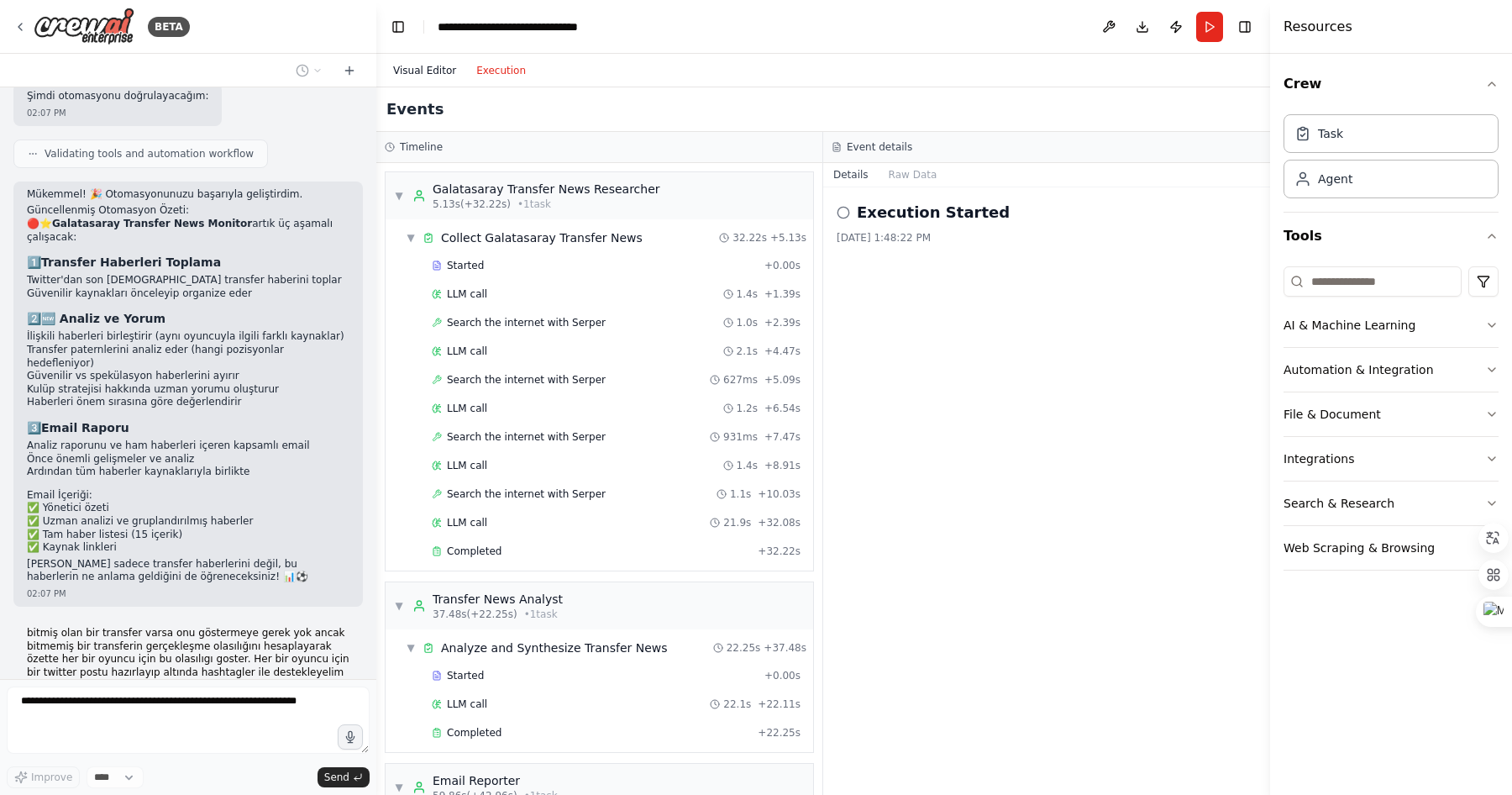
click at [450, 68] on button "Visual Editor" at bounding box center [425, 70] width 84 height 20
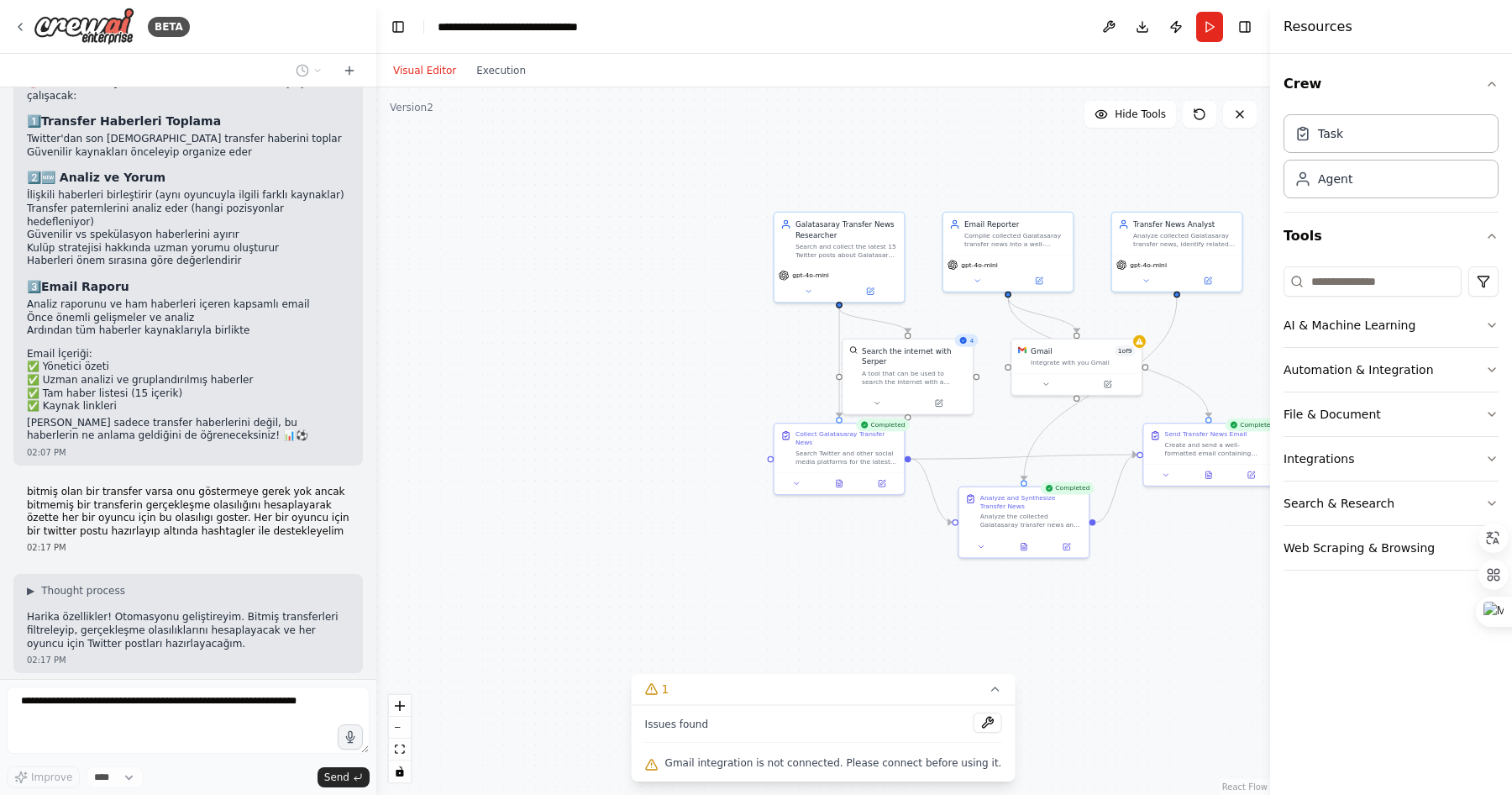
scroll to position [2173, 0]
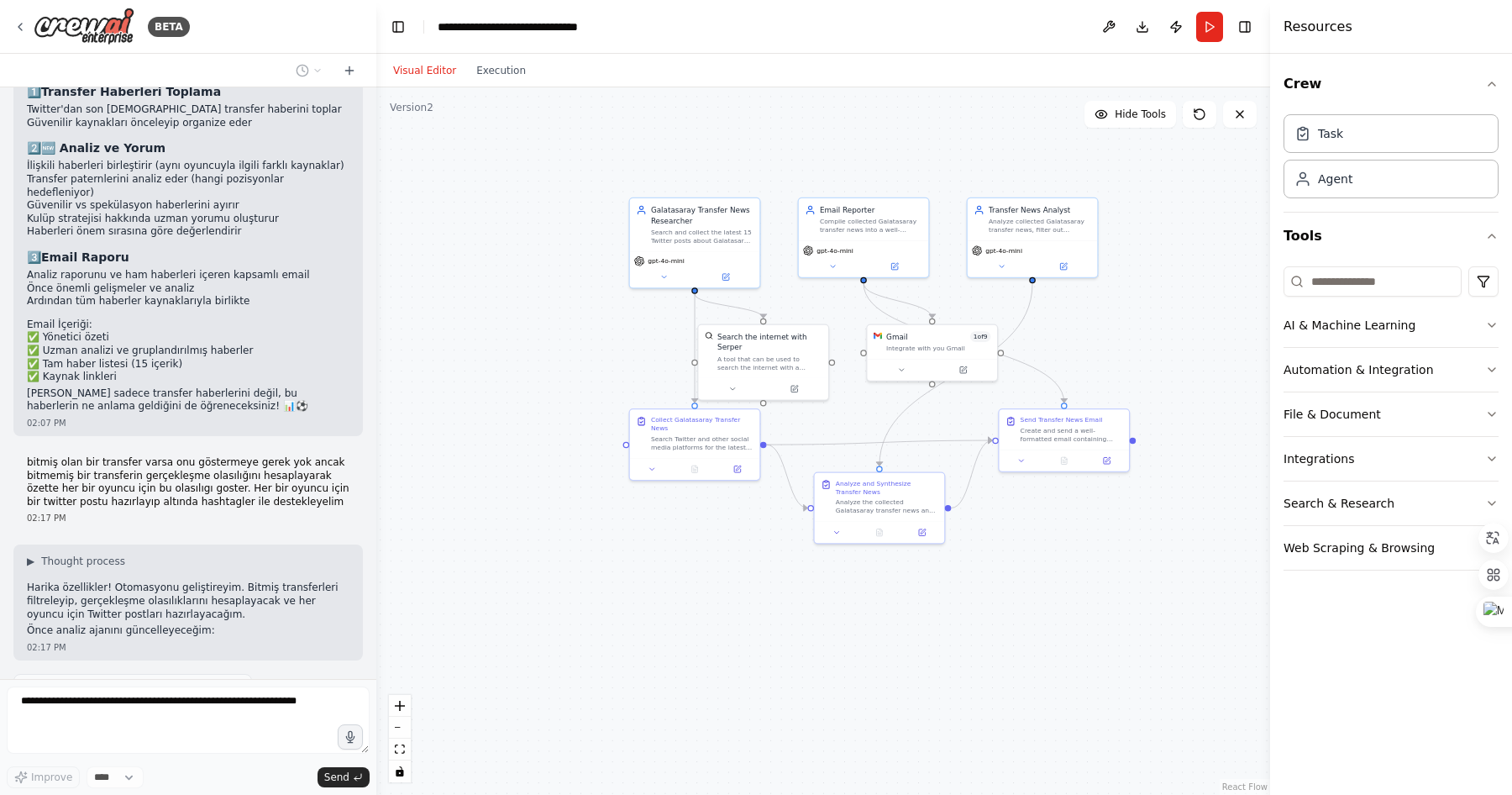
drag, startPoint x: 744, startPoint y: 381, endPoint x: 599, endPoint y: 367, distance: 145.7
click at [599, 367] on div ".deletable-edge-delete-btn { width: 20px; height: 20px; border: 0px solid #ffff…" at bounding box center [823, 441] width 894 height 708
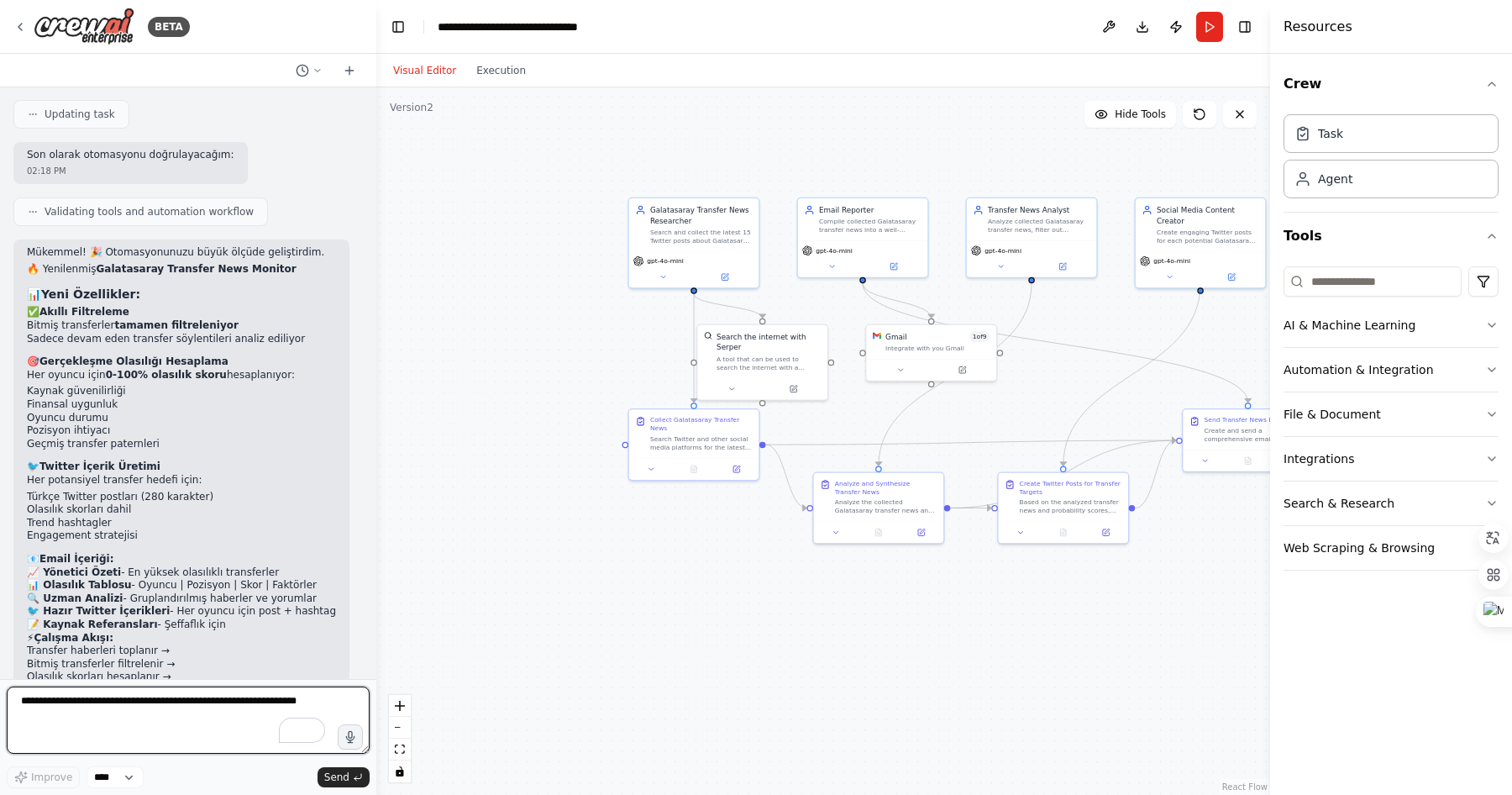
scroll to position [3167, 0]
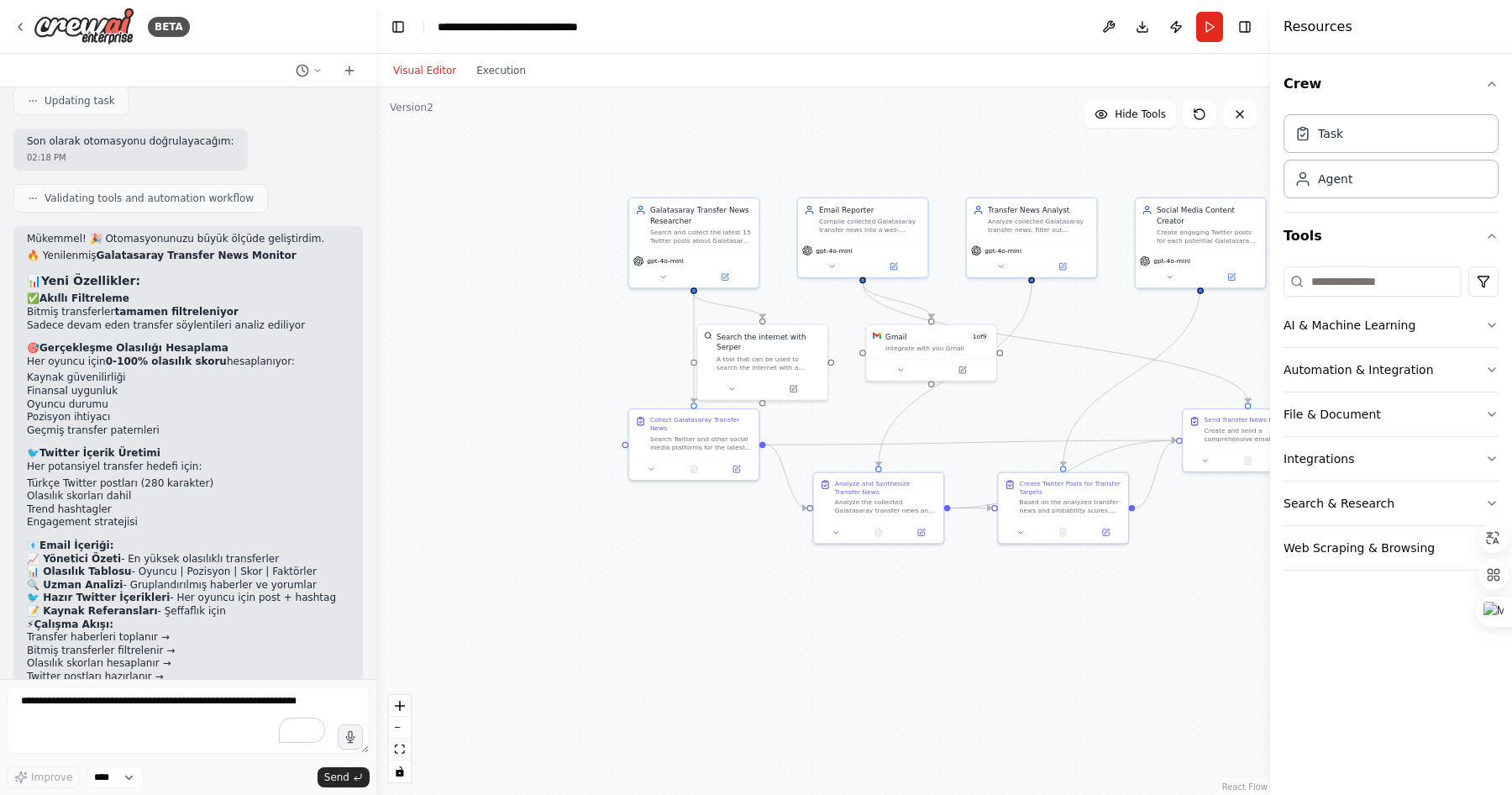
click at [309, 697] on p "Artık sadece transfer haberlerini değil, gerçekleşme olasılıklarını ve sosyal m…" at bounding box center [188, 717] width 323 height 39
click at [1212, 19] on button "Run" at bounding box center [1210, 27] width 27 height 30
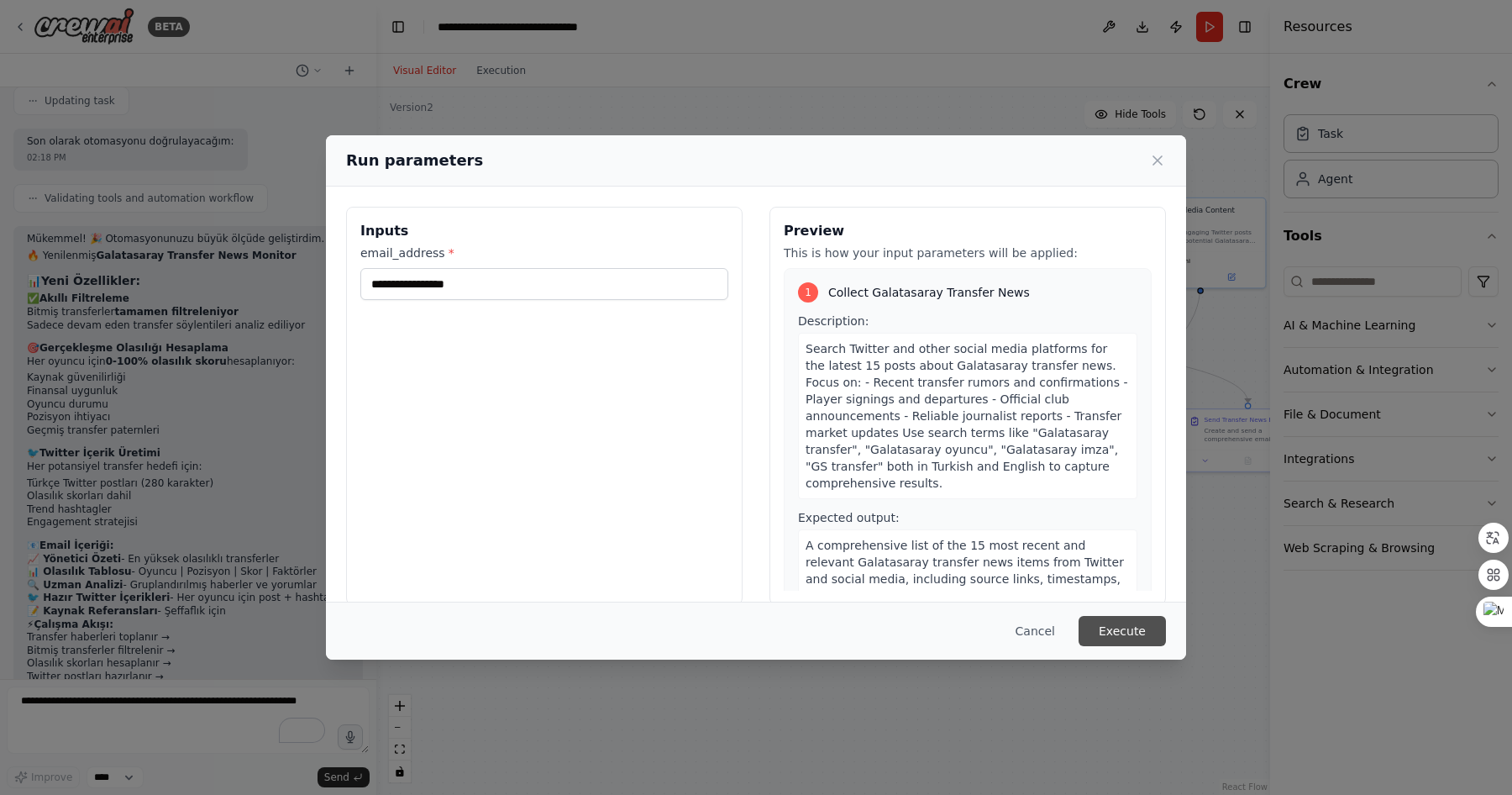
click at [1117, 634] on button "Execute" at bounding box center [1123, 631] width 87 height 30
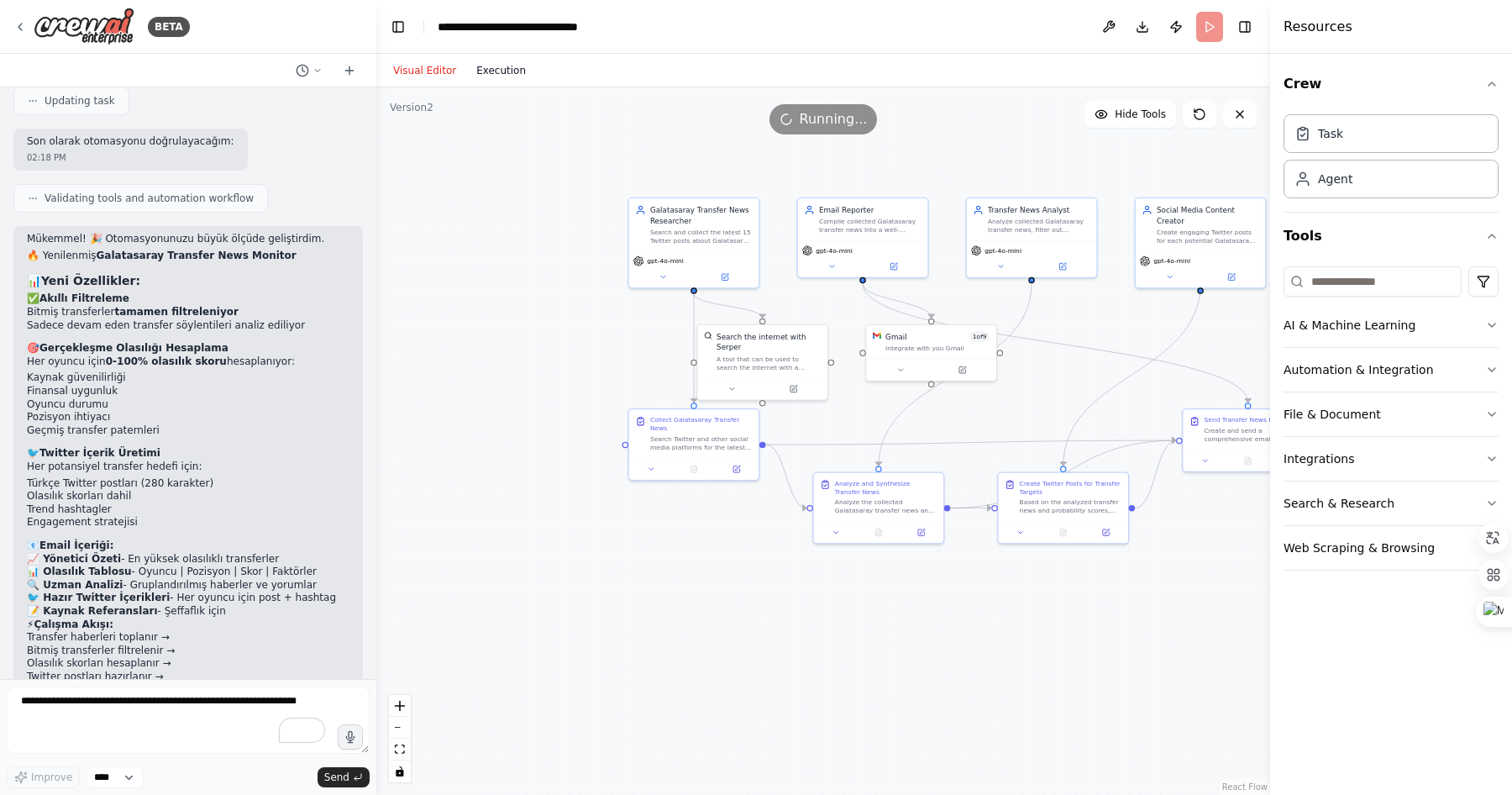
click at [495, 68] on button "Execution" at bounding box center [501, 70] width 69 height 20
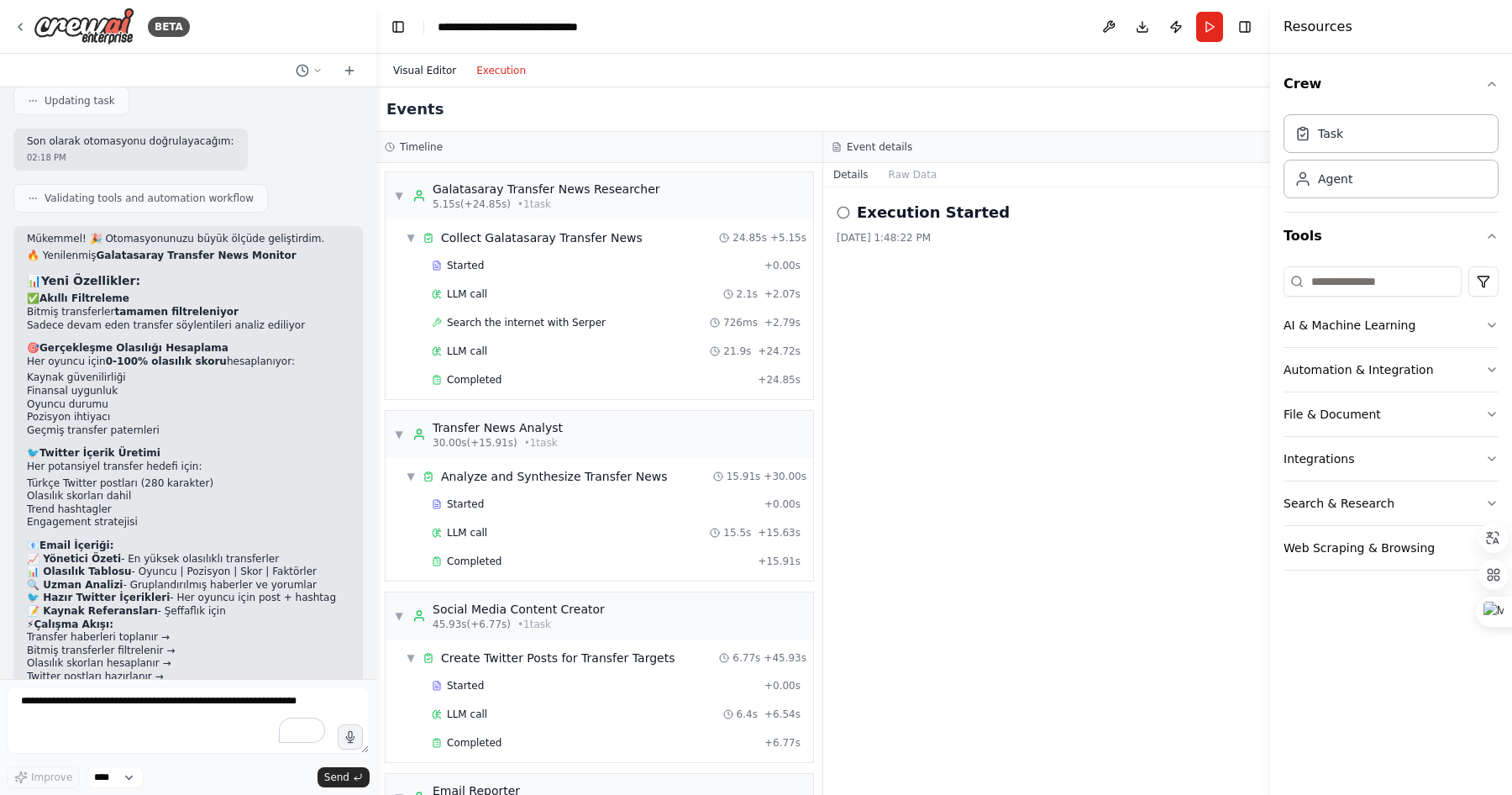
click at [435, 76] on button "Visual Editor" at bounding box center [425, 70] width 84 height 20
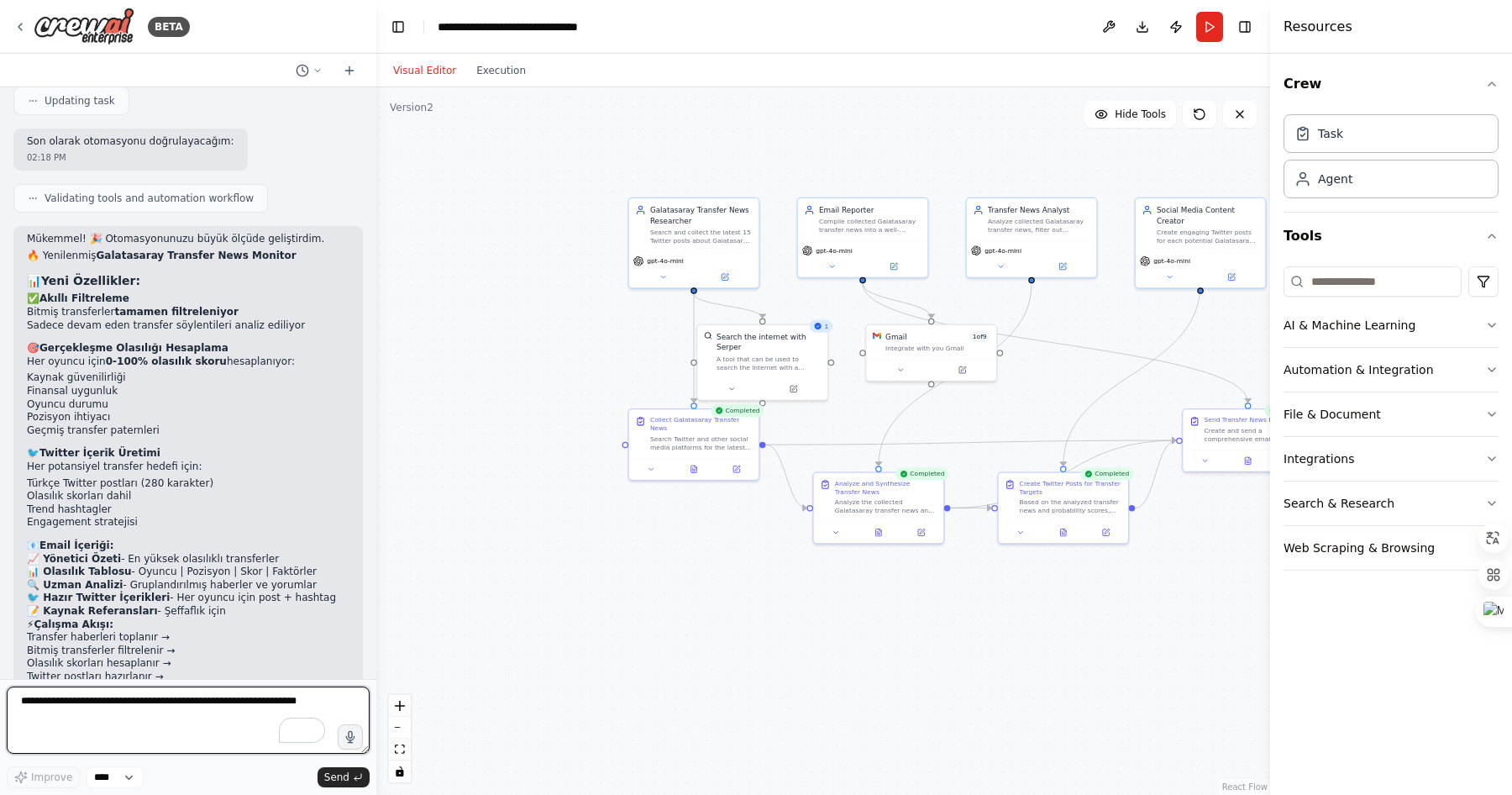
click at [73, 722] on textarea "To enrich screen reader interactions, please activate Accessibility in Grammarl…" at bounding box center [188, 720] width 363 height 68
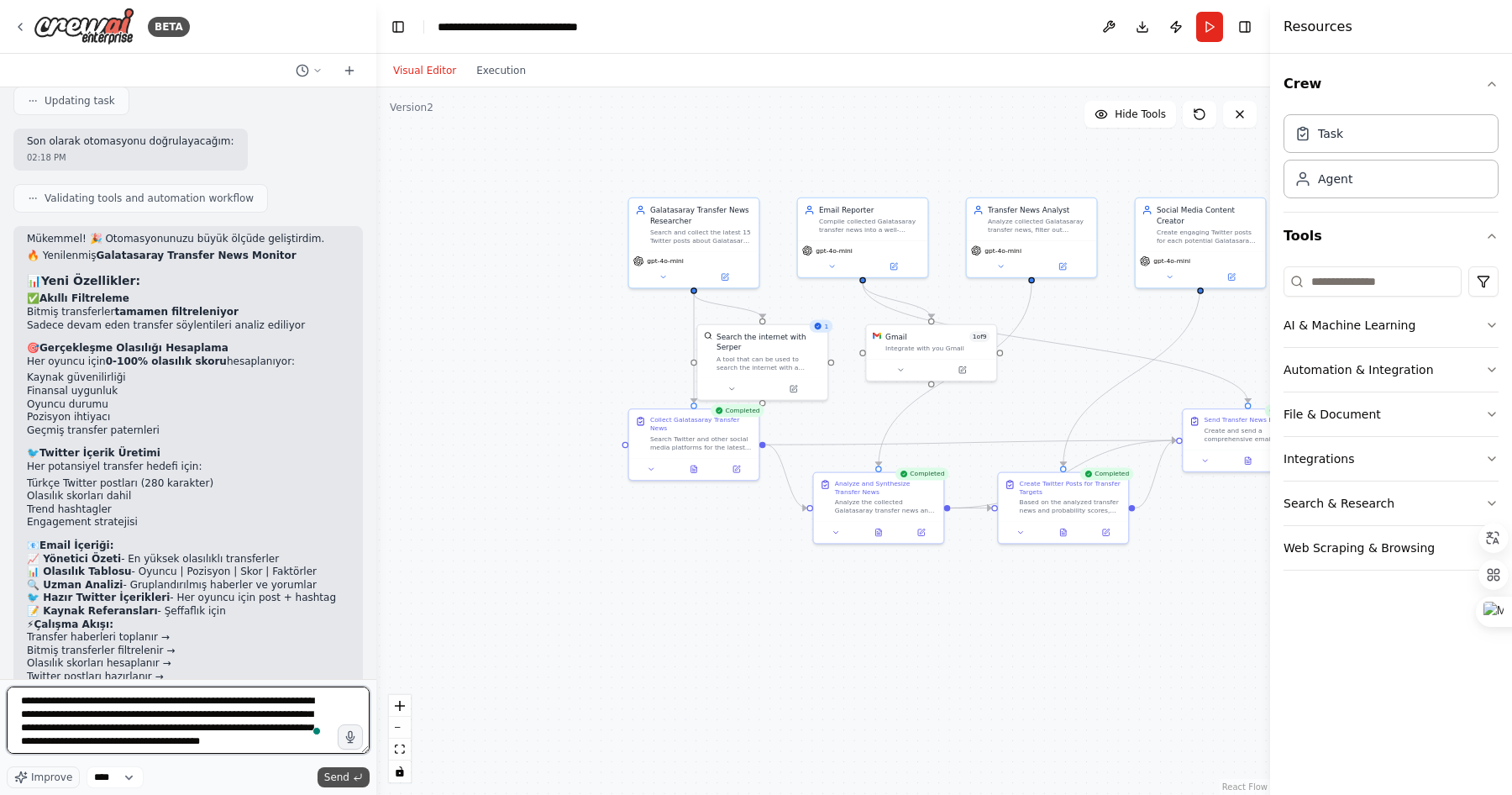
type textarea "**********"
click at [336, 780] on span "Send" at bounding box center [337, 777] width 25 height 13
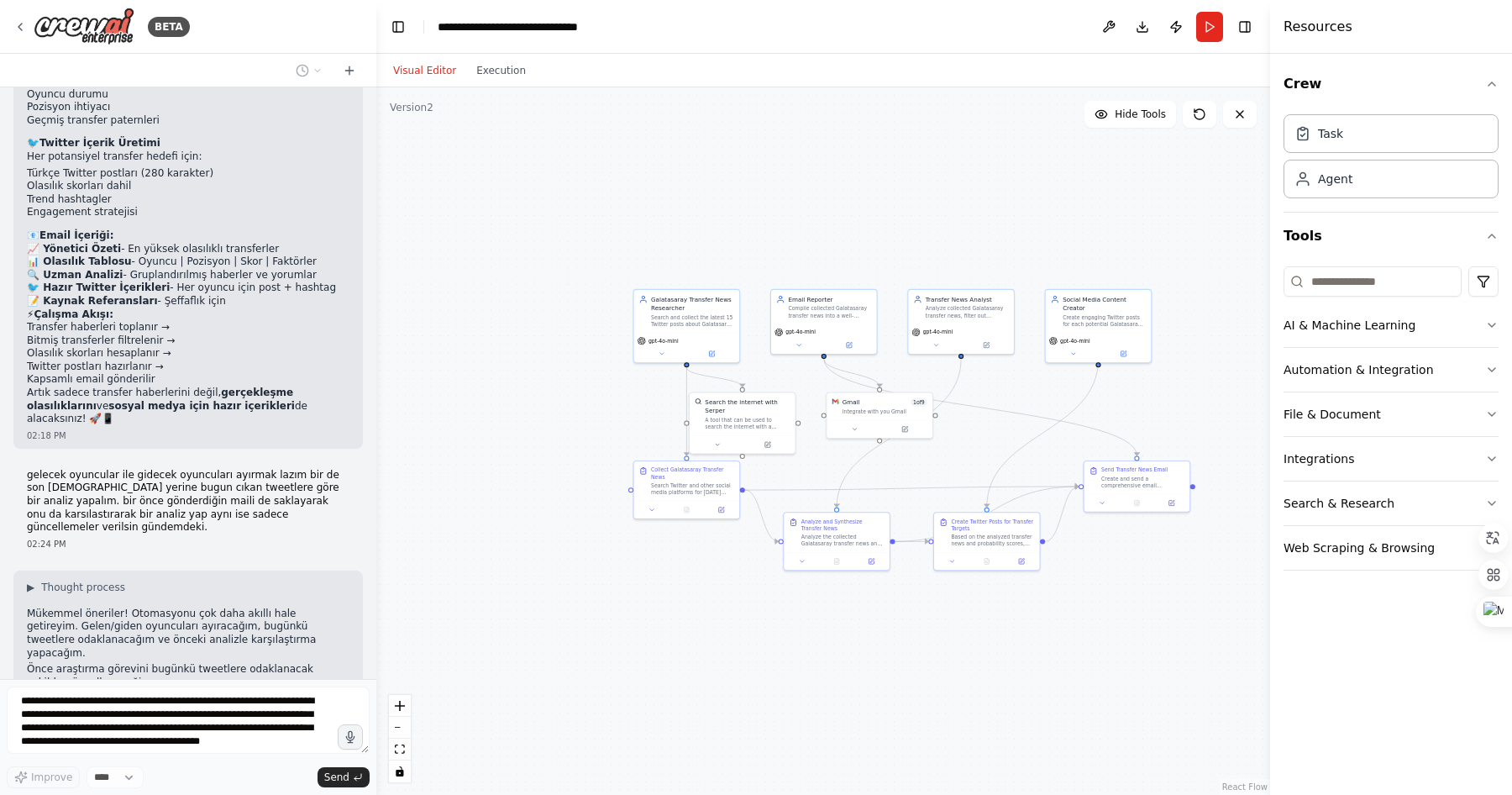
scroll to position [3489, 0]
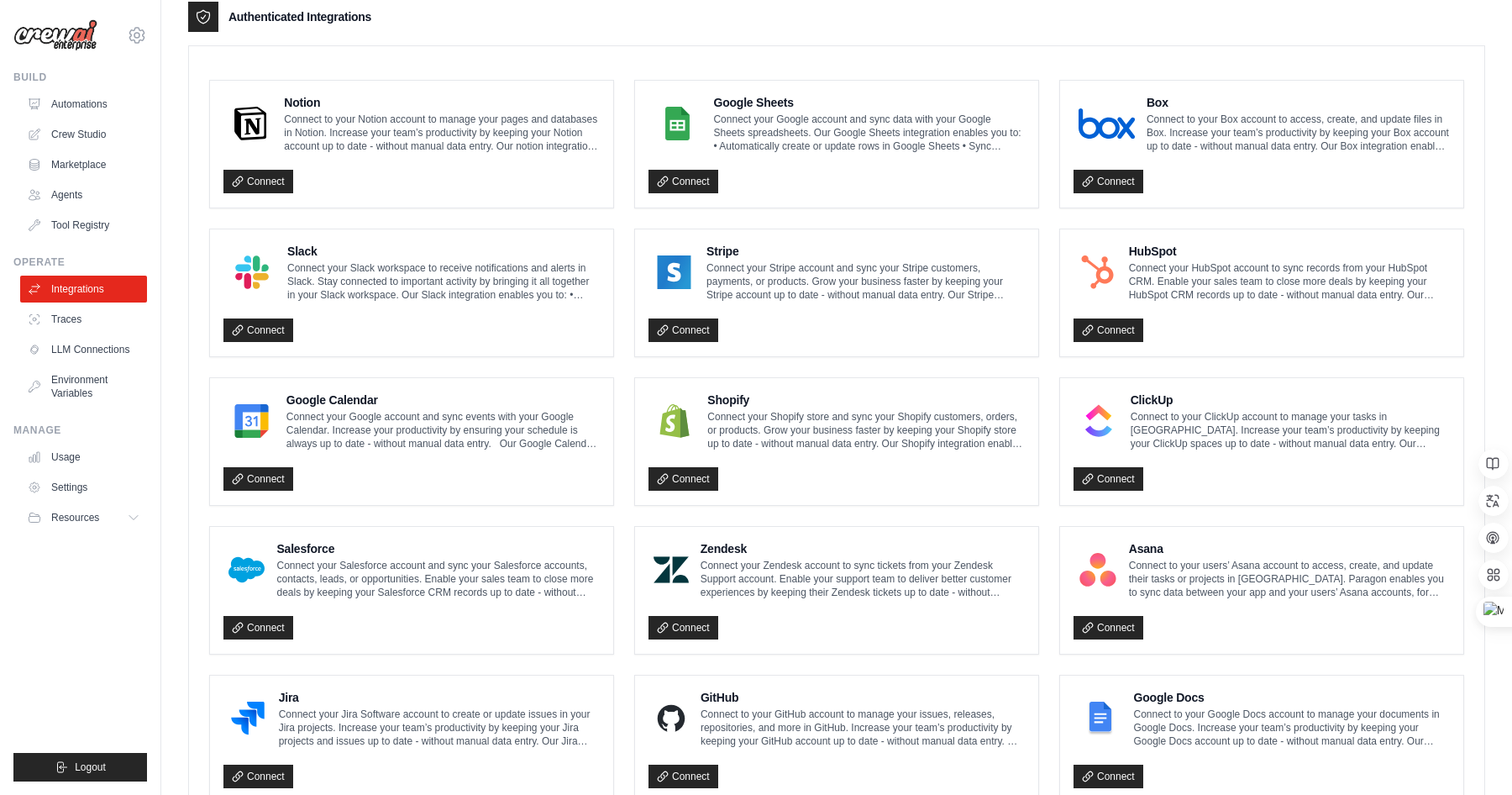
scroll to position [422, 0]
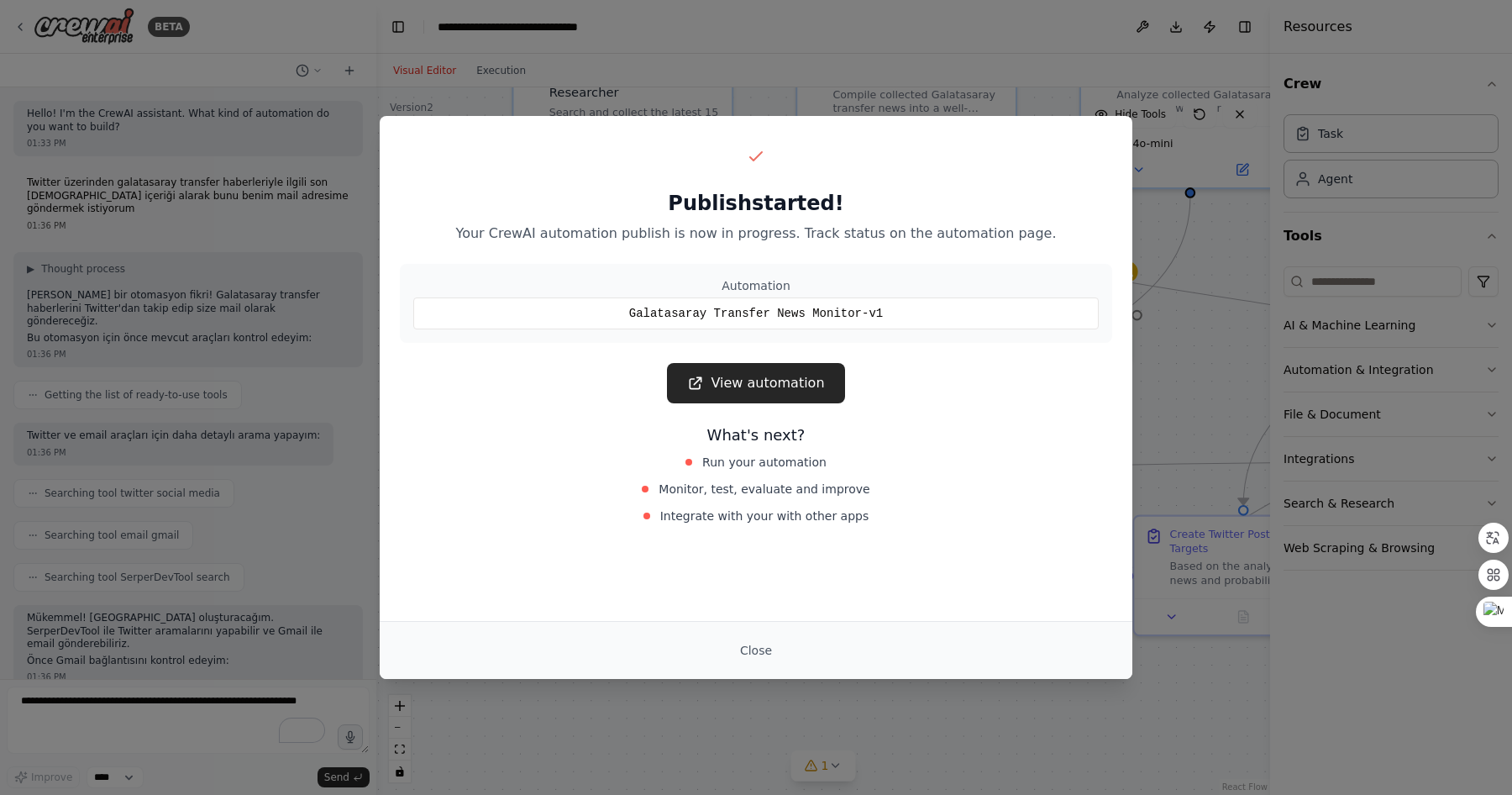
scroll to position [3001, 0]
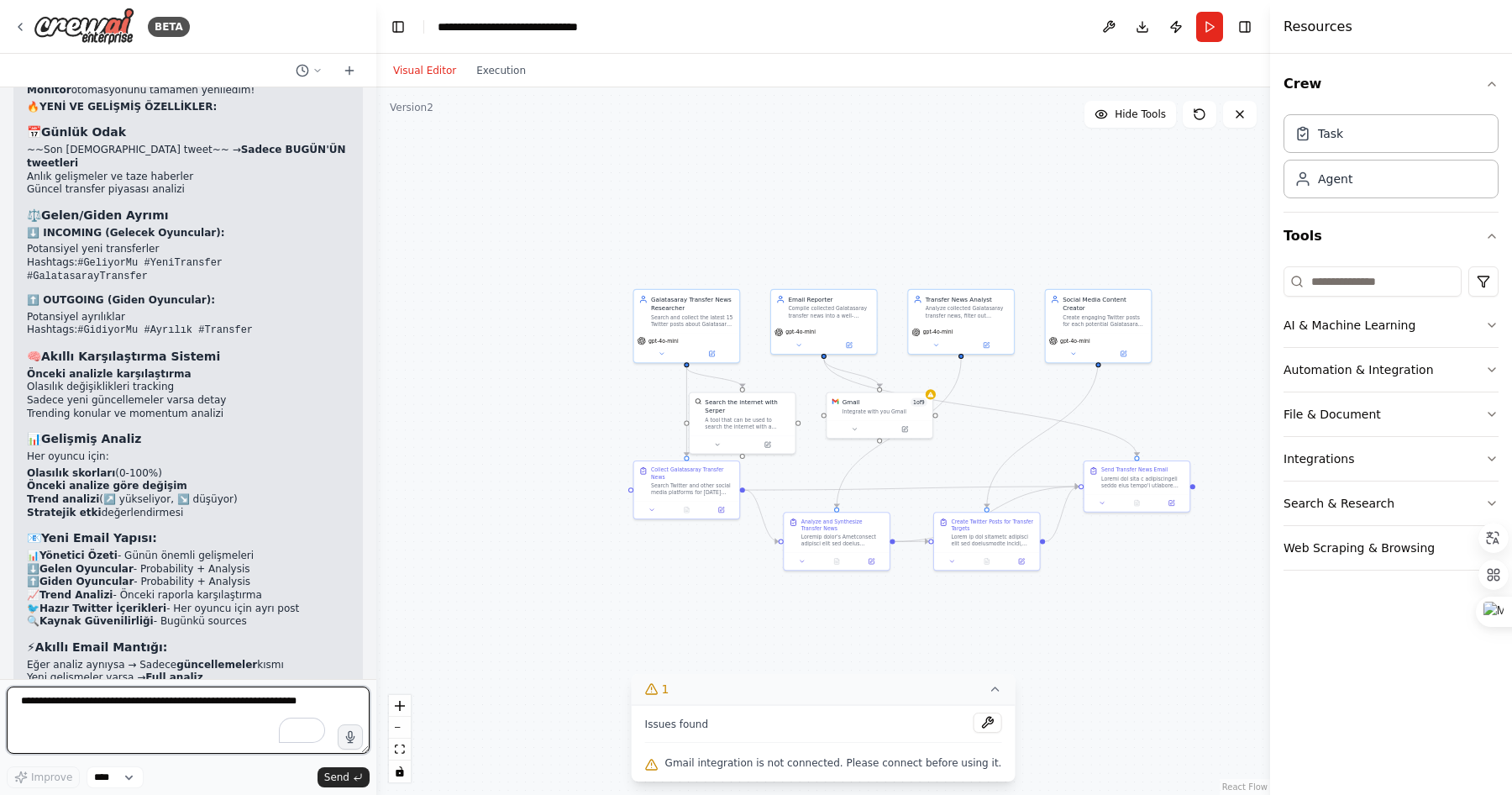
scroll to position [4611, 0]
click at [509, 78] on button "Execution" at bounding box center [501, 70] width 69 height 20
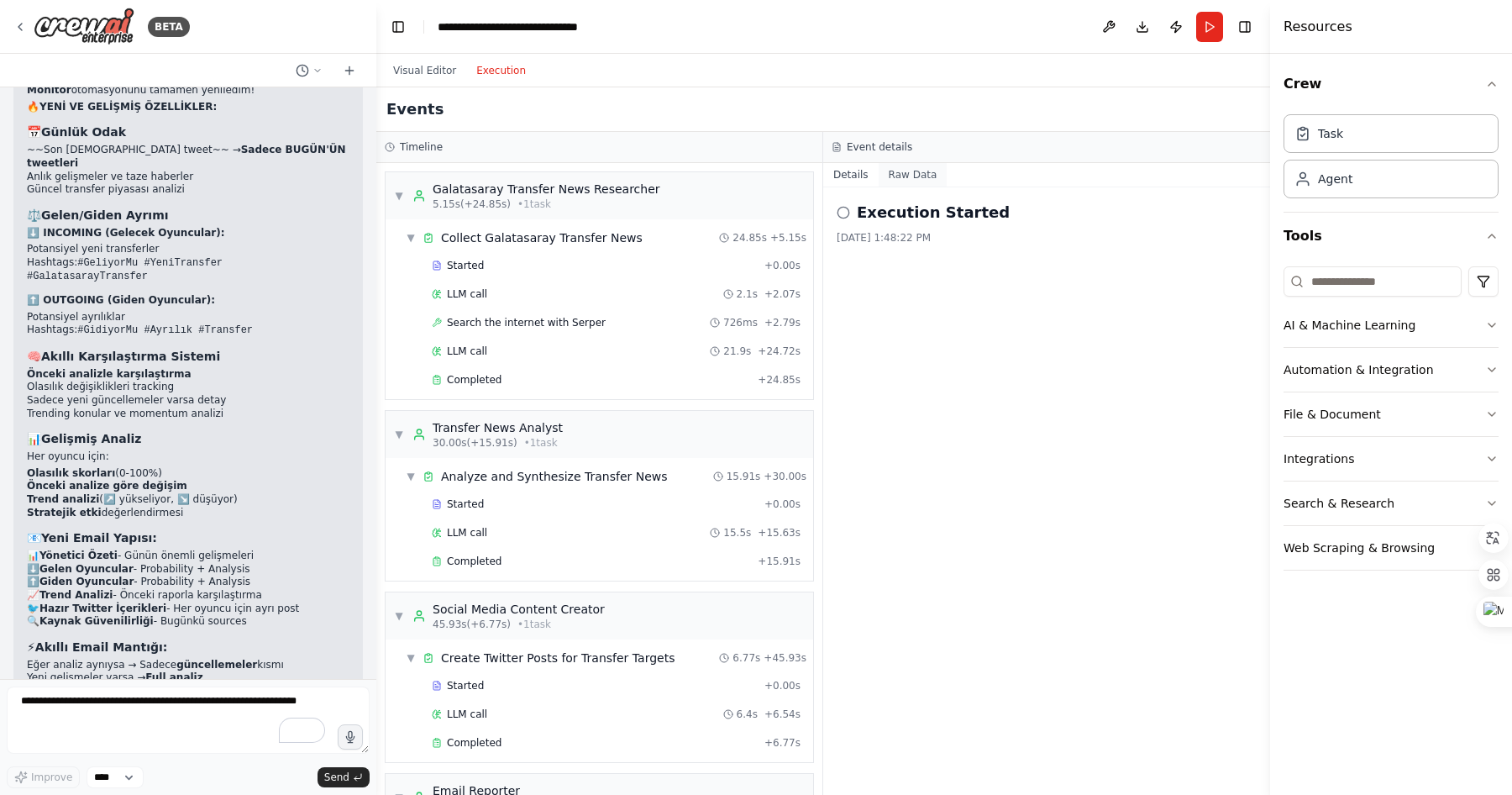
click at [911, 173] on button "Raw Data" at bounding box center [914, 174] width 69 height 23
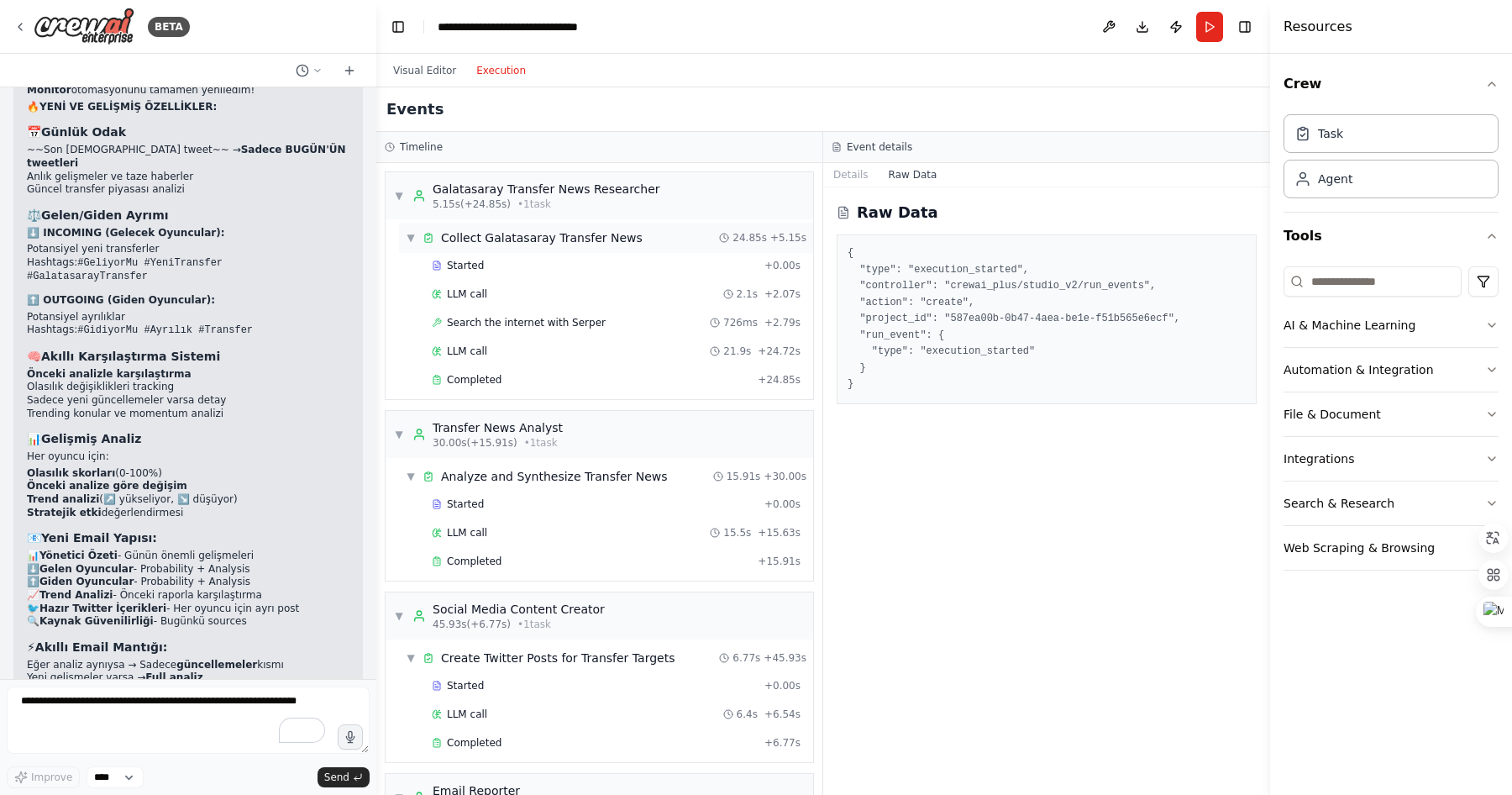
click at [539, 236] on div "Collect Galatasaray Transfer News" at bounding box center [541, 237] width 202 height 17
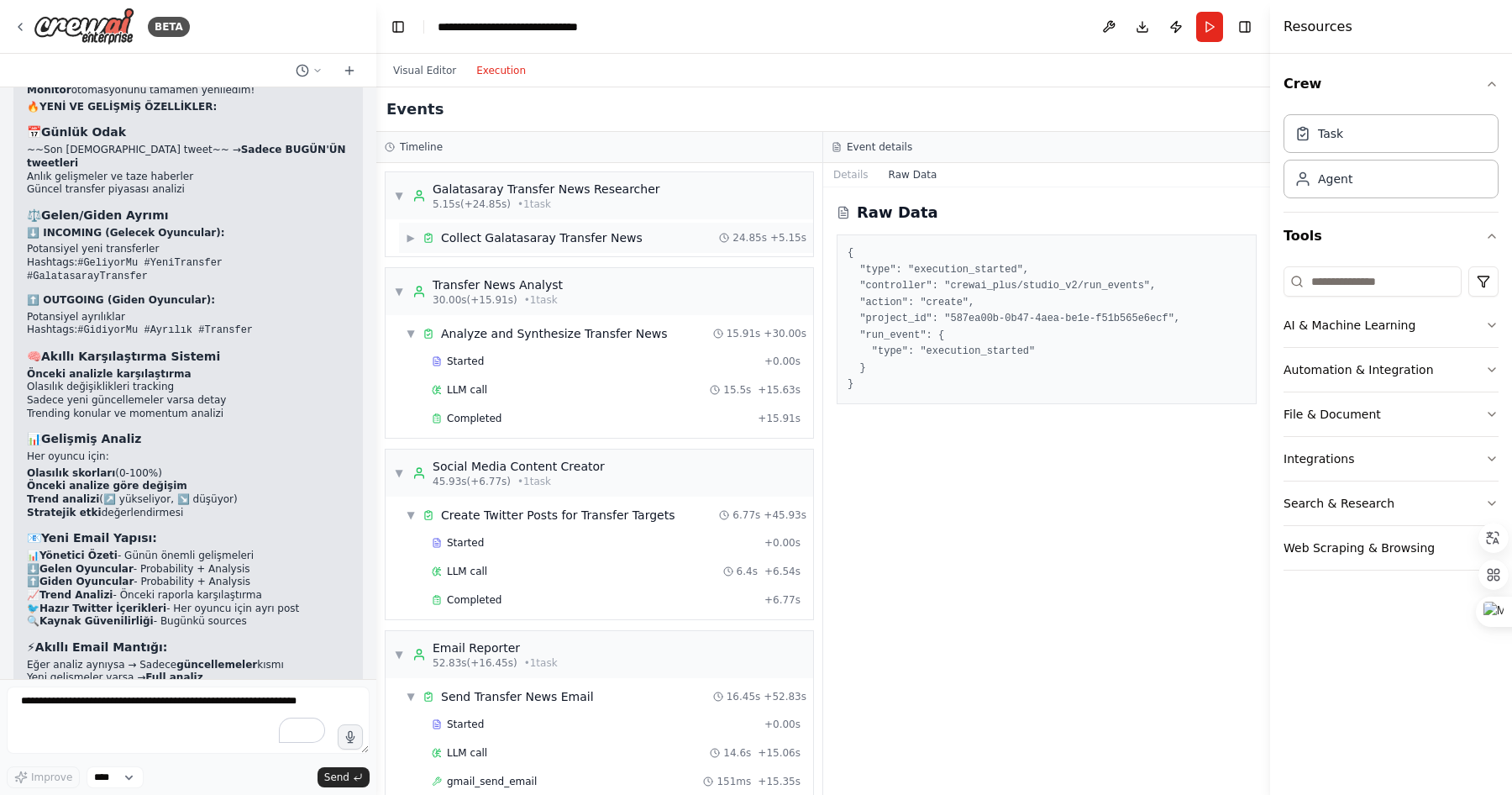
click at [539, 241] on div "Collect Galatasaray Transfer News" at bounding box center [541, 237] width 202 height 17
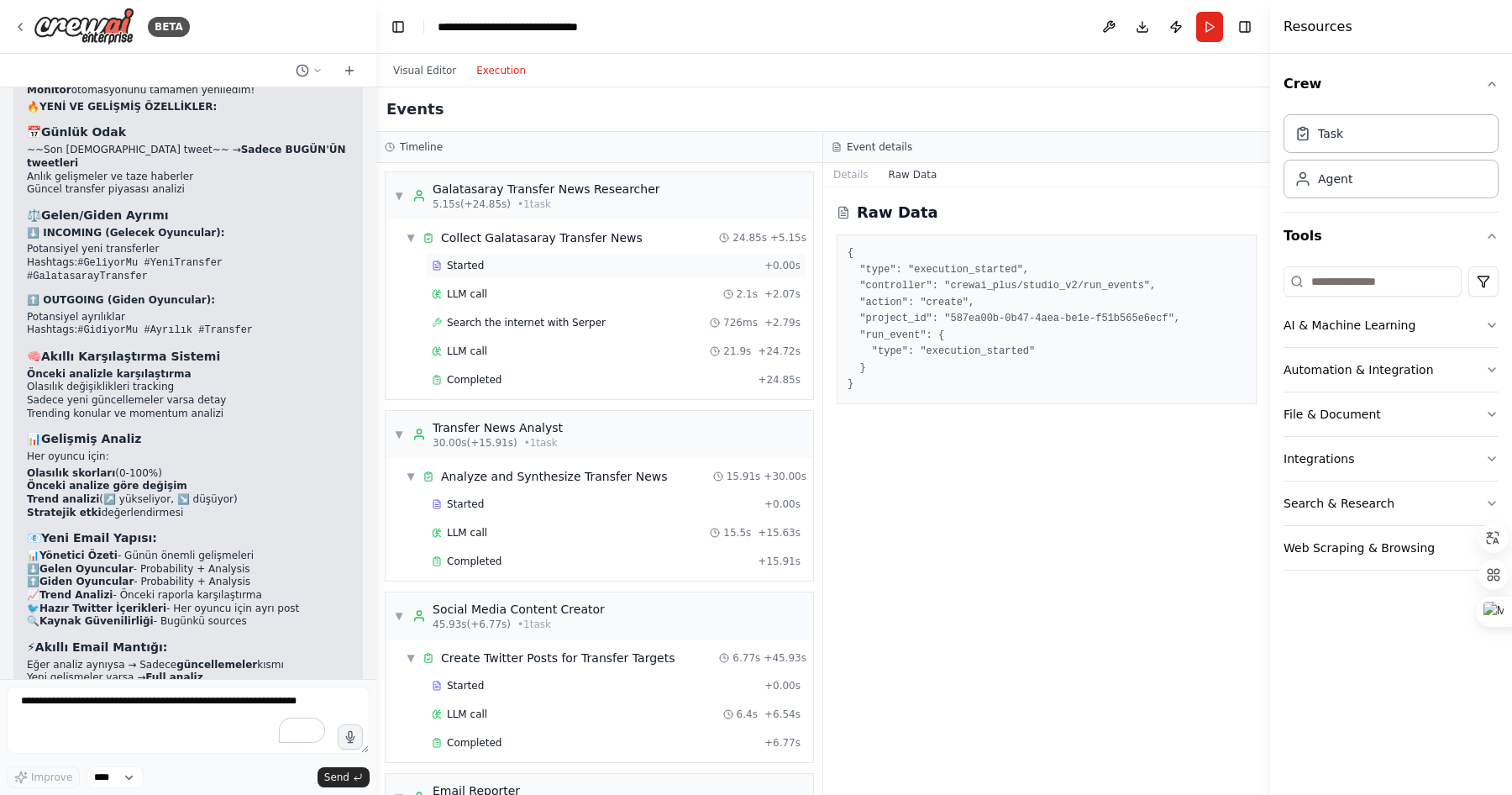
click at [489, 269] on div "Started" at bounding box center [595, 265] width 326 height 13
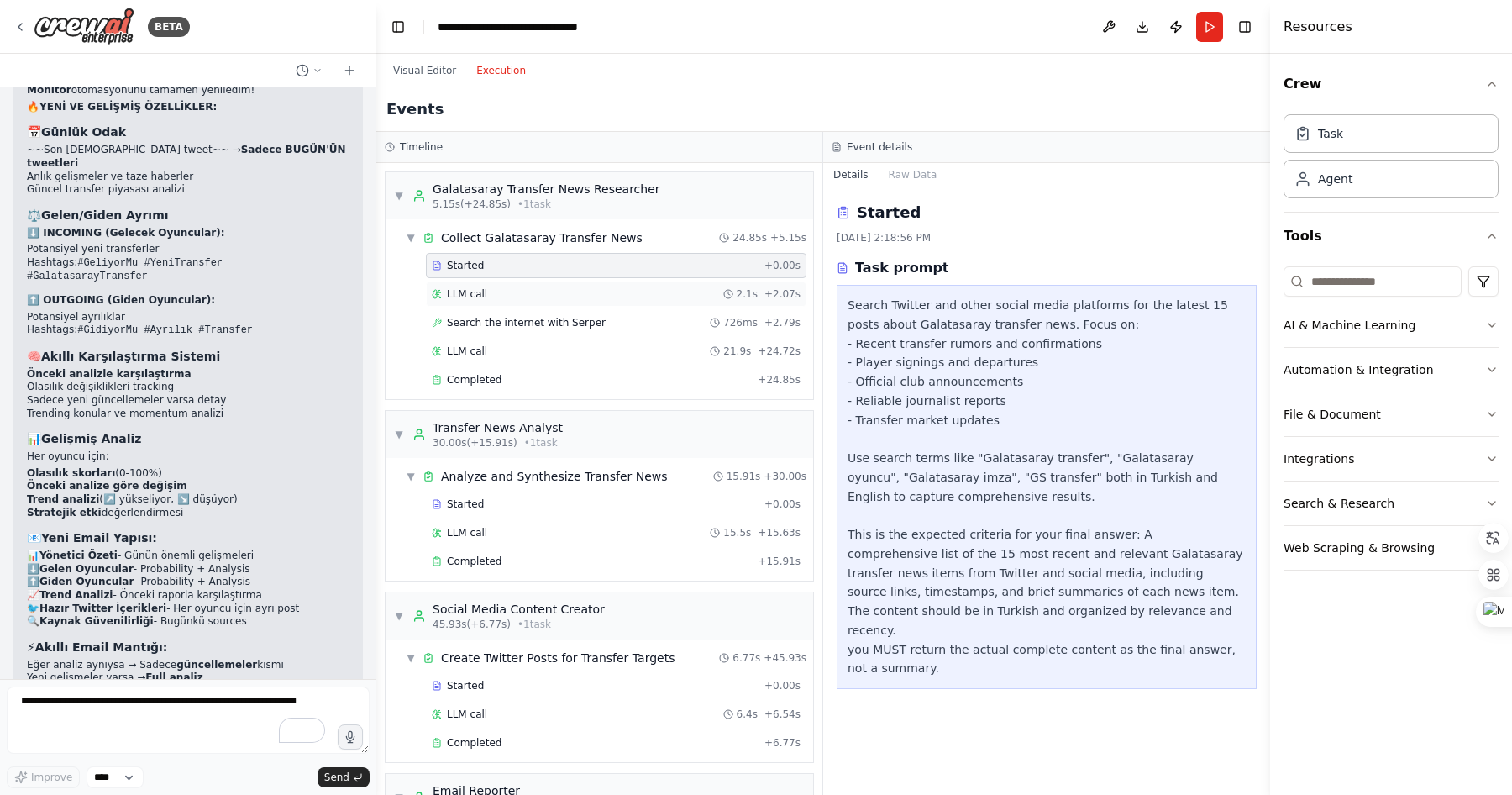
click at [493, 284] on div "LLM call 2.1s + 2.07s" at bounding box center [616, 294] width 380 height 25
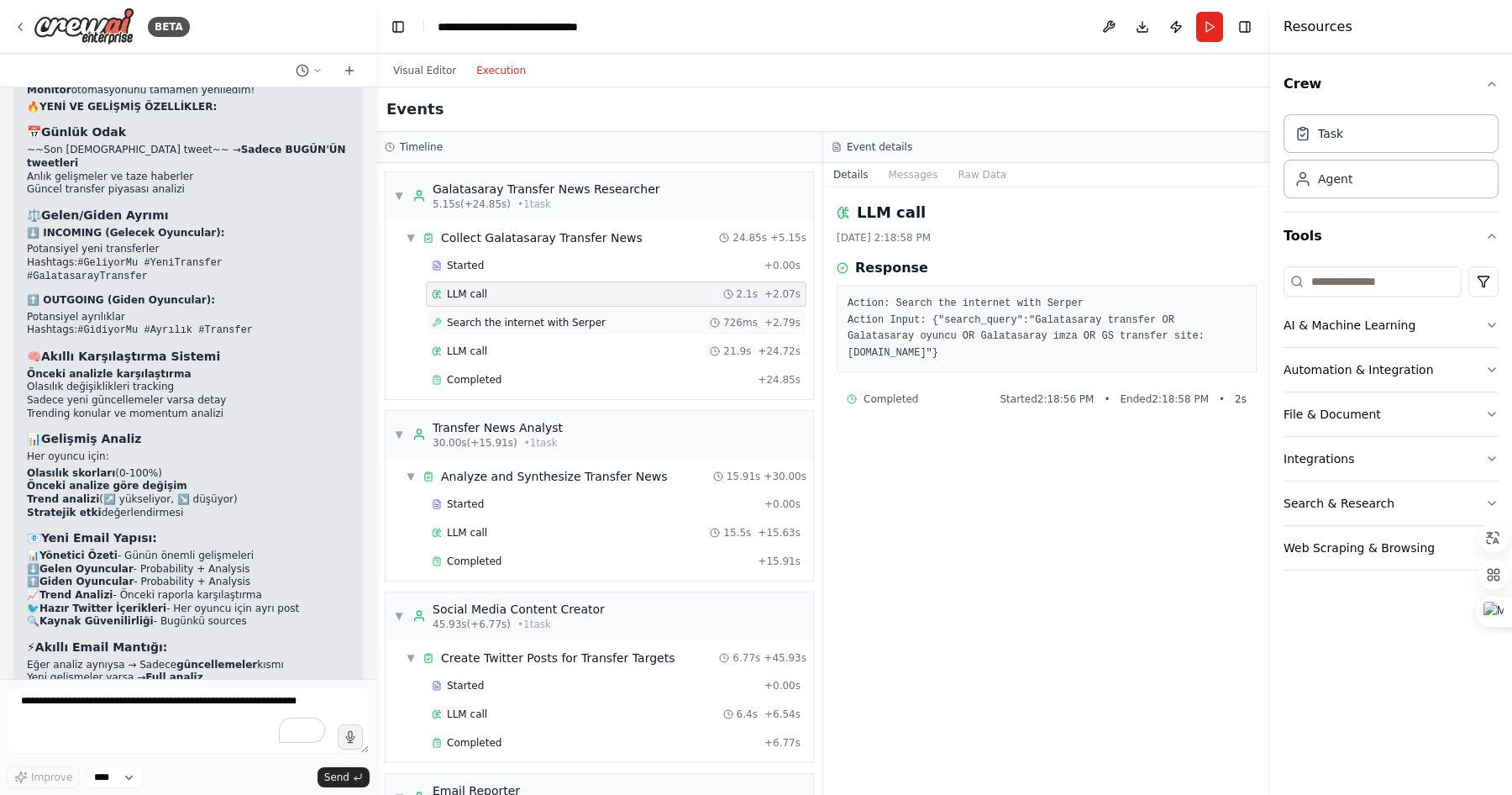
click at [500, 319] on span "Search the internet with Serper" at bounding box center [526, 322] width 159 height 13
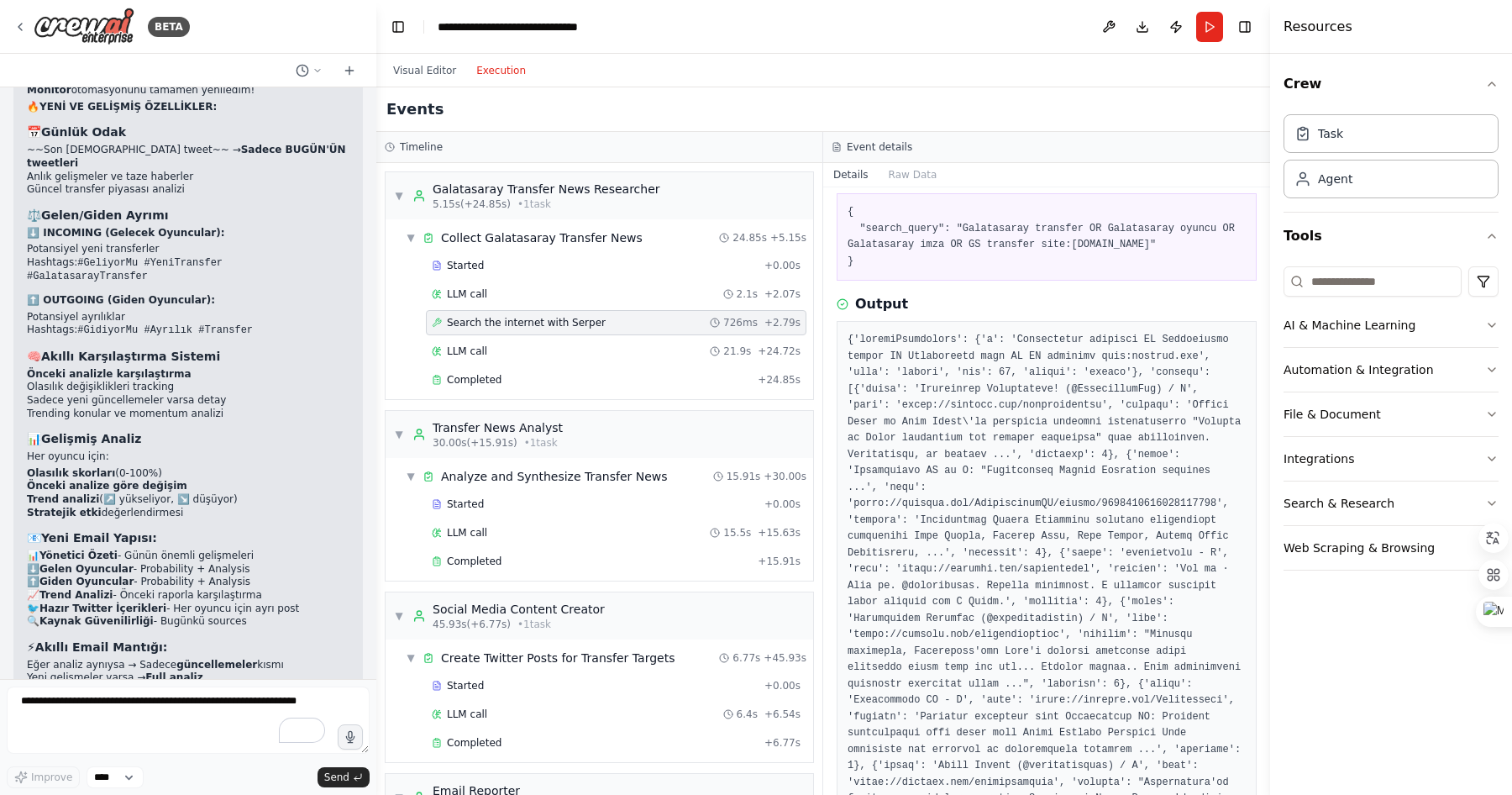
scroll to position [0, 0]
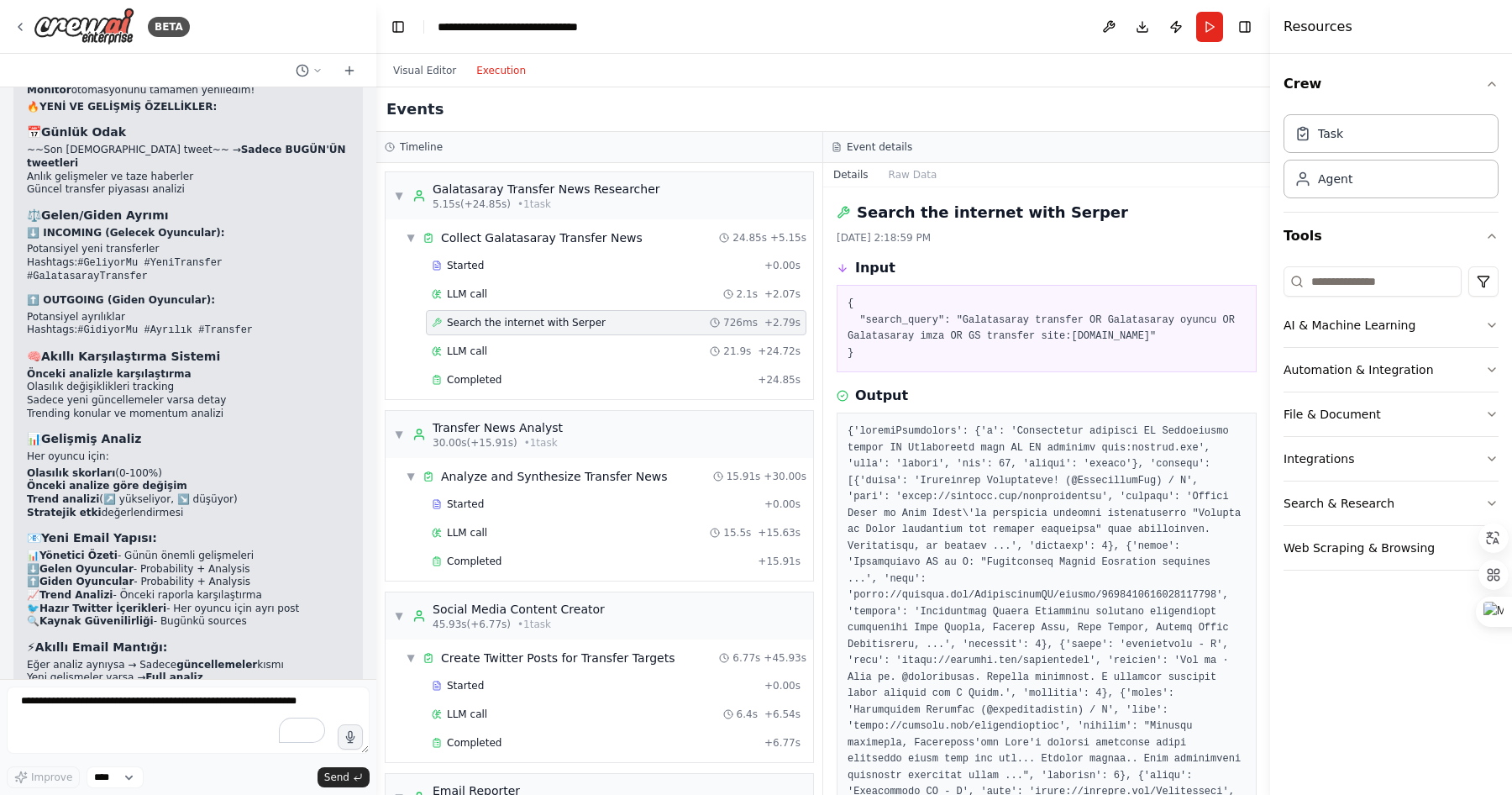
click at [978, 340] on pre "{ "search_query": "Galatasaray transfer OR Galatasaray oyuncu OR Galatasaray im…" at bounding box center [1047, 329] width 398 height 66
click at [697, 106] on div "Events" at bounding box center [823, 109] width 894 height 44
click at [435, 71] on button "Visual Editor" at bounding box center [425, 70] width 84 height 20
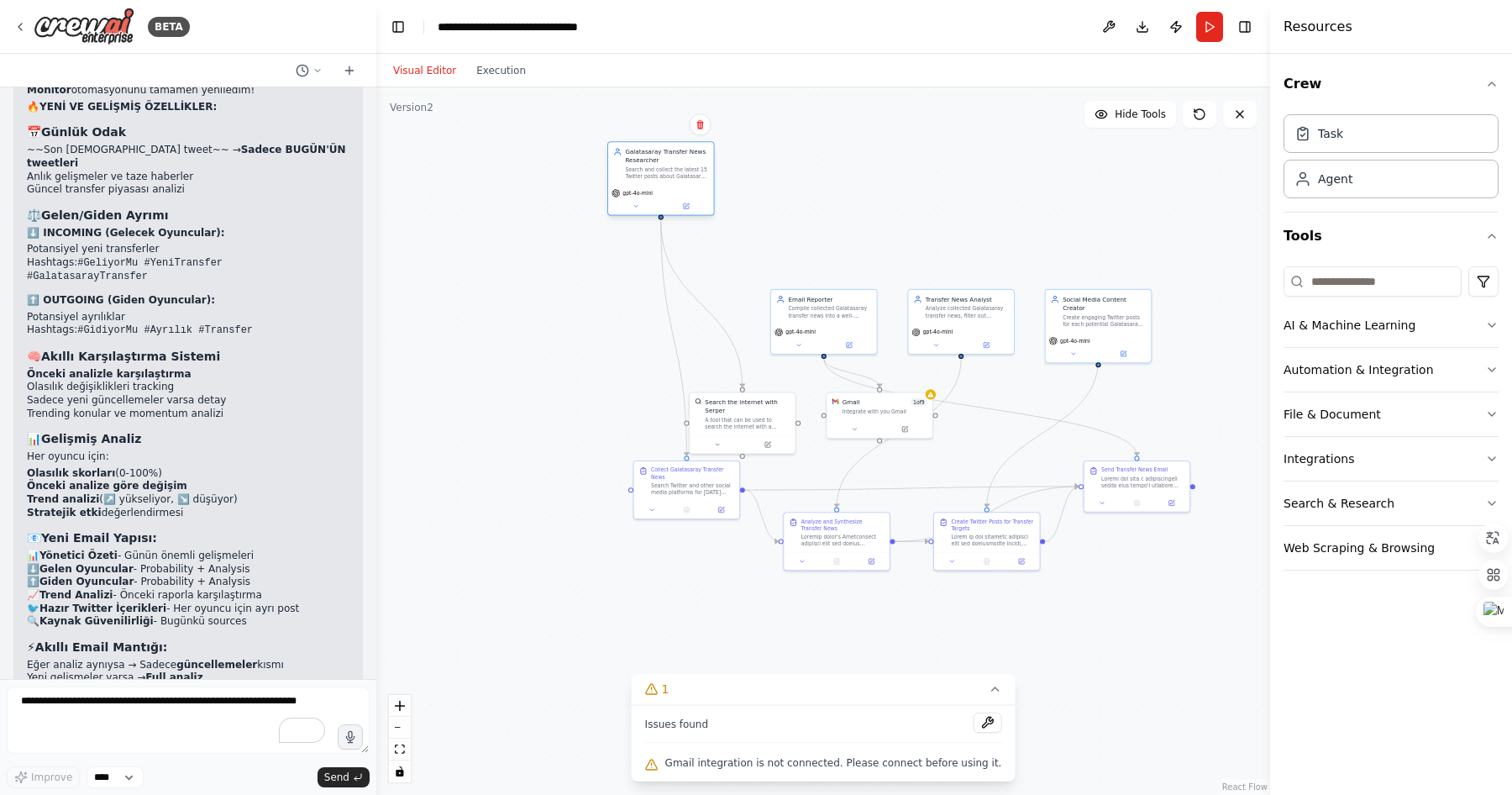
drag, startPoint x: 700, startPoint y: 304, endPoint x: 677, endPoint y: 155, distance: 150.8
click at [677, 155] on div "Galatasaray Transfer News Researcher" at bounding box center [667, 155] width 84 height 17
drag, startPoint x: 691, startPoint y: 478, endPoint x: 510, endPoint y: 313, distance: 244.9
click at [510, 313] on div "Collect Galatasaray Transfer News" at bounding box center [513, 308] width 84 height 13
drag, startPoint x: 709, startPoint y: 406, endPoint x: 774, endPoint y: 164, distance: 250.6
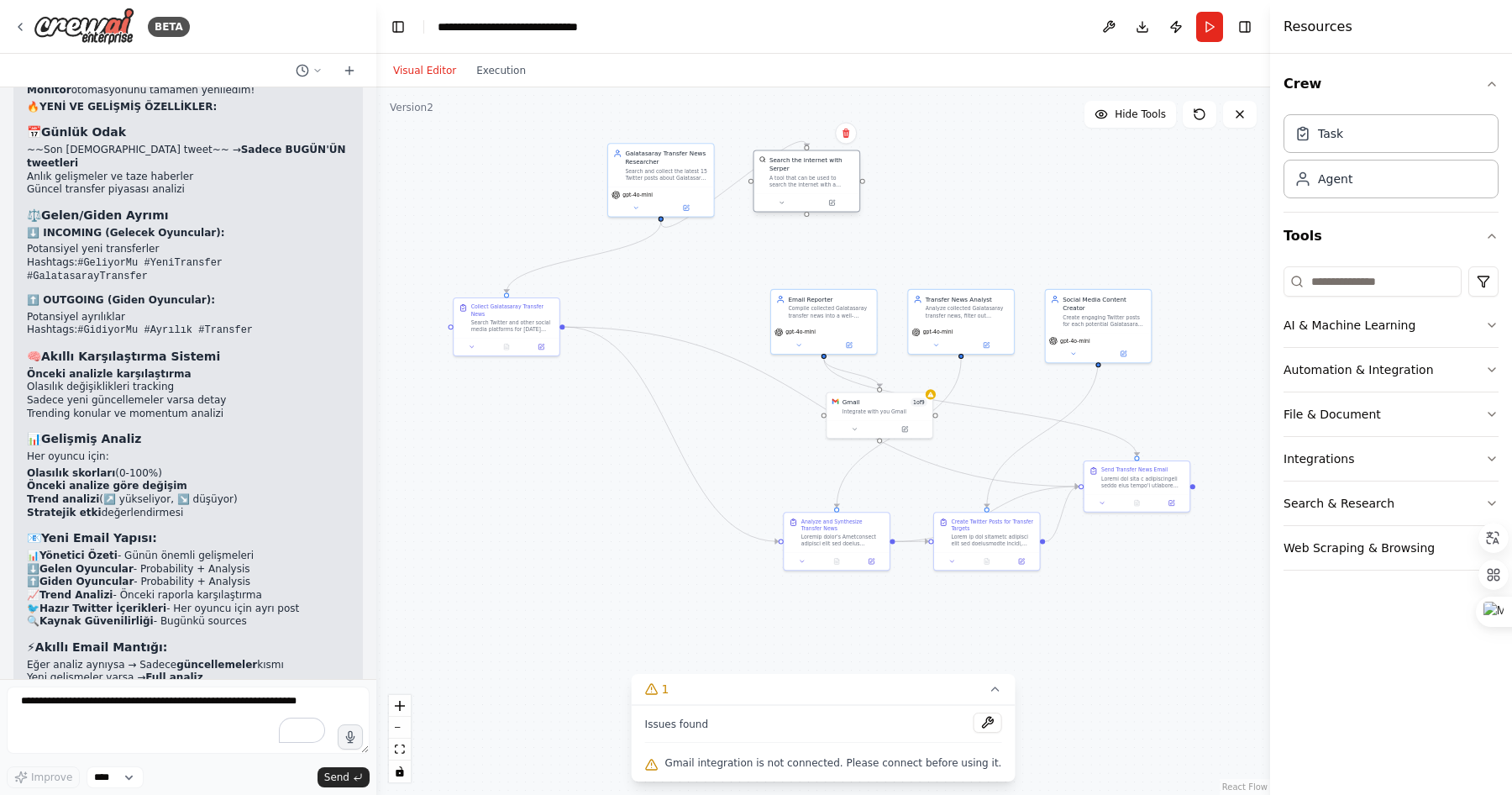
click at [774, 164] on div "Search the internet with Serper" at bounding box center [812, 165] width 84 height 17
click at [787, 173] on div "Search the internet with Serper" at bounding box center [812, 165] width 84 height 17
click at [834, 207] on button at bounding box center [831, 202] width 49 height 10
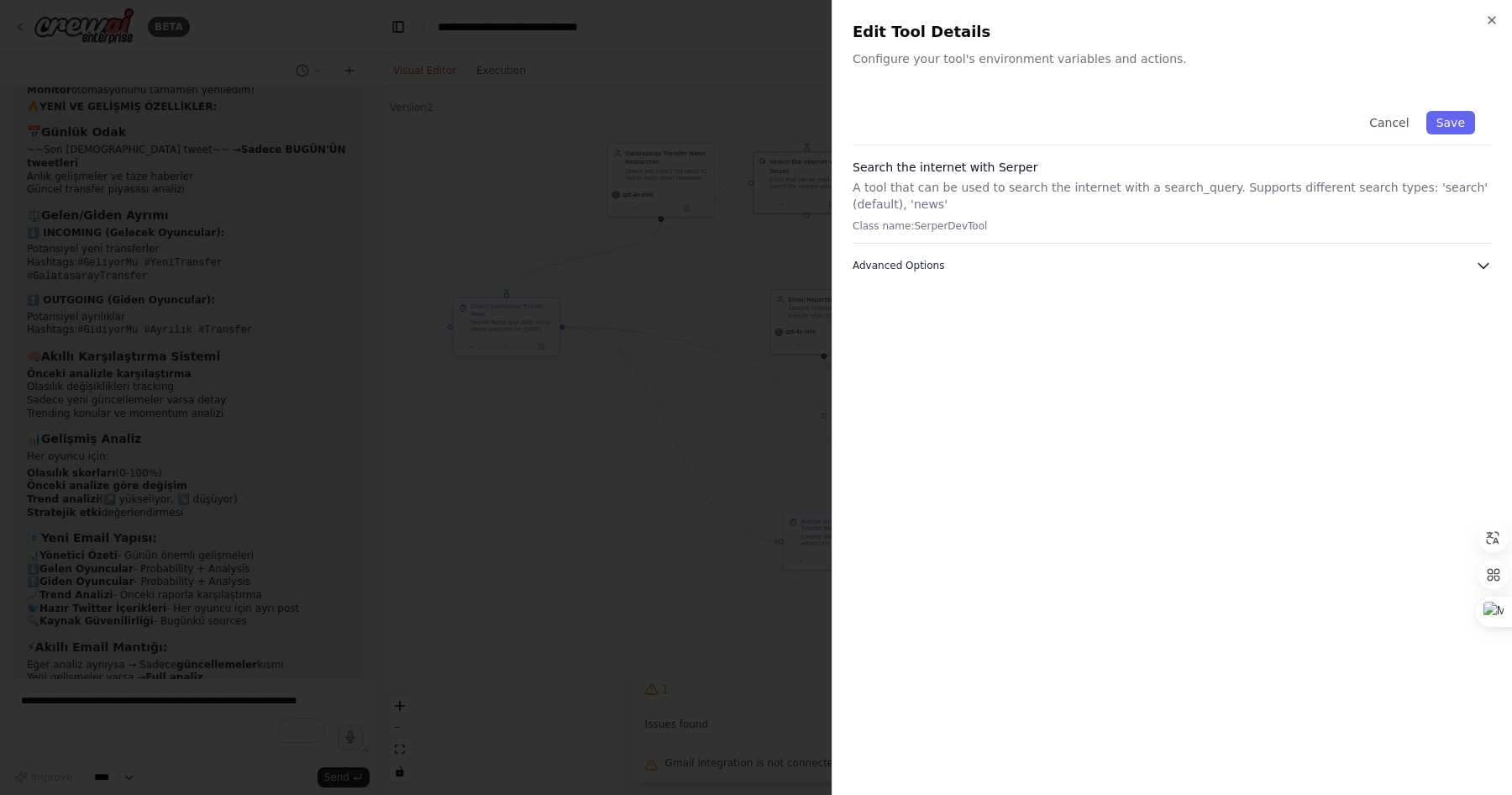
click at [912, 262] on span "Advanced Options" at bounding box center [898, 265] width 92 height 13
click at [753, 175] on div at bounding box center [756, 398] width 1512 height 795
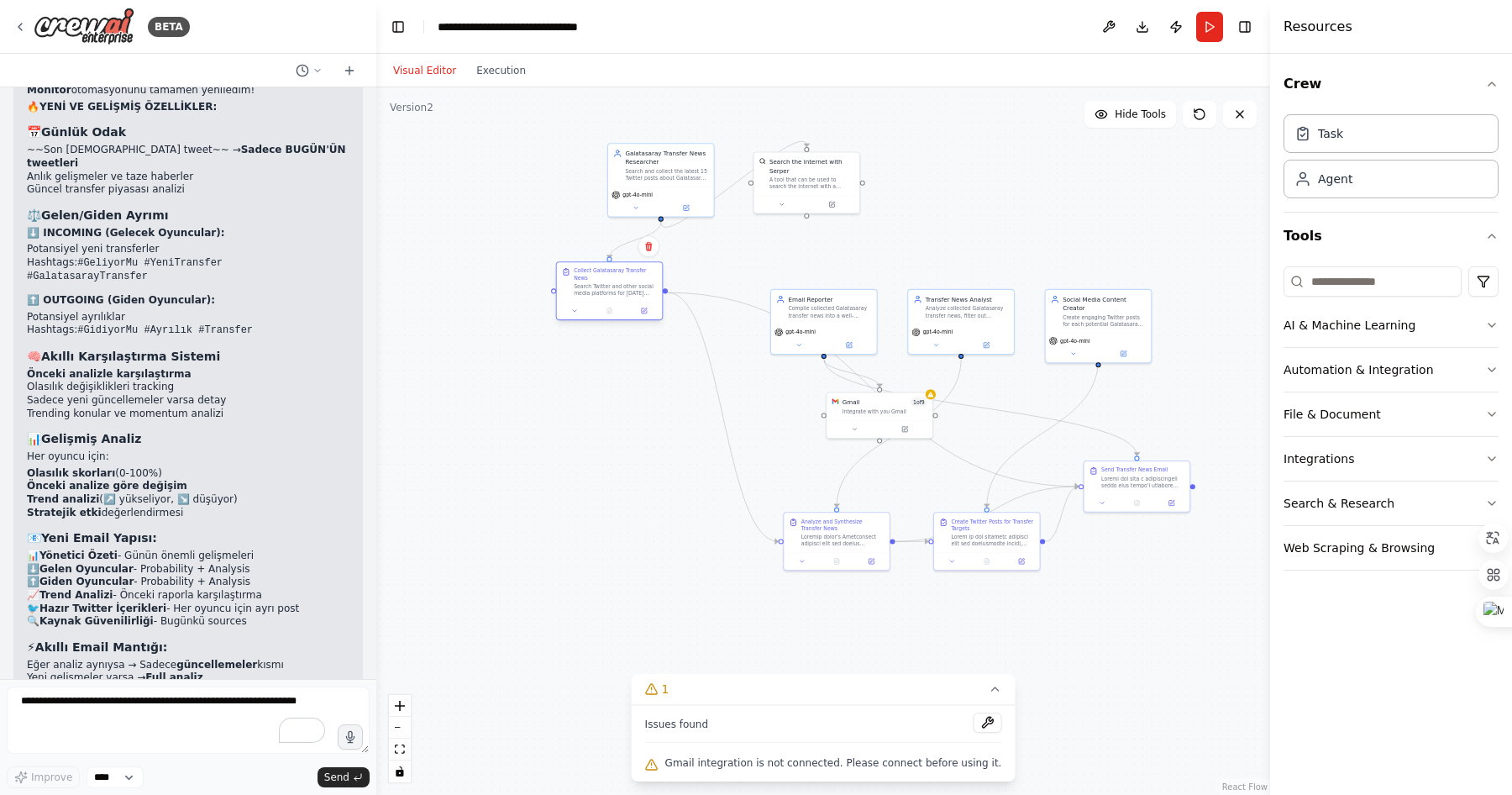
drag, startPoint x: 530, startPoint y: 317, endPoint x: 630, endPoint y: 283, distance: 105.6
click at [631, 284] on div "Search Twitter and other social media platforms for [DATE] posts about Galatasa…" at bounding box center [616, 290] width 84 height 13
drag, startPoint x: 858, startPoint y: 406, endPoint x: 787, endPoint y: 424, distance: 73.2
click at [787, 424] on div "Integrate with you Gmail" at bounding box center [812, 427] width 84 height 7
drag, startPoint x: 835, startPoint y: 312, endPoint x: 1060, endPoint y: 164, distance: 269.3
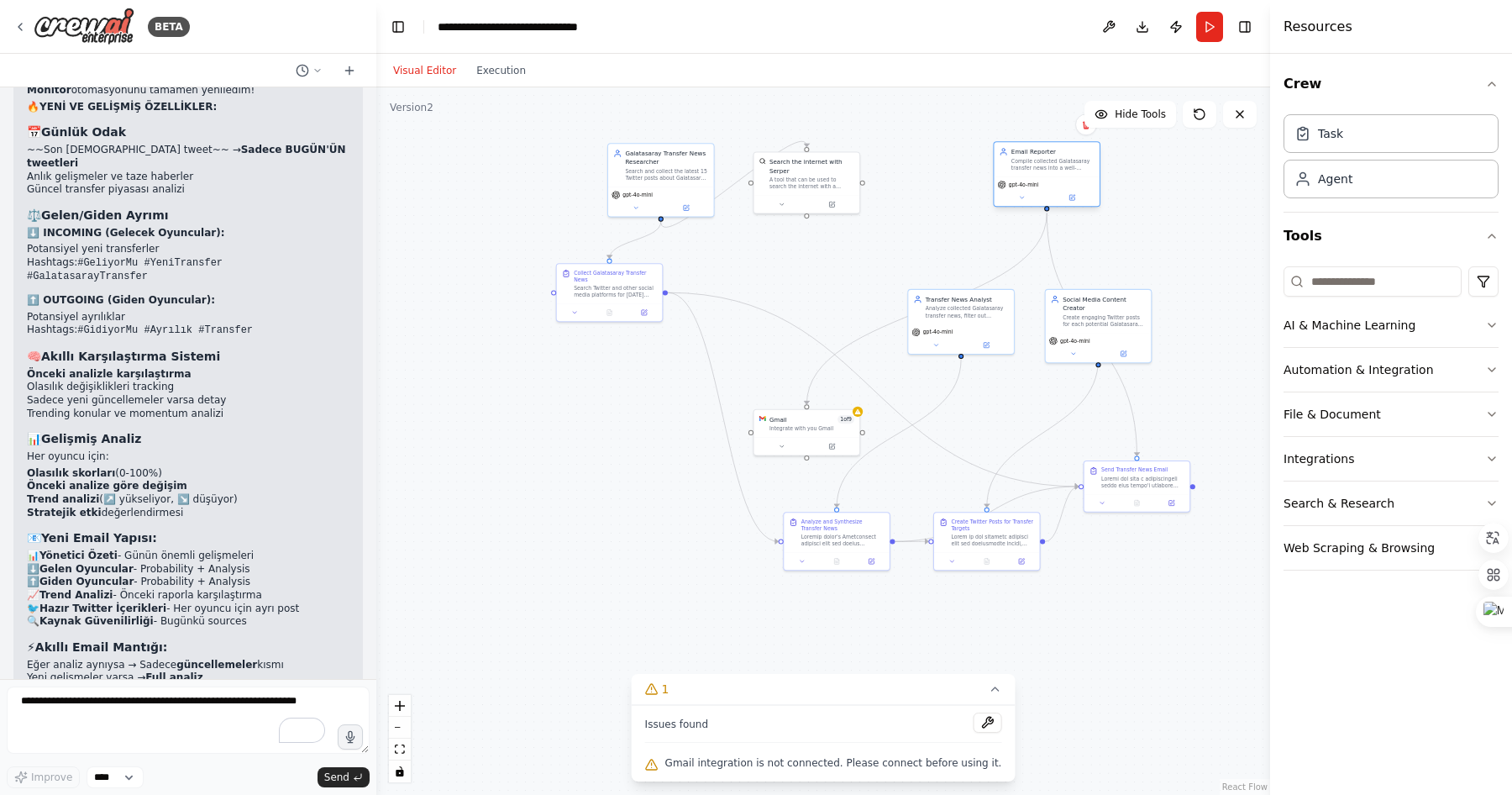
click at [1060, 164] on div "Compile collected Galatasaray transfer news into a well-formatted email report …" at bounding box center [1053, 165] width 84 height 13
drag, startPoint x: 805, startPoint y: 430, endPoint x: 947, endPoint y: 253, distance: 226.9
click at [948, 253] on div "Gmail 1 of 9 Integrate with you Gmail" at bounding box center [952, 251] width 106 height 28
drag, startPoint x: 935, startPoint y: 304, endPoint x: 778, endPoint y: 272, distance: 160.2
click at [778, 272] on div "Analyze collected Galatasaray transfer news, filter out completed transfers, ca…" at bounding box center [813, 275] width 84 height 13
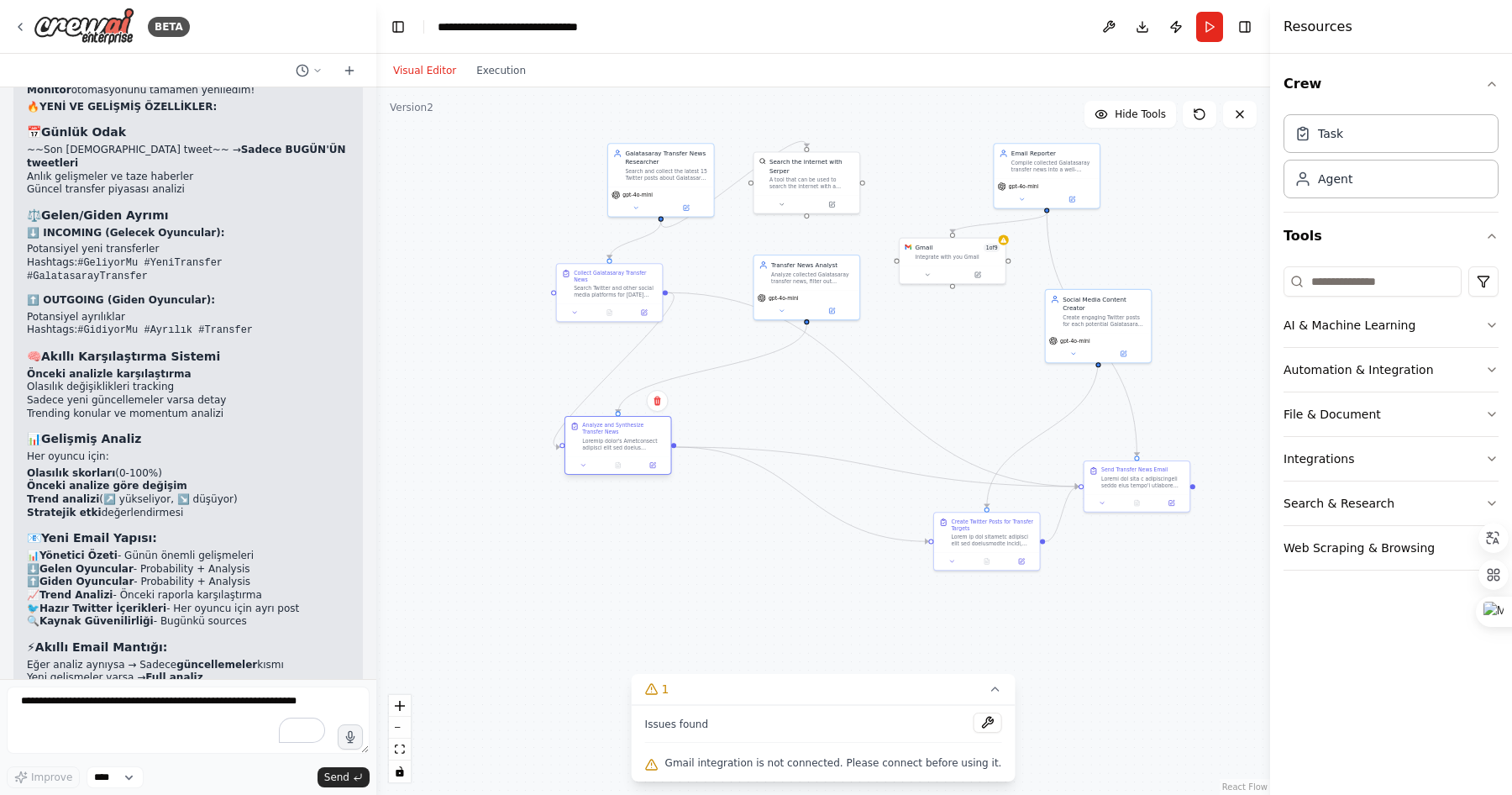
drag, startPoint x: 838, startPoint y: 531, endPoint x: 621, endPoint y: 438, distance: 236.1
click at [621, 438] on div at bounding box center [624, 444] width 84 height 13
drag, startPoint x: 820, startPoint y: 275, endPoint x: 763, endPoint y: 369, distance: 109.9
click at [763, 369] on div "Analyze collected Galatasaray transfer news, filter out completed transfers, ca…" at bounding box center [754, 370] width 84 height 13
drag, startPoint x: 968, startPoint y: 521, endPoint x: 736, endPoint y: 535, distance: 232.4
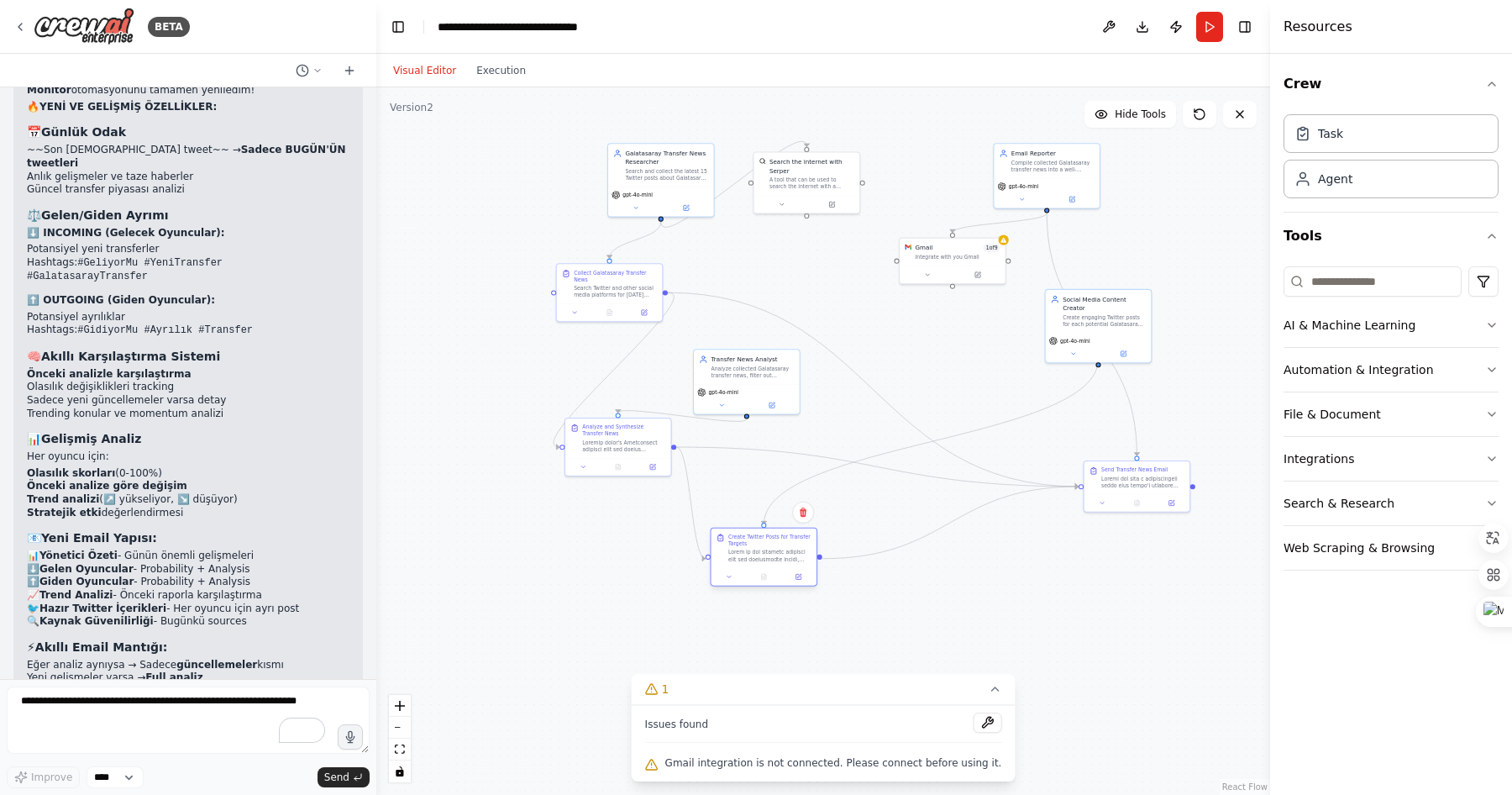
click at [736, 535] on div "Create Twitter Posts for Transfer Targets" at bounding box center [770, 540] width 84 height 13
drag, startPoint x: 1104, startPoint y: 307, endPoint x: 972, endPoint y: 343, distance: 136.8
click at [972, 346] on div "Create engaging Twitter posts for each potential Galatasaray transfer target, i…" at bounding box center [976, 352] width 84 height 13
click at [1210, 23] on button "Run" at bounding box center [1210, 27] width 27 height 30
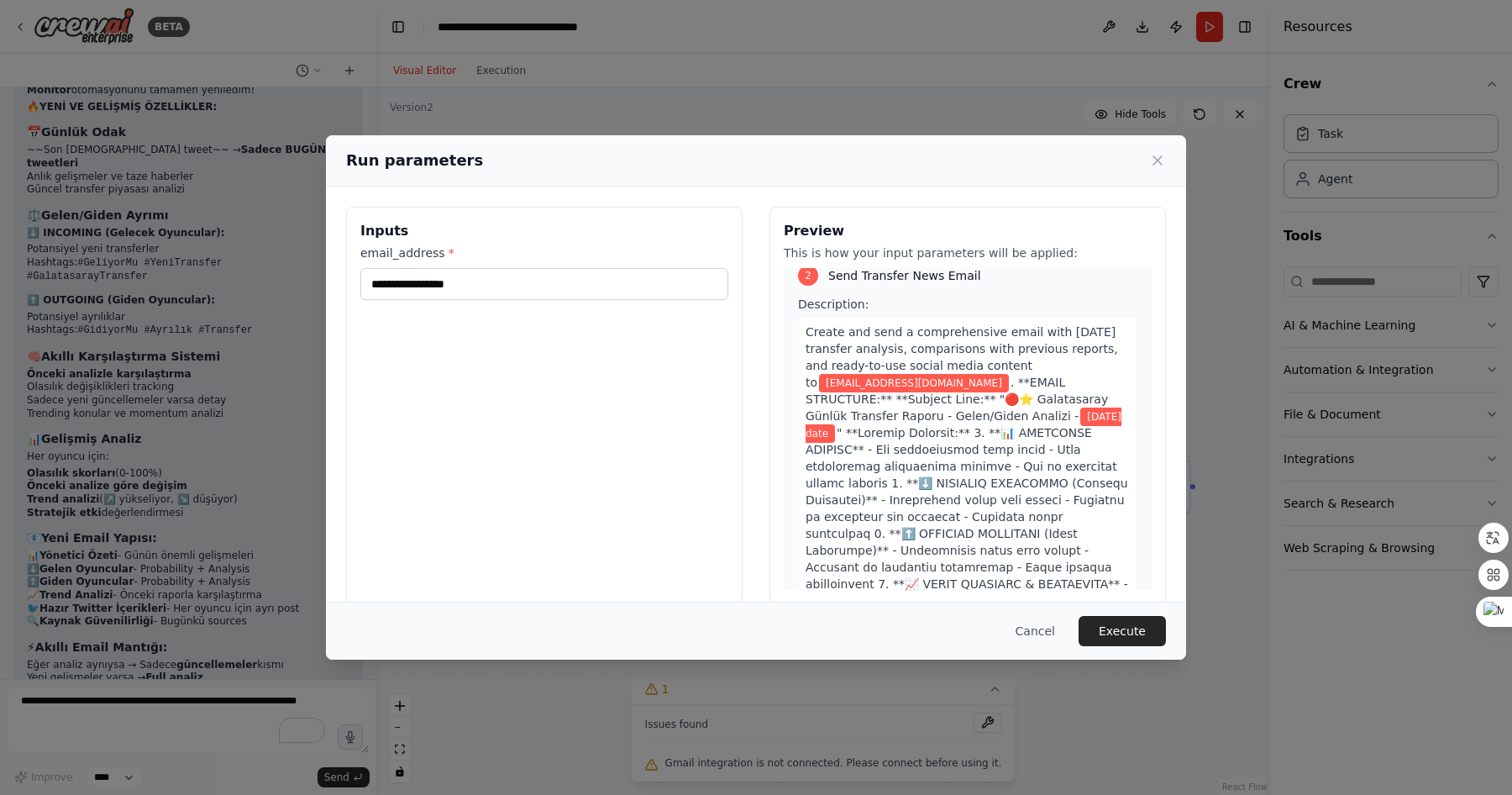
scroll to position [490, 0]
click at [1084, 375] on span ". **EMAIL STRUCTURE:** **Subject Line:** "🔴⭐ Galatasaray Günlük Transfer Raporu…" at bounding box center [956, 398] width 302 height 47
click at [1129, 637] on button "Execute" at bounding box center [1123, 631] width 87 height 30
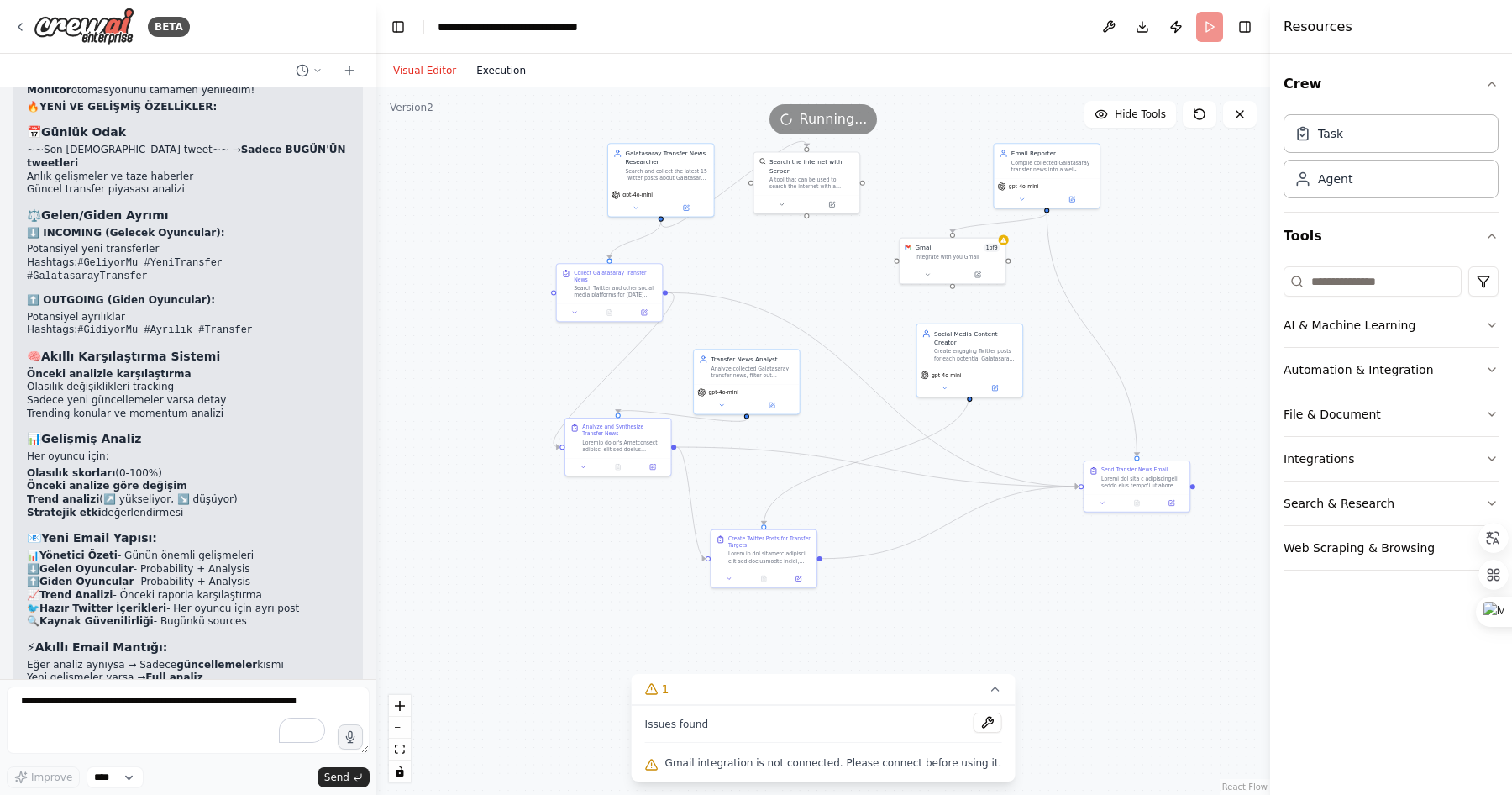
click at [516, 75] on button "Execution" at bounding box center [501, 70] width 69 height 20
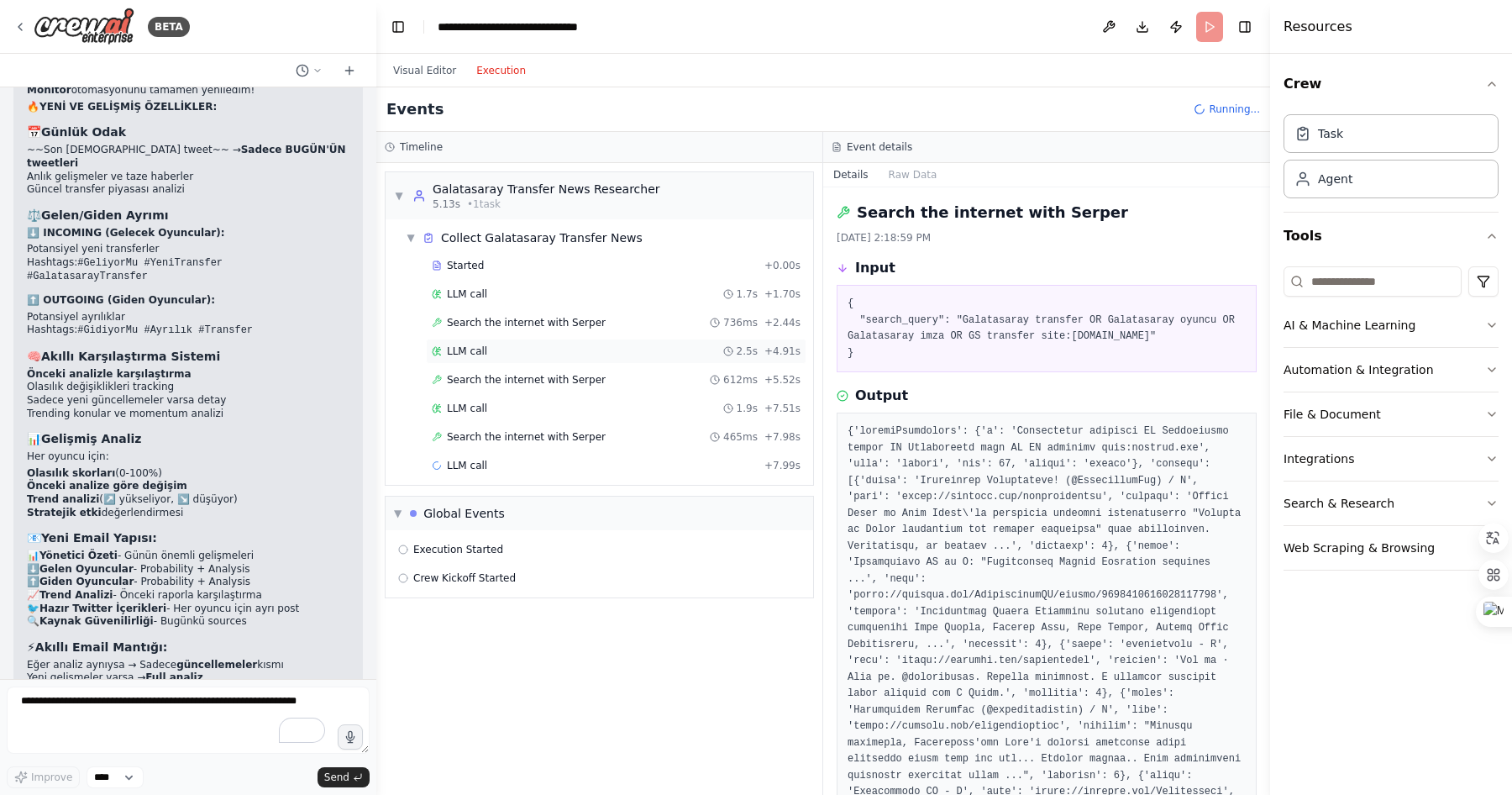
click at [521, 346] on div "LLM call 2.5s + 4.91s" at bounding box center [616, 351] width 369 height 13
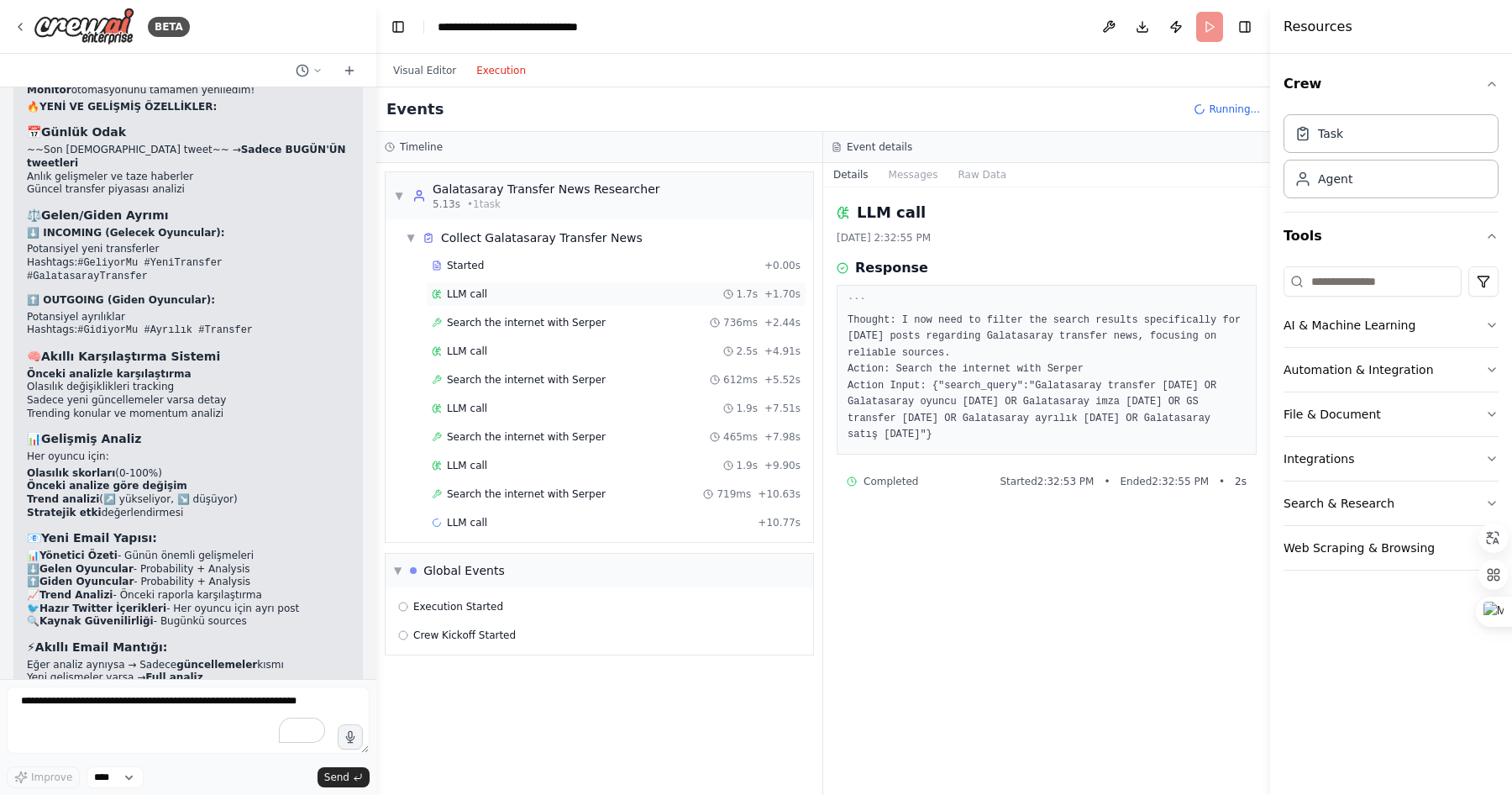
click at [516, 287] on div "LLM call 1.7s + 1.70s" at bounding box center [616, 293] width 369 height 13
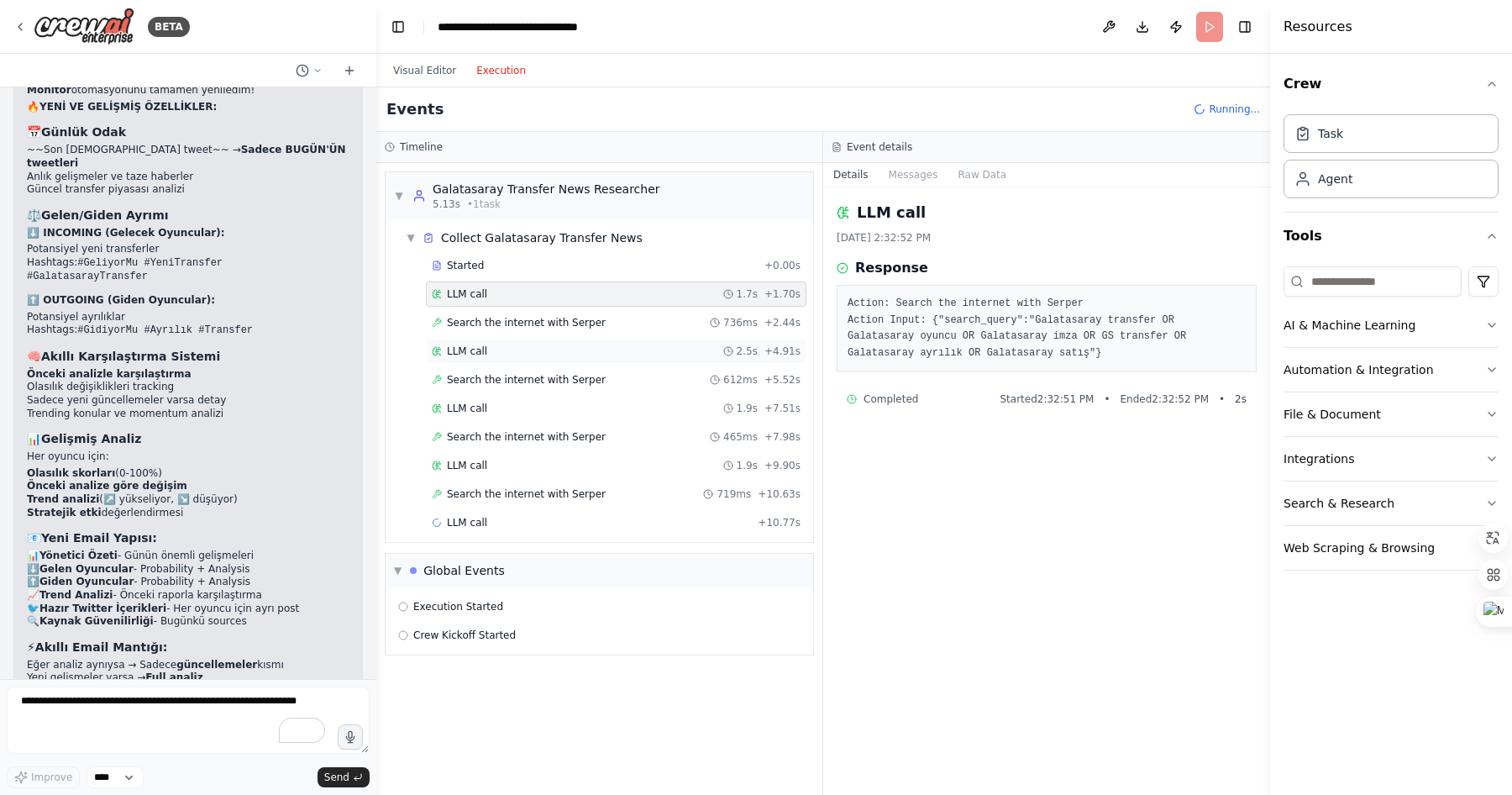
click at [518, 350] on div "LLM call 2.5s + 4.91s" at bounding box center [616, 351] width 369 height 13
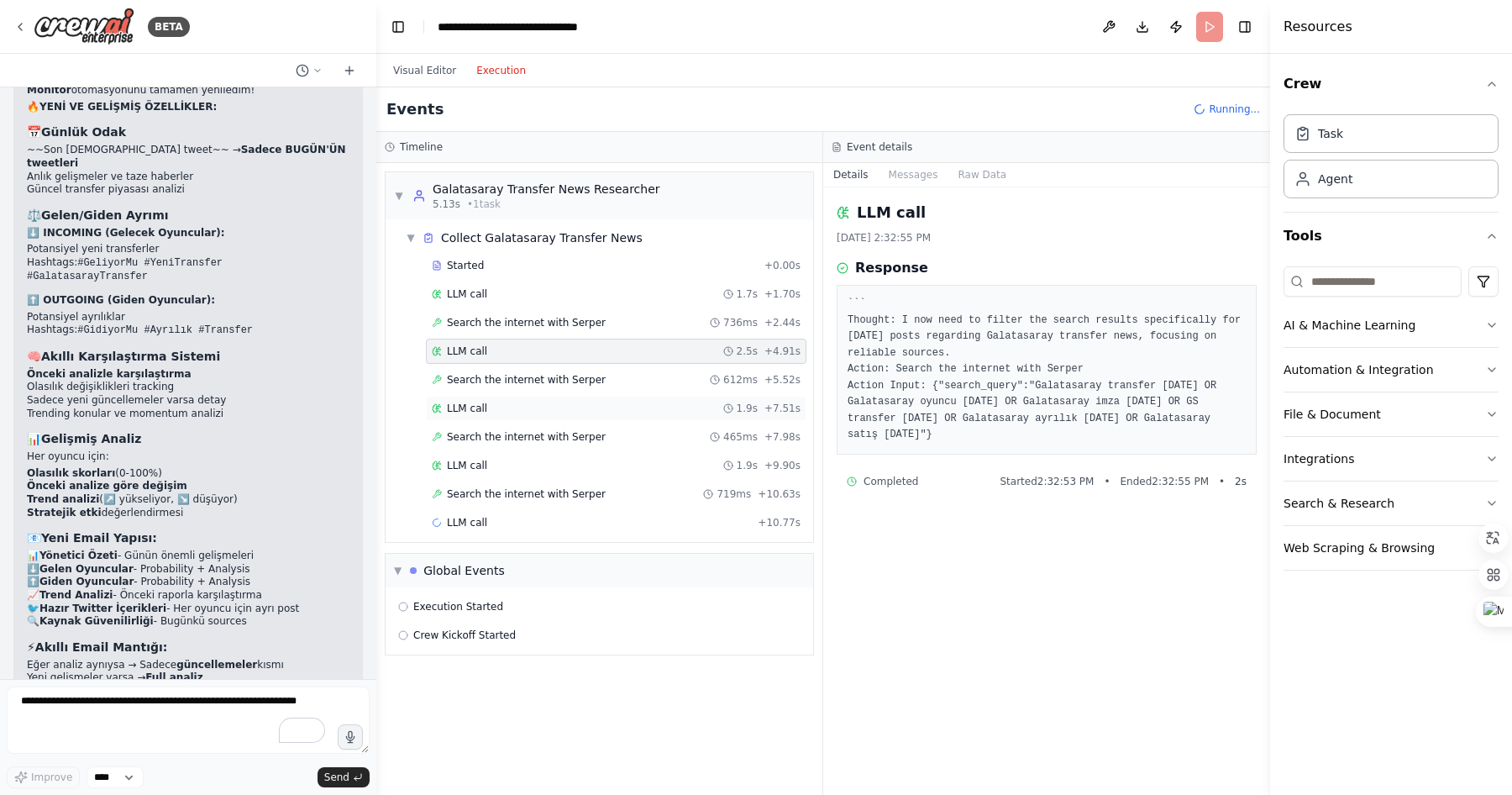
click at [524, 409] on div "LLM call 1.9s + 7.51s" at bounding box center [616, 408] width 369 height 13
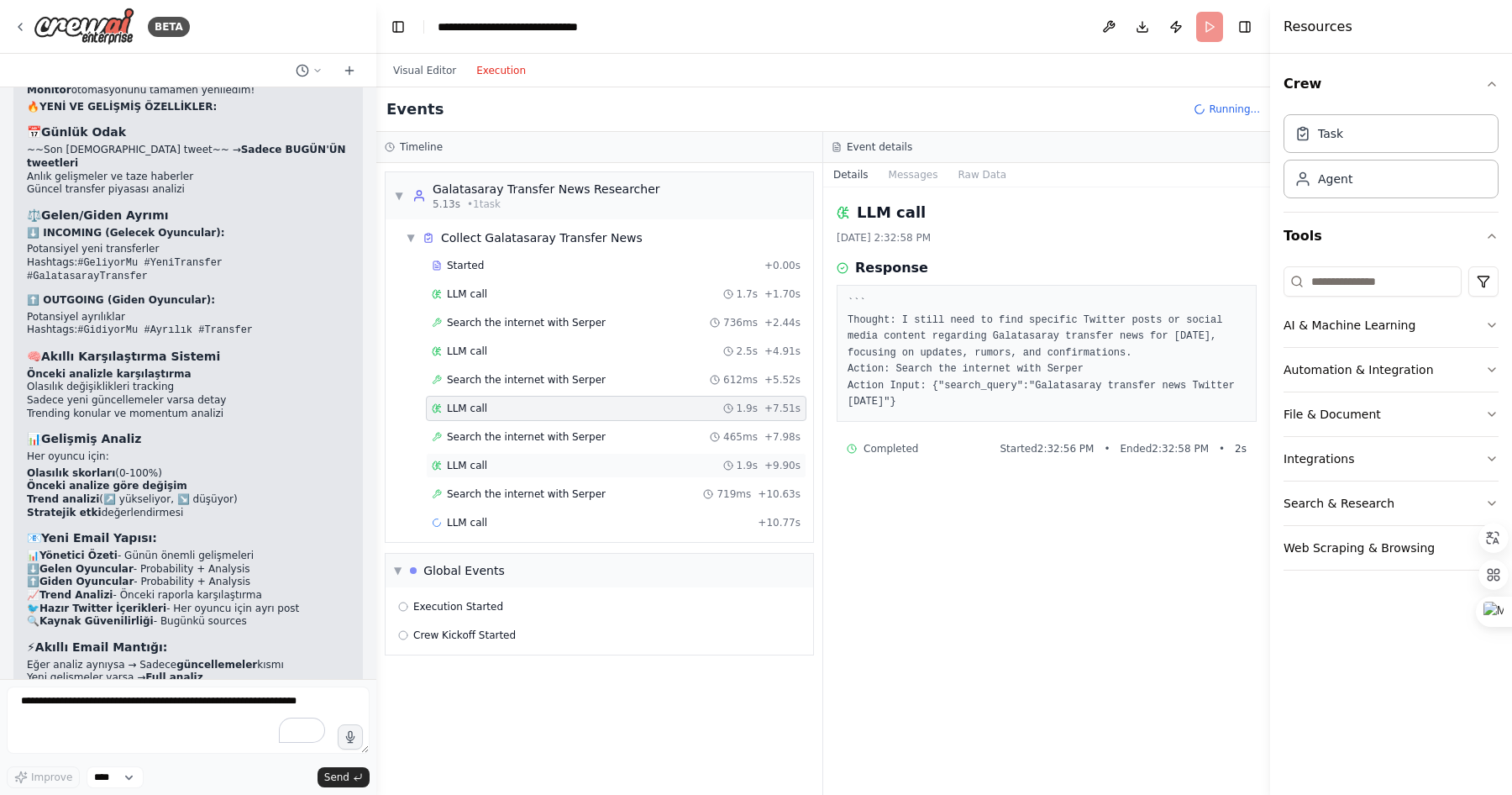
click at [529, 466] on div "LLM call 1.9s + 9.90s" at bounding box center [616, 465] width 369 height 13
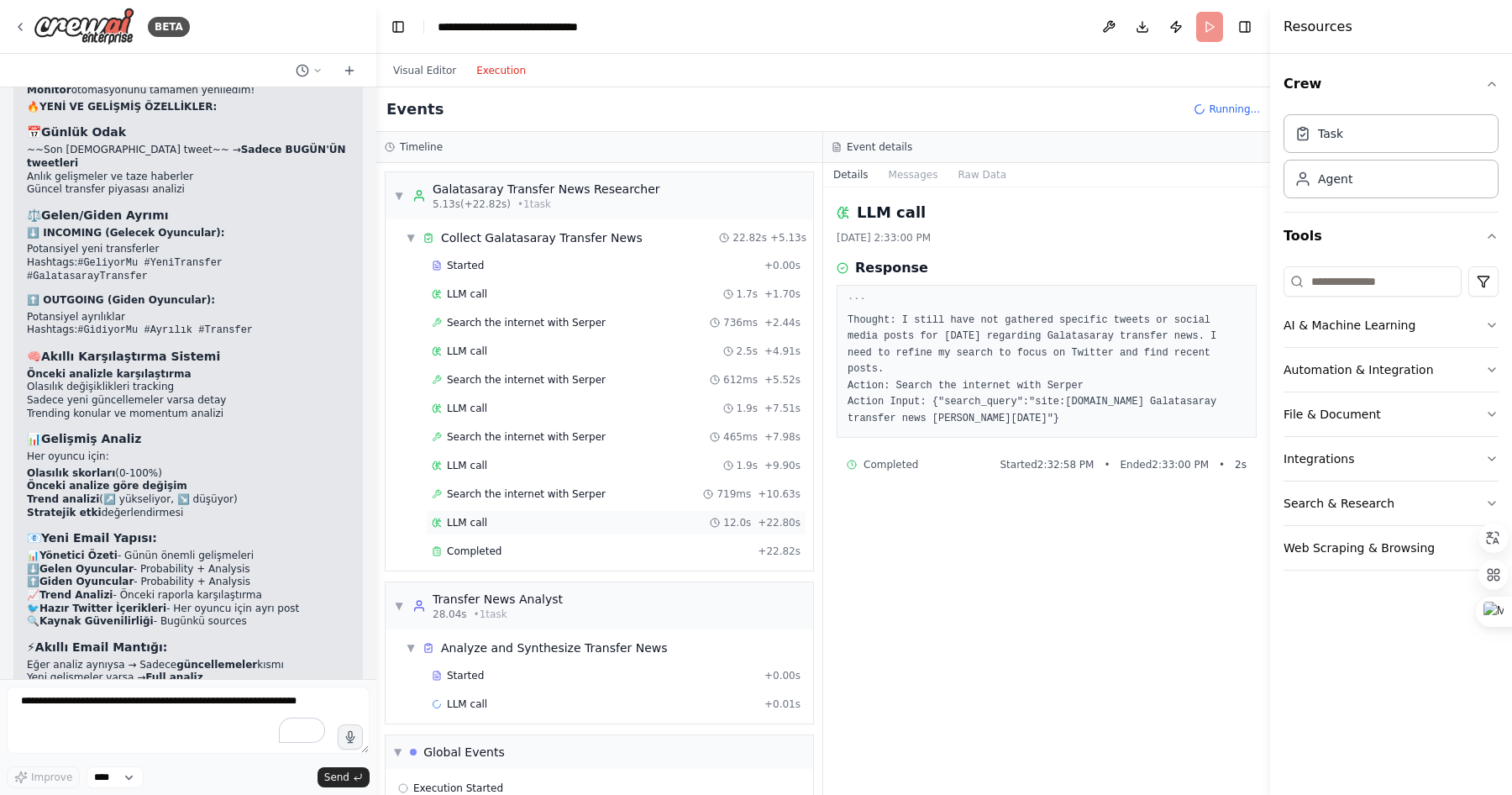
click at [516, 526] on div "LLM call 12.0s + 22.80s" at bounding box center [616, 522] width 369 height 13
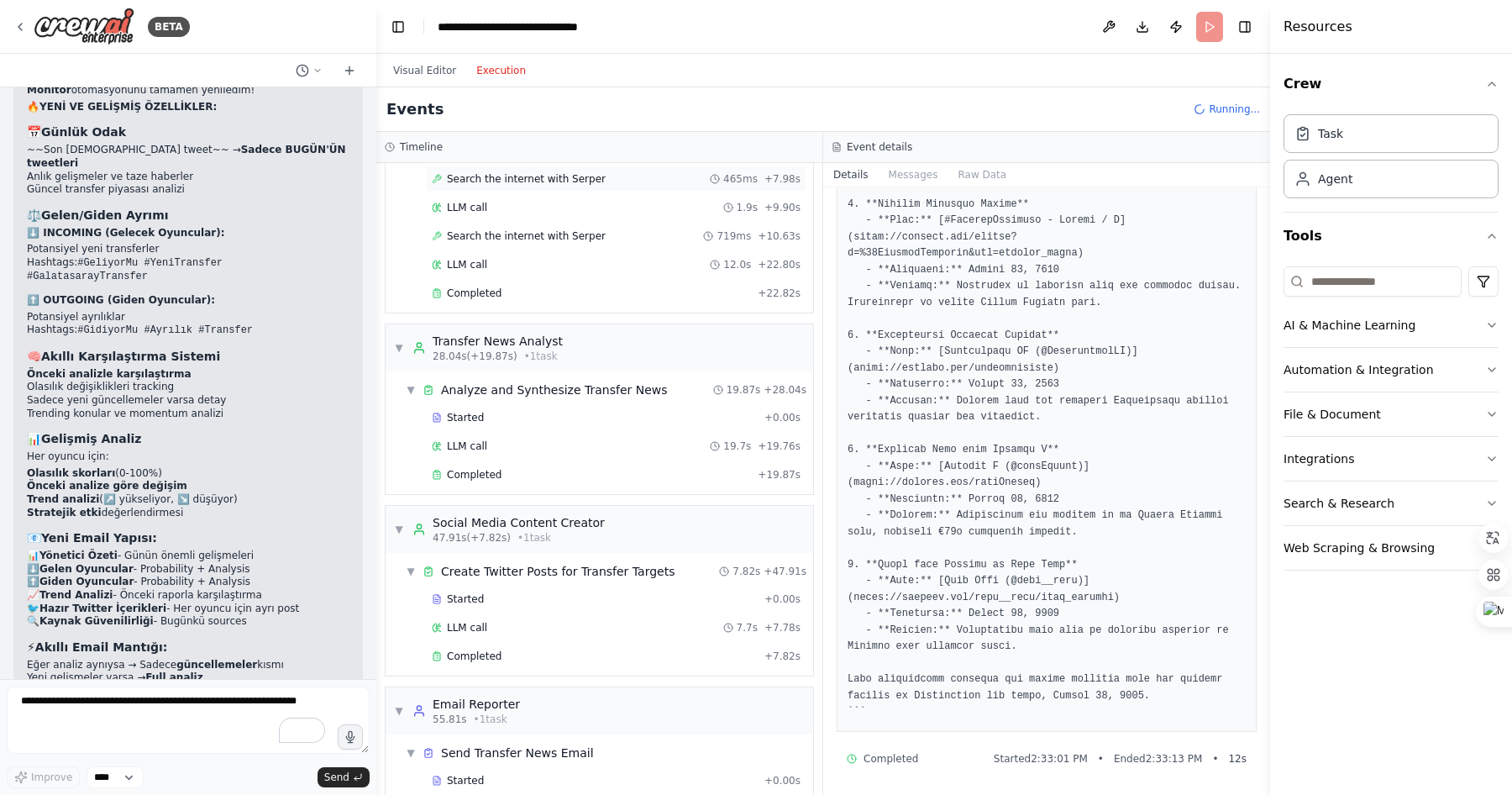
scroll to position [423, 0]
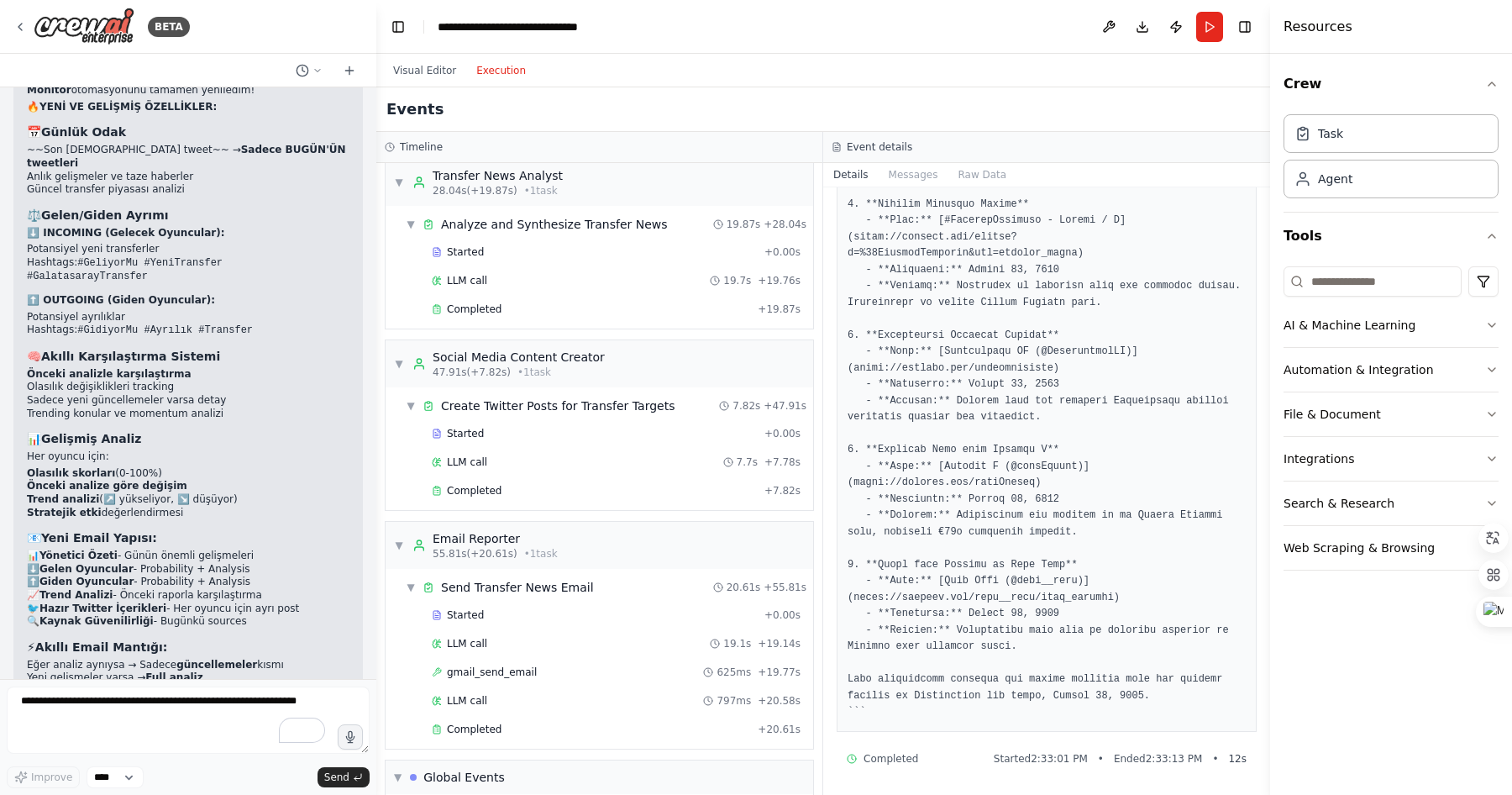
click at [1146, 106] on div "Events" at bounding box center [823, 109] width 894 height 44
